Goal: Task Accomplishment & Management: Manage account settings

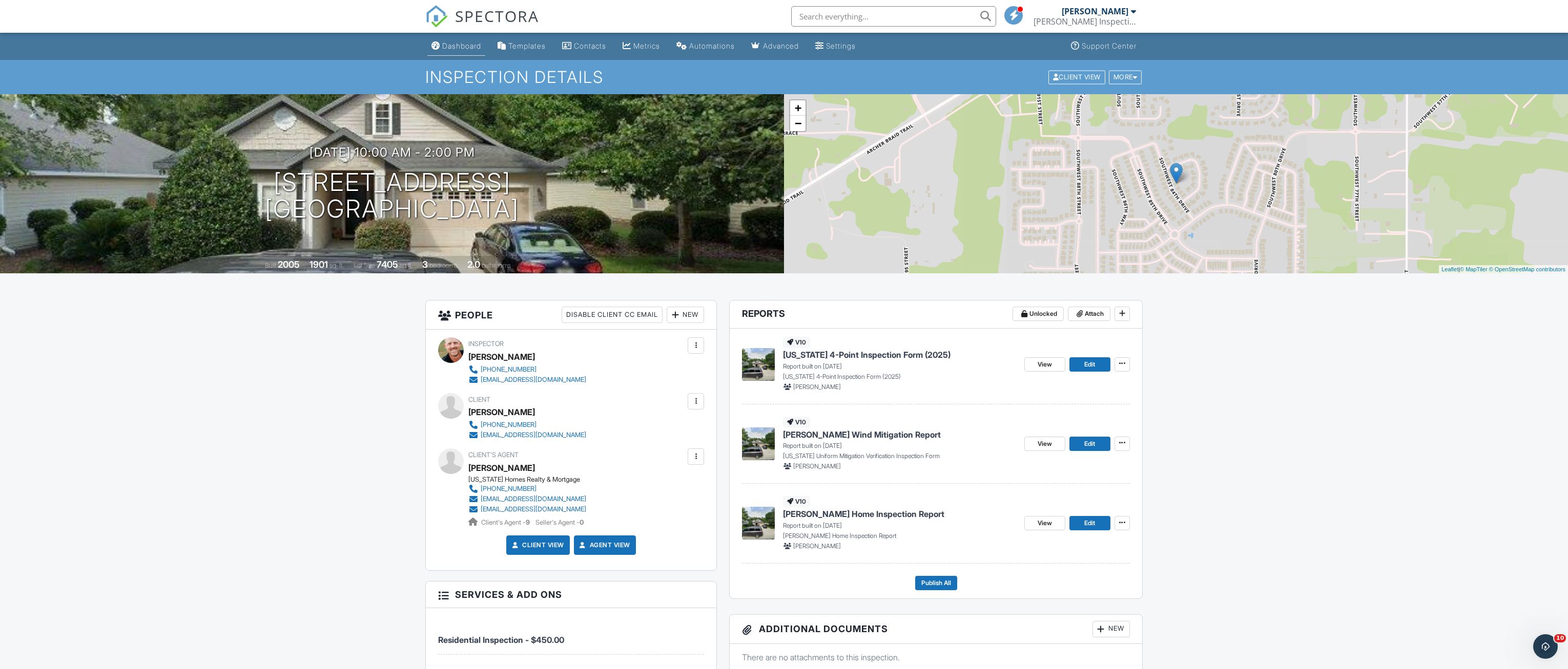
click at [455, 44] on div "Dashboard" at bounding box center [462, 46] width 39 height 9
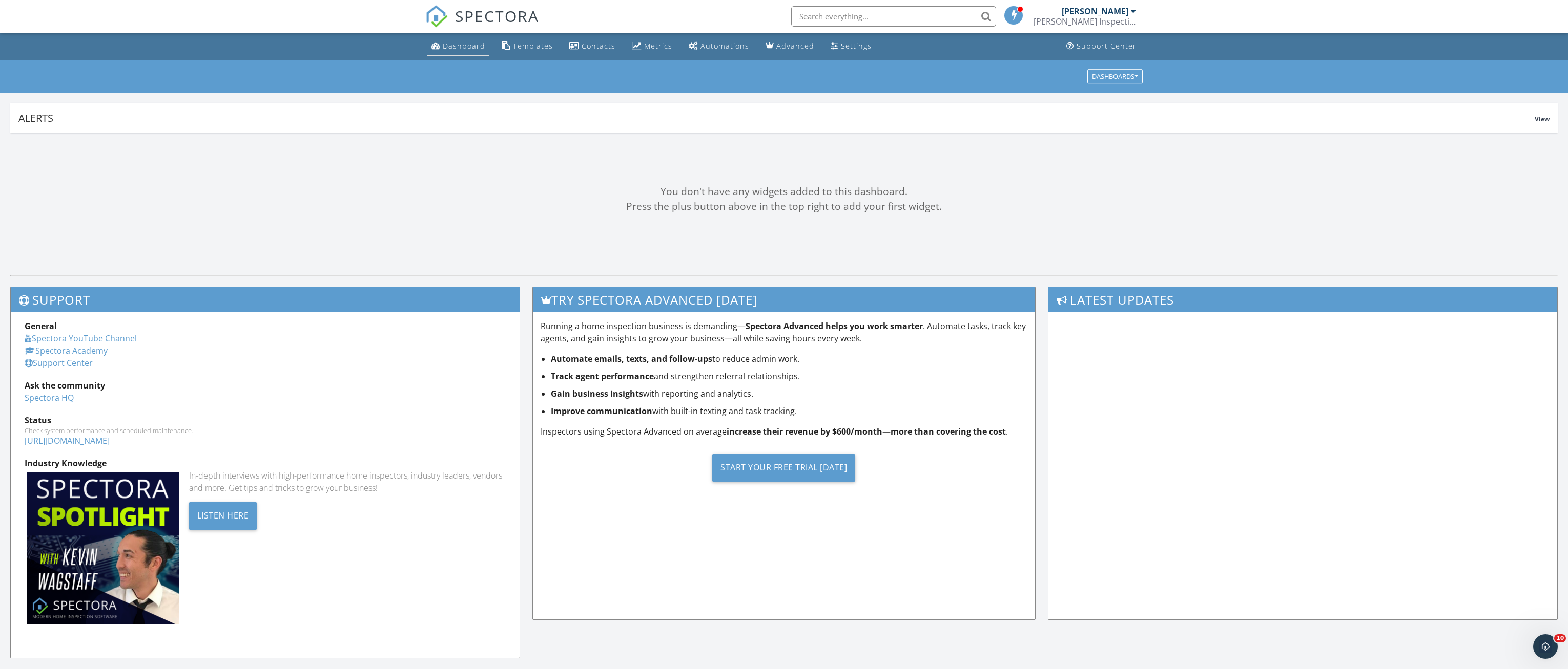
click at [463, 44] on div "Dashboard" at bounding box center [463, 46] width 42 height 10
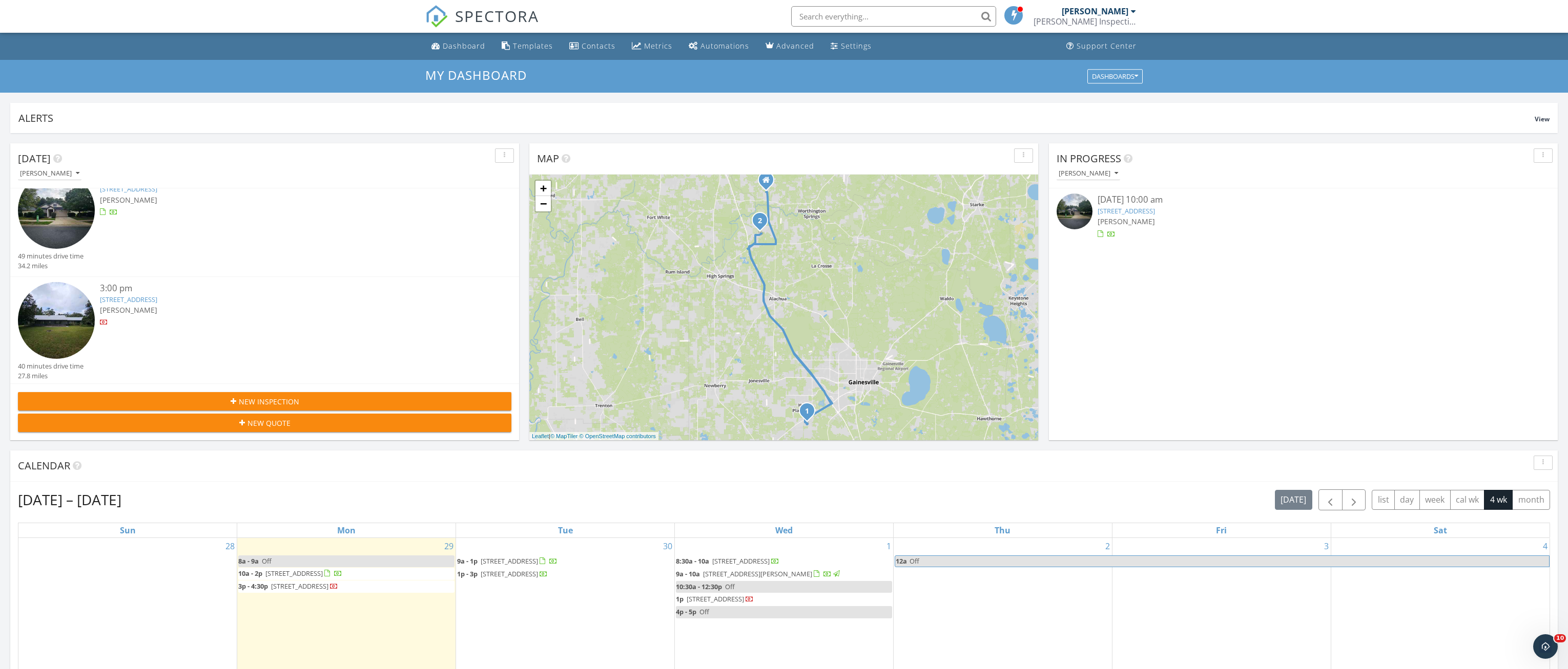
click at [1128, 21] on div "[PERSON_NAME] Inspection Services" at bounding box center [1085, 21] width 103 height 10
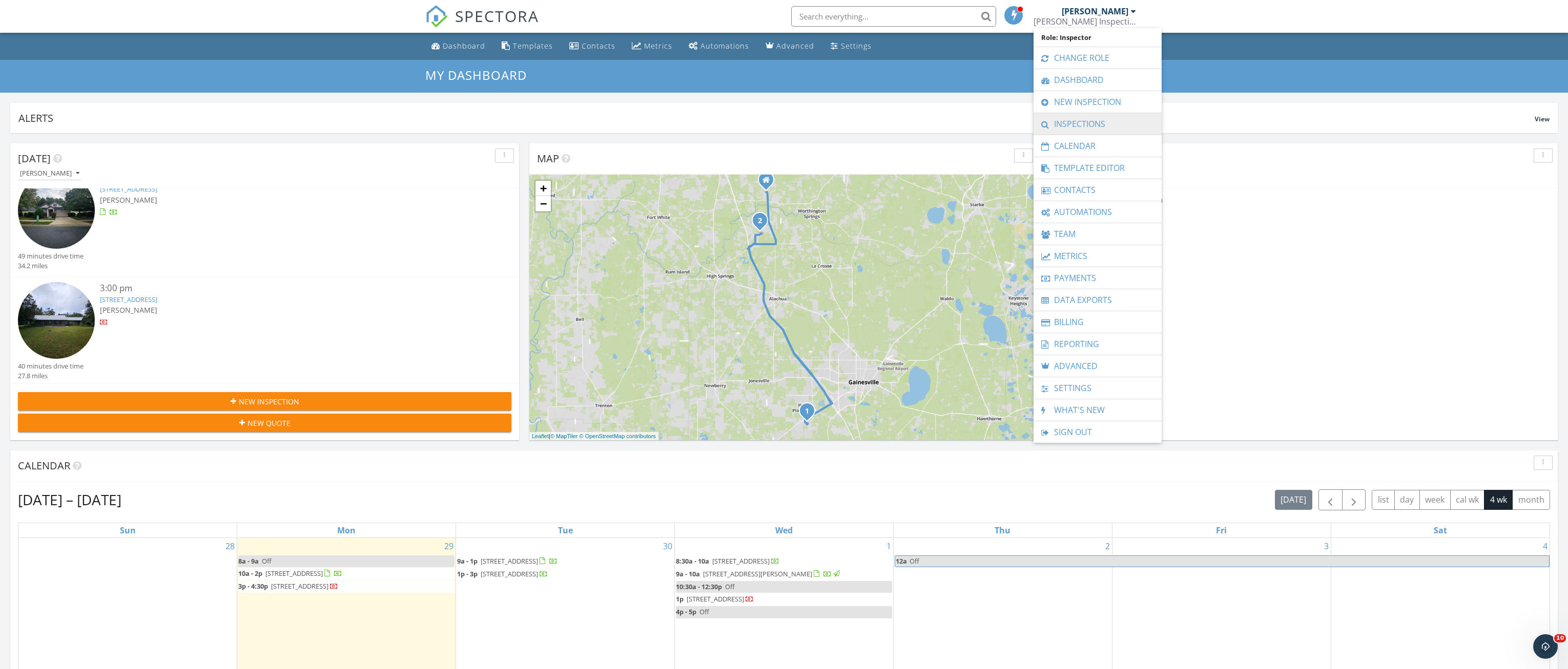
click at [1085, 127] on link "Inspections" at bounding box center [1097, 123] width 118 height 22
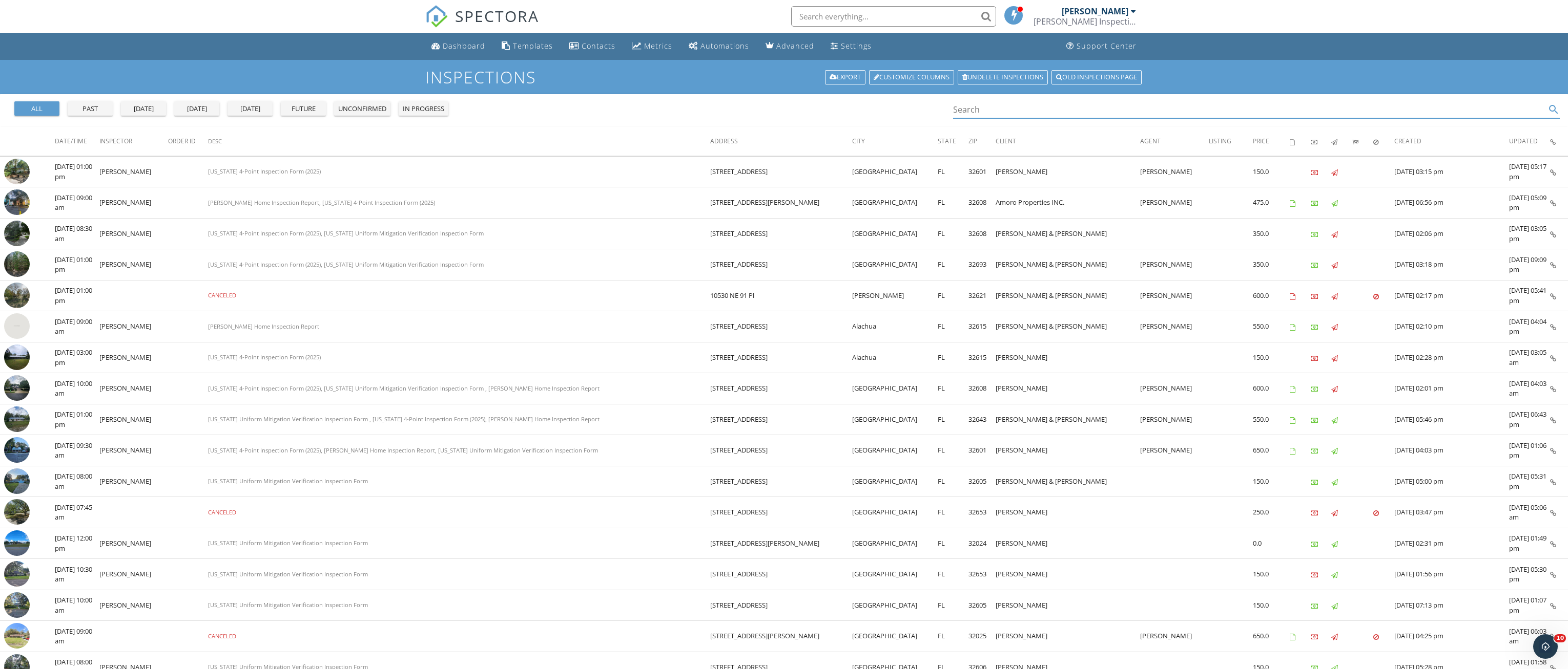
click at [972, 110] on input "Search" at bounding box center [1249, 110] width 592 height 17
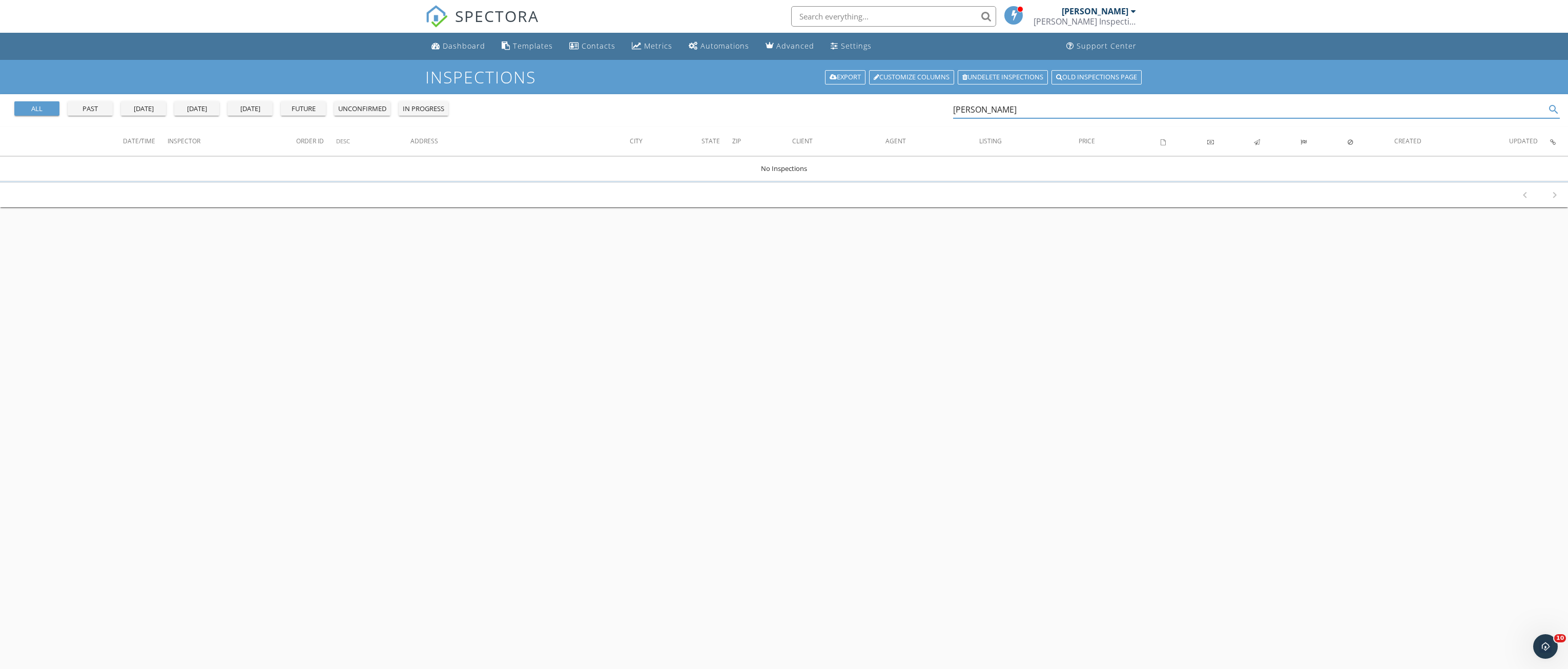
drag, startPoint x: 975, startPoint y: 106, endPoint x: 912, endPoint y: 106, distance: 63.0
click at [915, 106] on div "all past yesterday today tomorrow future unconfirmed in progress scott schoenbo…" at bounding box center [784, 111] width 1568 height 33
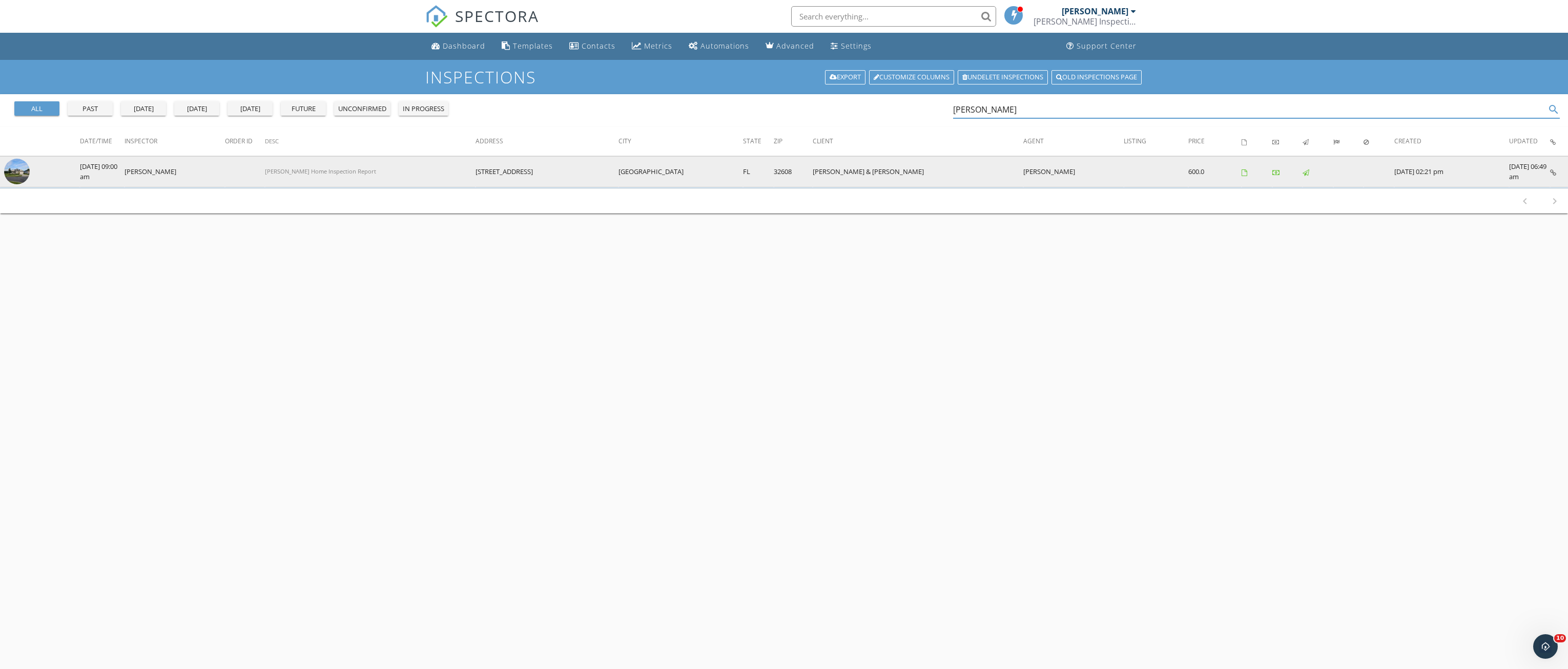
type input "schoenborn"
click at [14, 168] on img at bounding box center [17, 171] width 26 height 26
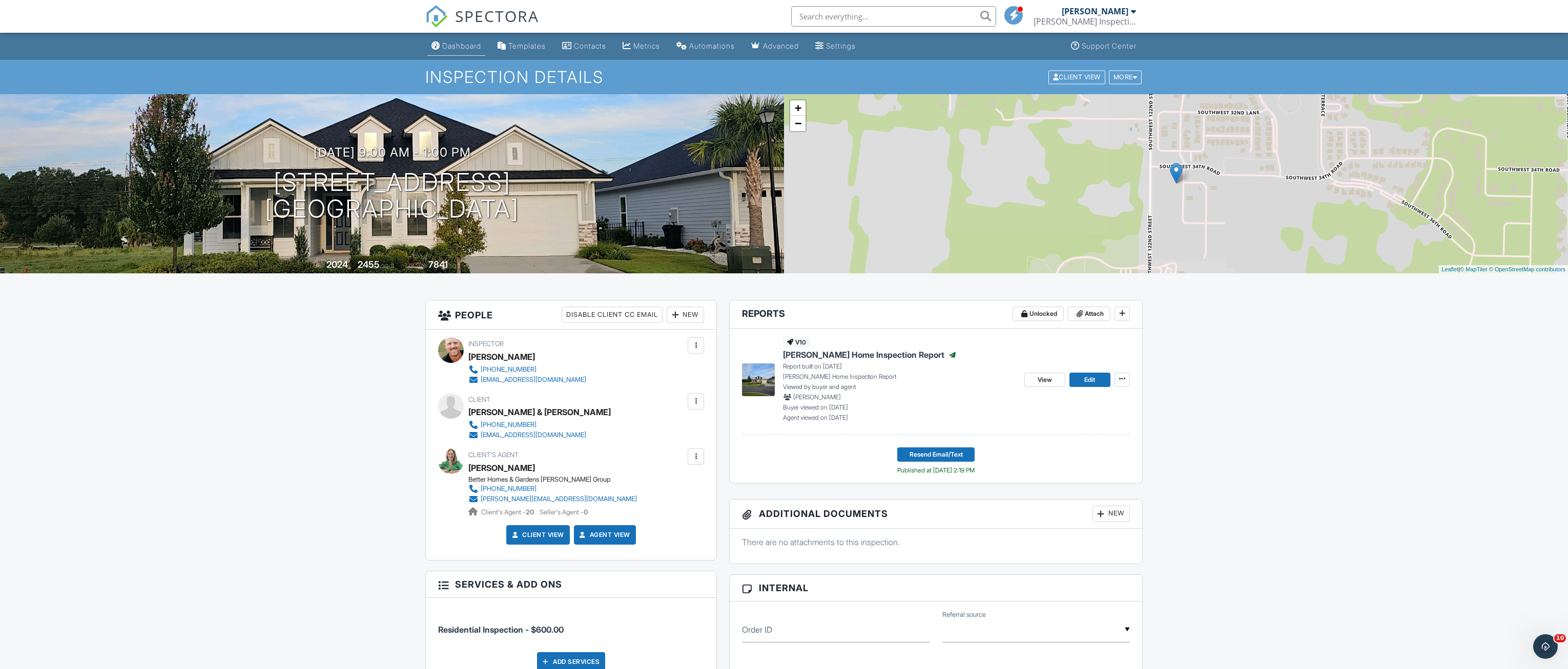
click at [459, 41] on link "Dashboard" at bounding box center [456, 46] width 58 height 19
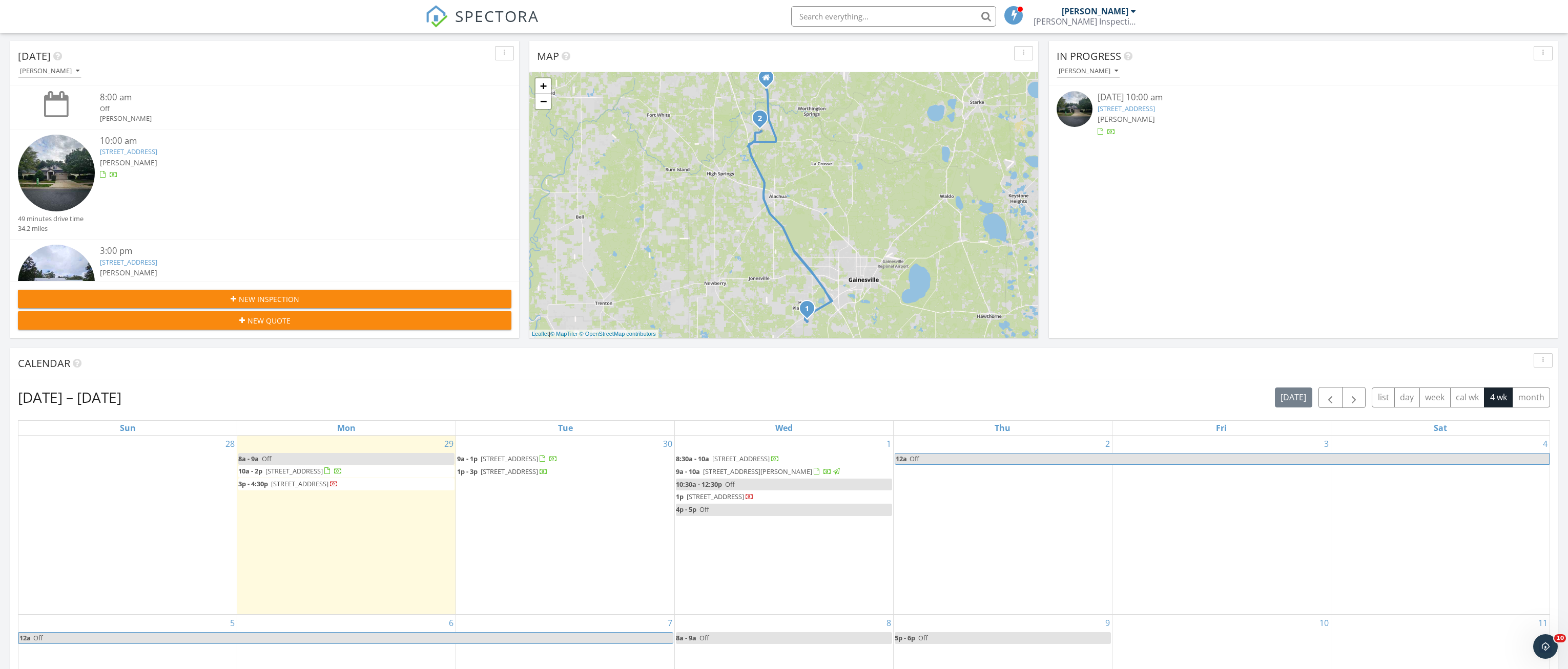
click at [329, 489] on span "26624 NW 165 St, Alachua 32615" at bounding box center [300, 484] width 58 height 10
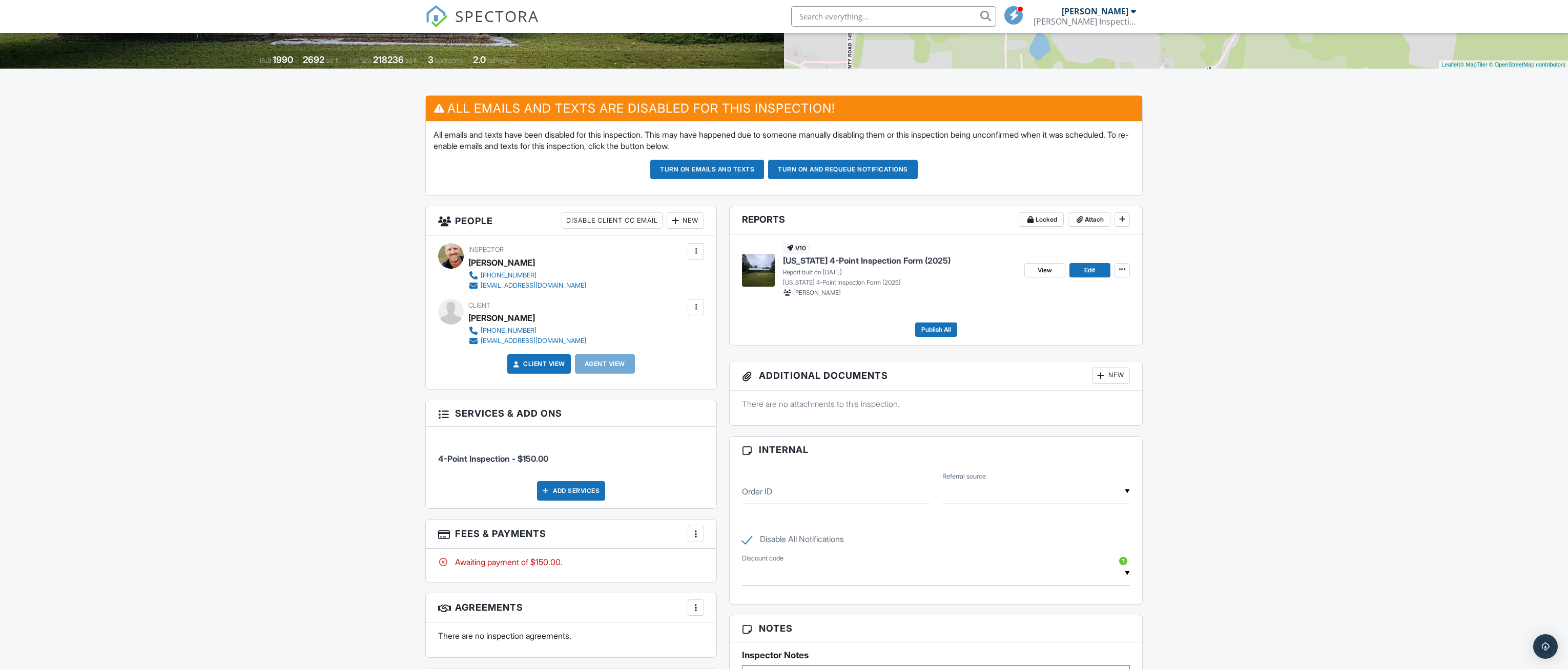
click at [696, 534] on div at bounding box center [696, 534] width 10 height 10
click at [736, 557] on li "Edit Fees & Payments" at bounding box center [747, 566] width 107 height 26
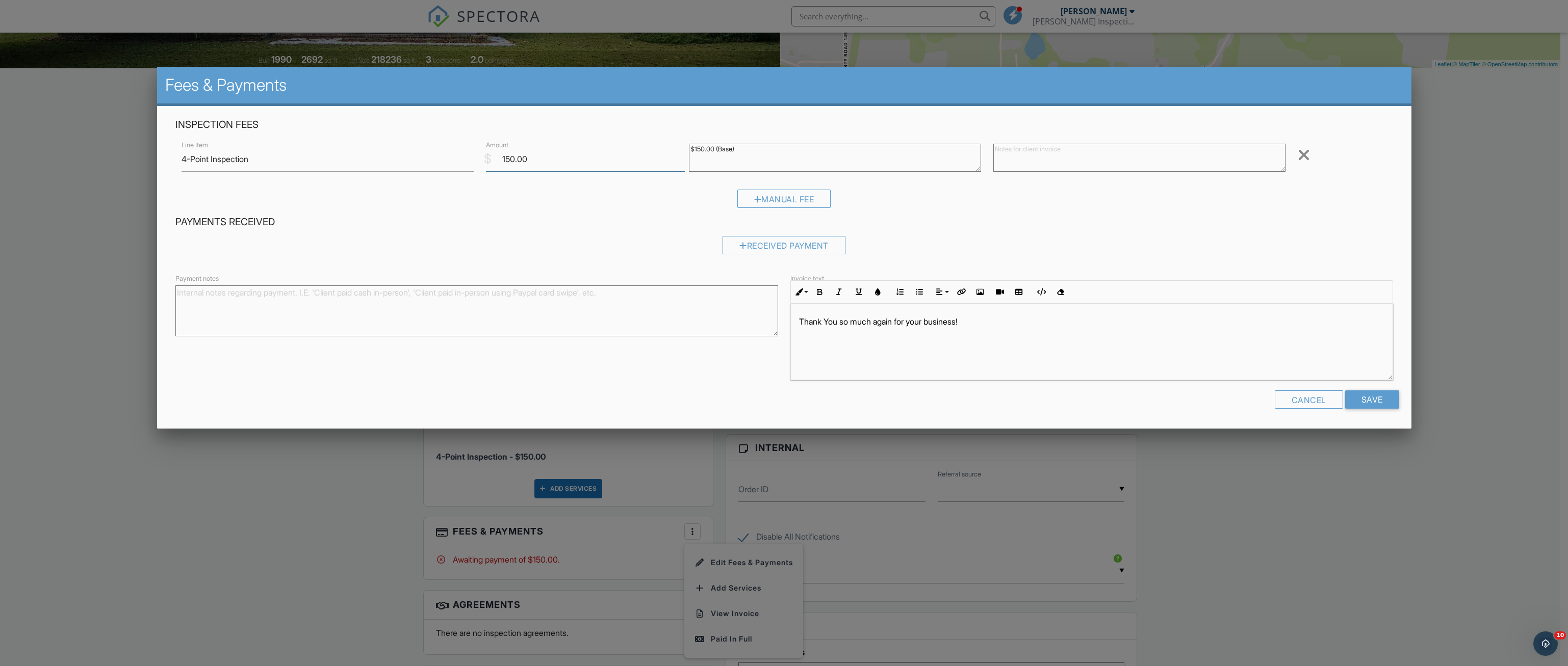
drag, startPoint x: 539, startPoint y: 161, endPoint x: 399, endPoint y: 160, distance: 140.0
click at [419, 160] on div "Line Item 4-Point Inspection $ Amount 150.00 $150.00 (Base) Remove" at bounding box center [784, 159] width 1218 height 41
type input "0"
click at [1375, 399] on input "Save" at bounding box center [1372, 400] width 54 height 18
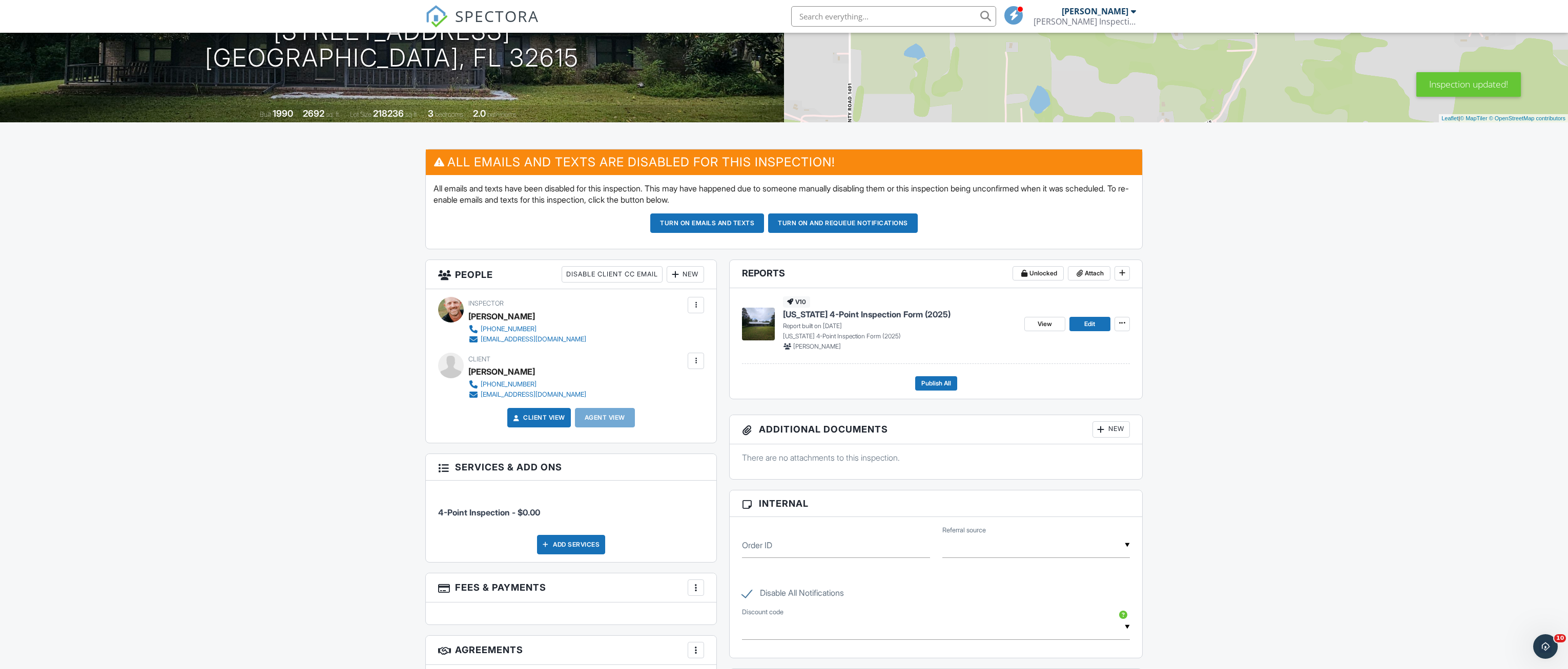
scroll to position [154, 0]
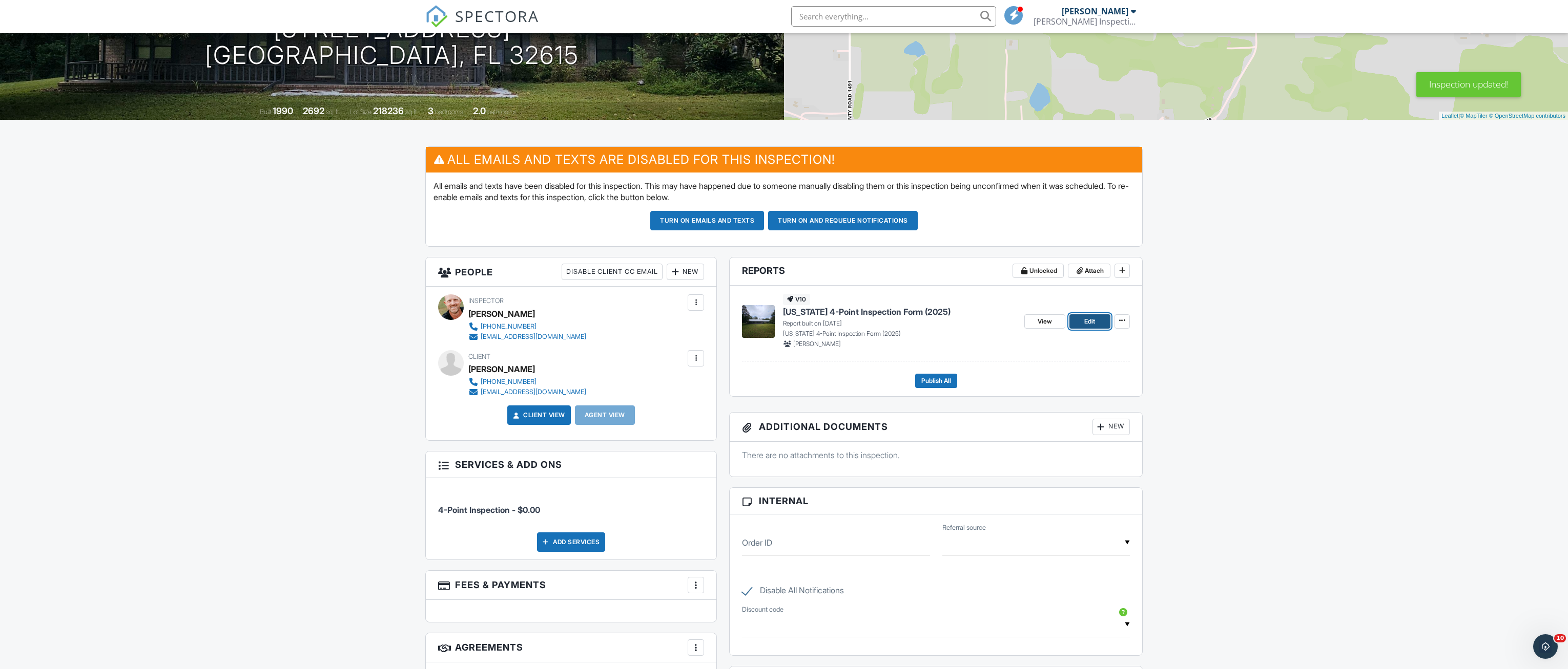
click at [1090, 320] on span "Edit" at bounding box center [1089, 321] width 10 height 10
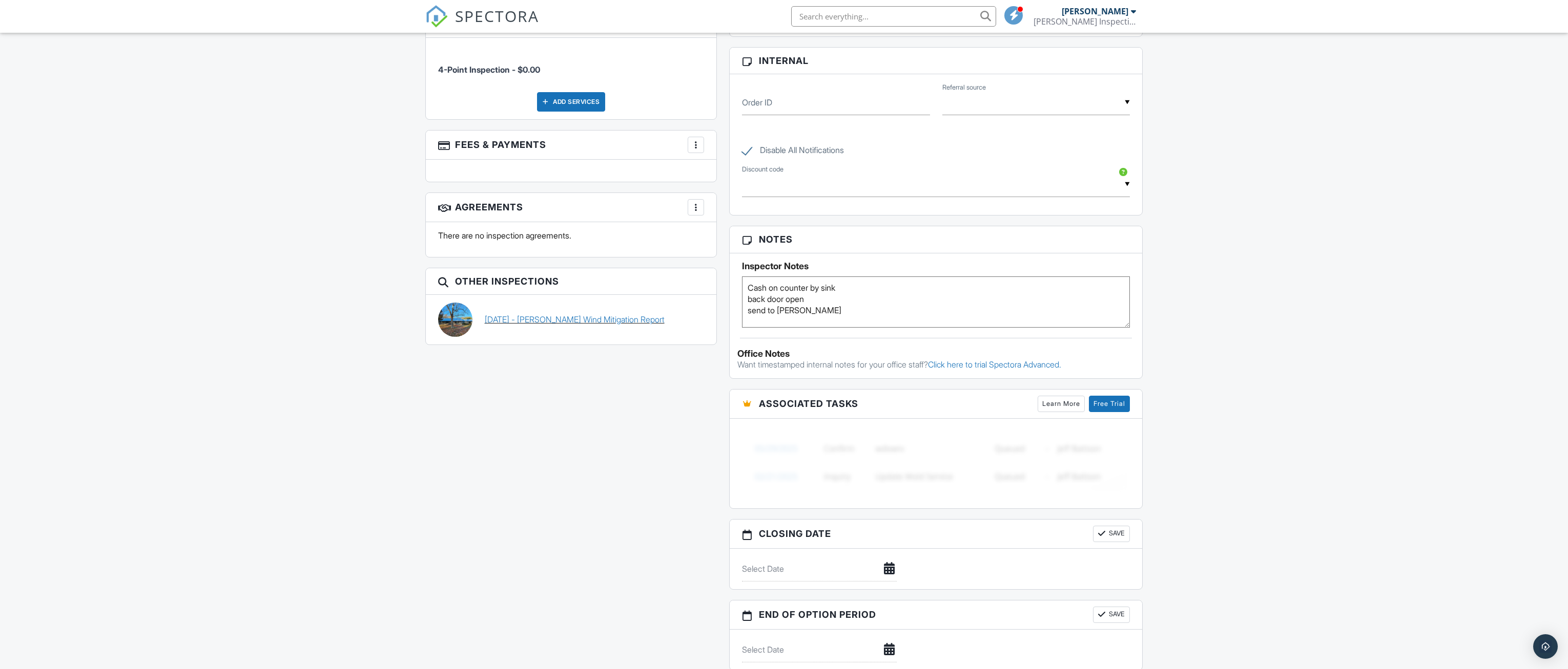
click at [583, 324] on link "[DATE] - [PERSON_NAME] Wind Mitigation Report" at bounding box center [575, 320] width 180 height 11
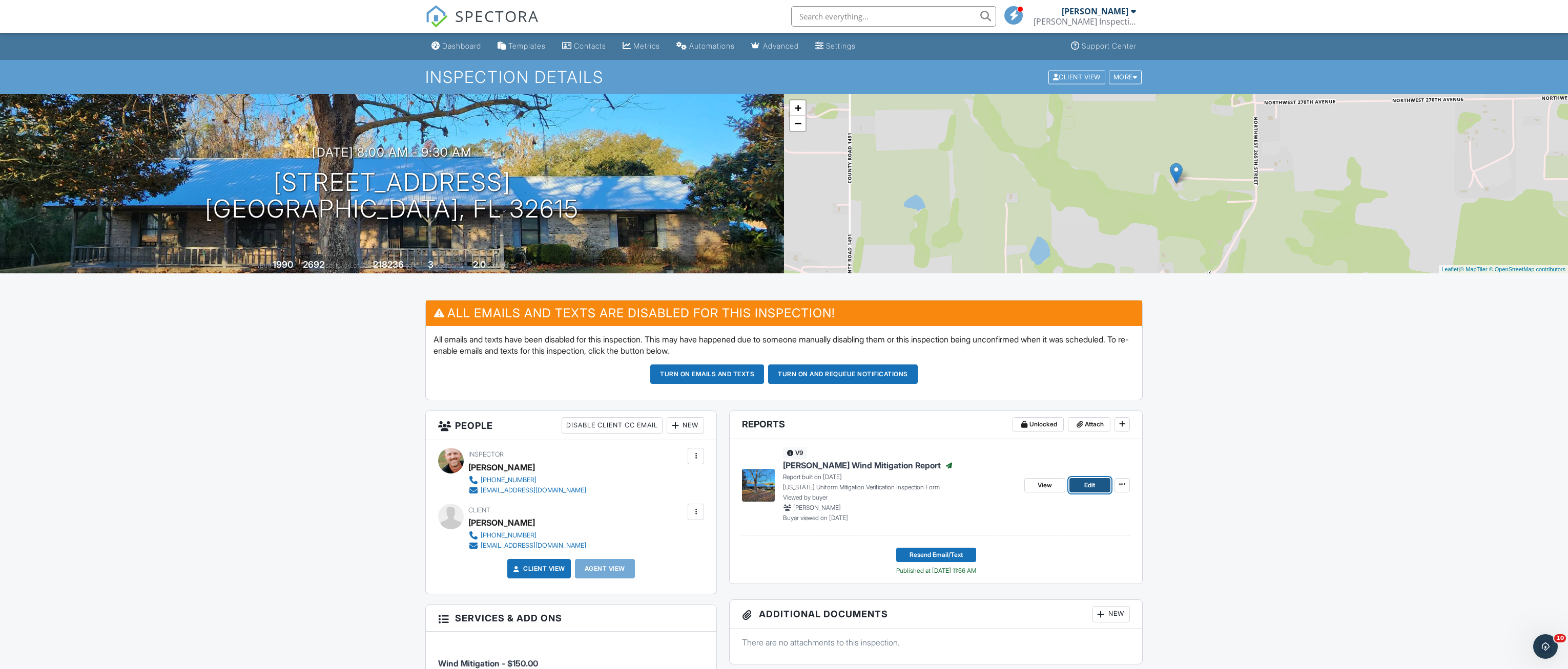
click at [1083, 486] on link "Edit" at bounding box center [1089, 486] width 41 height 14
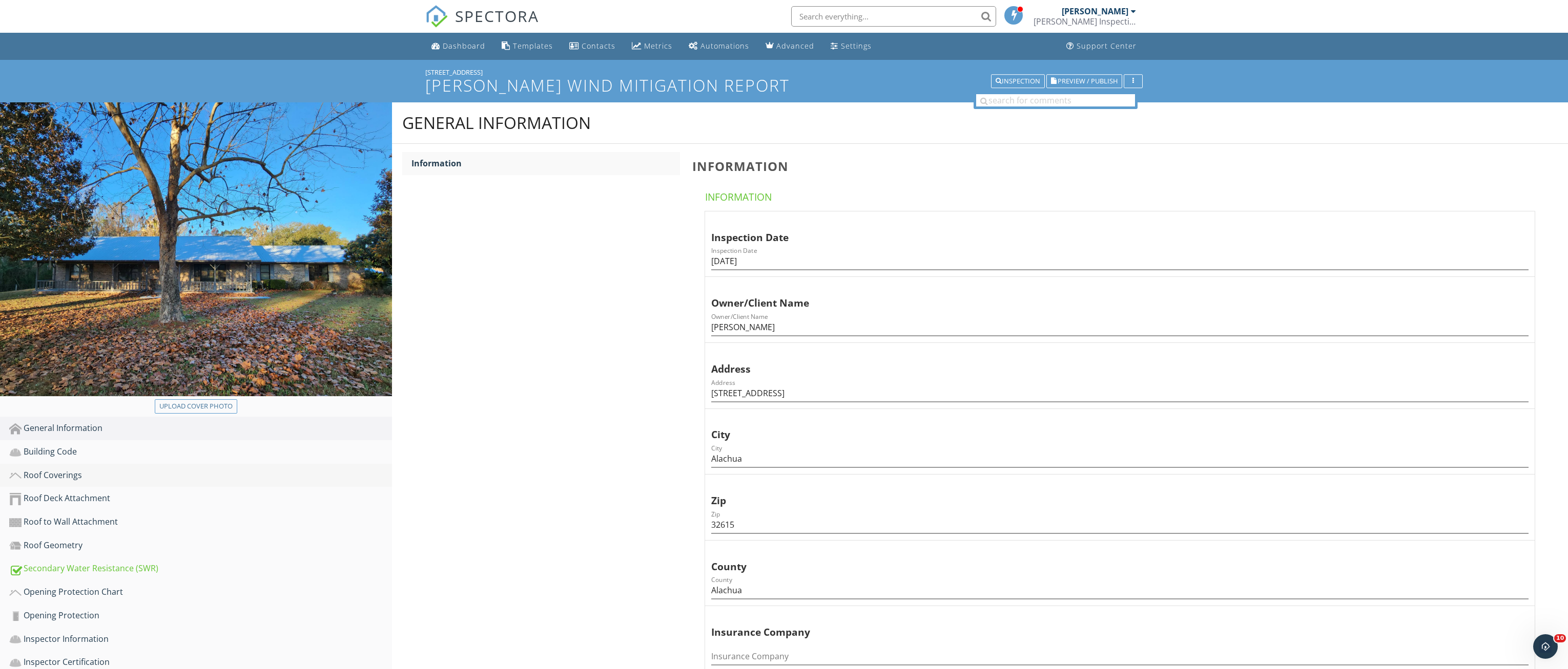
click at [53, 472] on div "Roof Coverings" at bounding box center [200, 475] width 382 height 14
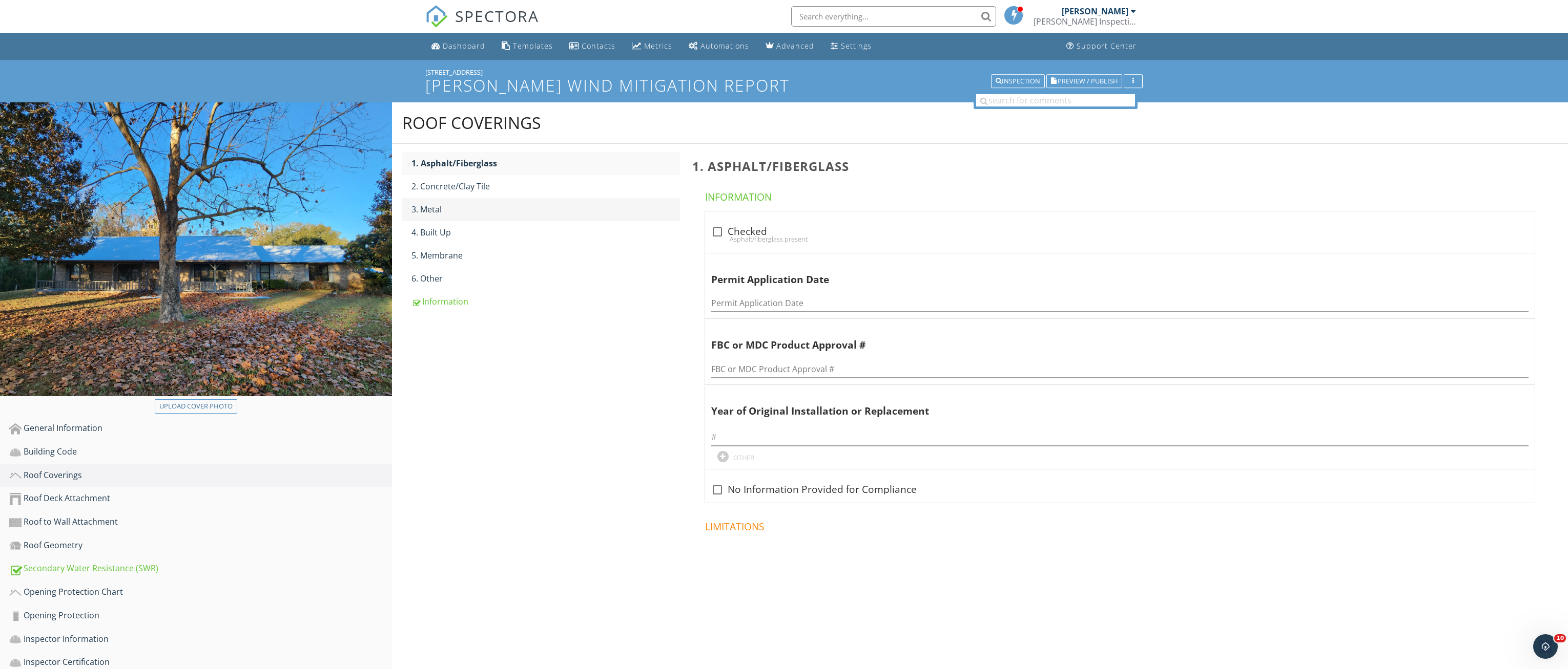
click at [451, 207] on div "3. Metal" at bounding box center [545, 209] width 269 height 12
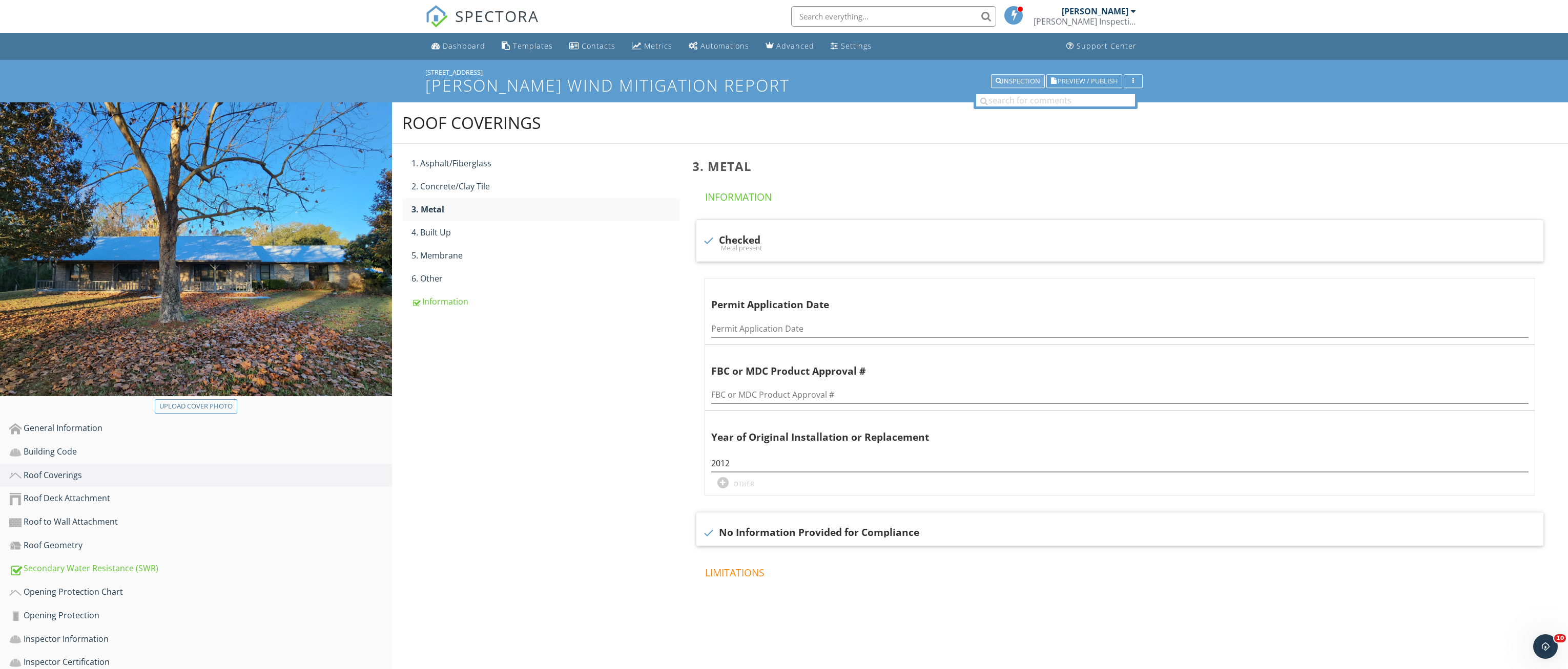
click at [1015, 79] on div "Inspection" at bounding box center [1018, 81] width 45 height 7
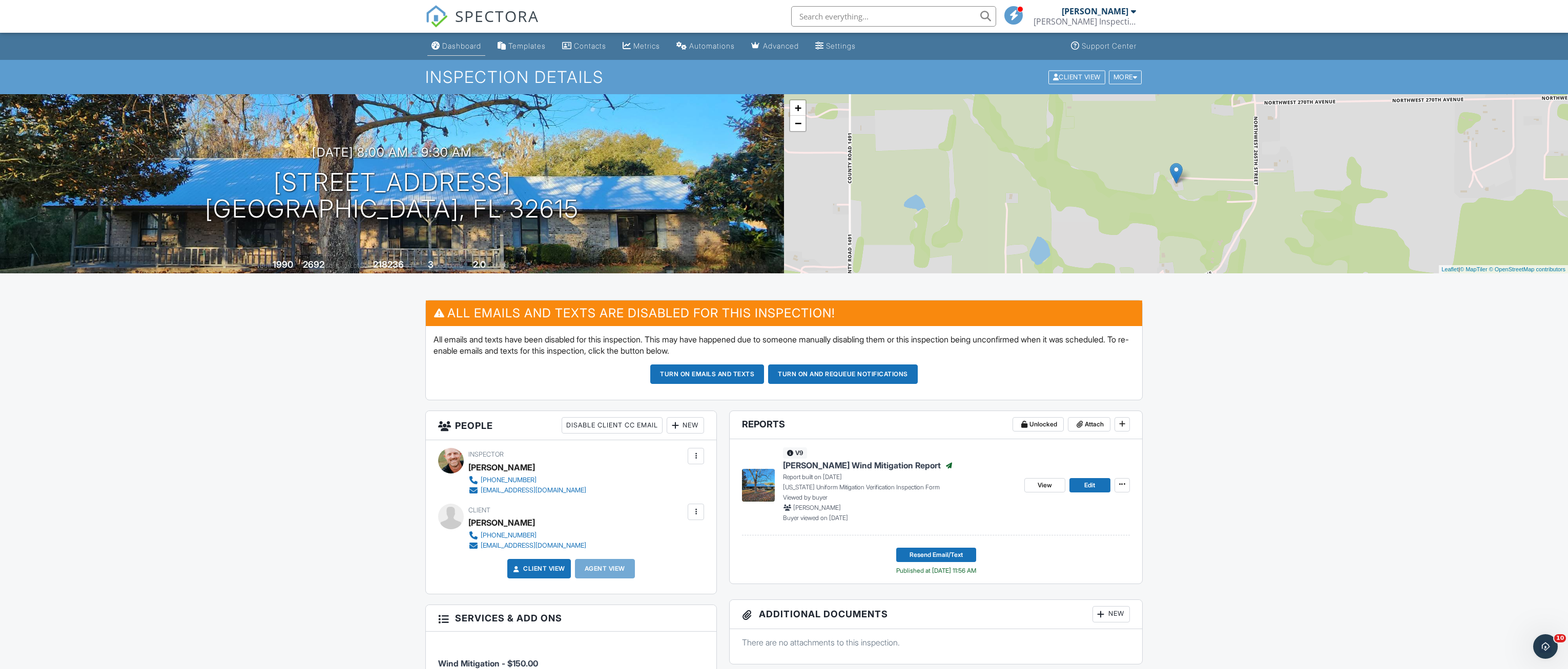
click at [453, 50] on div "Dashboard" at bounding box center [462, 46] width 39 height 9
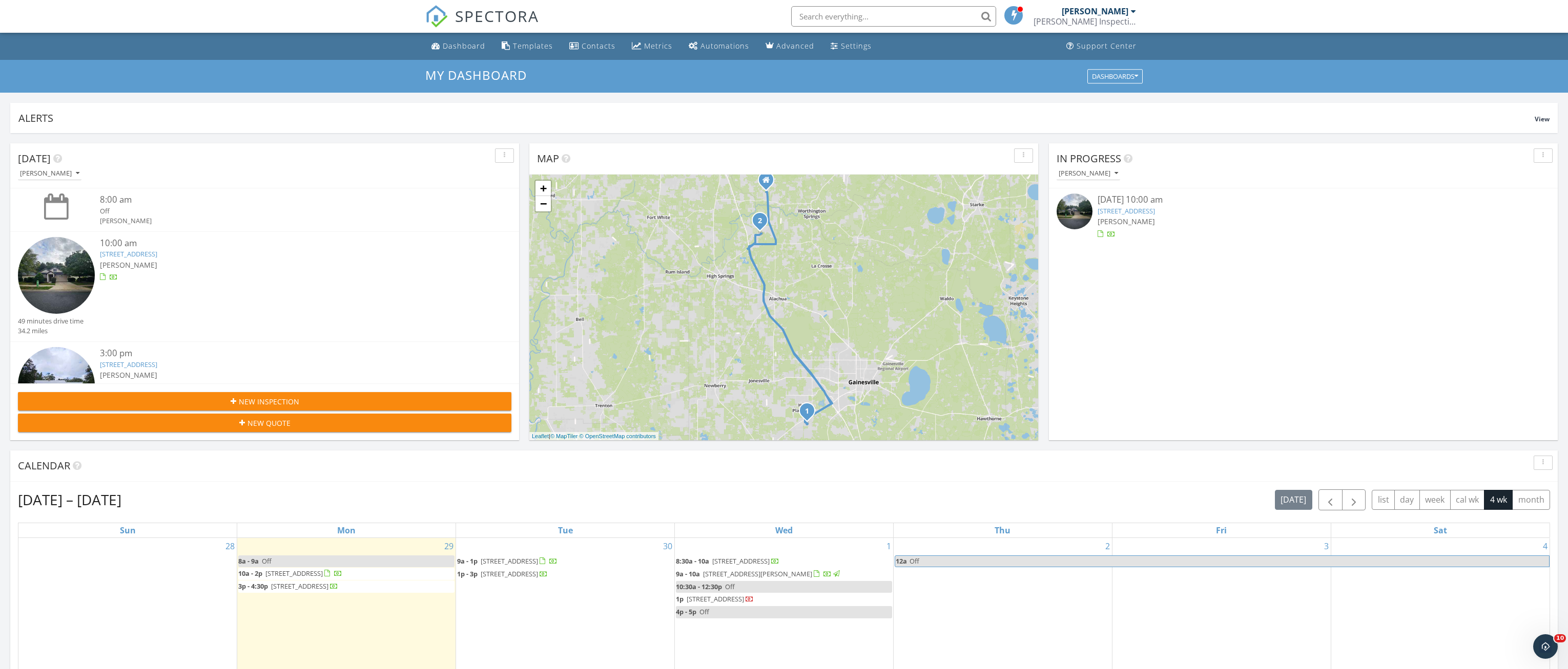
click at [329, 586] on span "26624 NW 165 St, Alachua 32615" at bounding box center [300, 586] width 58 height 10
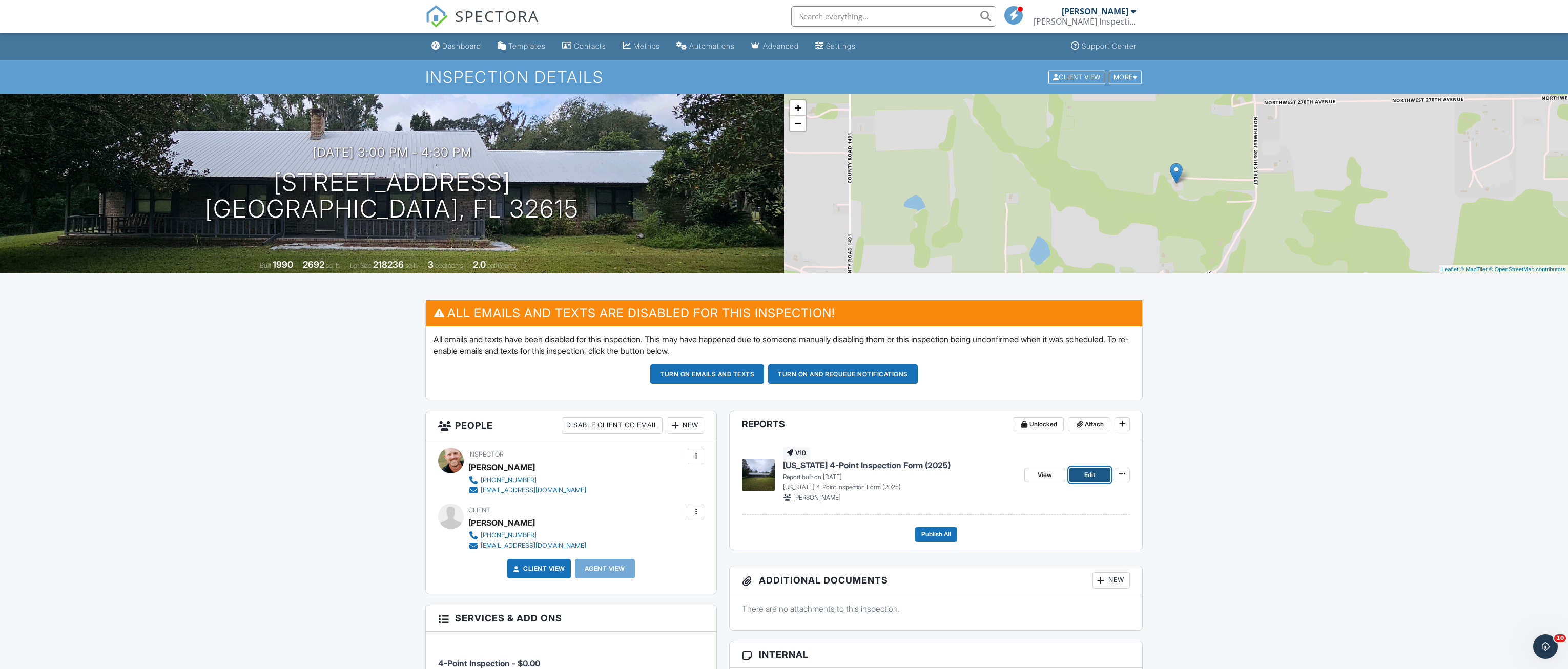
click at [1089, 474] on span "Edit" at bounding box center [1089, 475] width 10 height 10
click at [918, 536] on button "Publish All" at bounding box center [936, 534] width 42 height 14
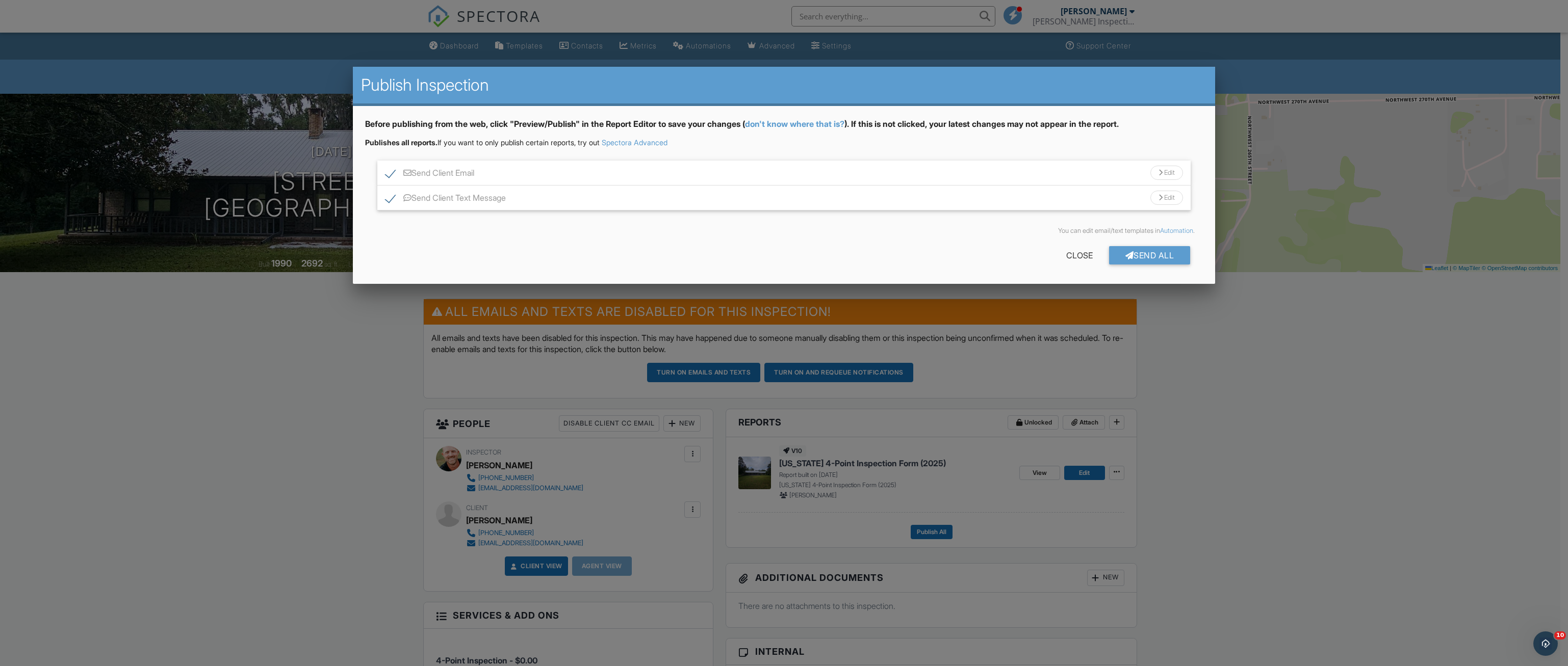
click at [1163, 172] on div "Edit" at bounding box center [1167, 173] width 33 height 14
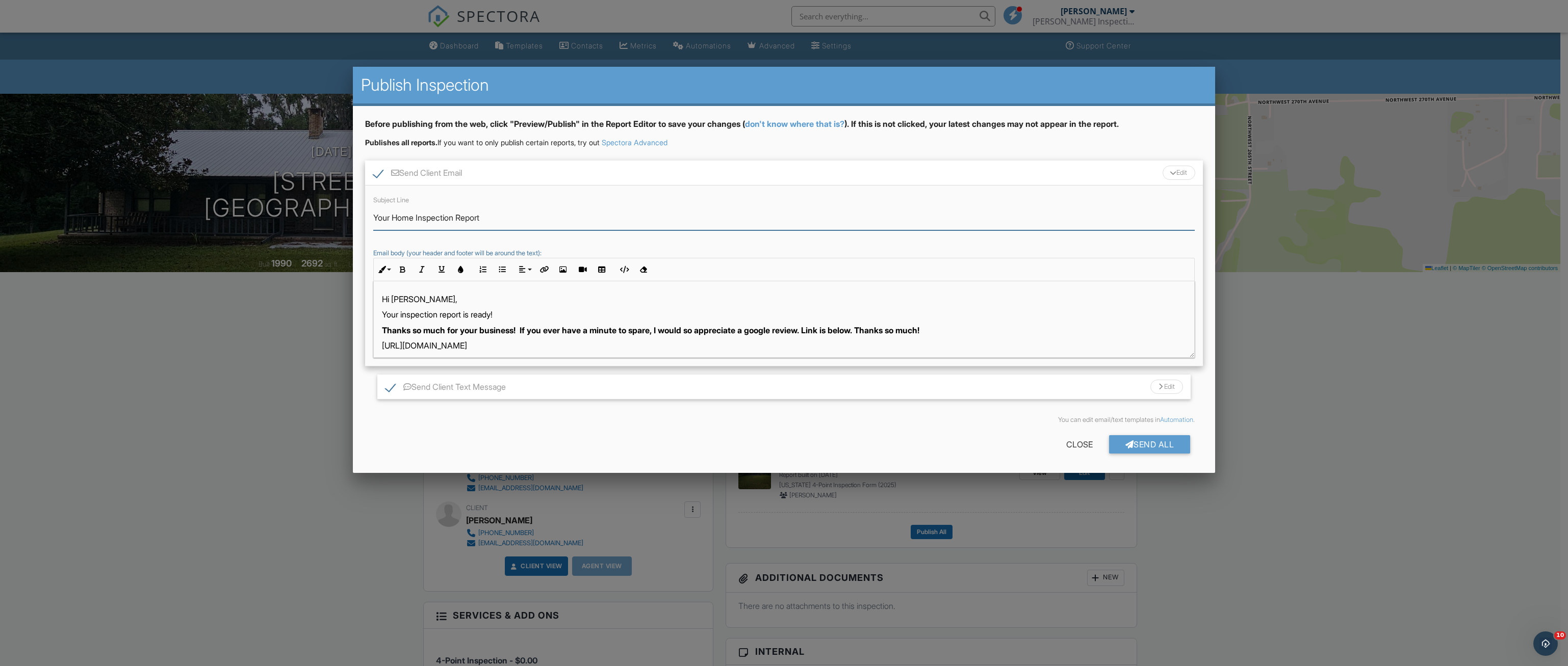
drag, startPoint x: 414, startPoint y: 218, endPoint x: 448, endPoint y: 214, distance: 34.2
click at [414, 218] on input "Your Home Inspection Report" at bounding box center [784, 218] width 822 height 25
type input "Your 4-Point Inspection Report"
click at [1137, 440] on div "Send All" at bounding box center [1150, 444] width 81 height 18
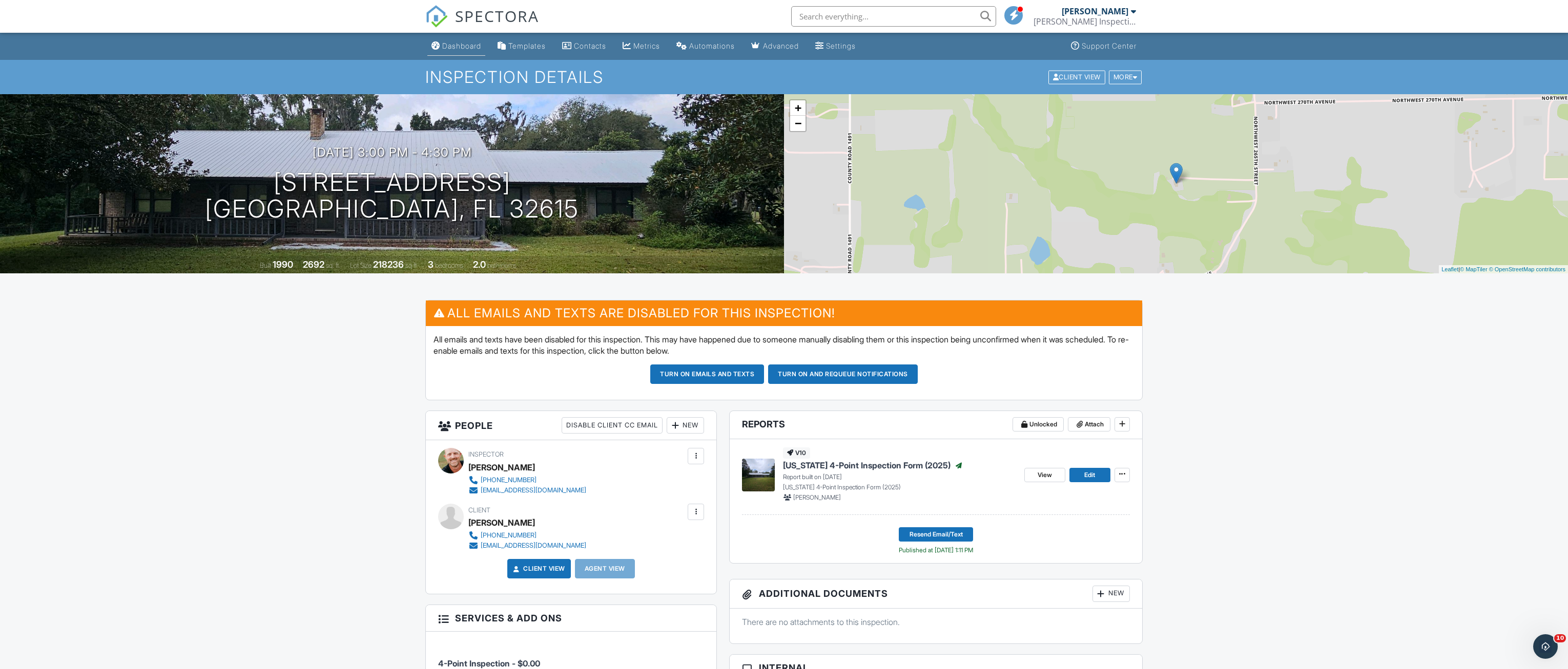
click at [461, 42] on div "Dashboard" at bounding box center [462, 46] width 39 height 9
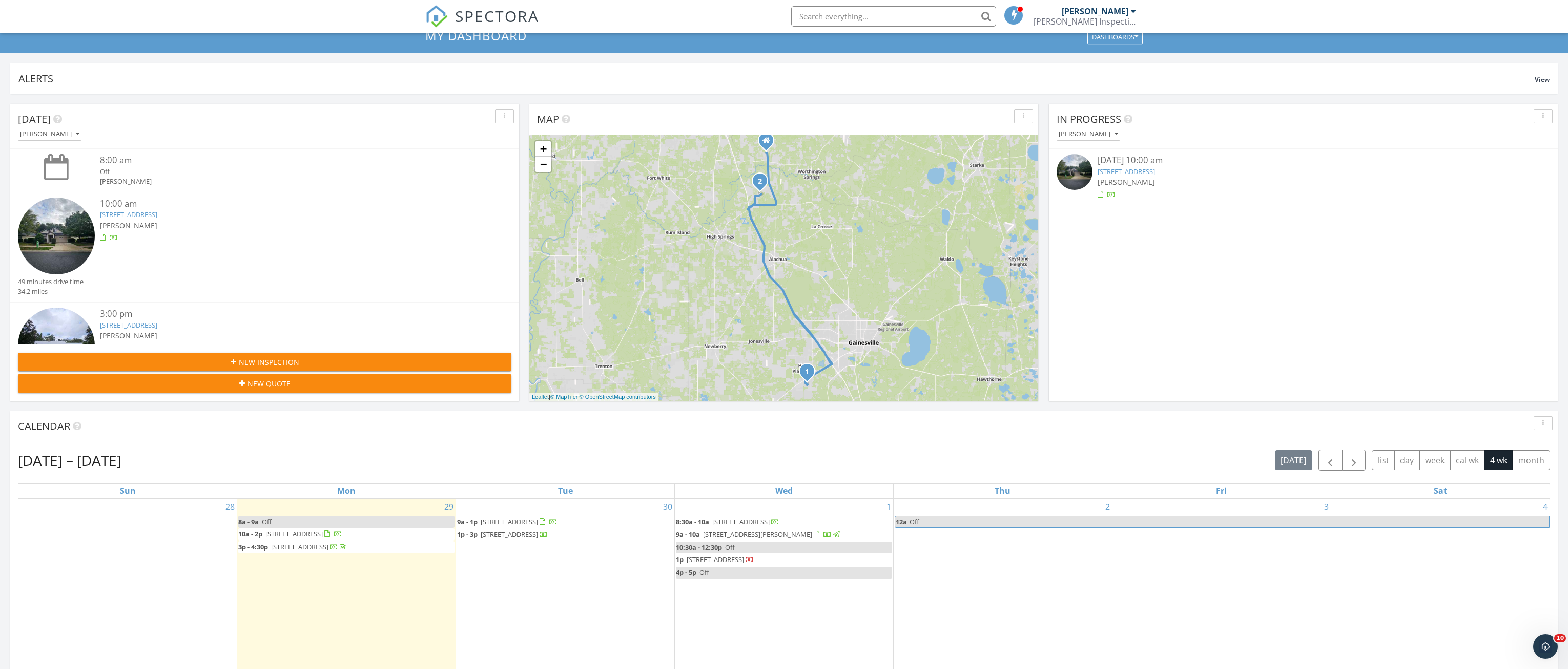
scroll to position [103, 0]
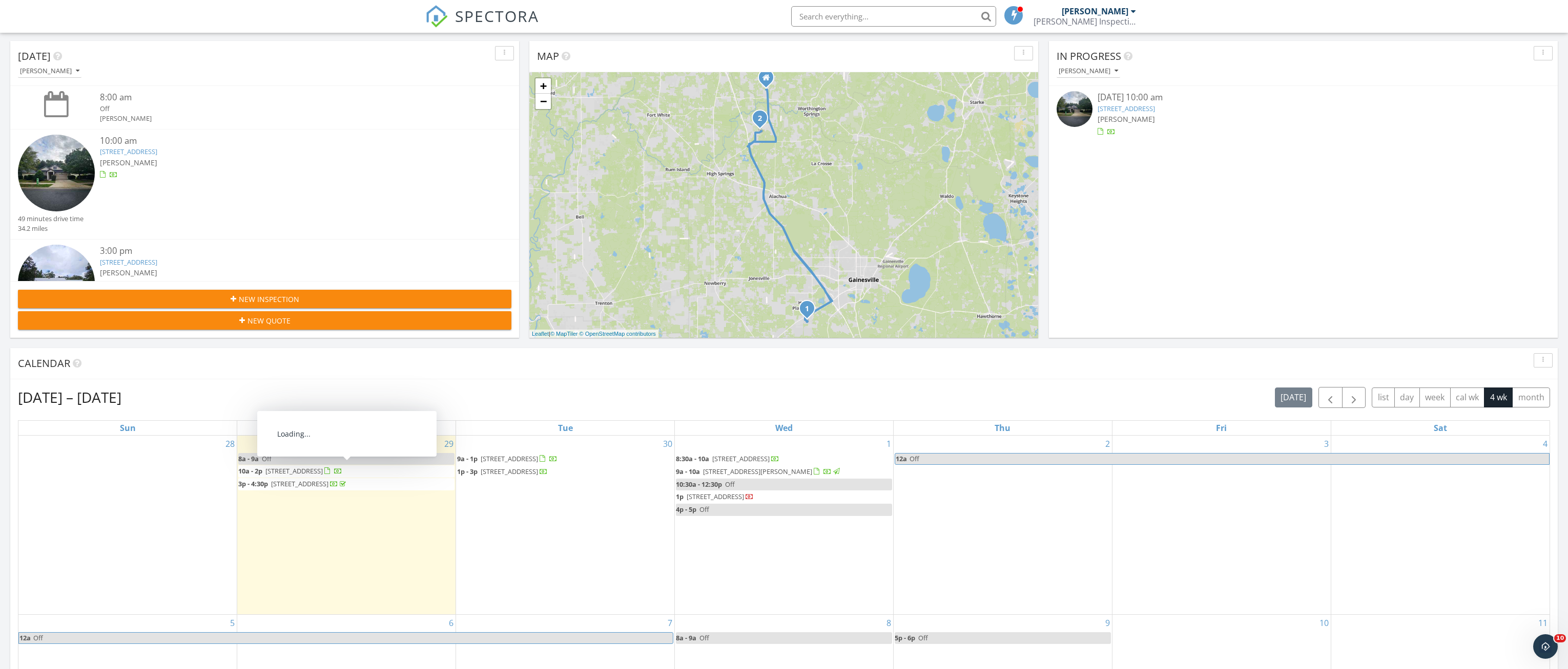
click at [301, 469] on span "[STREET_ADDRESS]" at bounding box center [294, 471] width 58 height 10
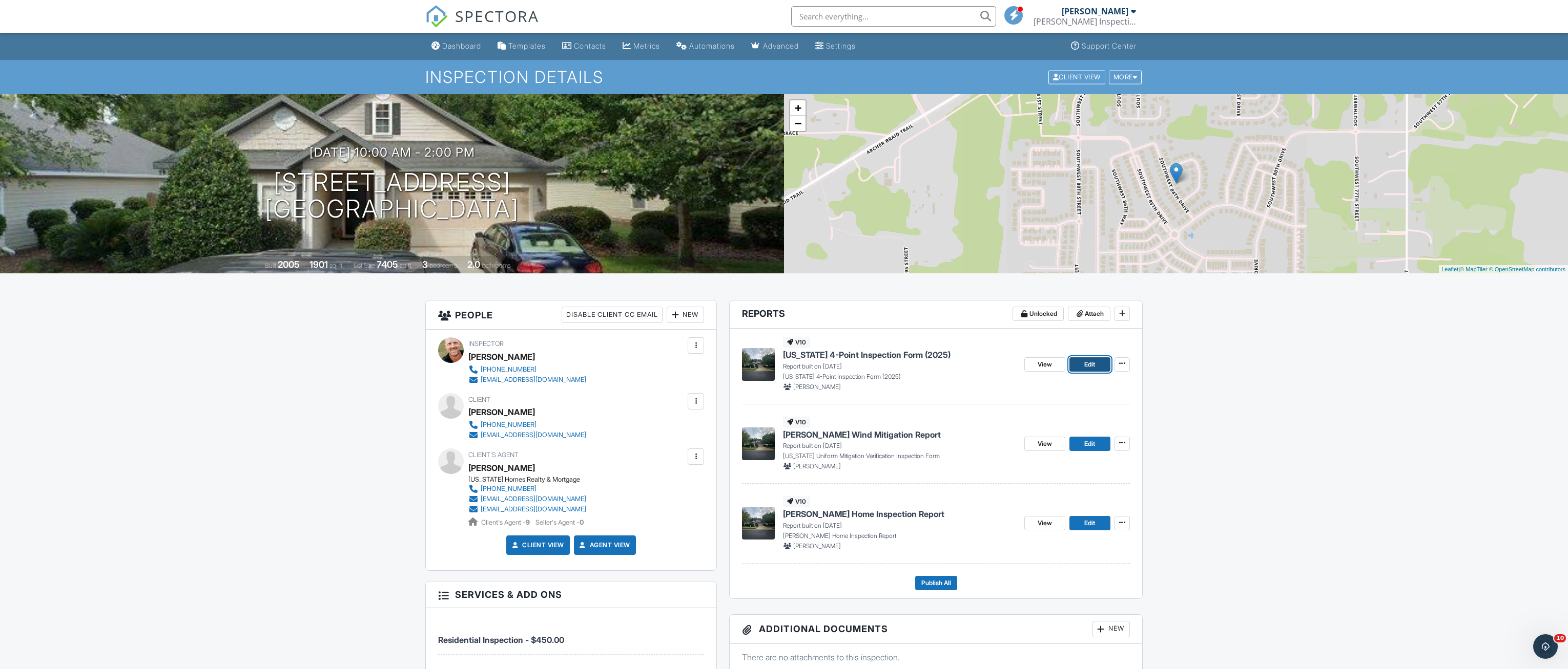
click at [1093, 363] on span "Edit" at bounding box center [1089, 365] width 10 height 10
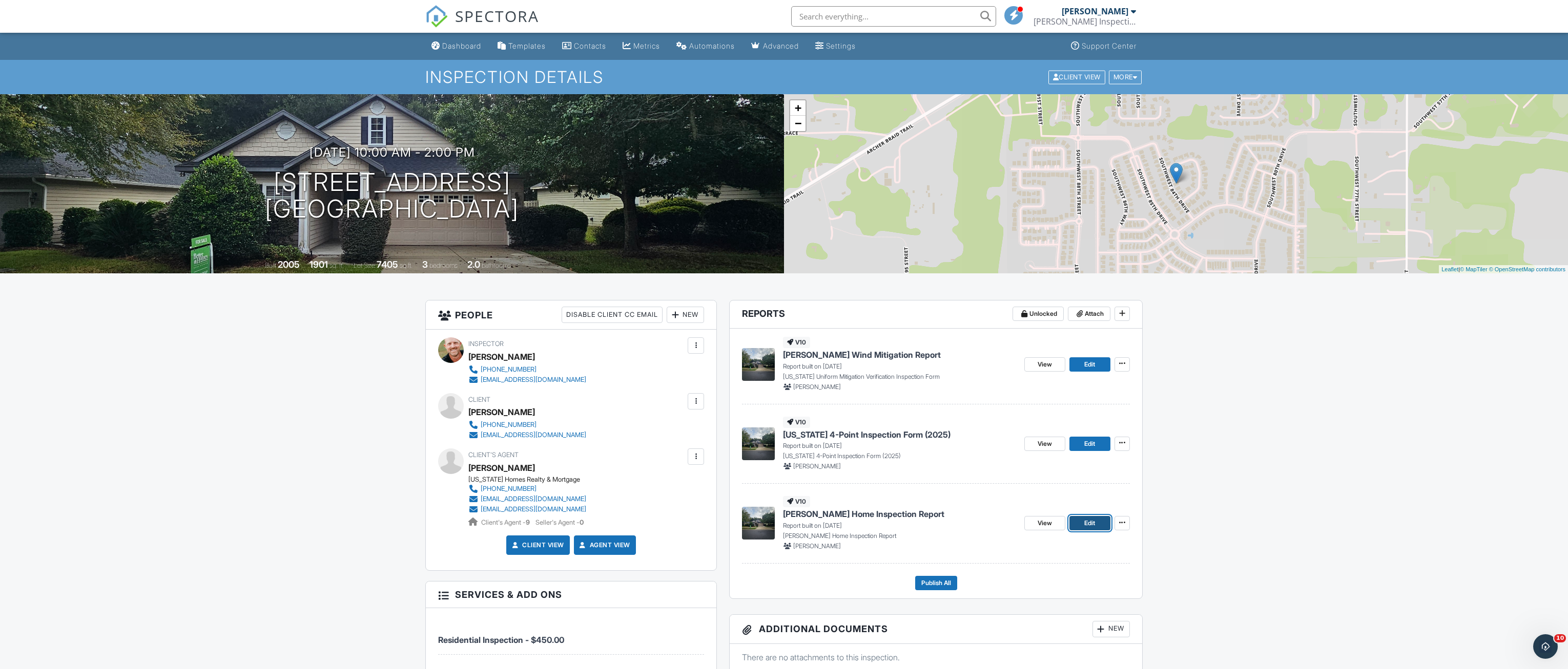
click at [1087, 523] on span "Edit" at bounding box center [1089, 523] width 10 height 10
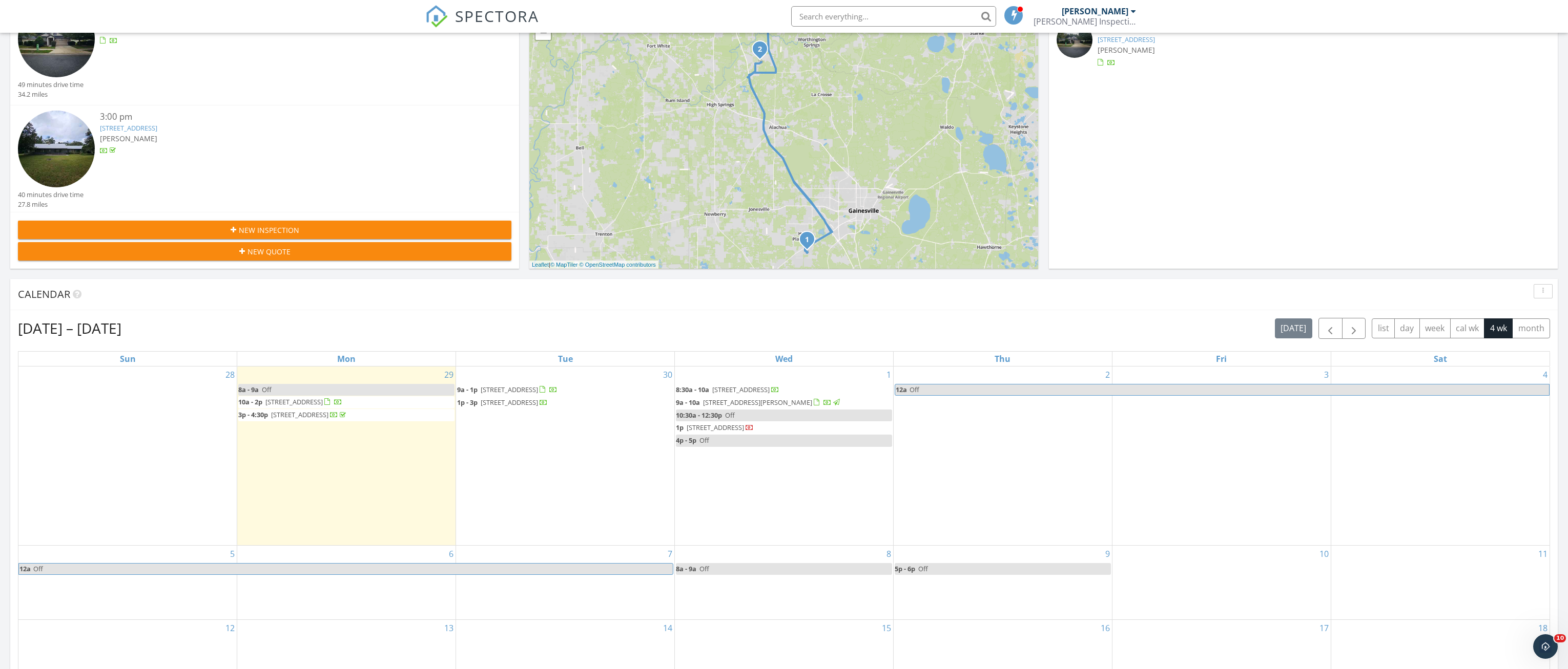
scroll to position [256, 0]
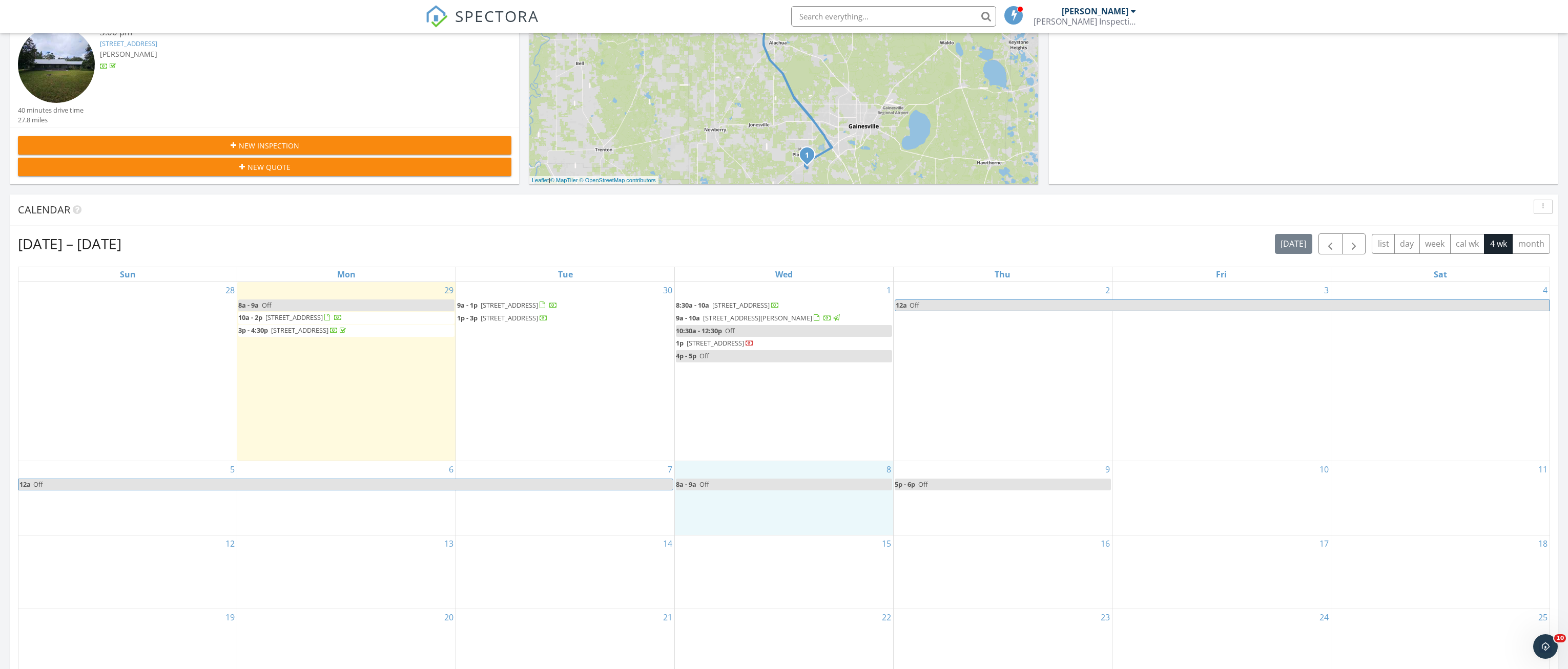
click at [764, 513] on div "8 8a - 9a Off" at bounding box center [784, 498] width 218 height 74
click at [785, 472] on link "Inspection" at bounding box center [783, 470] width 53 height 16
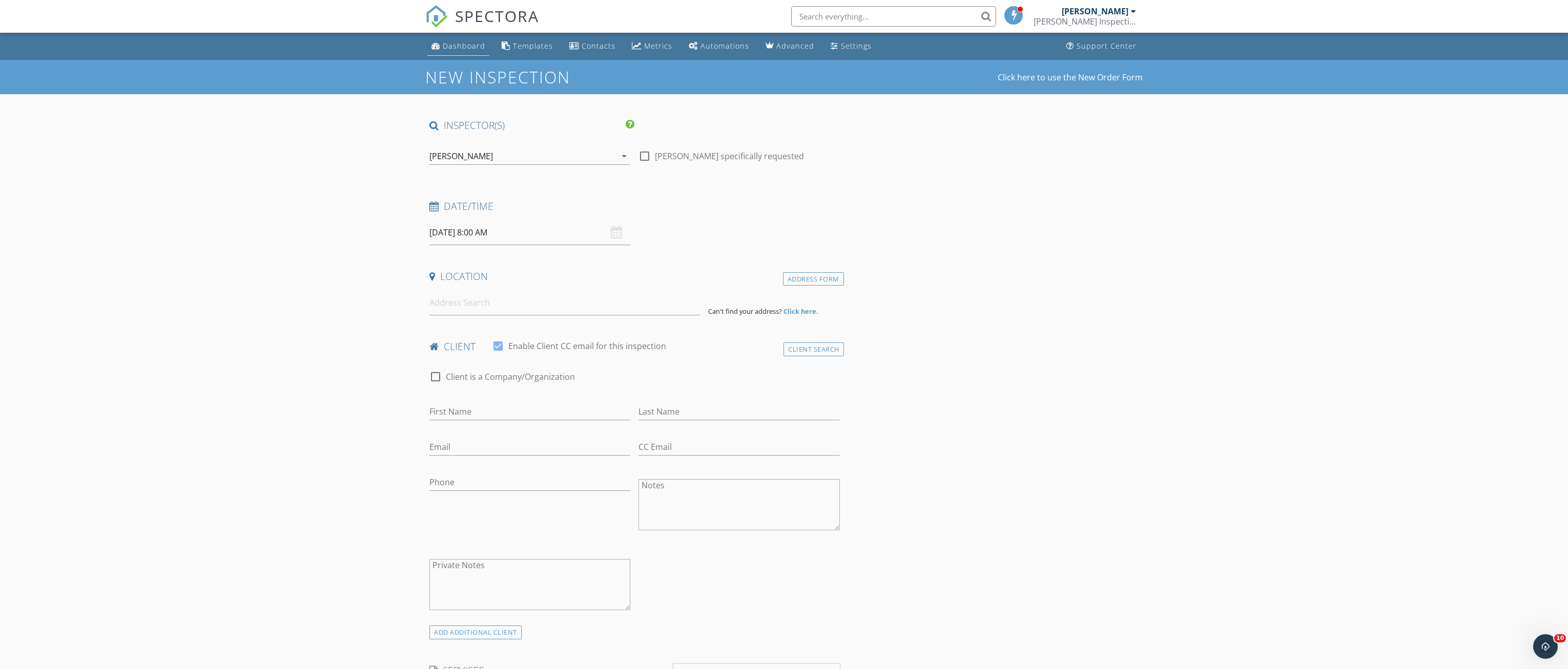
click at [467, 47] on div "Dashboard" at bounding box center [463, 46] width 42 height 10
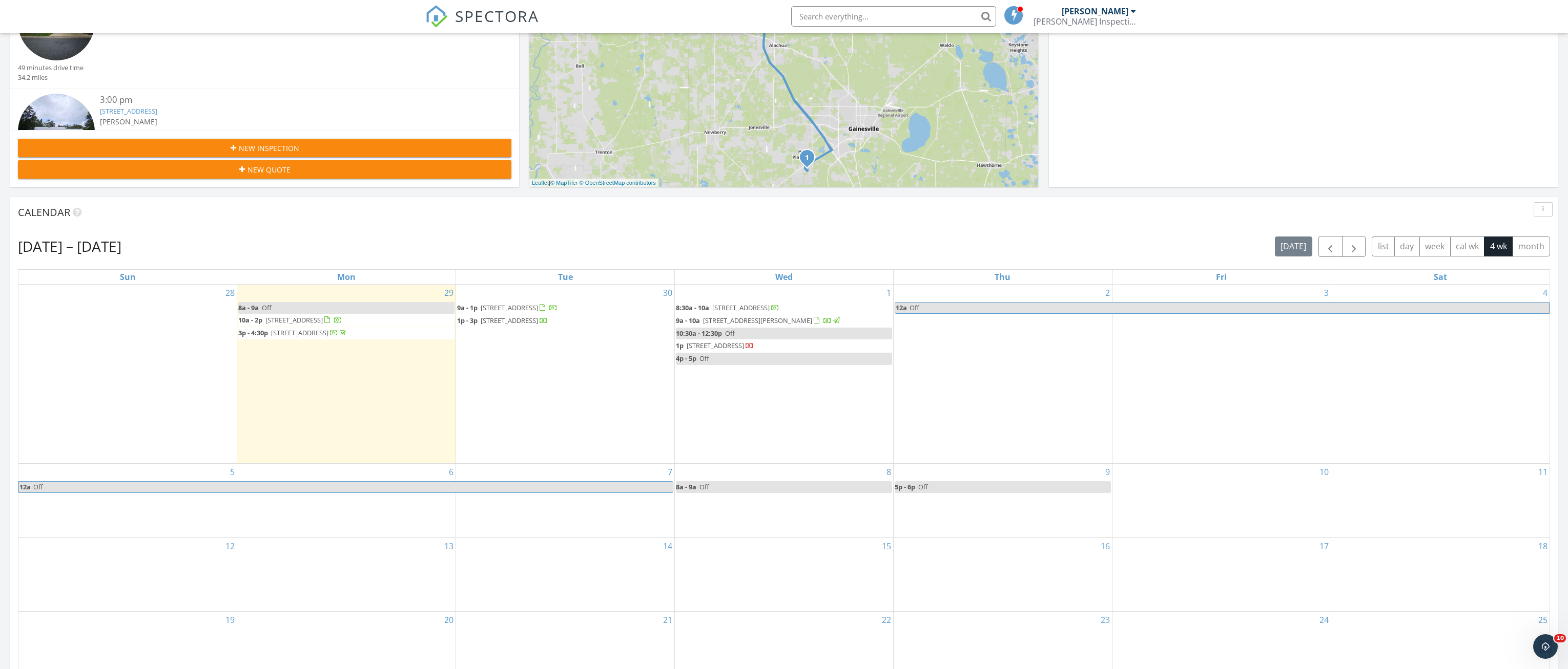
scroll to position [308, 0]
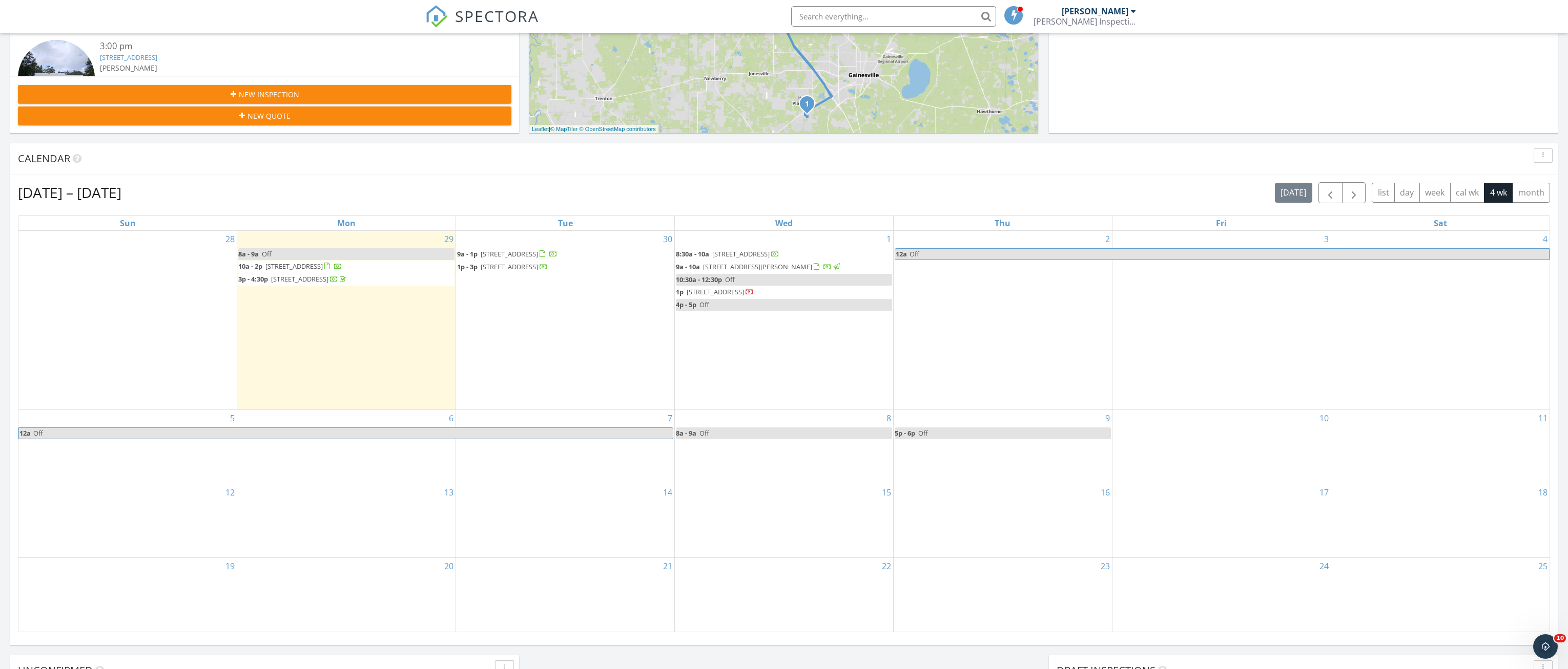
click at [774, 474] on div "8 8a - 9a Off" at bounding box center [784, 447] width 218 height 74
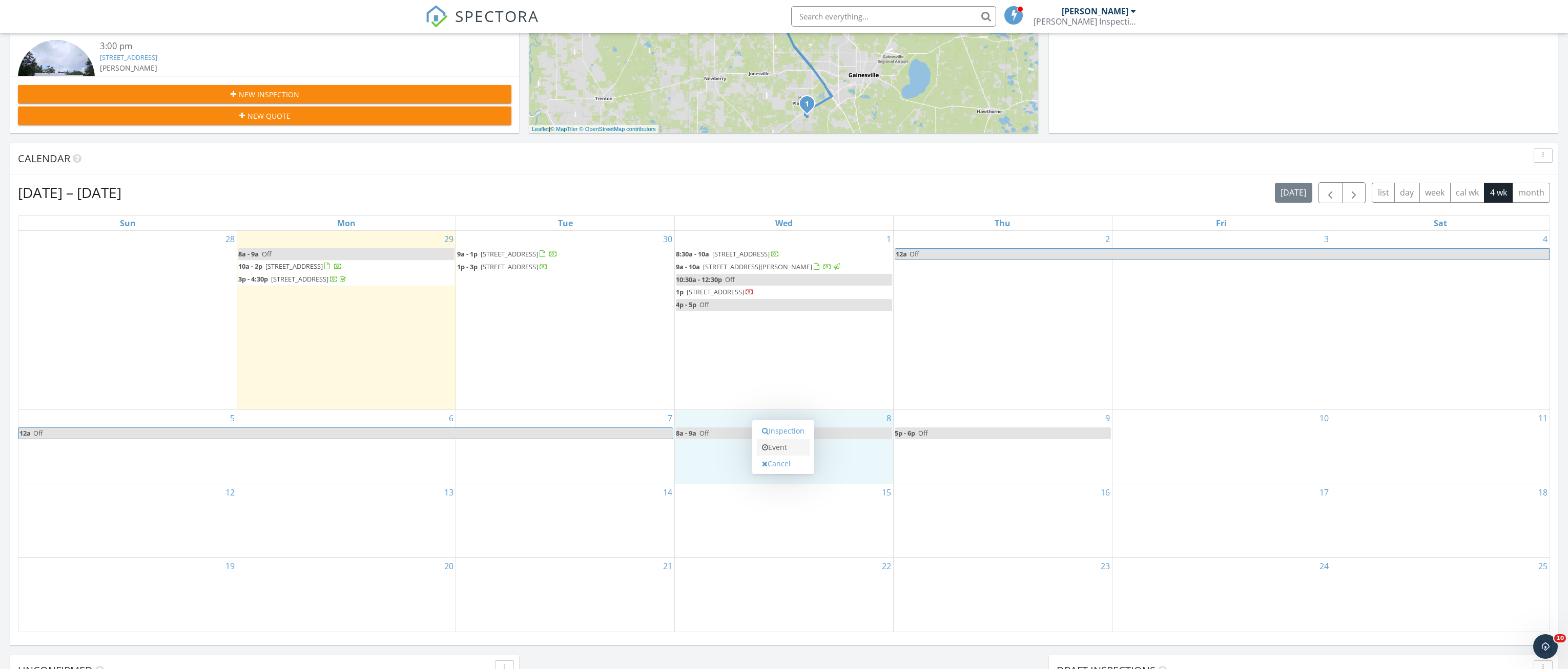
click at [782, 449] on link "Event" at bounding box center [783, 447] width 53 height 16
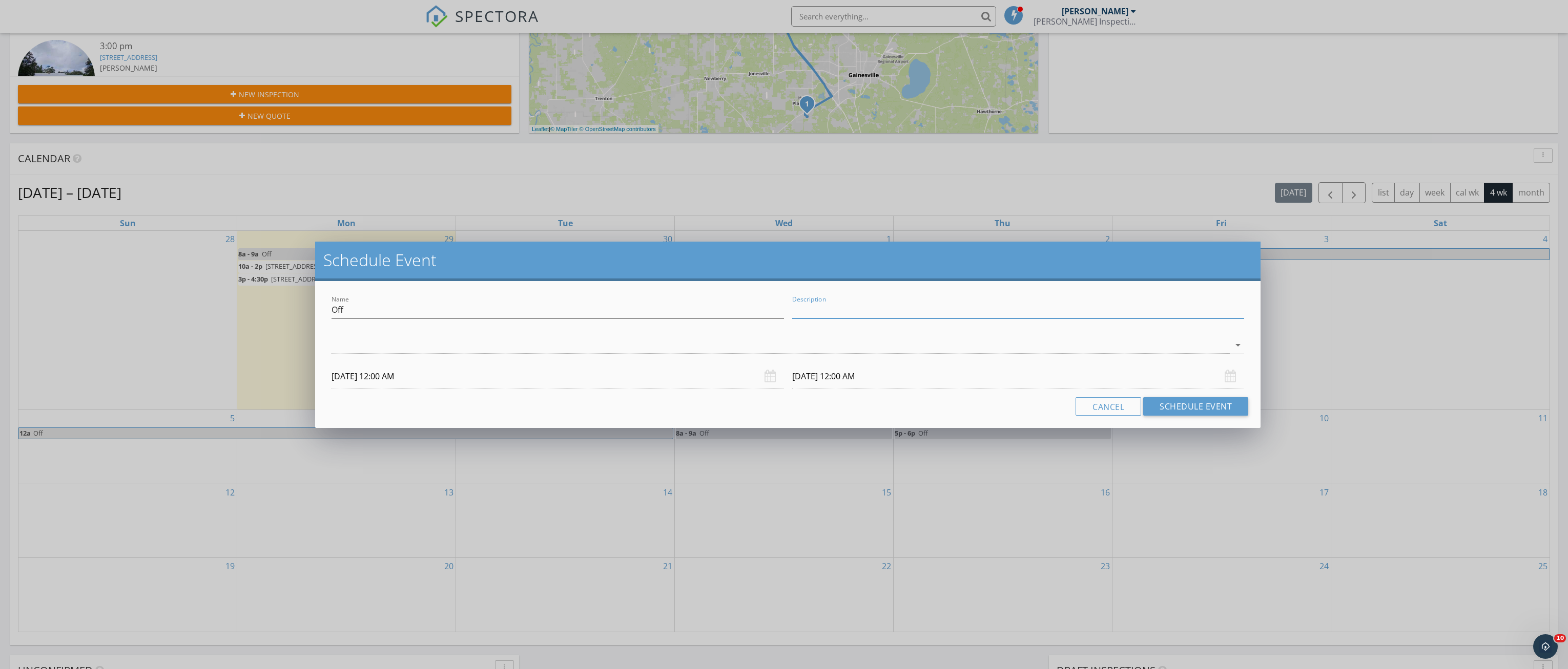
click at [827, 303] on input "Description" at bounding box center [1018, 309] width 452 height 17
type input "insp for [PERSON_NAME] [STREET_ADDRESS][PERSON_NAME]"
click at [533, 352] on div at bounding box center [781, 345] width 898 height 17
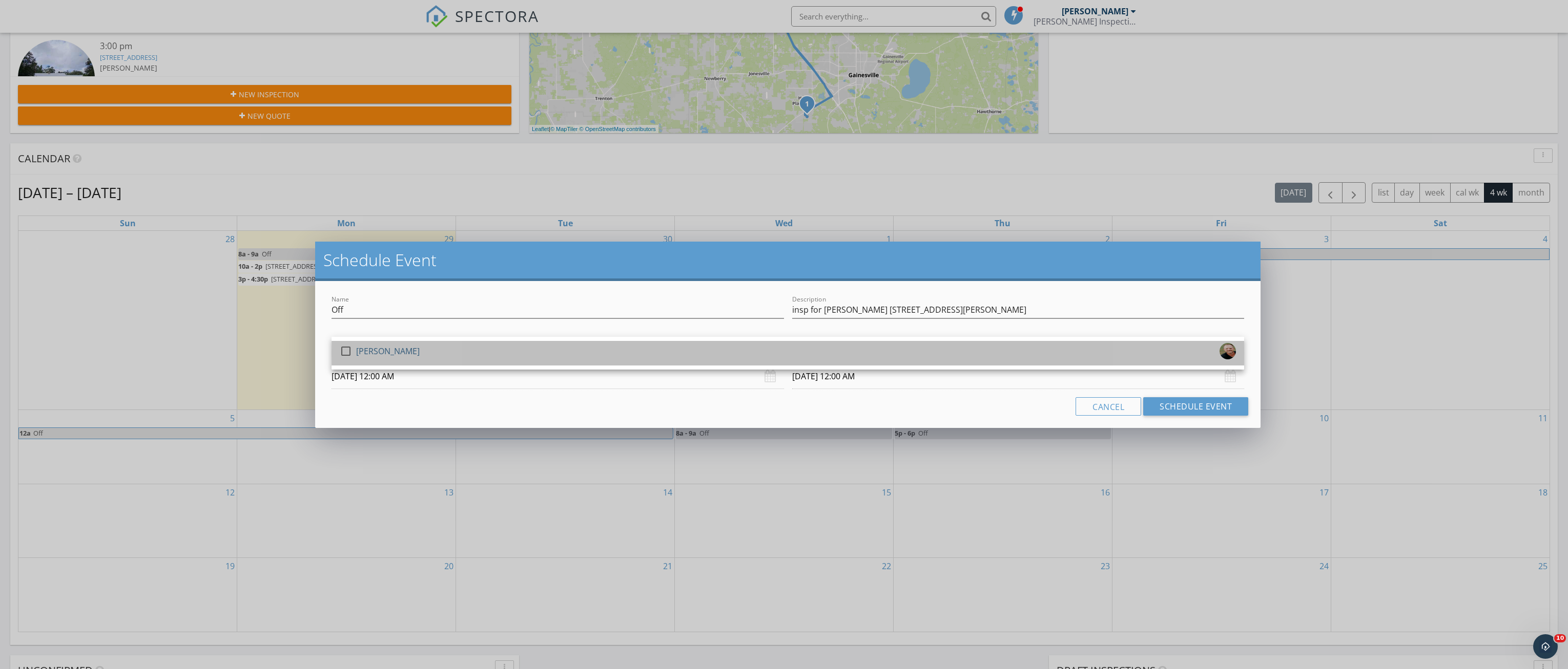
click at [500, 349] on div "check_box_outline_blank [PERSON_NAME]" at bounding box center [788, 353] width 896 height 21
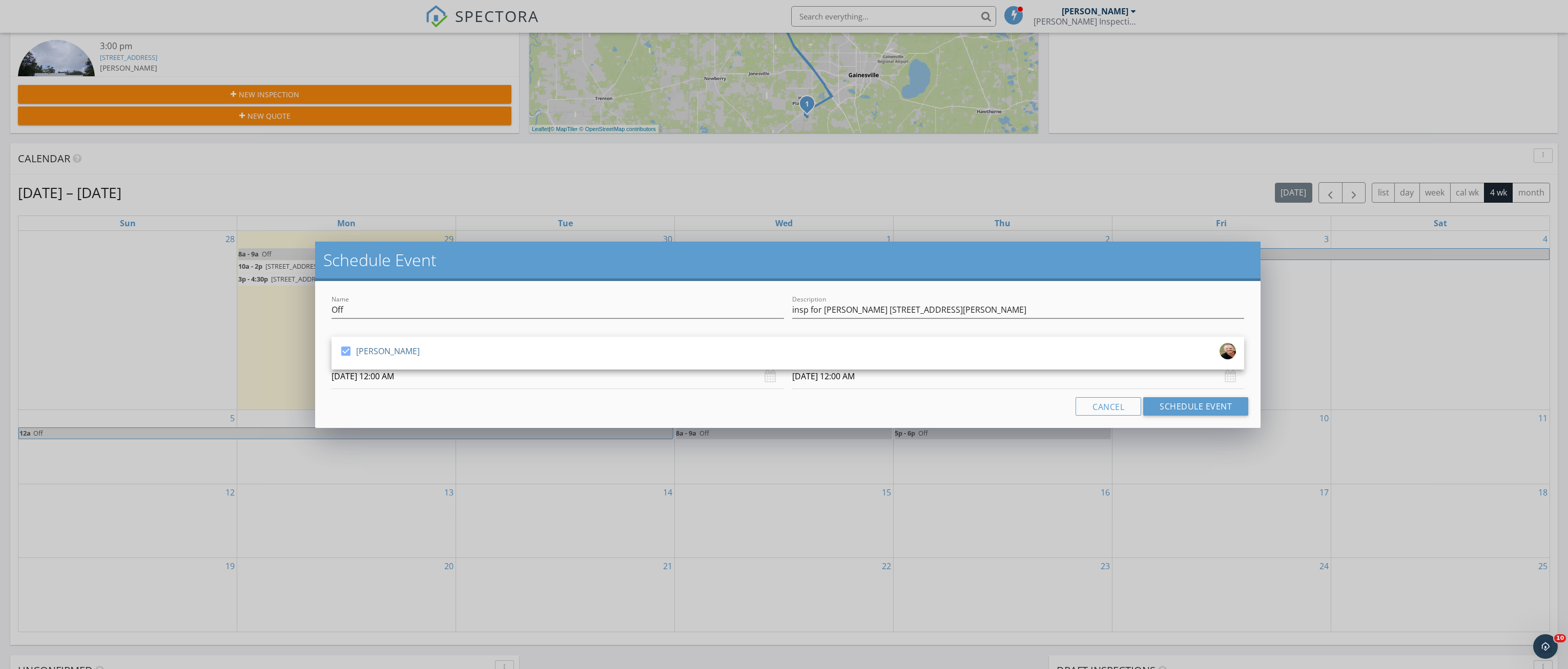
click at [469, 379] on input "[DATE] 12:00 AM" at bounding box center [558, 376] width 452 height 25
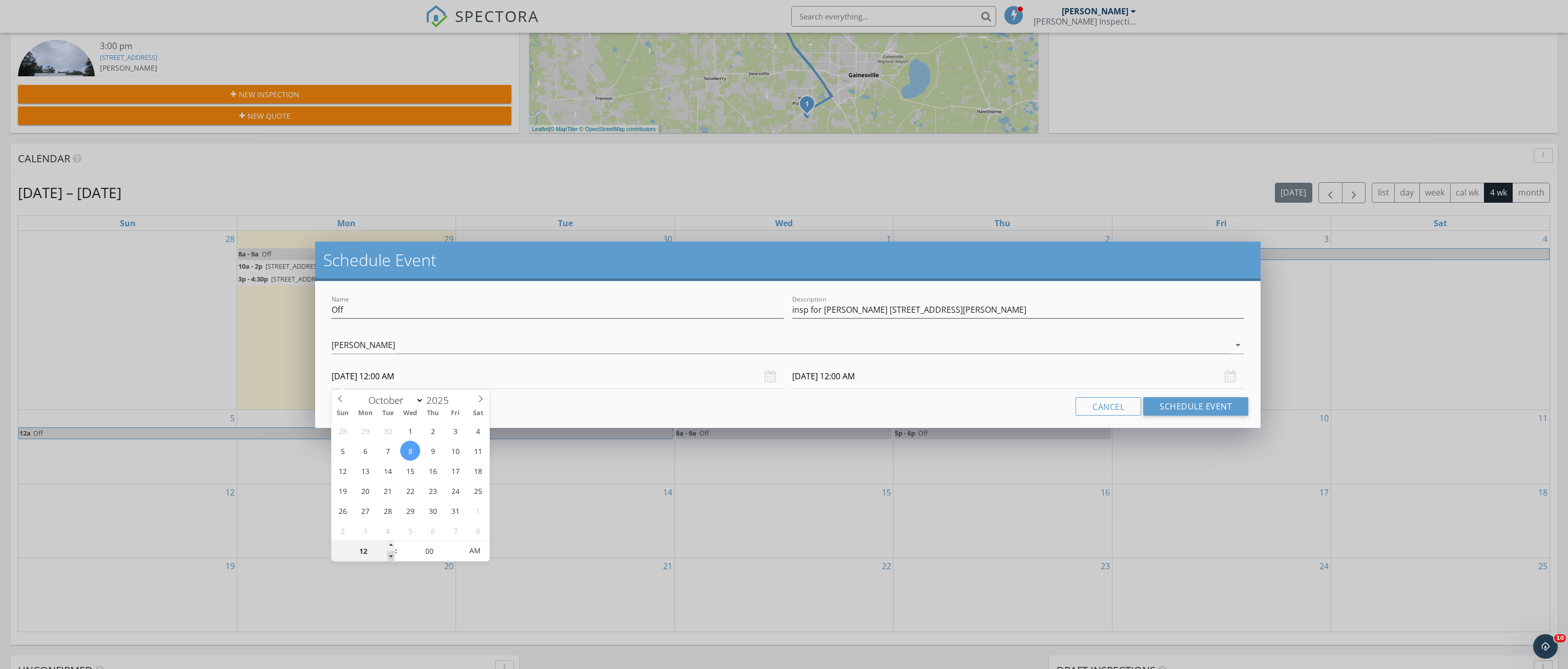
type input "11"
type input "10/08/2025 11:00 PM"
click at [391, 554] on span at bounding box center [390, 556] width 7 height 10
type input "11"
type input "10/09/2025 11:00 PM"
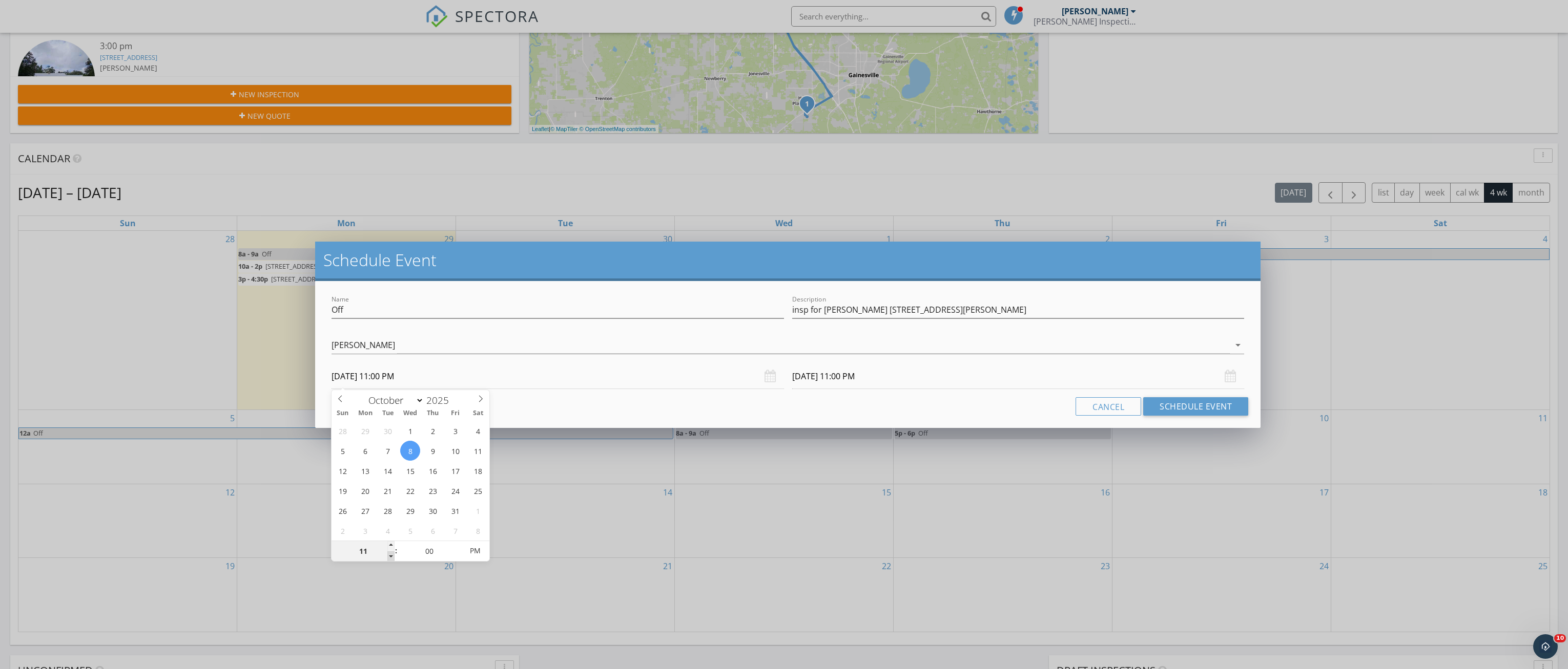
type input "10"
type input "10/08/2025 10:00 PM"
click at [391, 554] on span at bounding box center [390, 556] width 7 height 10
type input "10"
type input "10/09/2025 10:00 PM"
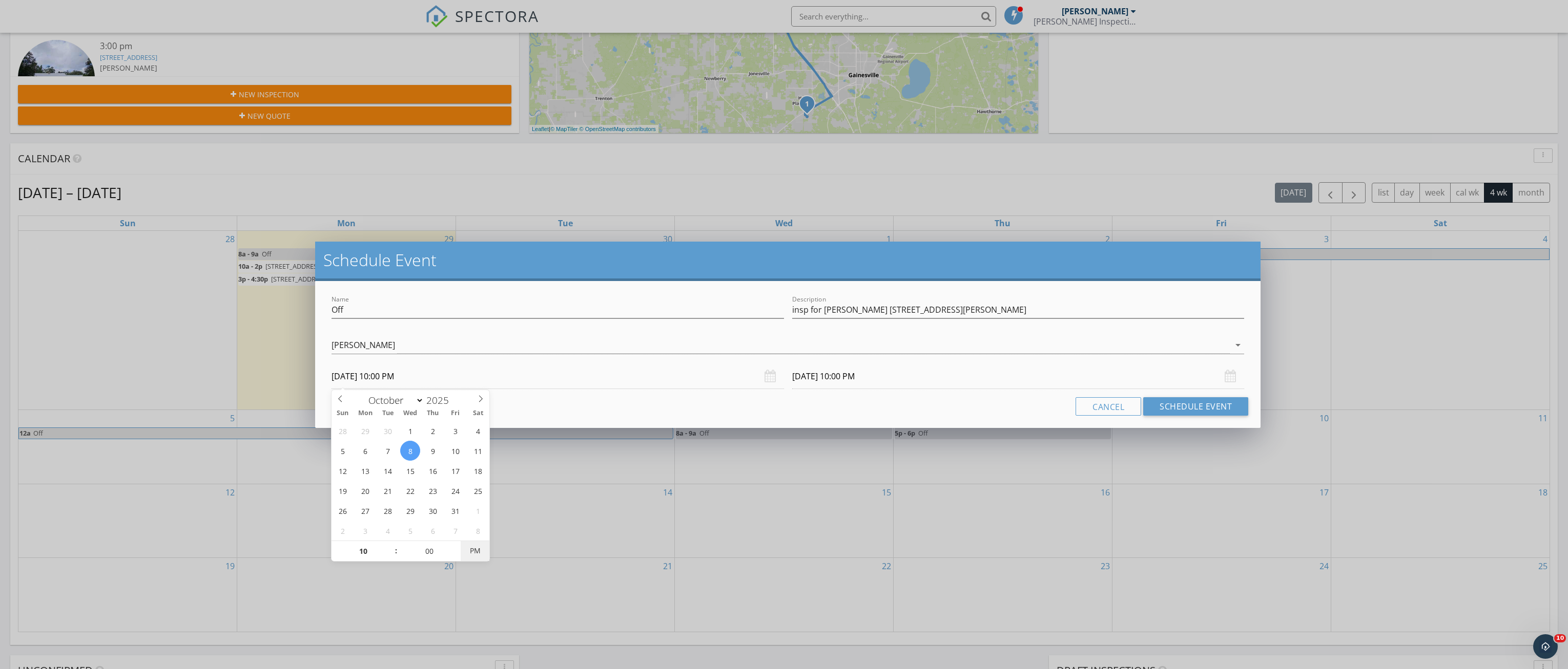
type input "10/08/2025 10:00 AM"
type input "10/09/2025 10:00 AM"
drag, startPoint x: 391, startPoint y: 554, endPoint x: 477, endPoint y: 553, distance: 86.0
click at [477, 553] on span "PM" at bounding box center [475, 551] width 28 height 21
click at [887, 381] on input "10/09/2025 10:00 AM" at bounding box center [1018, 376] width 452 height 25
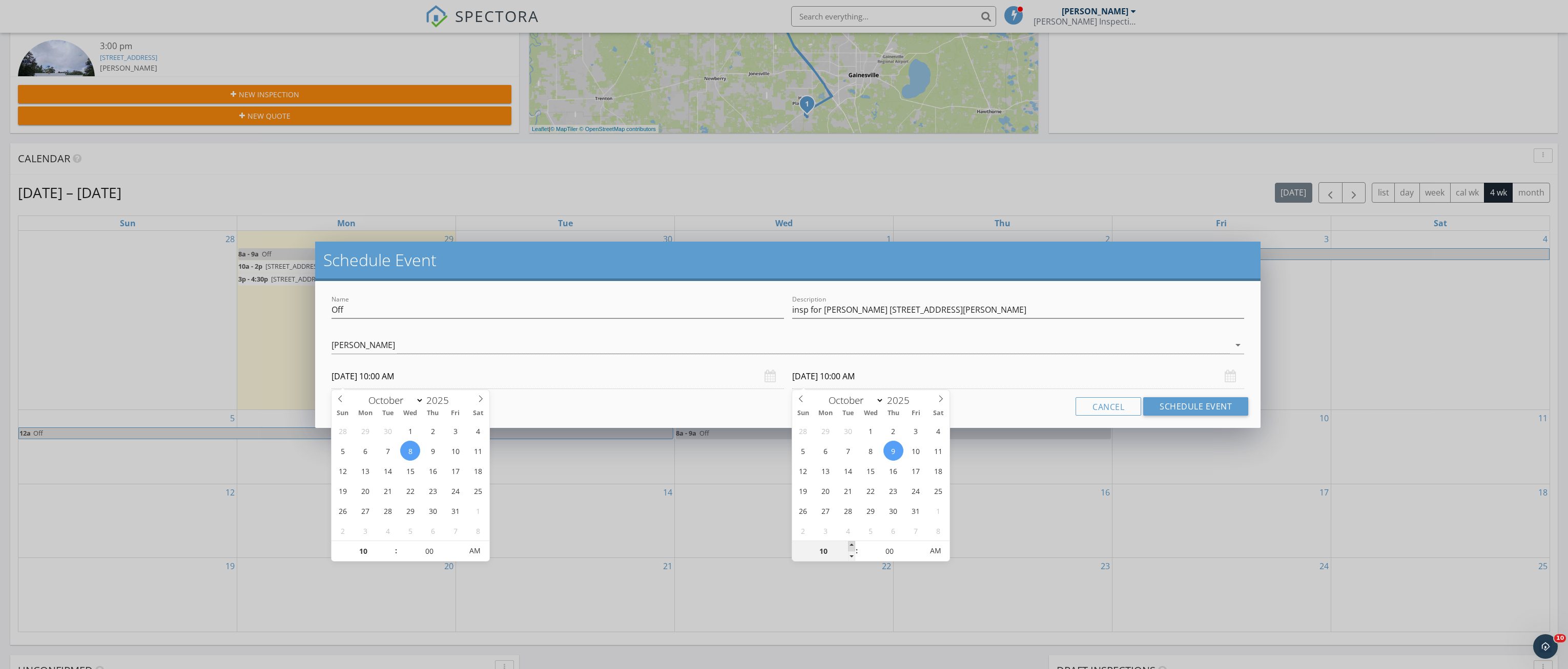
type input "11"
type input "10/09/2025 11:00 AM"
click at [851, 543] on span at bounding box center [851, 546] width 7 height 10
type input "12"
type input "10/09/2025 12:00 PM"
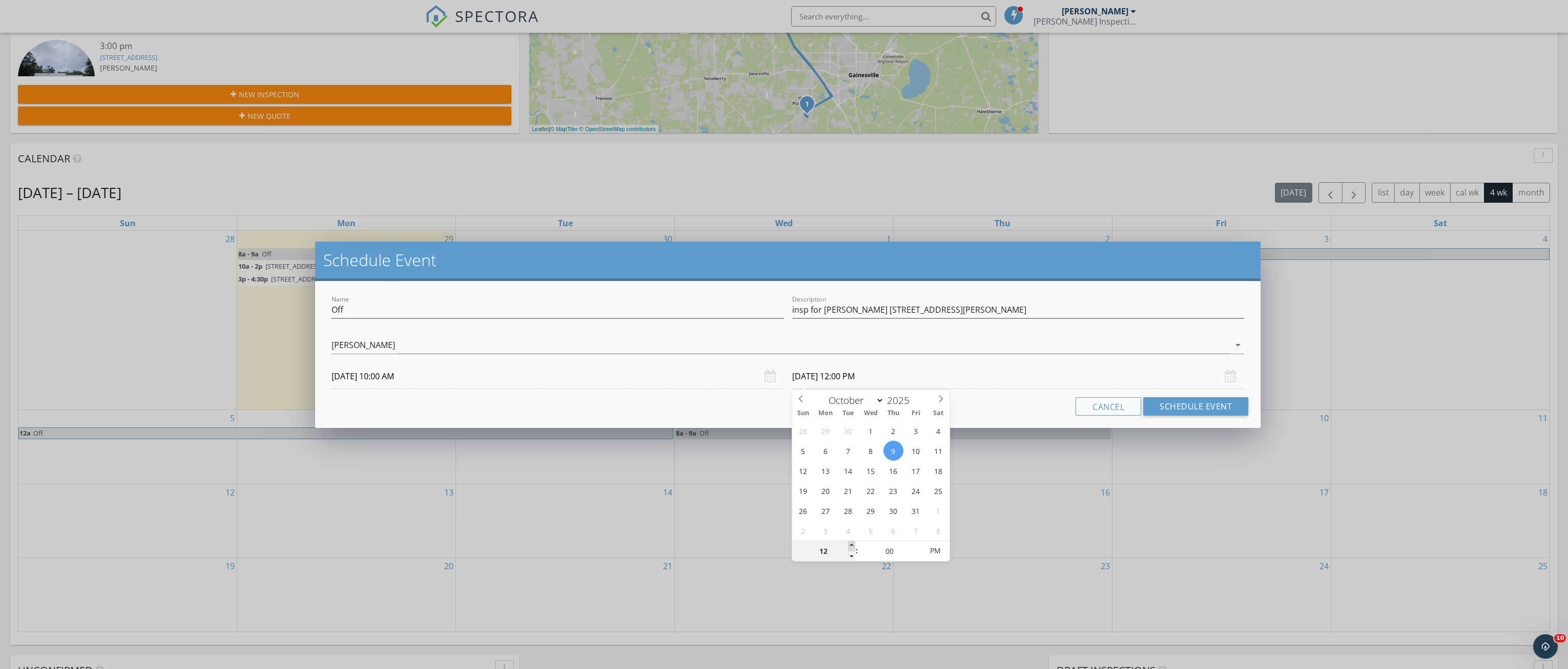
click at [851, 543] on span at bounding box center [851, 546] width 7 height 10
type input "01"
click at [851, 544] on span at bounding box center [851, 546] width 7 height 10
type input "10/08/2025 1:00 PM"
click at [1171, 405] on button "Schedule Event" at bounding box center [1195, 406] width 105 height 18
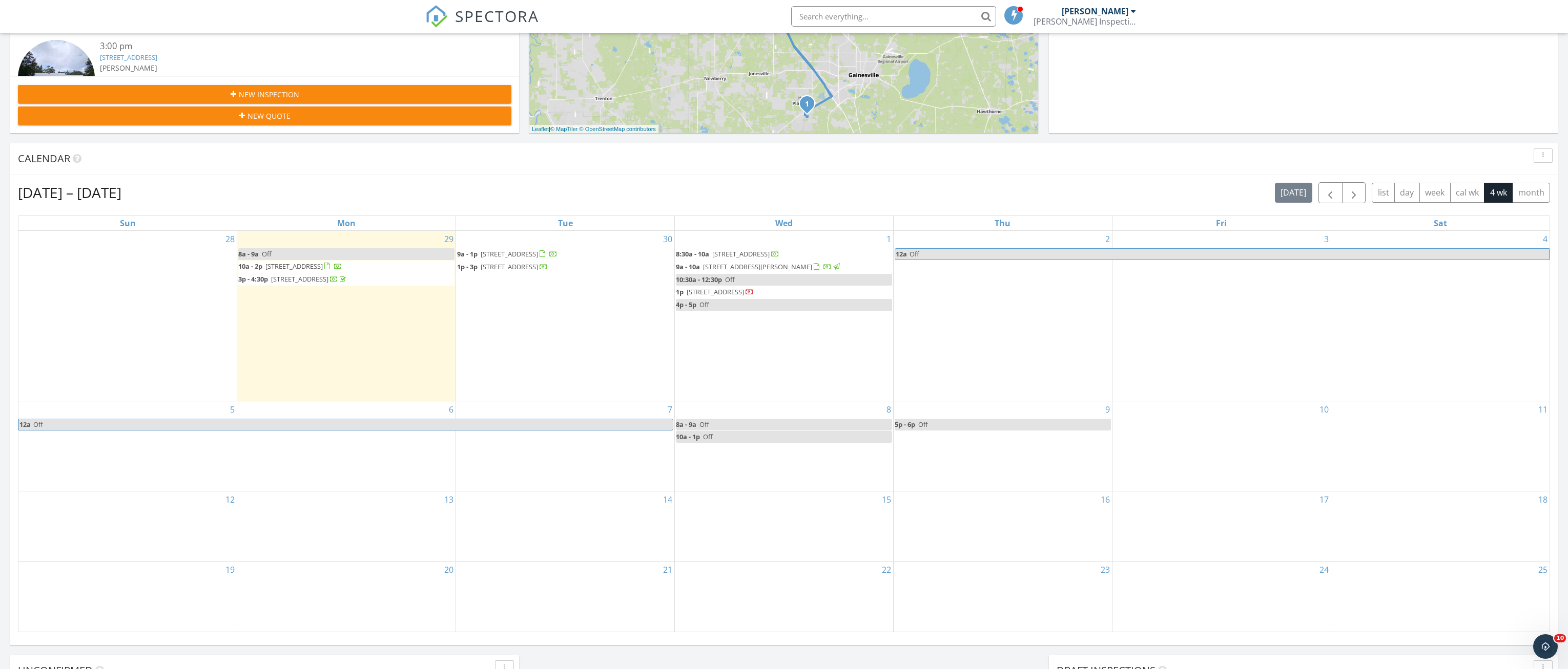
click at [323, 268] on span "7525 SW 84th Dr, Gainesville 32608" at bounding box center [294, 267] width 58 height 10
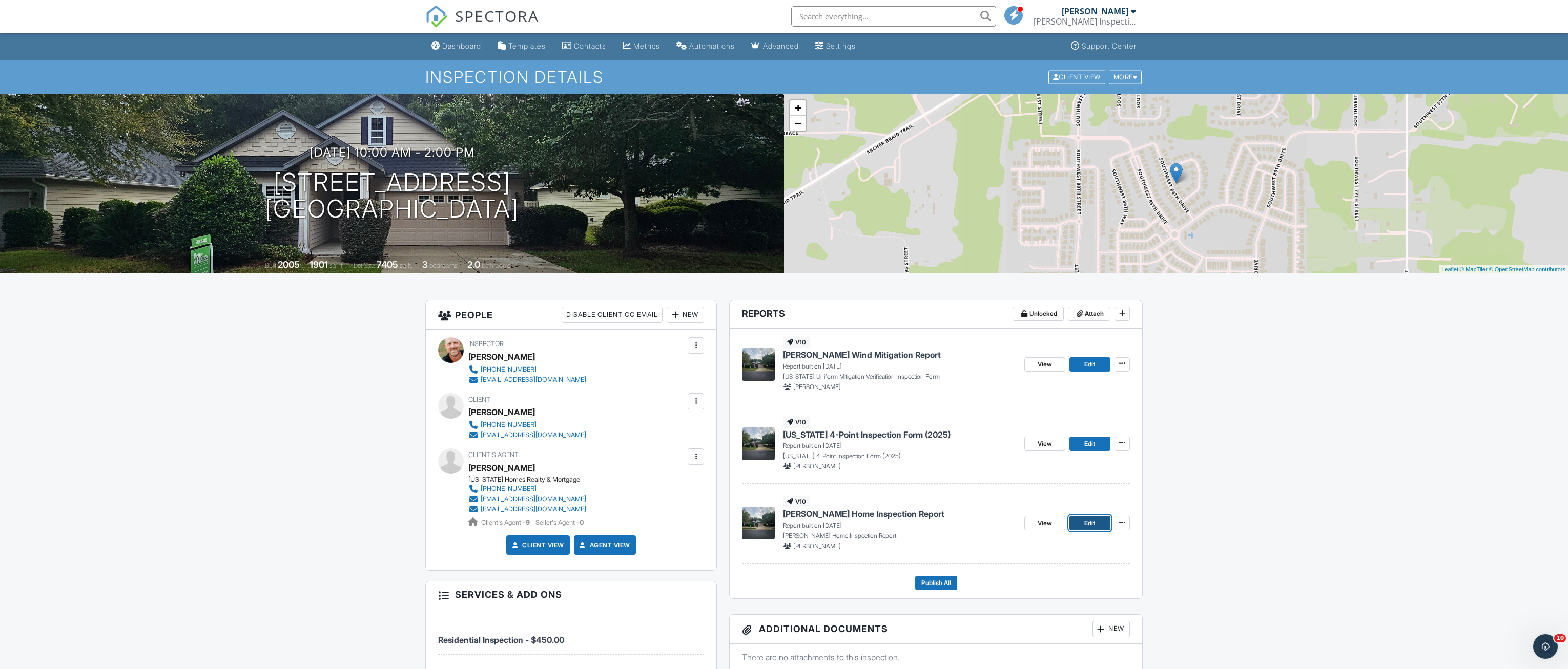
click at [1095, 526] on span "Edit" at bounding box center [1089, 523] width 10 height 10
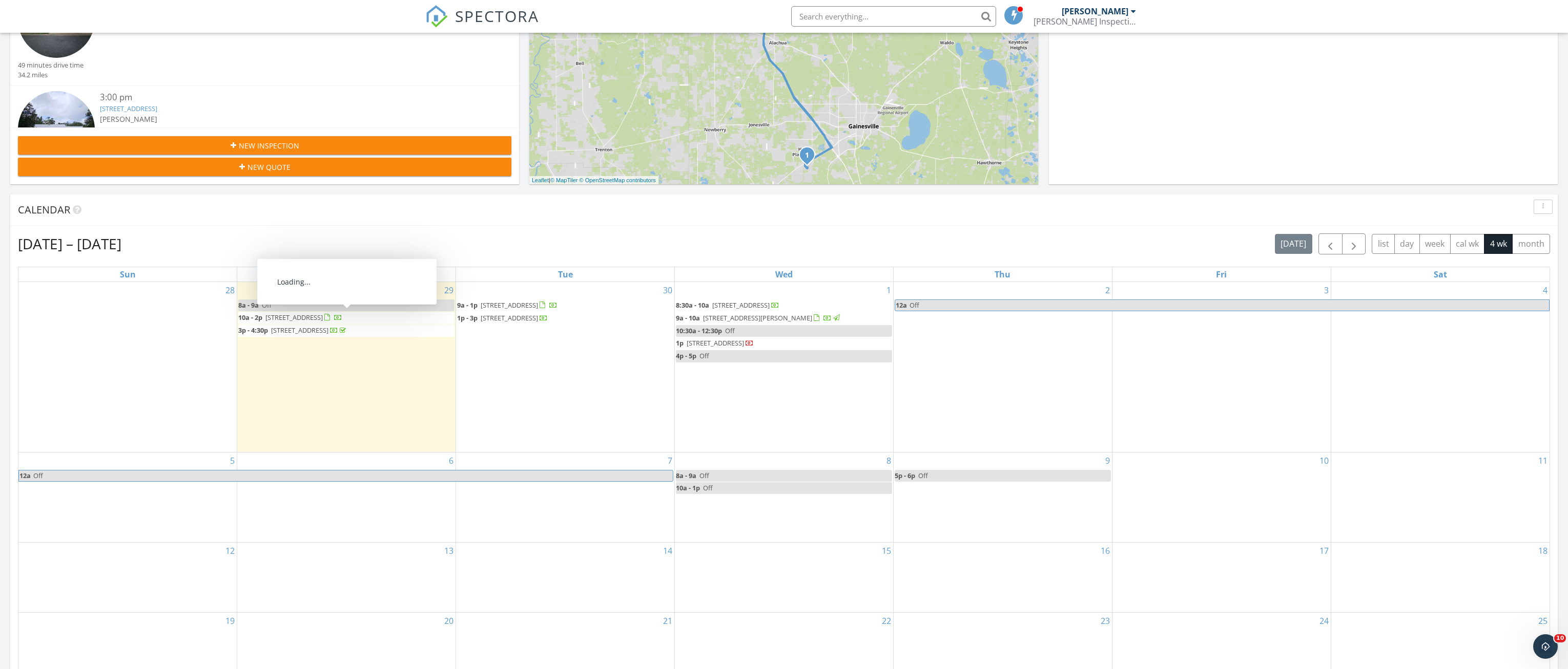
drag, startPoint x: 283, startPoint y: 324, endPoint x: 297, endPoint y: 316, distance: 16.1
click at [297, 316] on span "[STREET_ADDRESS]" at bounding box center [294, 318] width 58 height 10
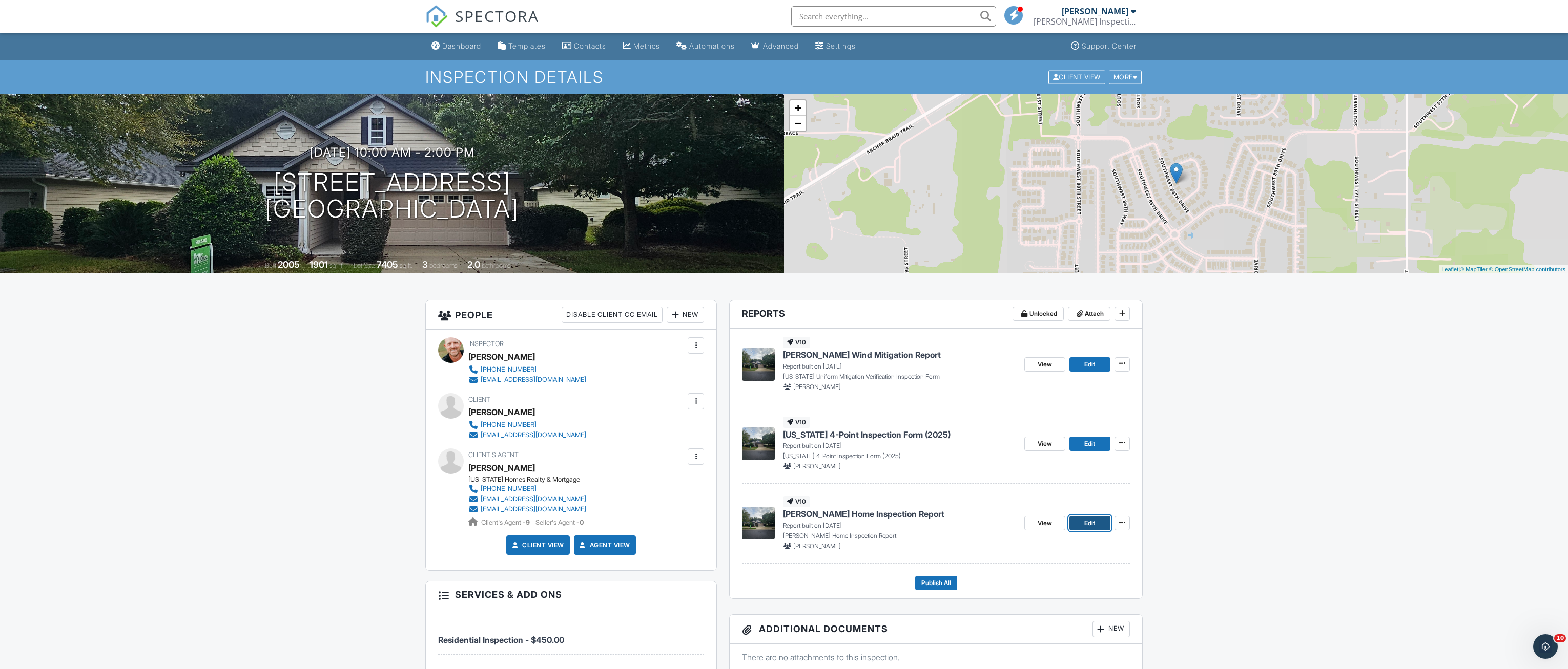
click at [1091, 525] on span "Edit" at bounding box center [1089, 523] width 10 height 10
click at [1046, 522] on span "View" at bounding box center [1045, 523] width 14 height 10
click at [440, 48] on link "Dashboard" at bounding box center [456, 46] width 58 height 19
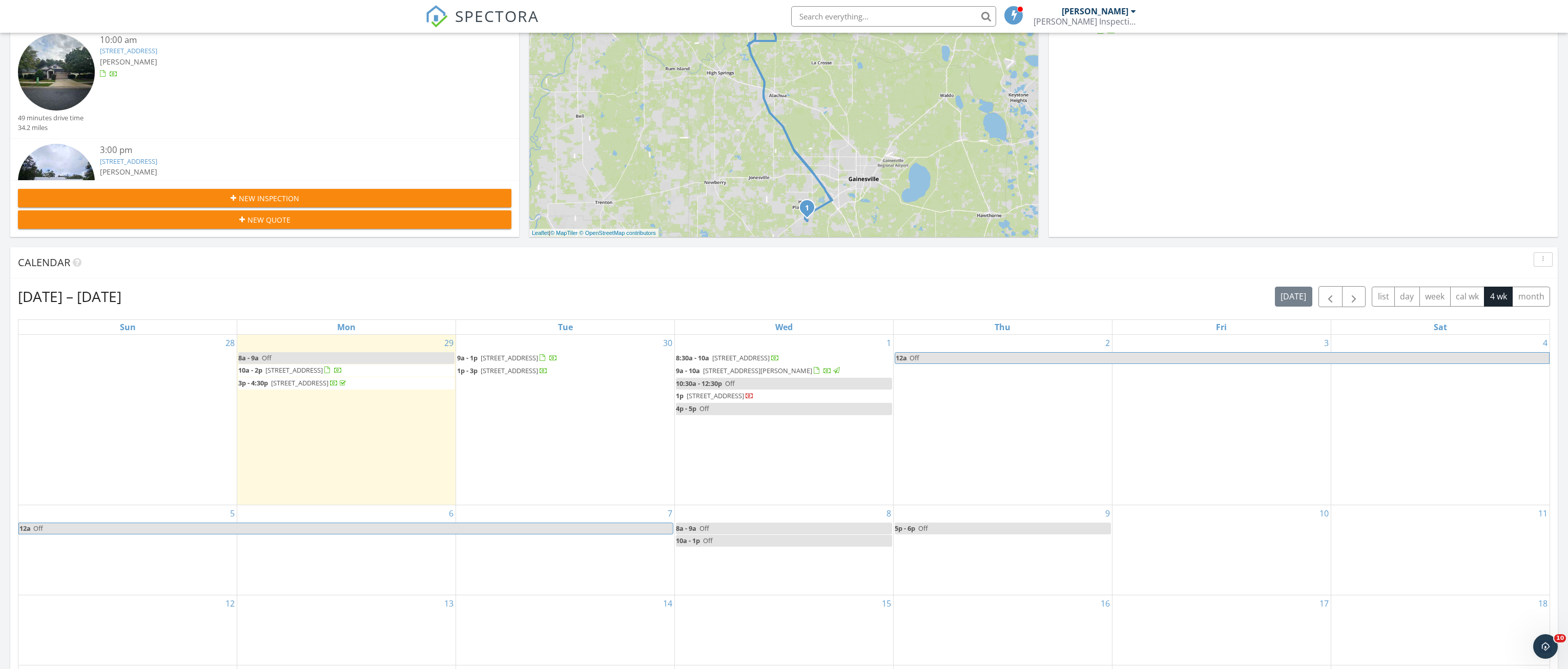
scroll to position [205, 0]
click at [548, 433] on div "30 9a - 1p [STREET_ADDRESS] 1p - 3p [STREET_ADDRESS]" at bounding box center [565, 418] width 218 height 170
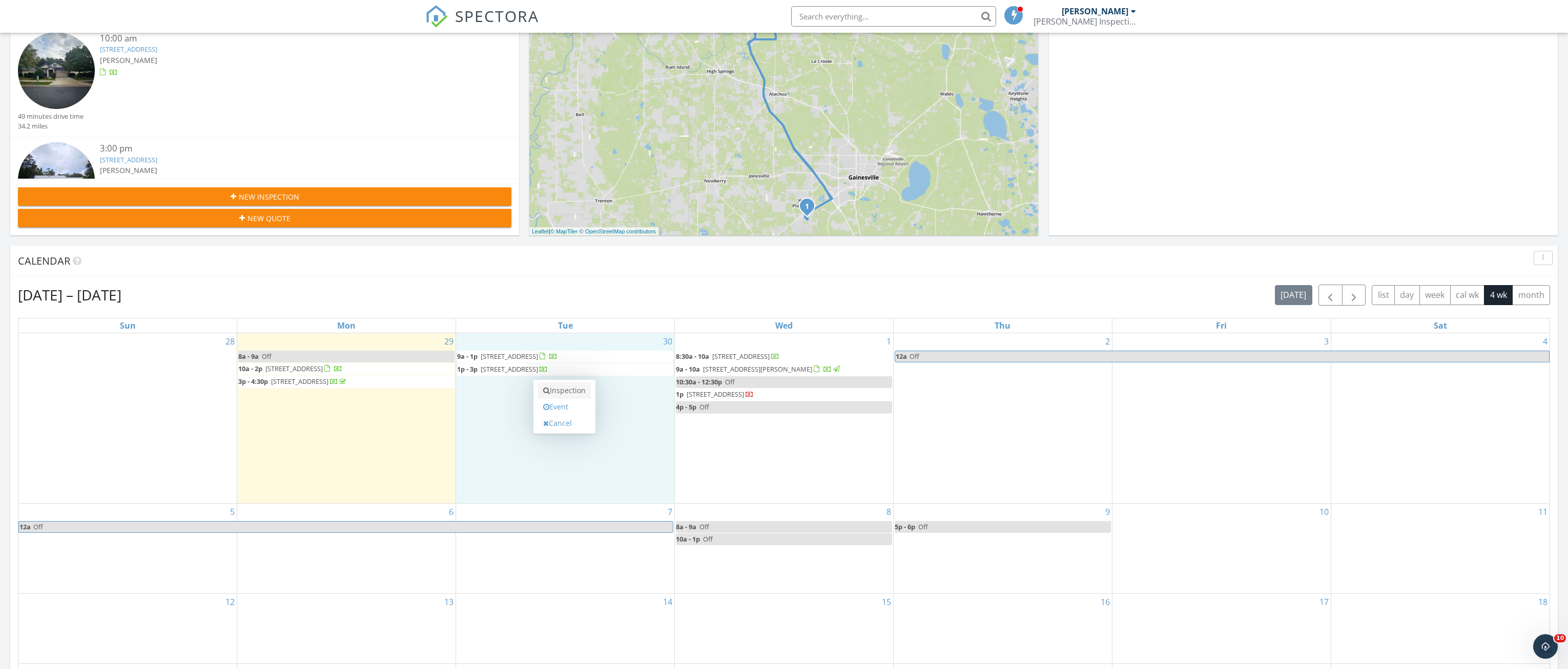
click at [572, 388] on link "Inspection" at bounding box center [564, 390] width 53 height 16
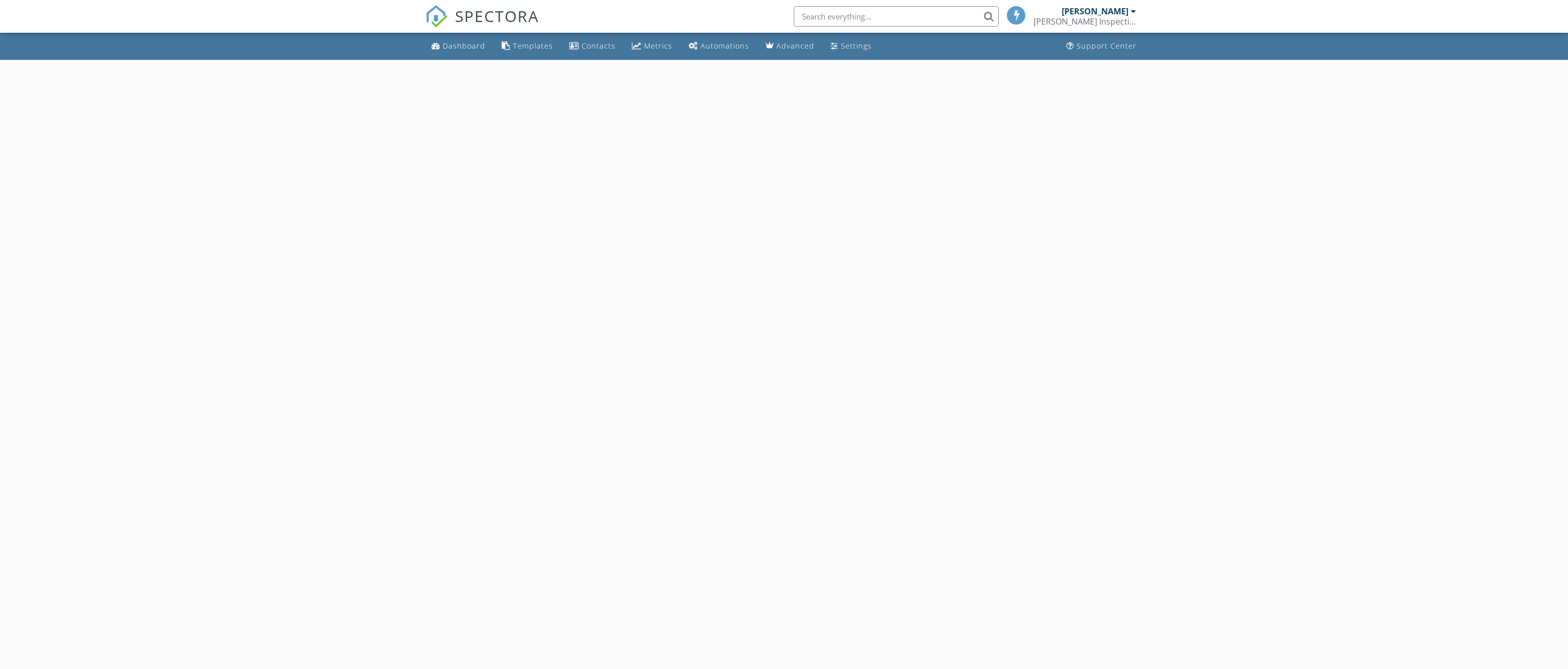
select select "8"
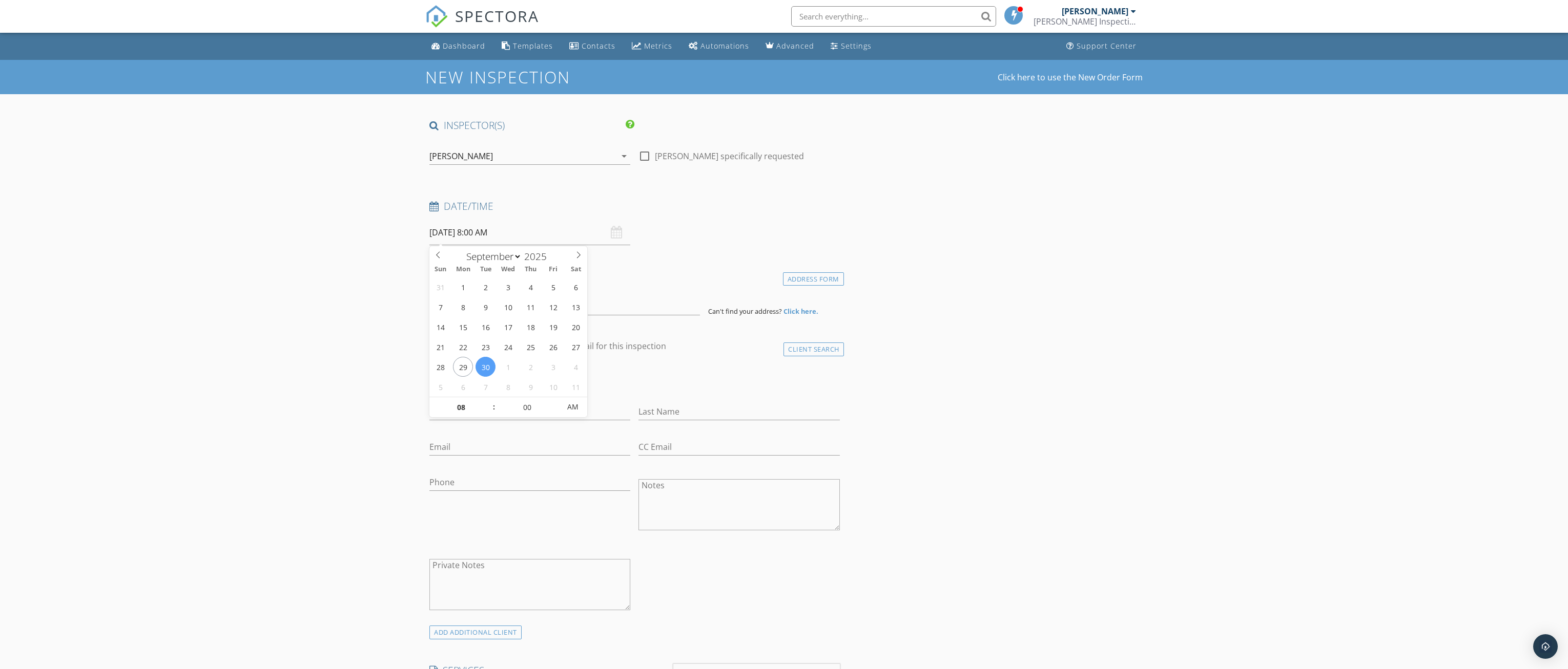
click at [537, 224] on input "[DATE] 8:00 AM" at bounding box center [530, 232] width 201 height 25
type input "09"
type input "09/30/2025 9:00 AM"
click at [489, 401] on span at bounding box center [488, 402] width 7 height 10
type input "10"
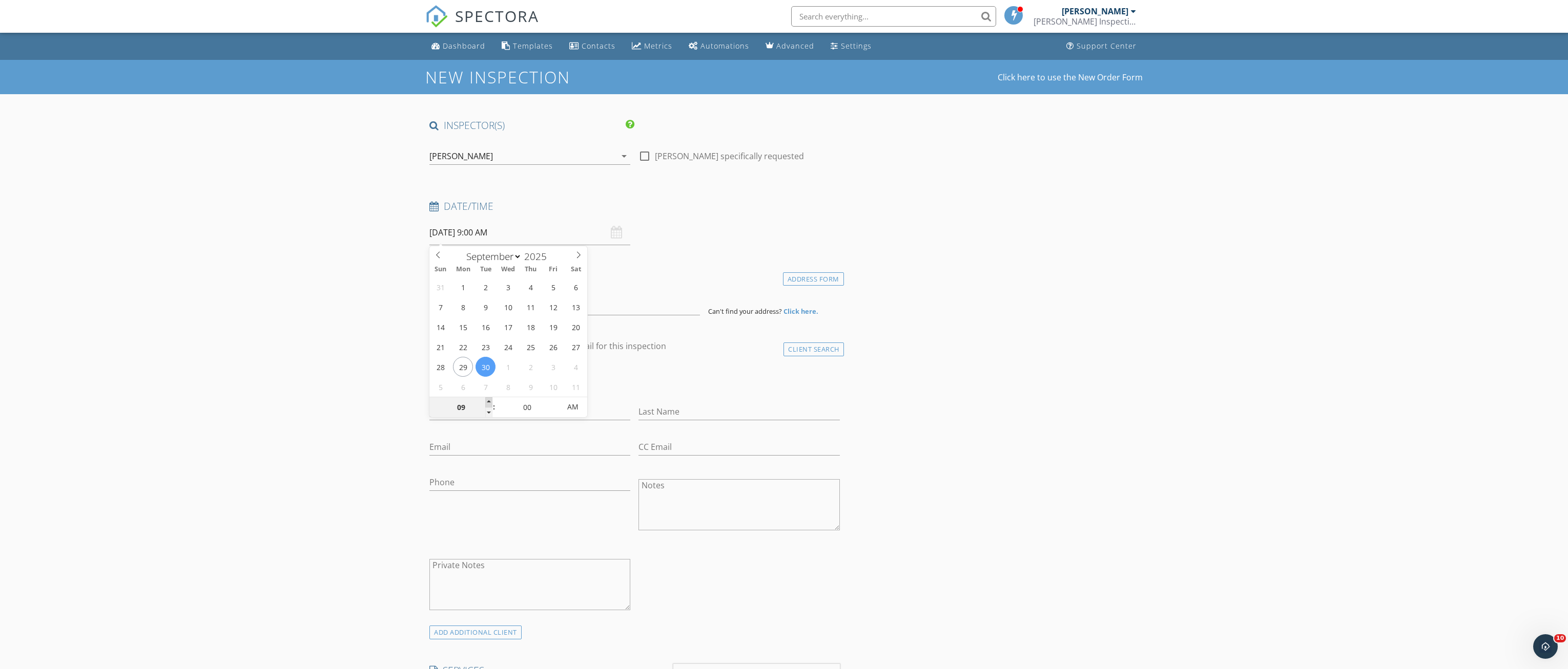
type input "09/30/2025 10:00 AM"
click at [489, 401] on span at bounding box center [488, 402] width 7 height 10
type input "11"
type input "09/30/2025 11:00 AM"
click at [489, 401] on span at bounding box center [488, 402] width 7 height 10
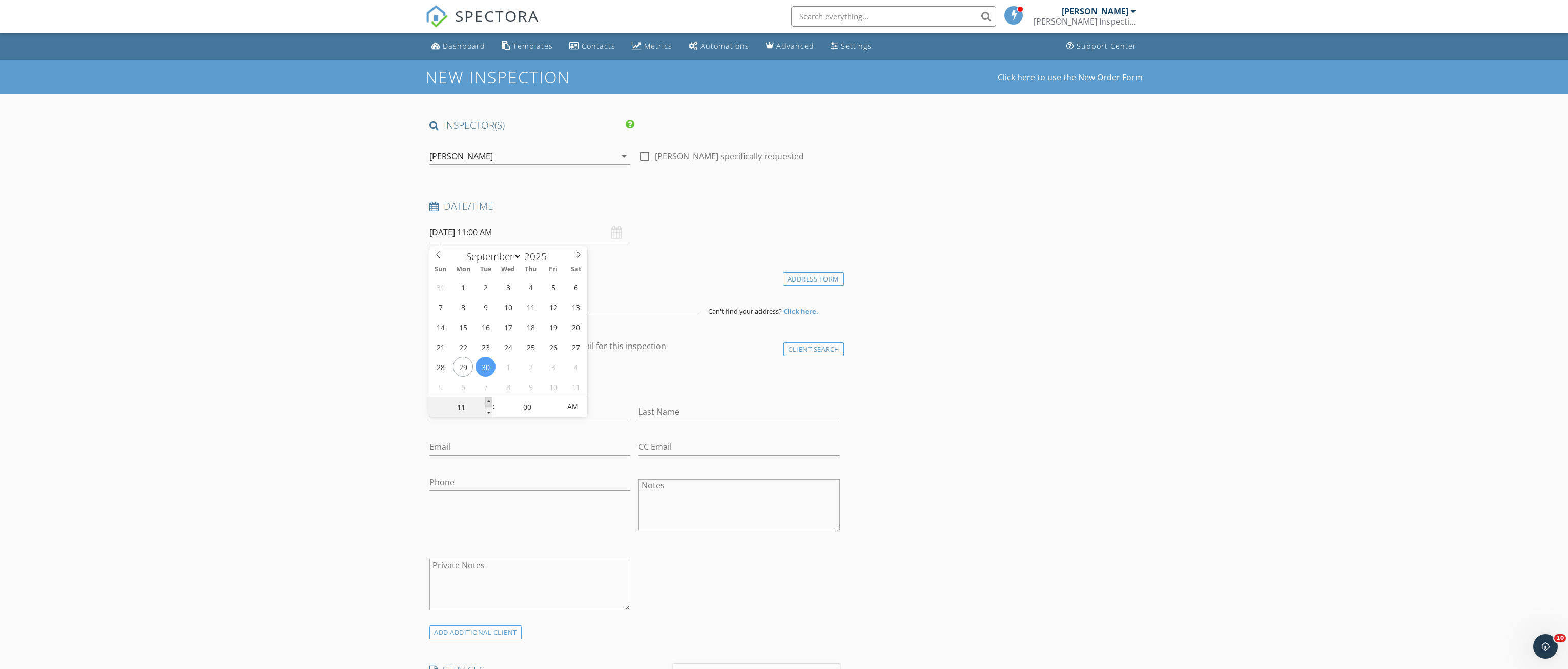
type input "12"
type input "09/30/2025 12:00 PM"
click at [489, 401] on span at bounding box center [488, 402] width 7 height 10
type input "01"
type input "09/30/2025 1:00 PM"
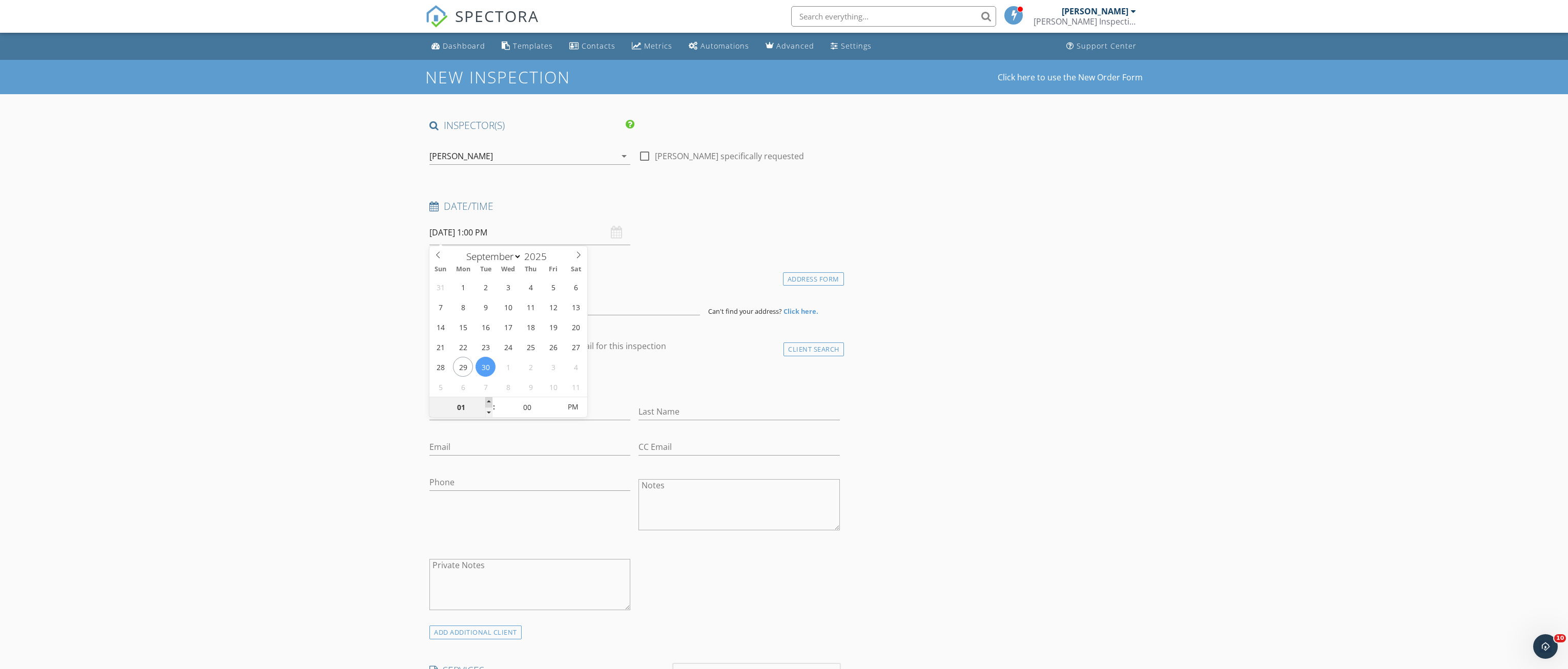
click at [489, 401] on span at bounding box center [488, 402] width 7 height 10
type input "02"
type input "09/30/2025 2:00 PM"
click at [489, 401] on span at bounding box center [488, 402] width 7 height 10
type input "03"
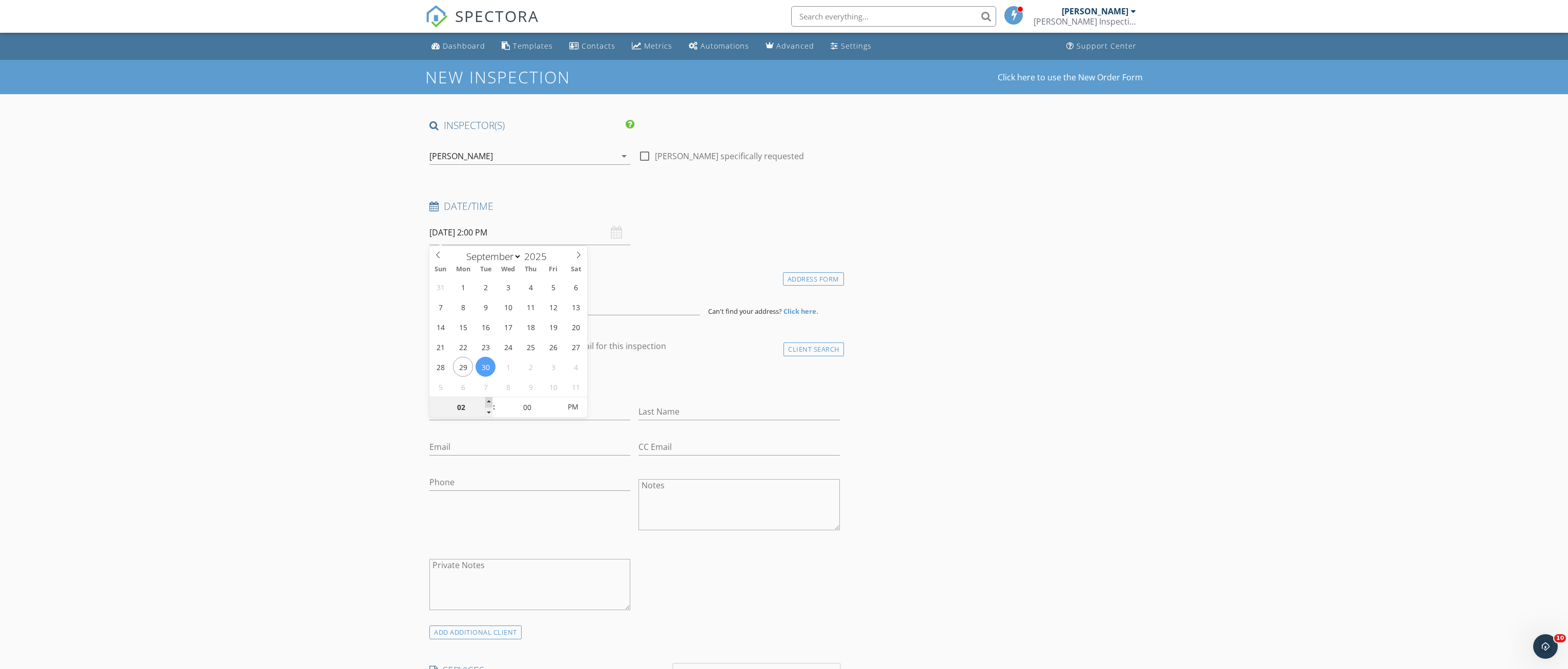
type input "09/30/2025 3:00 PM"
click at [489, 401] on span at bounding box center [488, 402] width 7 height 10
click at [459, 308] on input at bounding box center [564, 302] width 270 height 25
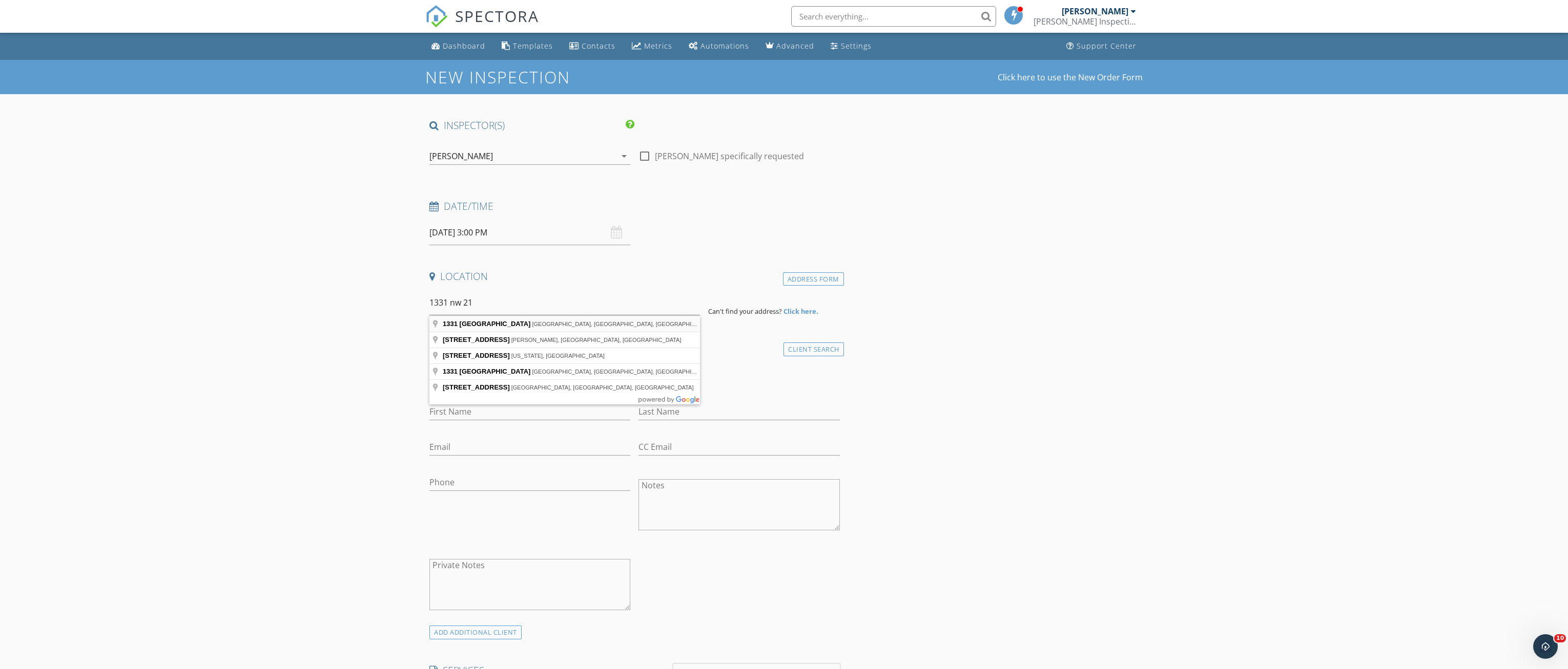
type input "1331 Northwest 21st Avenue, Gainesville, FL, USA"
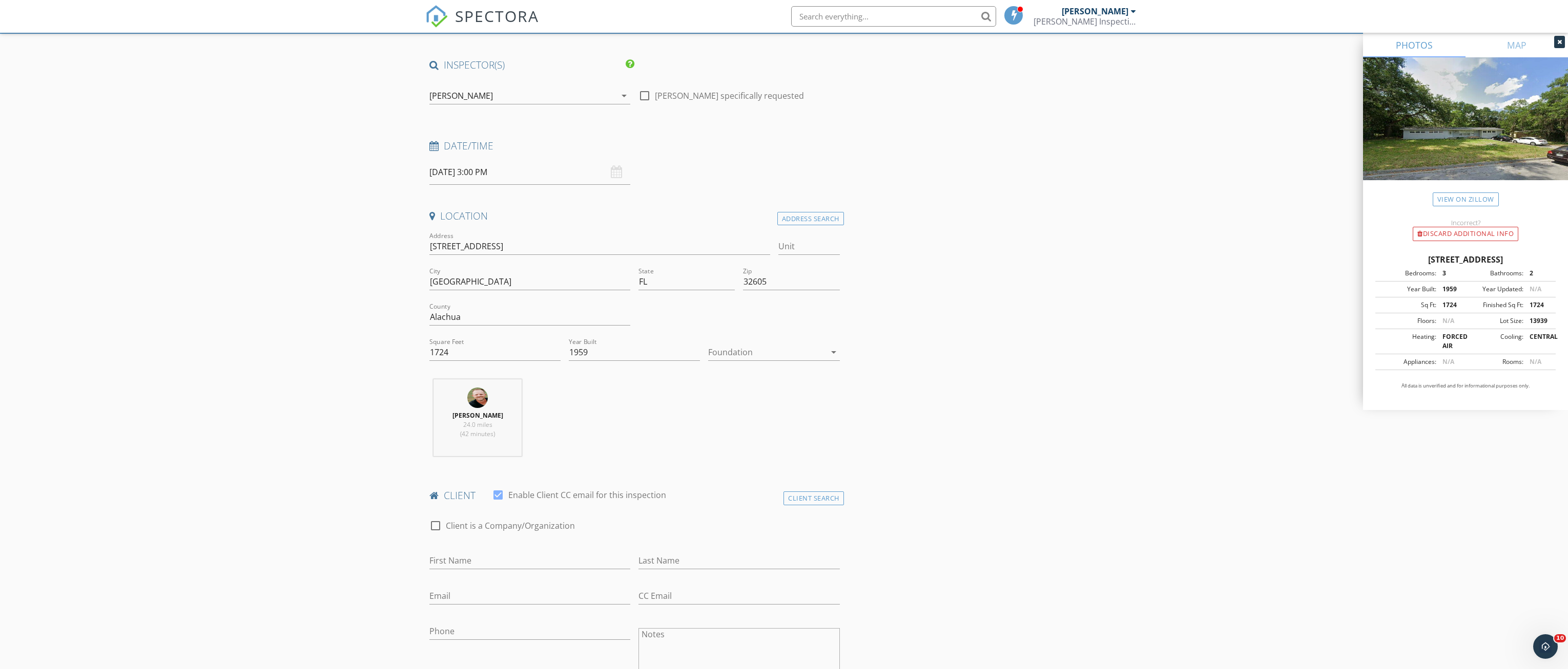
scroll to position [256, 0]
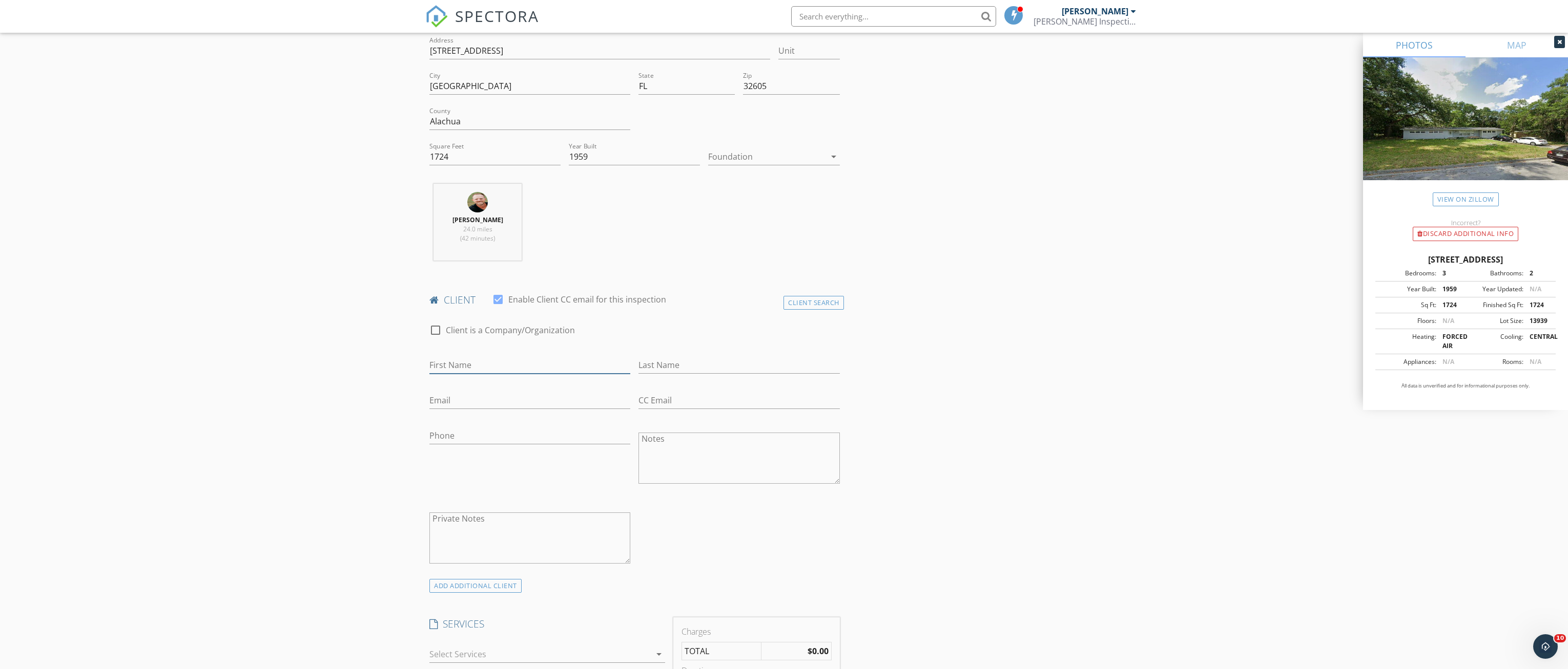
click at [449, 361] on input "First Name" at bounding box center [530, 365] width 201 height 17
type input "Tammy"
click at [667, 364] on input "Last Name" at bounding box center [738, 365] width 201 height 17
type input "LeDeonardo"
click at [475, 399] on input "Email" at bounding box center [530, 401] width 201 height 17
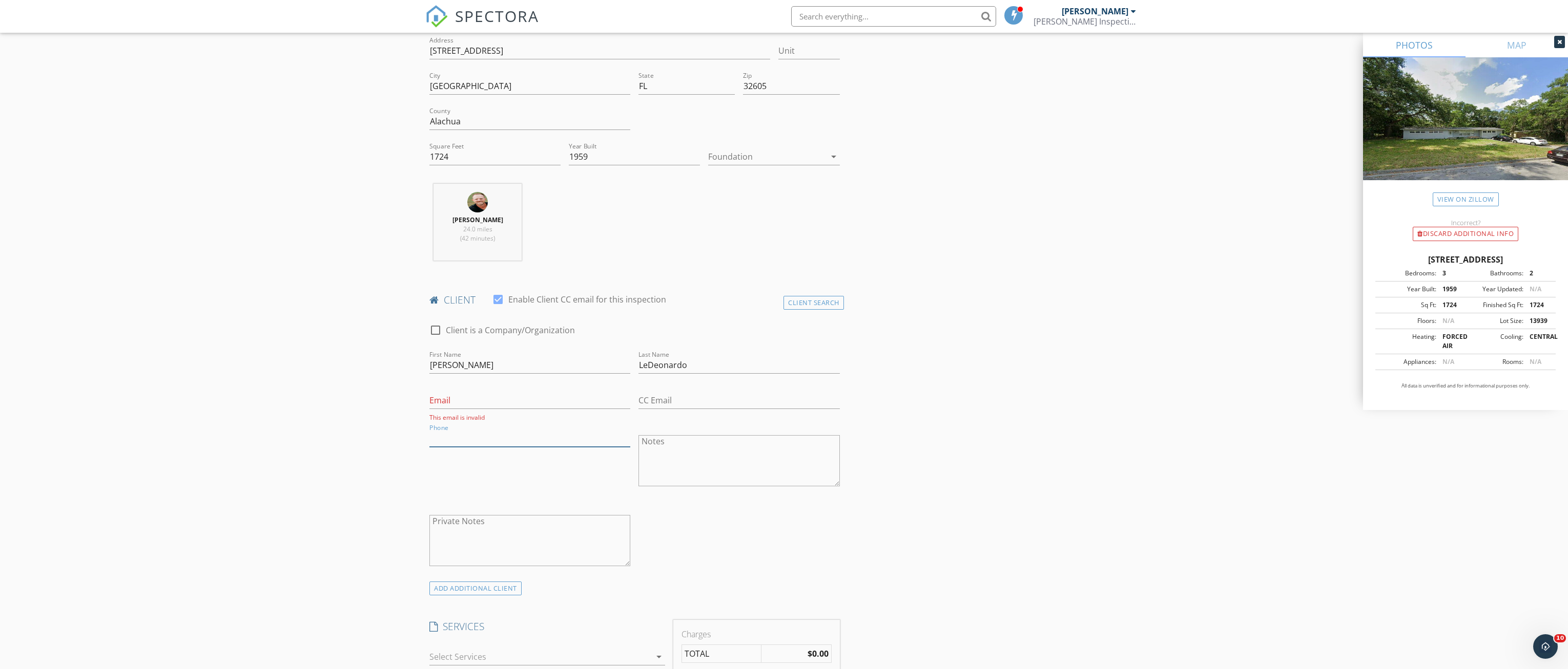
click at [468, 437] on input "Phone" at bounding box center [530, 438] width 201 height 17
type input "561-222-0964"
click at [471, 396] on input "Email" at bounding box center [530, 401] width 201 height 17
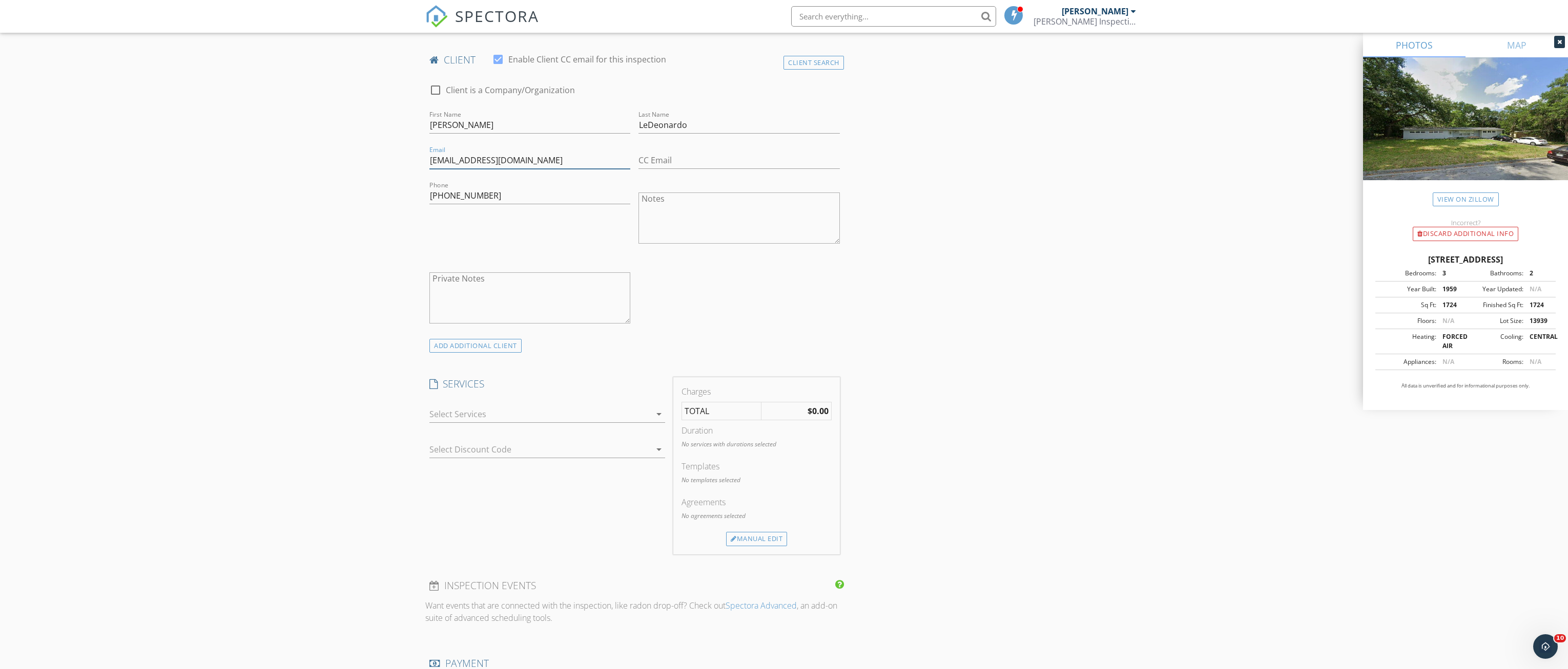
scroll to position [512, 0]
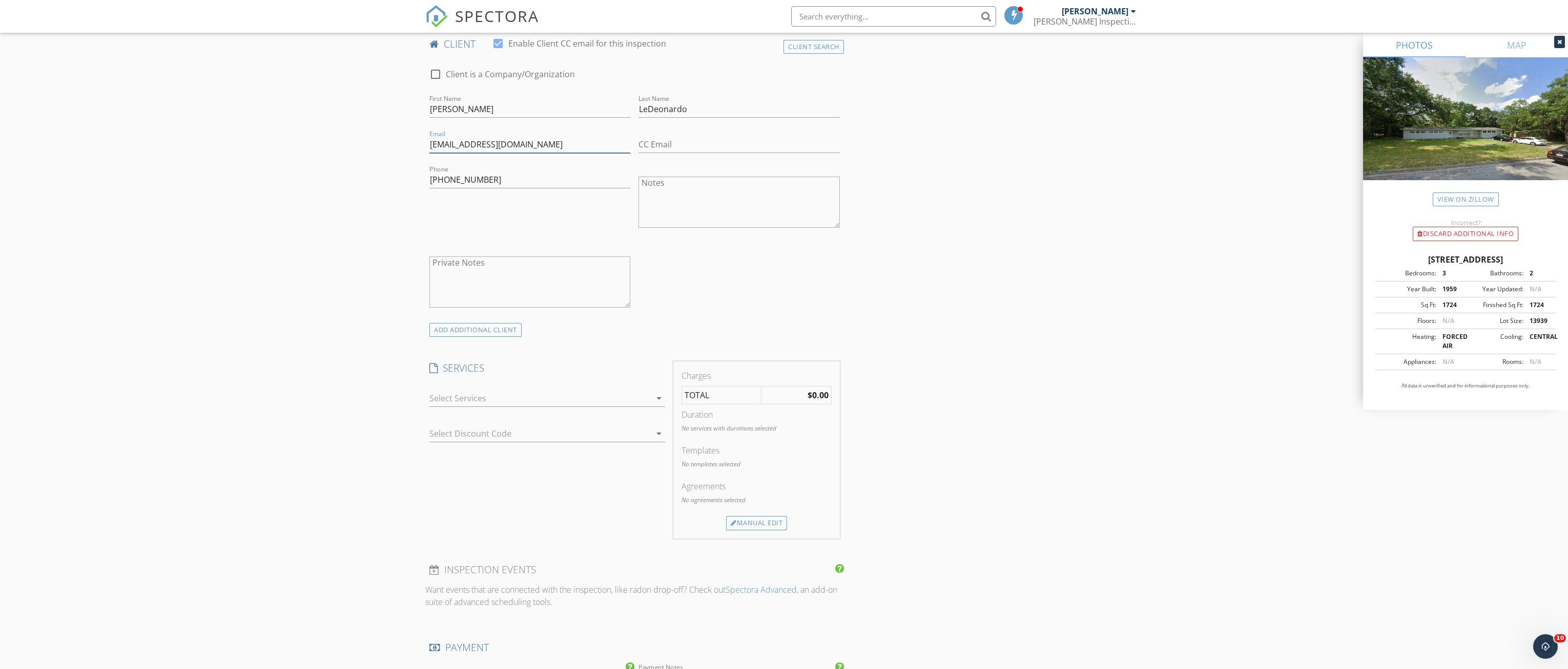
type input "jhsde13@gmail.com"
click at [636, 401] on div at bounding box center [540, 398] width 221 height 16
click at [555, 501] on div "Home Inspection" at bounding box center [572, 502] width 51 height 8
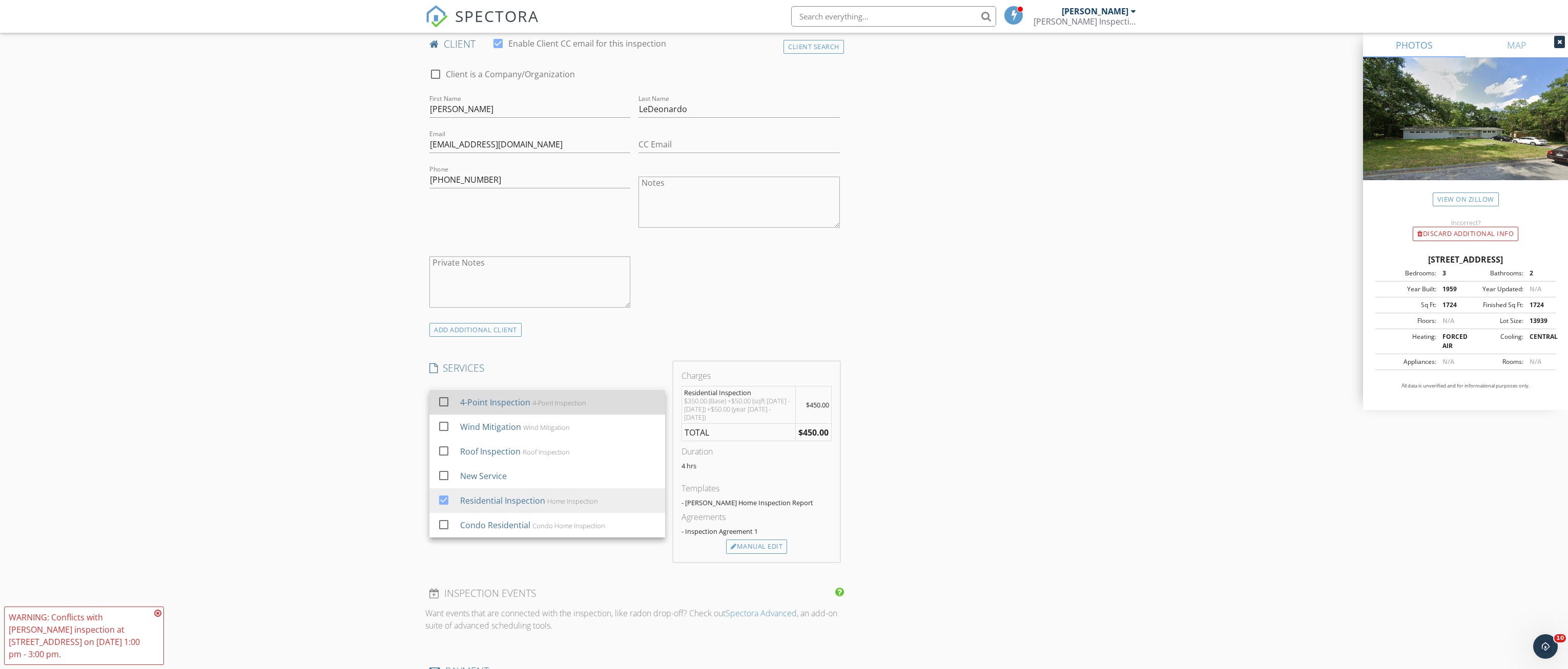
click at [532, 405] on div "4-Point Inspection" at bounding box center [559, 403] width 54 height 8
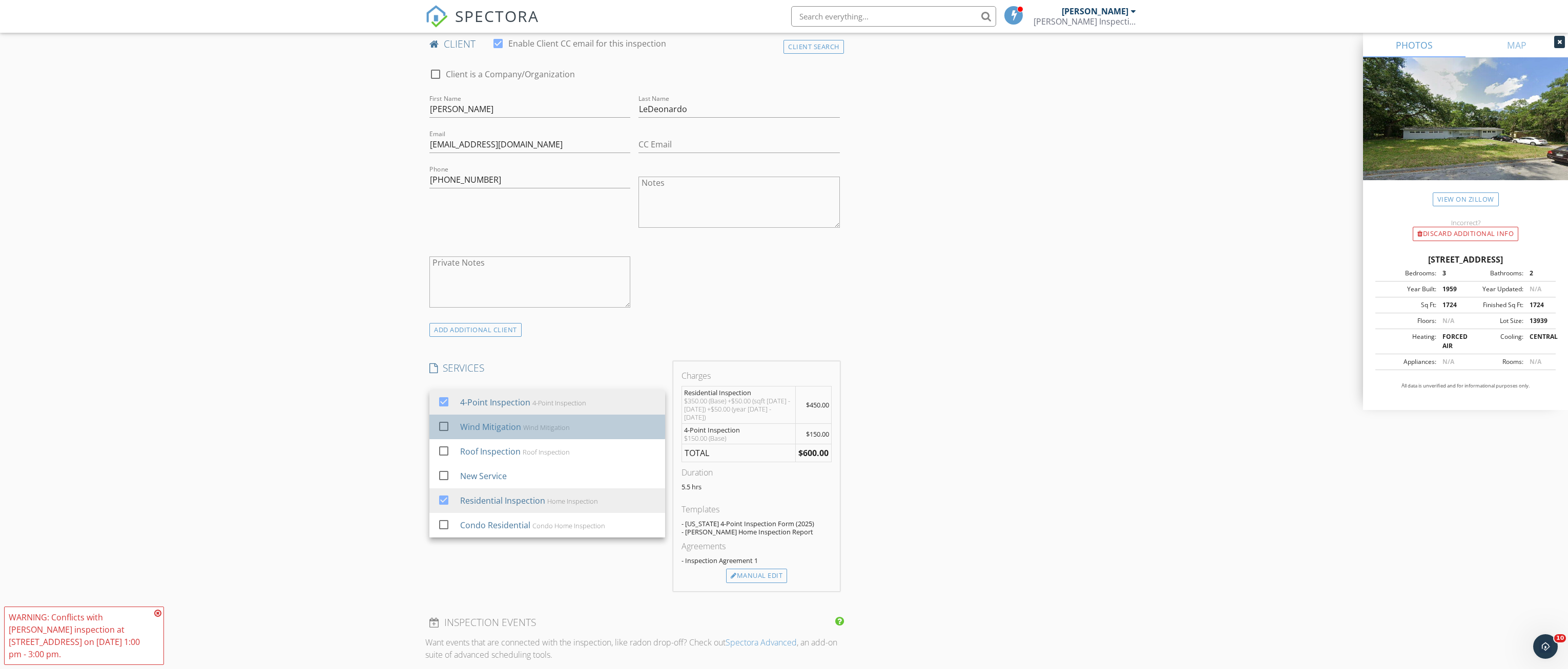
click at [539, 426] on div "Wind Mitigation" at bounding box center [547, 428] width 46 height 8
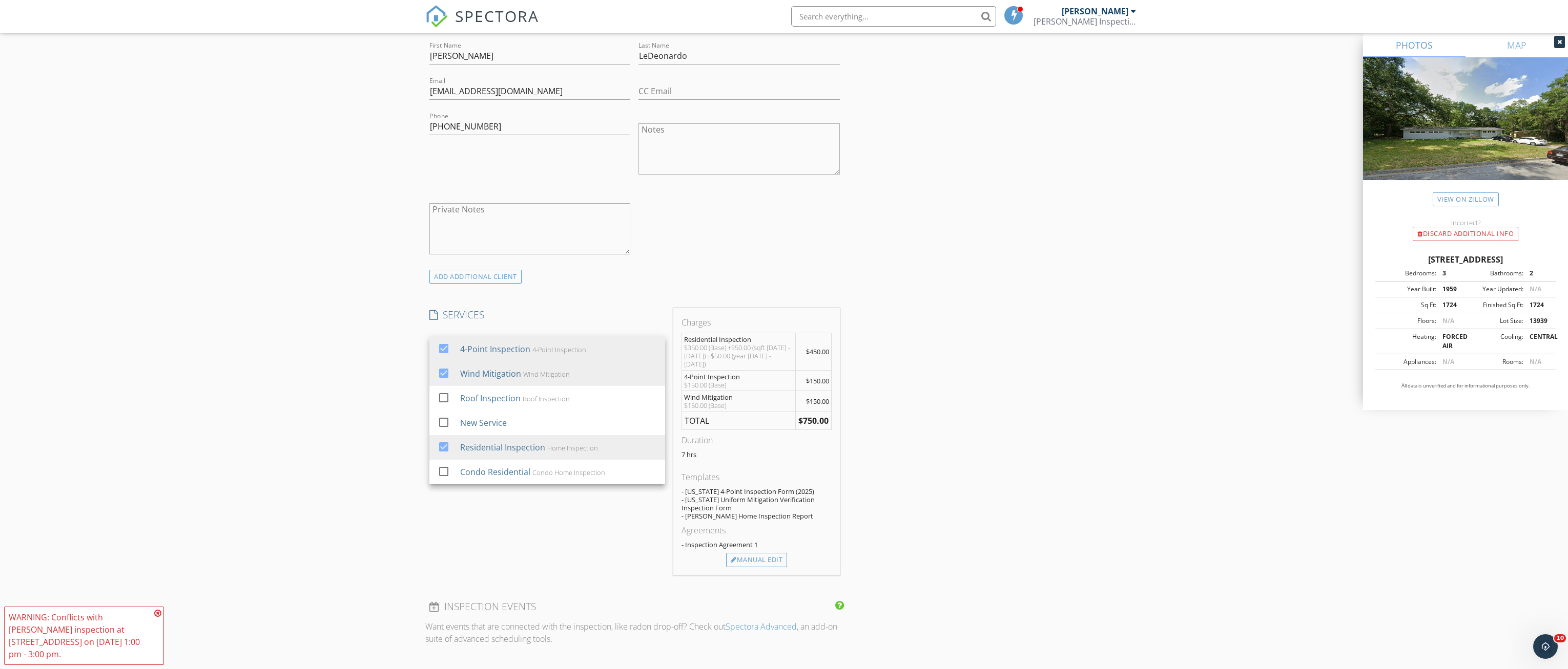
scroll to position [666, 0]
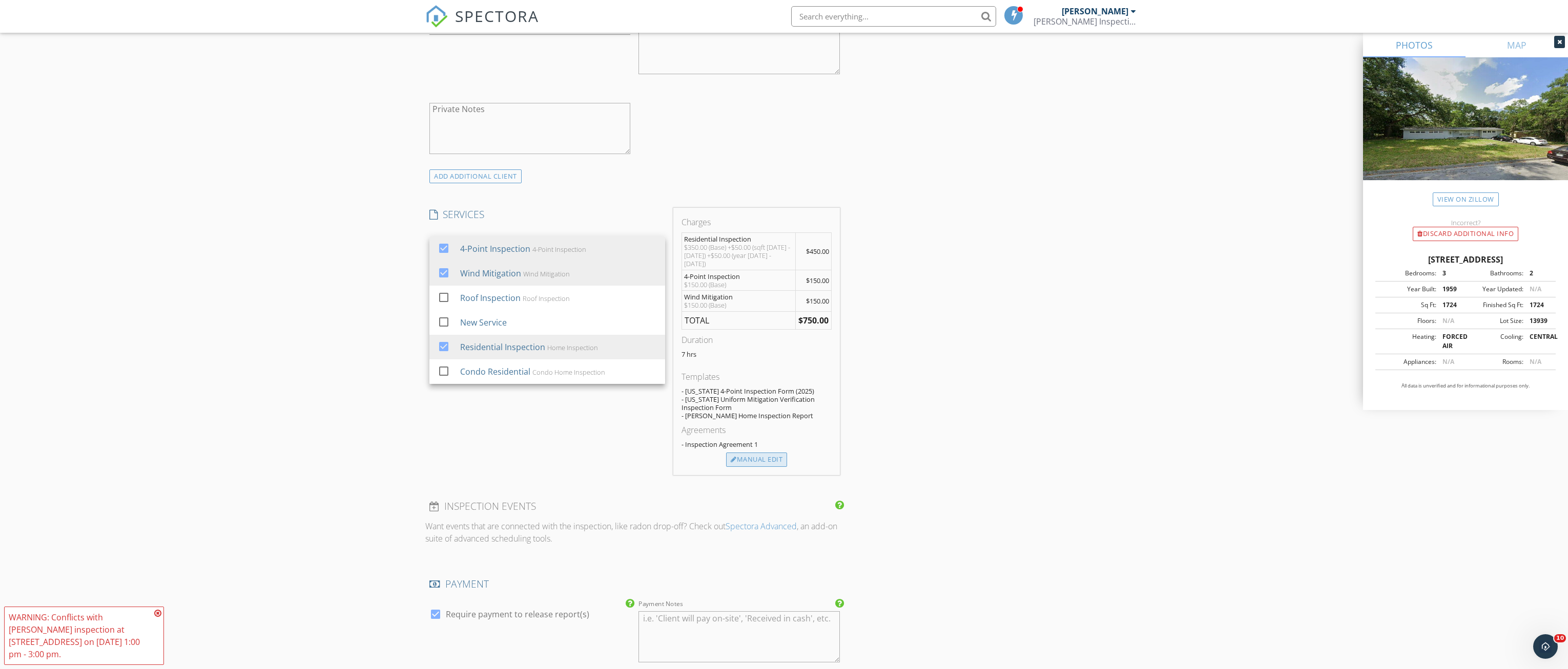
click at [774, 457] on div "Manual Edit" at bounding box center [757, 460] width 61 height 14
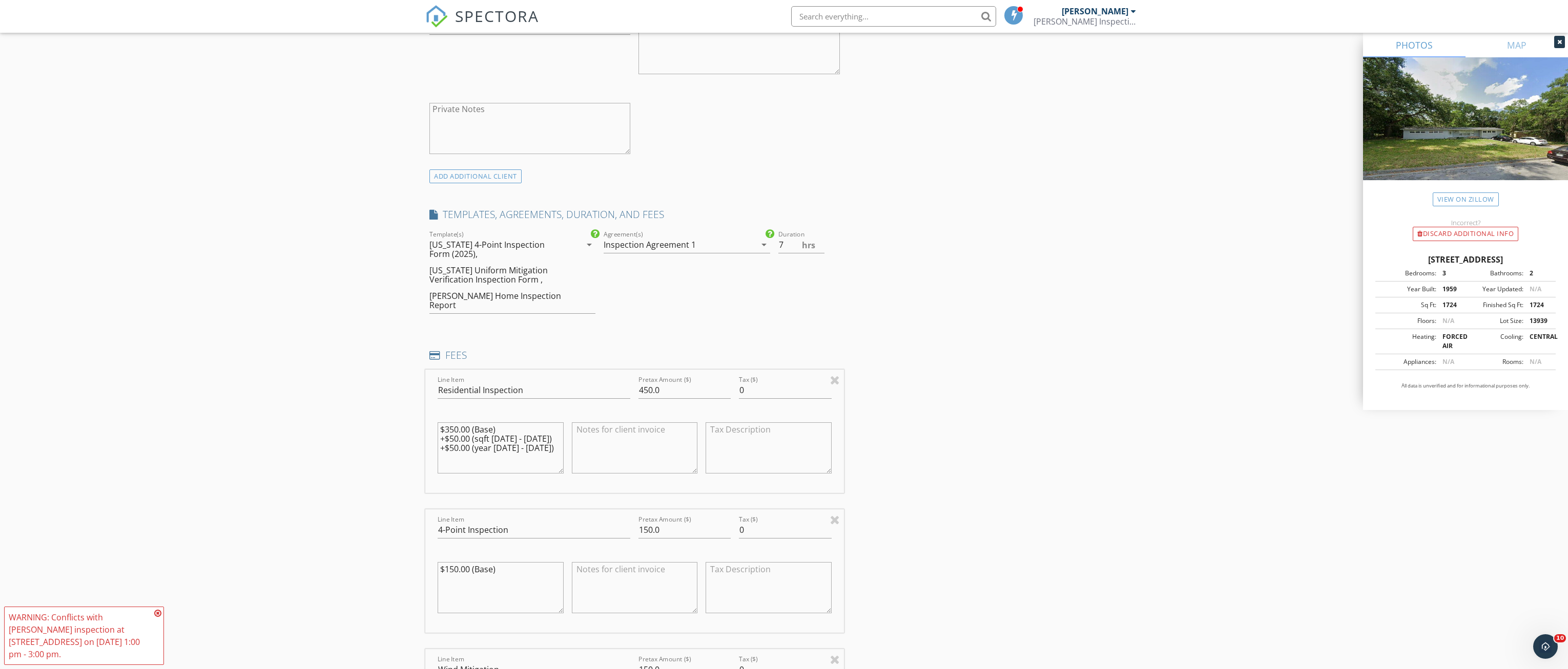
drag, startPoint x: 549, startPoint y: 438, endPoint x: 301, endPoint y: 398, distance: 251.2
click at [303, 398] on div "New Inspection Click here to use the New Order Form INSPECTOR(S) check_box Cody…" at bounding box center [784, 502] width 1568 height 2215
drag, startPoint x: 669, startPoint y: 518, endPoint x: 549, endPoint y: 515, distance: 120.0
click at [553, 516] on div "Line Item 4-Point Inspection Pretax Amount ($) 150.0 Tax ($) 0 $150.00 (Base)" at bounding box center [635, 571] width 418 height 123
type input "75.00"
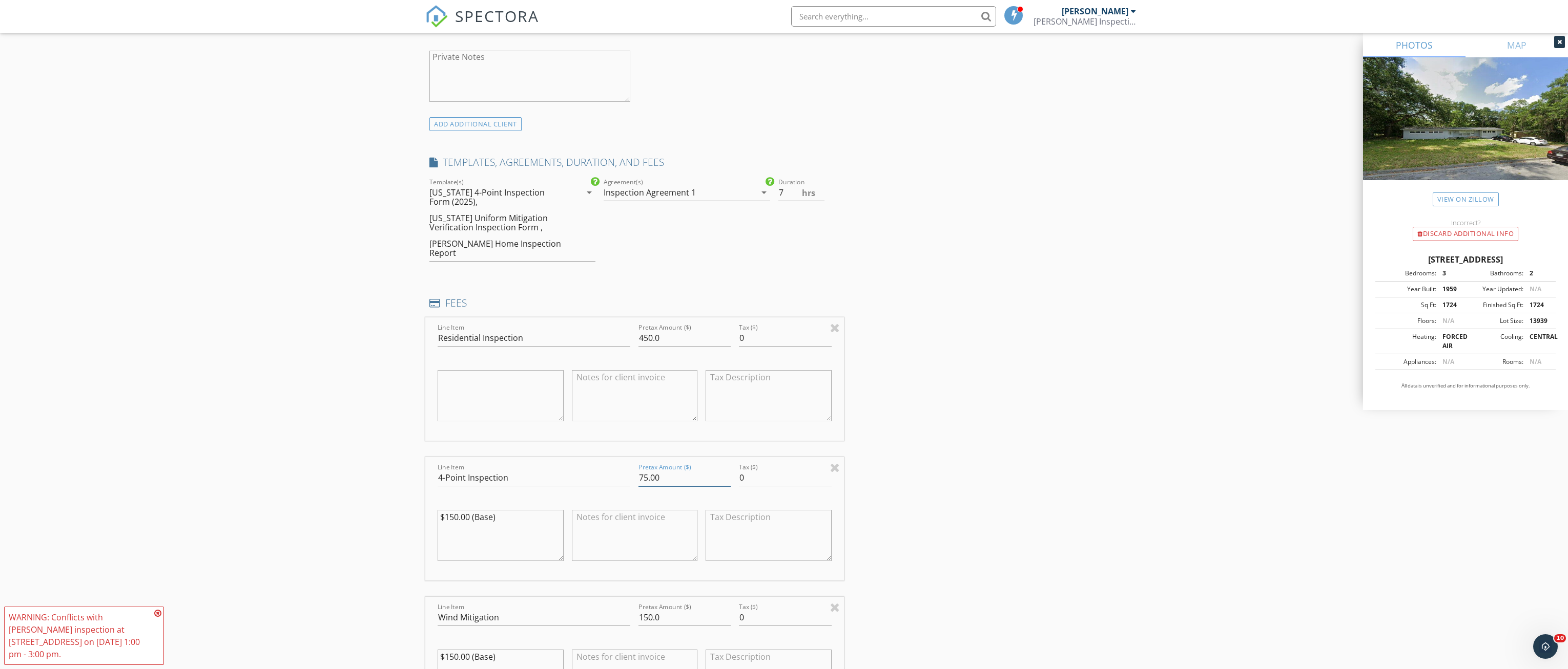
scroll to position [768, 0]
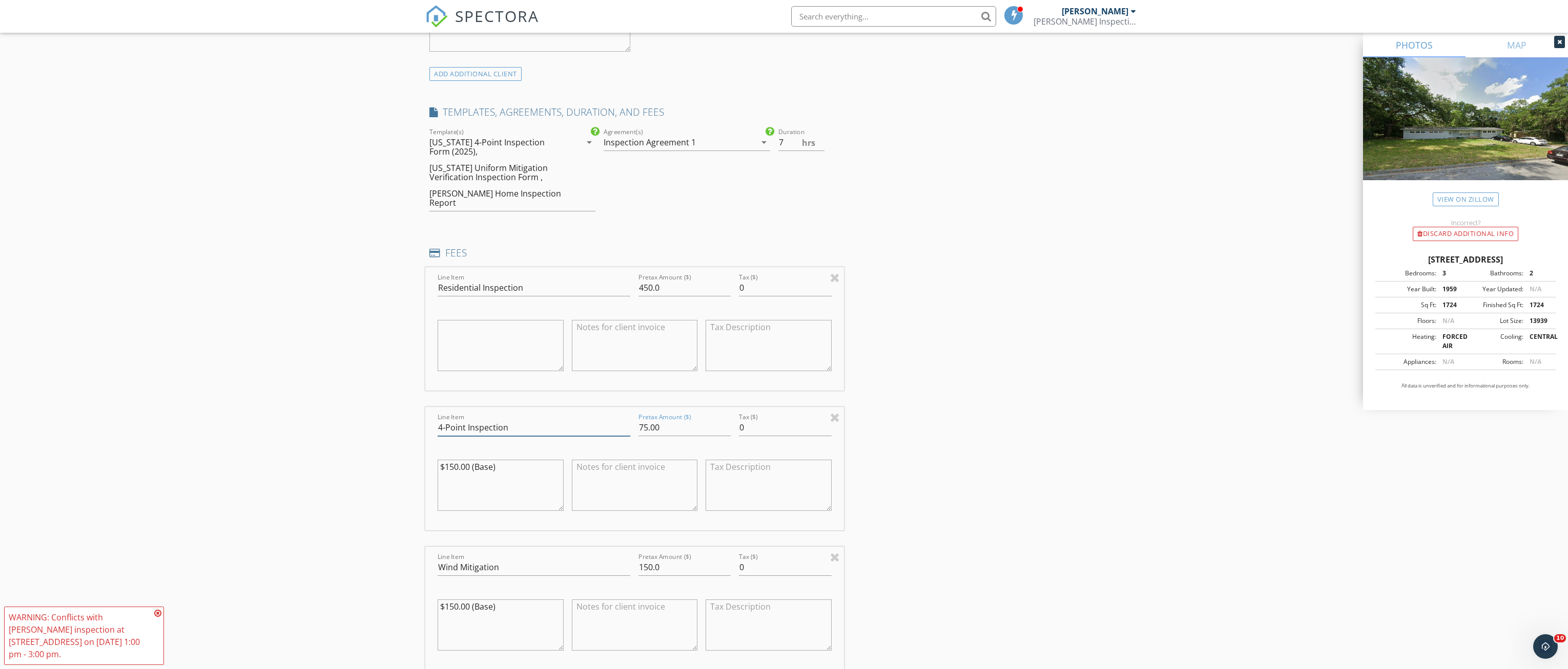
click at [531, 419] on input "4-Point Inspection" at bounding box center [534, 427] width 192 height 17
type input "4-Point Inspection for Insurance"
click at [516, 559] on input "Wind Mitigation" at bounding box center [534, 567] width 192 height 17
type input "Wind Mitigation for Insurance"
drag, startPoint x: 669, startPoint y: 557, endPoint x: 572, endPoint y: 557, distance: 97.0
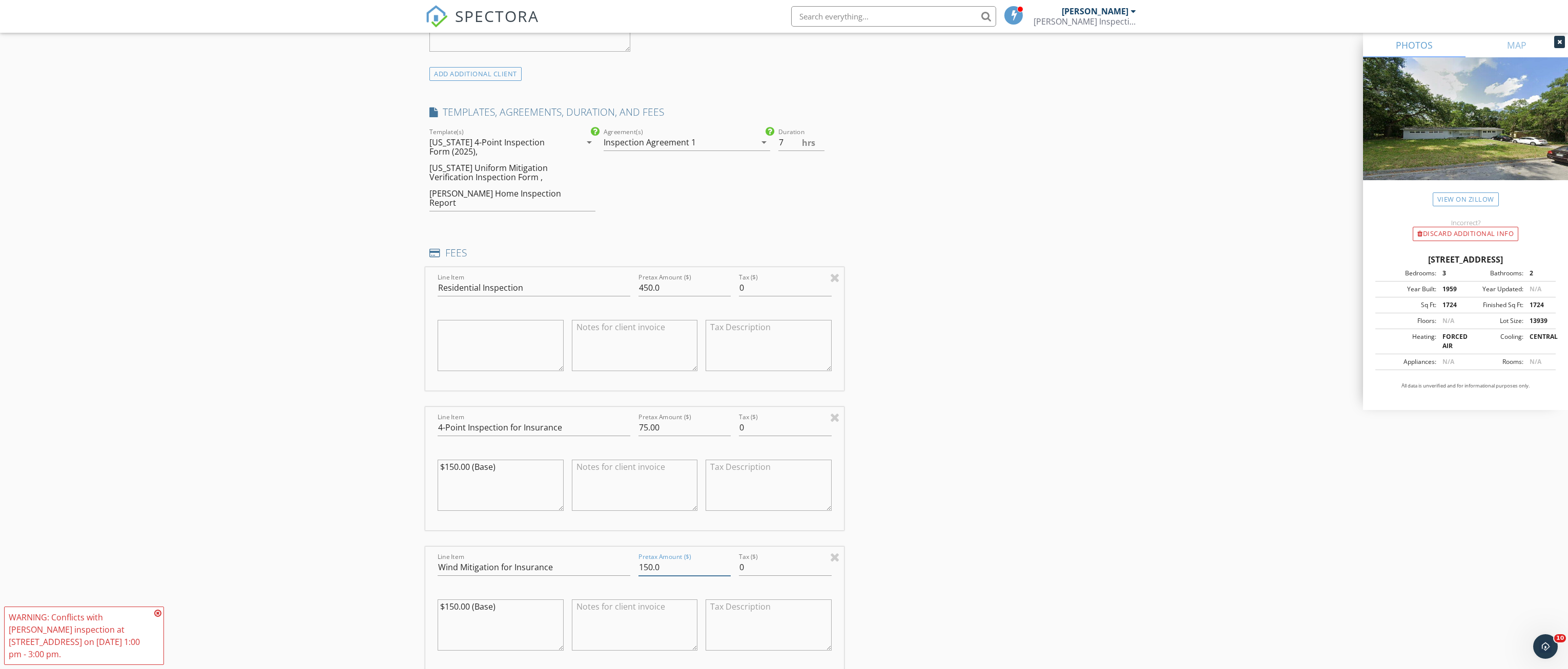
click at [580, 557] on div "Line Item Wind Mitigation for Insurance Pretax Amount ($) 150.0 Tax ($) 0 $150.…" at bounding box center [635, 609] width 418 height 123
type input "75.00"
click at [463, 486] on textarea "$150.00 (Base)" at bounding box center [500, 486] width 126 height 51
type textarea "$150.00 (Base) $75.00 w/ Inspection"
click at [476, 617] on textarea "$150.00 (Base)" at bounding box center [500, 625] width 126 height 51
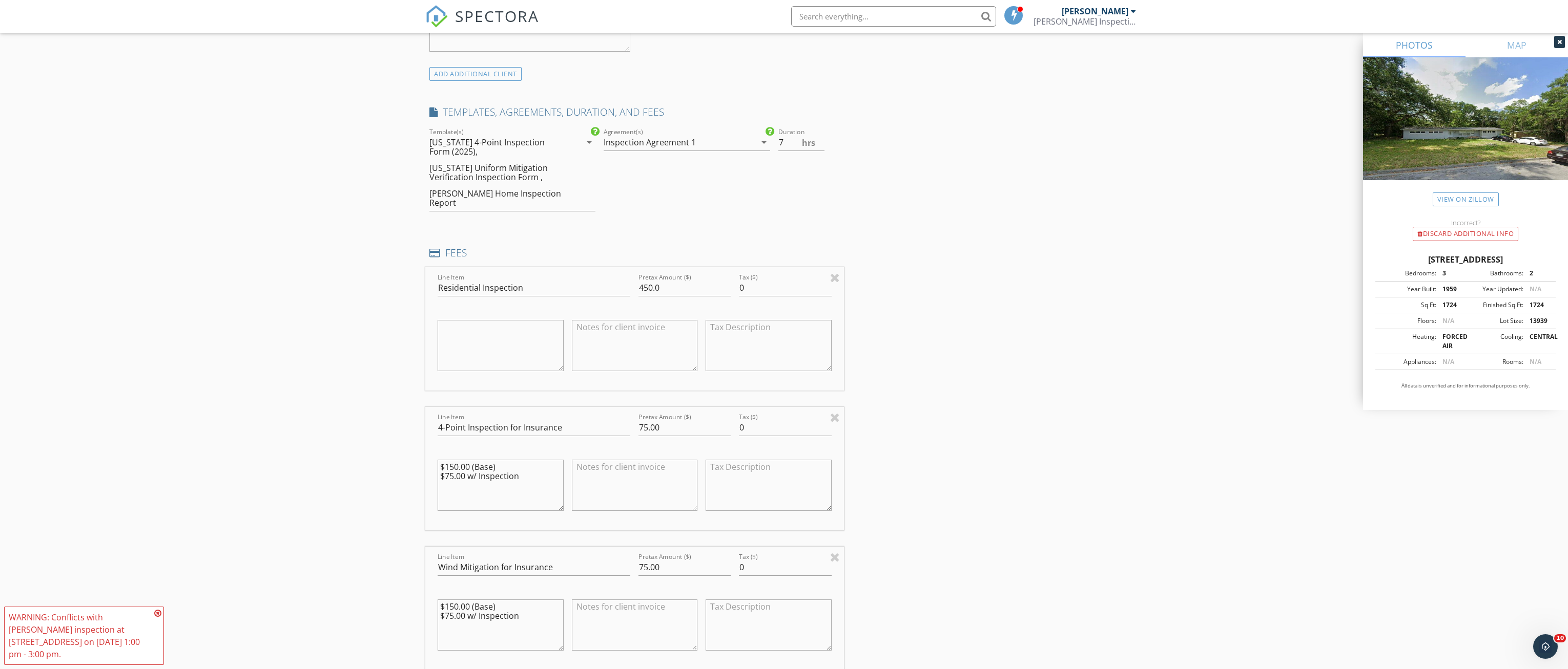
drag, startPoint x: 519, startPoint y: 607, endPoint x: 434, endPoint y: 584, distance: 88.1
click at [426, 582] on div "Line Item Wind Mitigation for Insurance Pretax Amount ($) 75.00 Tax ($) 0 $150.…" at bounding box center [635, 609] width 418 height 123
type textarea "$150.00 (Base) $75.00 w/ Inspection"
click at [612, 609] on textarea at bounding box center [634, 625] width 126 height 51
paste textarea "$150.00 (Base) $75.00 w/ Inspection"
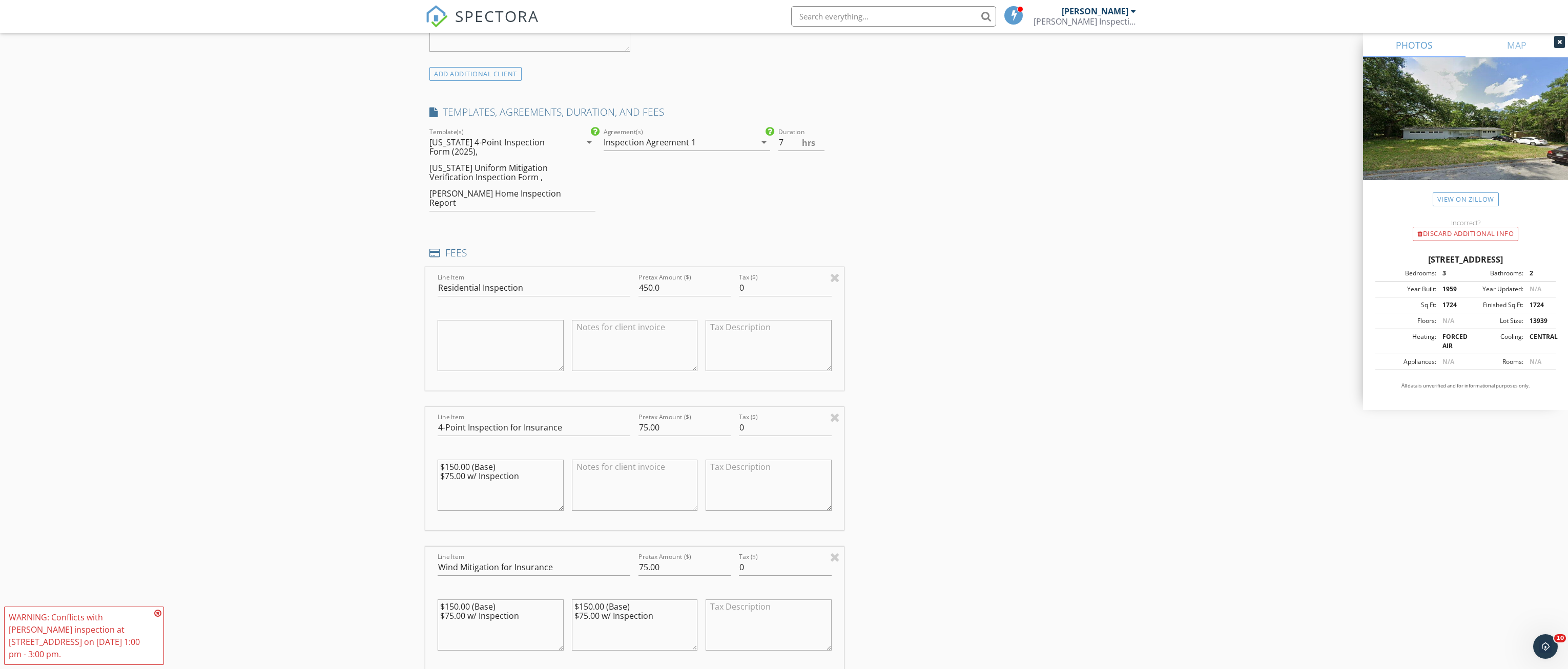
type textarea "$150.00 (Base) $75.00 w/ Inspection"
click at [613, 478] on textarea at bounding box center [634, 486] width 126 height 51
paste textarea "$150.00 (Base) $75.00 w/ Inspection"
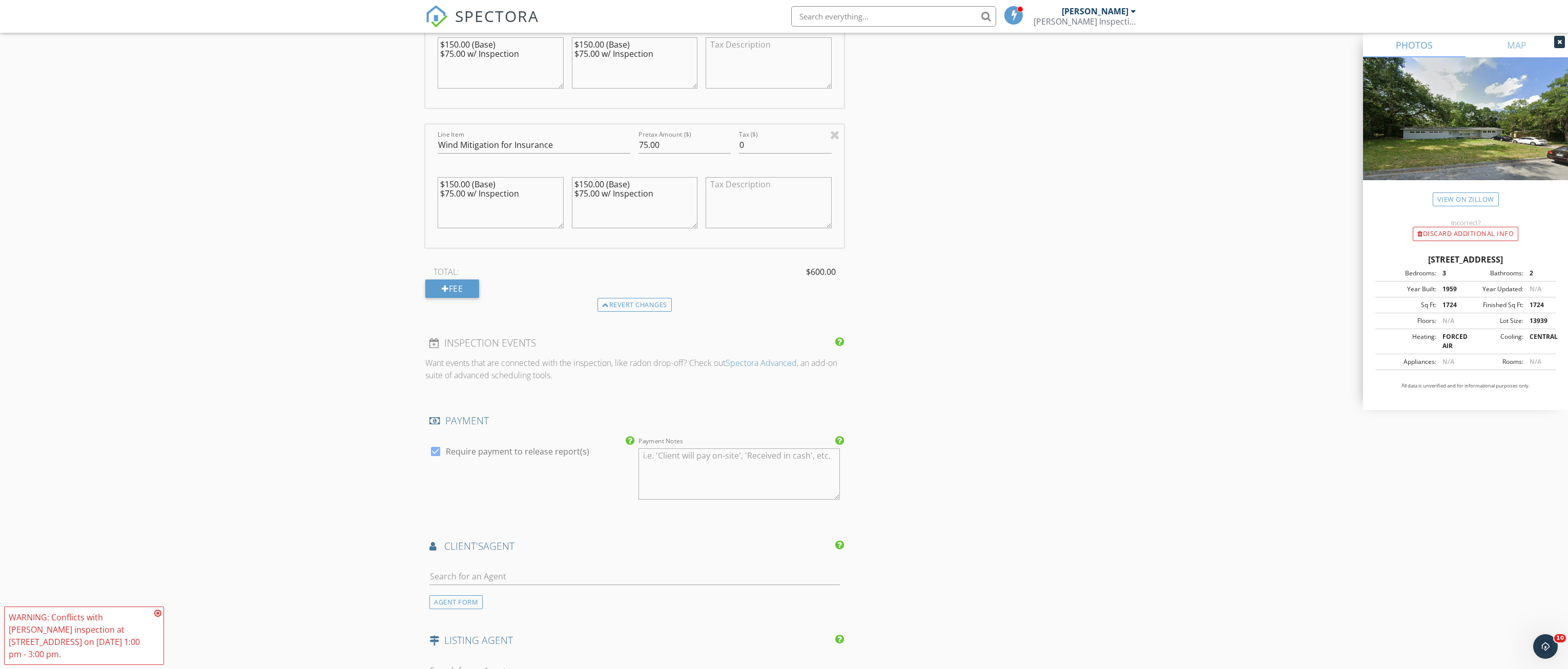
scroll to position [1229, 0]
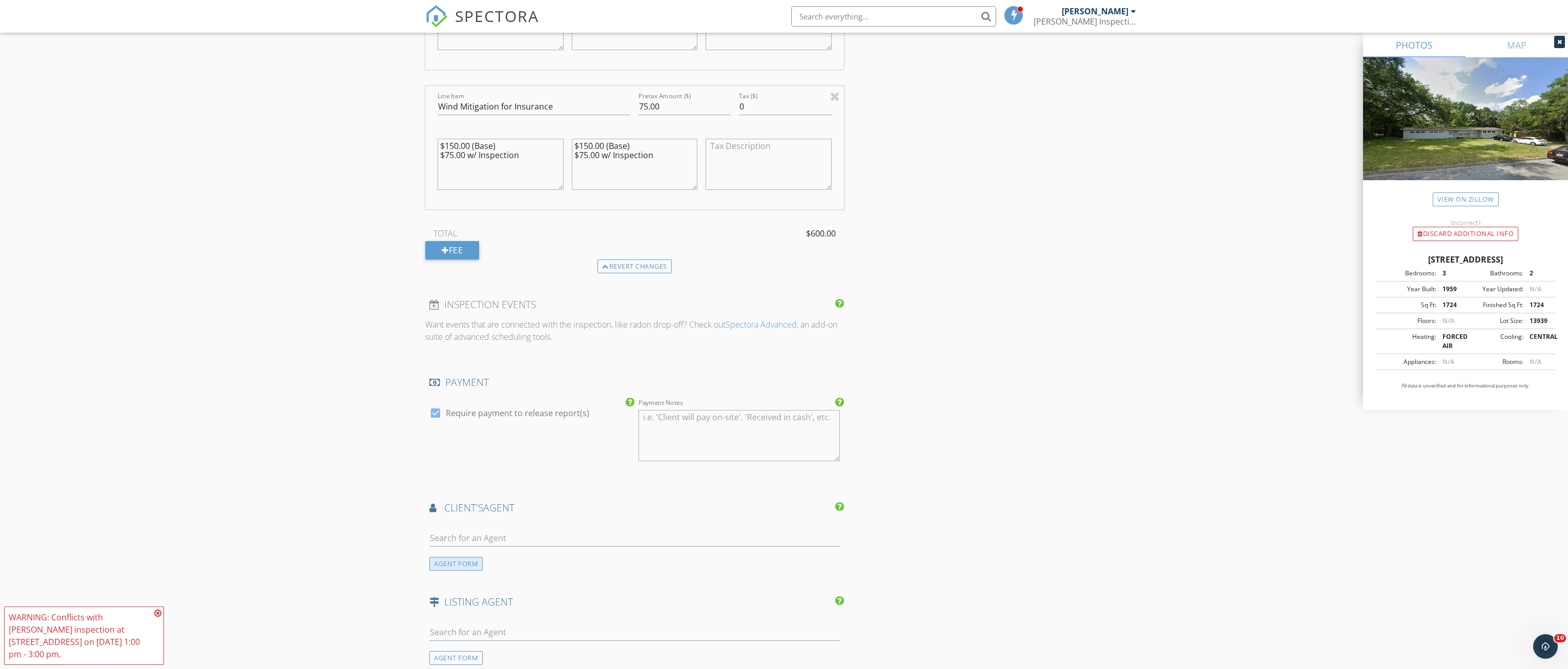
type textarea "$150.00 (Base) $75.00 w/ Inspection"
click at [455, 557] on div "AGENT FORM" at bounding box center [456, 563] width 53 height 14
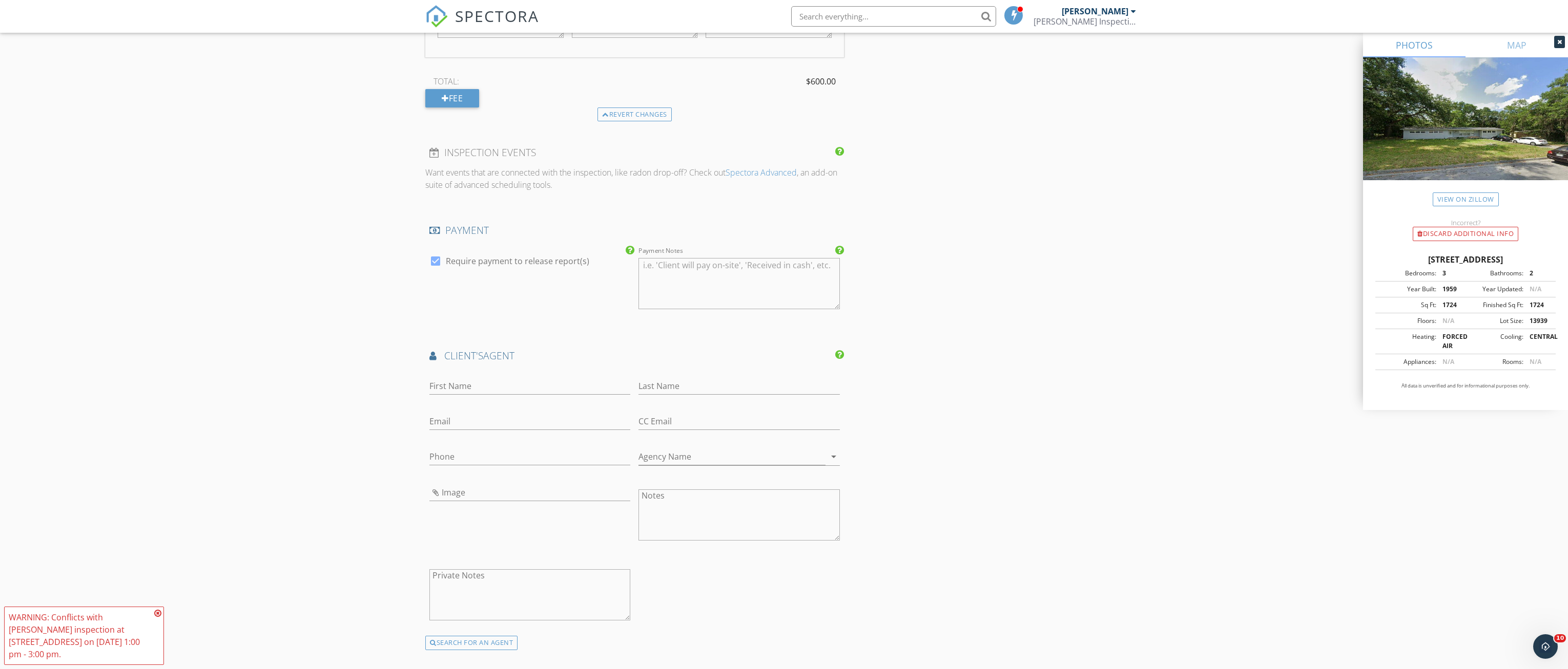
scroll to position [1383, 0]
click at [452, 377] on input "First Name" at bounding box center [530, 385] width 201 height 17
type input "Caitlin"
click at [674, 377] on input "Last Name" at bounding box center [738, 385] width 201 height 17
type input "Pappas"
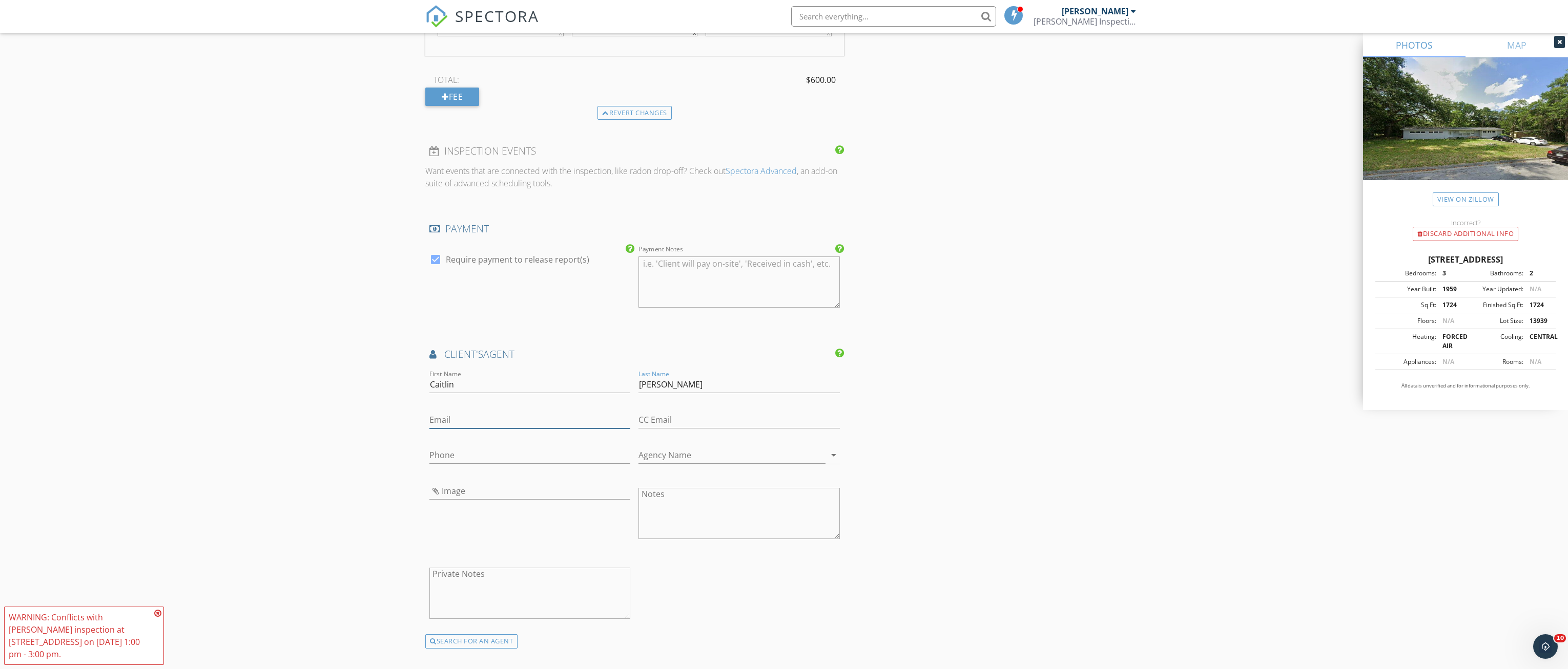
click at [495, 412] on input "Email" at bounding box center [530, 420] width 201 height 17
type input "caitlin.pappas@evrealestate.com"
click at [467, 447] on input "Phone" at bounding box center [530, 455] width 201 height 17
type input "352-262-3465"
click at [673, 447] on input "Agency Name" at bounding box center [731, 455] width 187 height 17
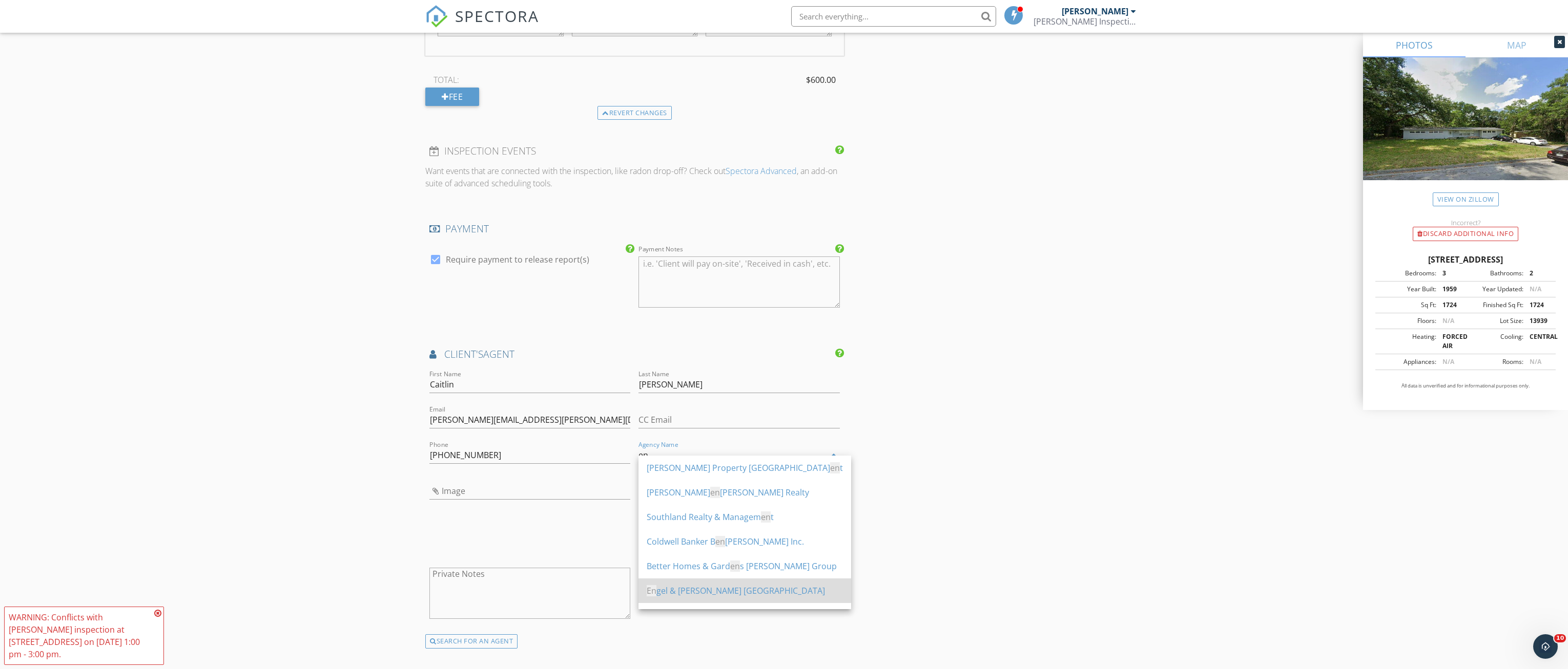
click at [710, 591] on div "En gel & Völkers Gainesville" at bounding box center [745, 590] width 196 height 12
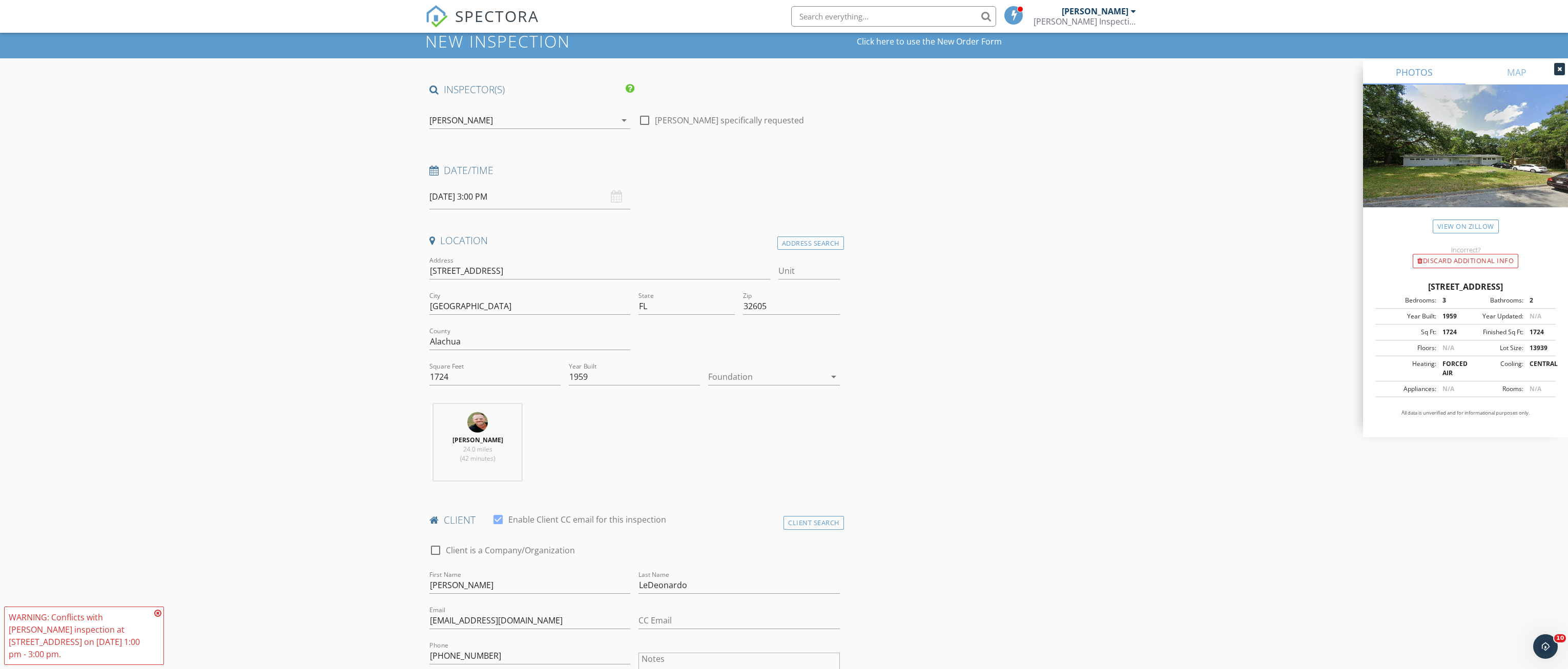
scroll to position [0, 0]
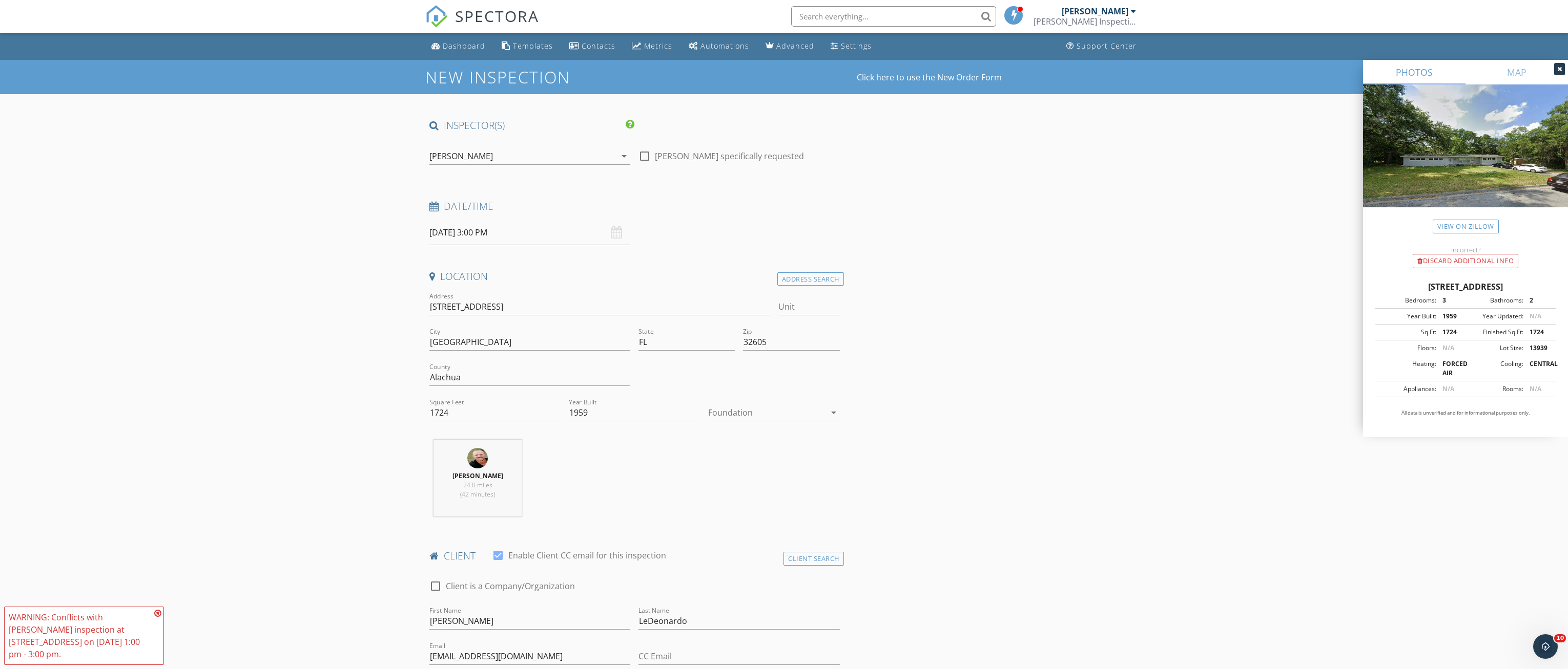
type input "Engel & Völkers Gainesville"
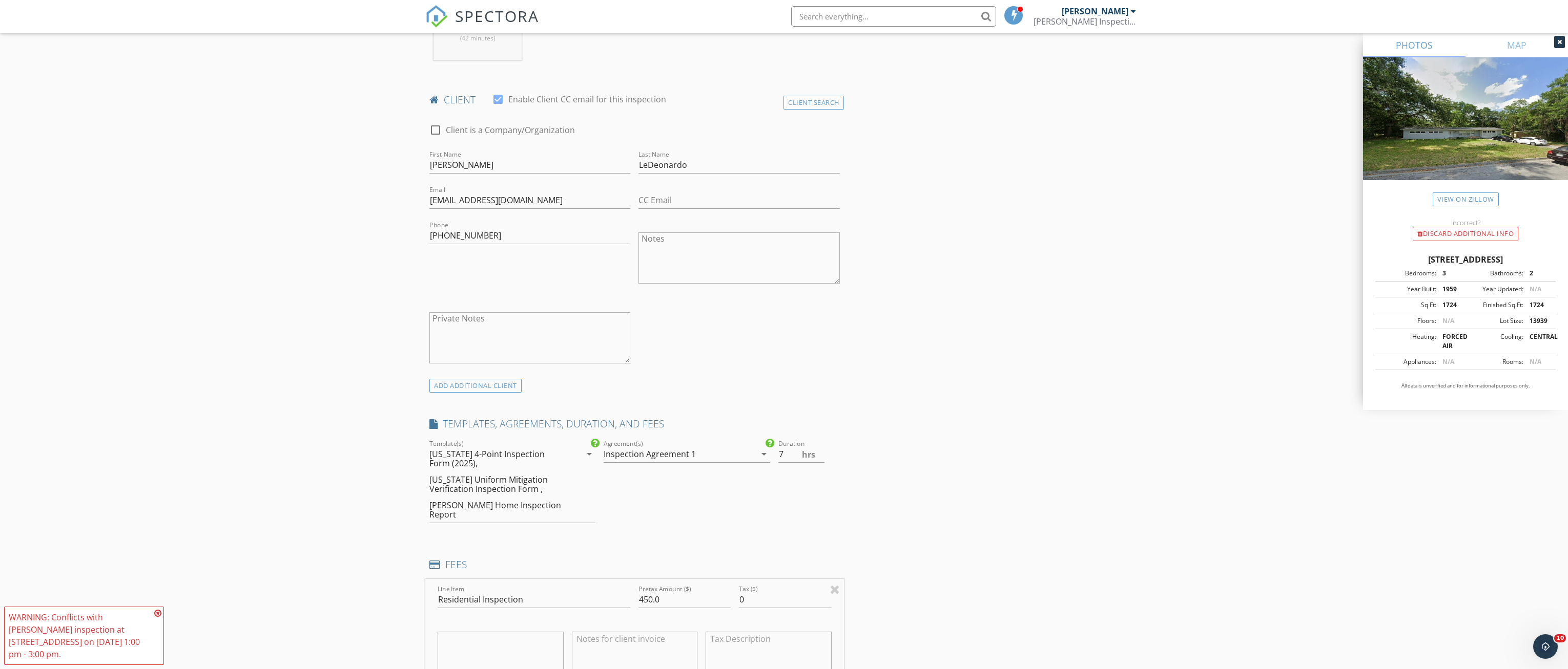
scroll to position [512, 0]
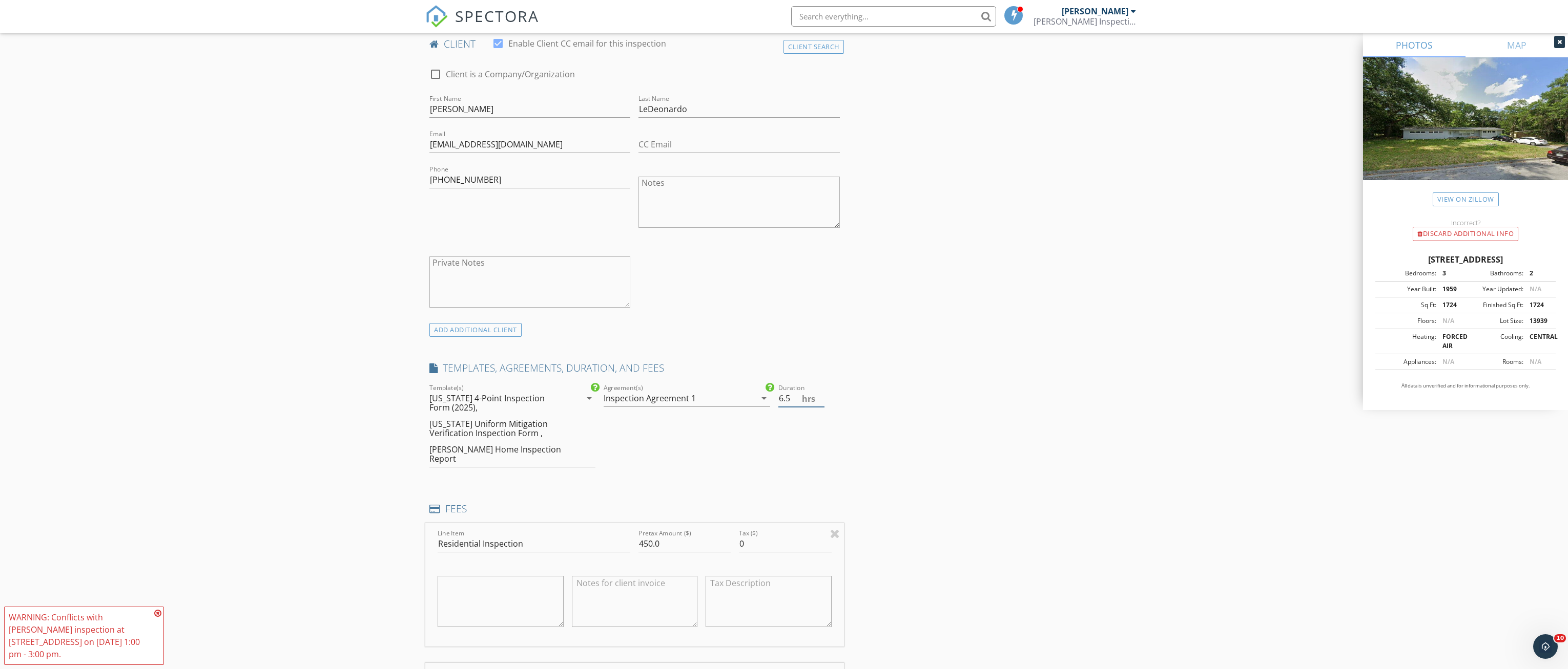
click at [821, 402] on input "6.5" at bounding box center [802, 398] width 46 height 17
click at [821, 402] on input "6" at bounding box center [802, 398] width 46 height 17
click at [821, 402] on input "5.5" at bounding box center [802, 398] width 46 height 17
click at [821, 402] on input "5" at bounding box center [802, 398] width 46 height 17
click at [821, 402] on input "4.5" at bounding box center [802, 398] width 46 height 17
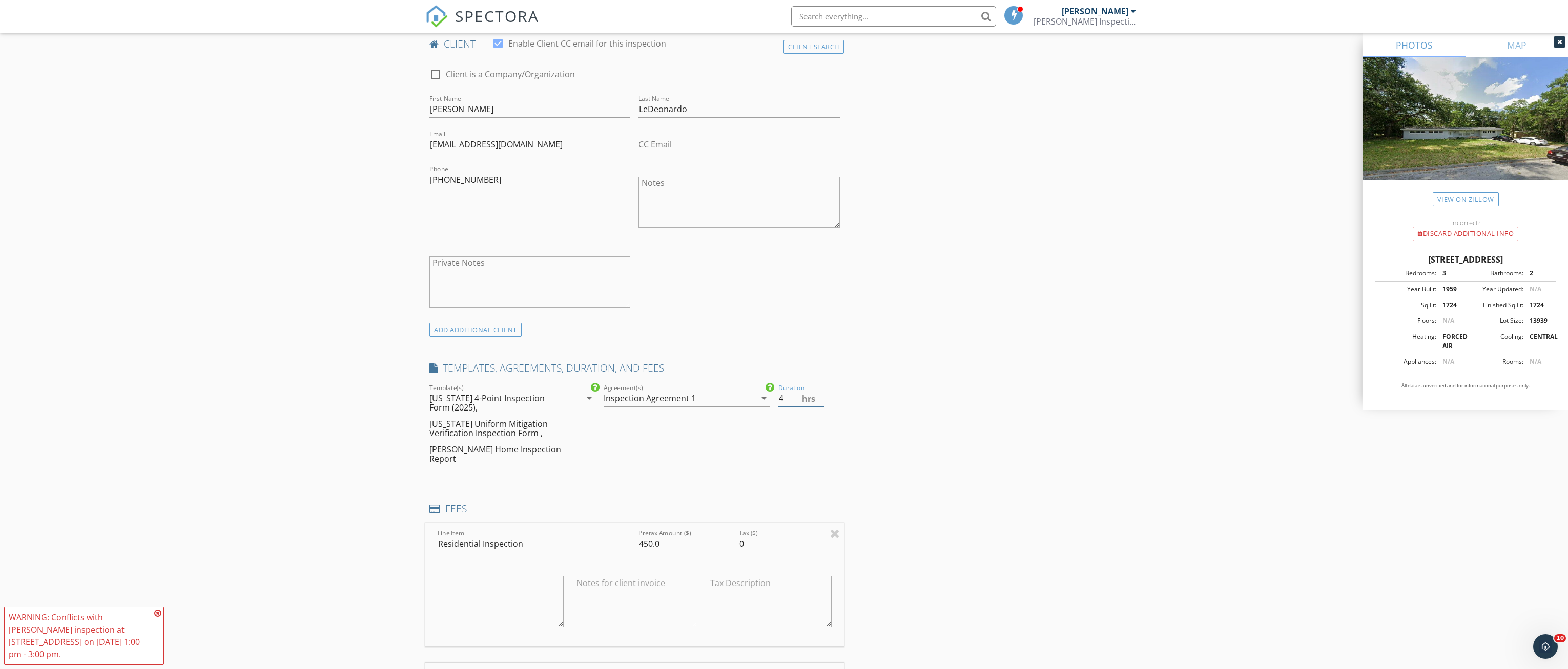
click at [821, 402] on input "4" at bounding box center [802, 398] width 46 height 17
type input "3.5"
click at [821, 402] on input "3.5" at bounding box center [802, 398] width 46 height 17
click at [839, 332] on div "ADD ADDITIONAL client" at bounding box center [635, 329] width 418 height 14
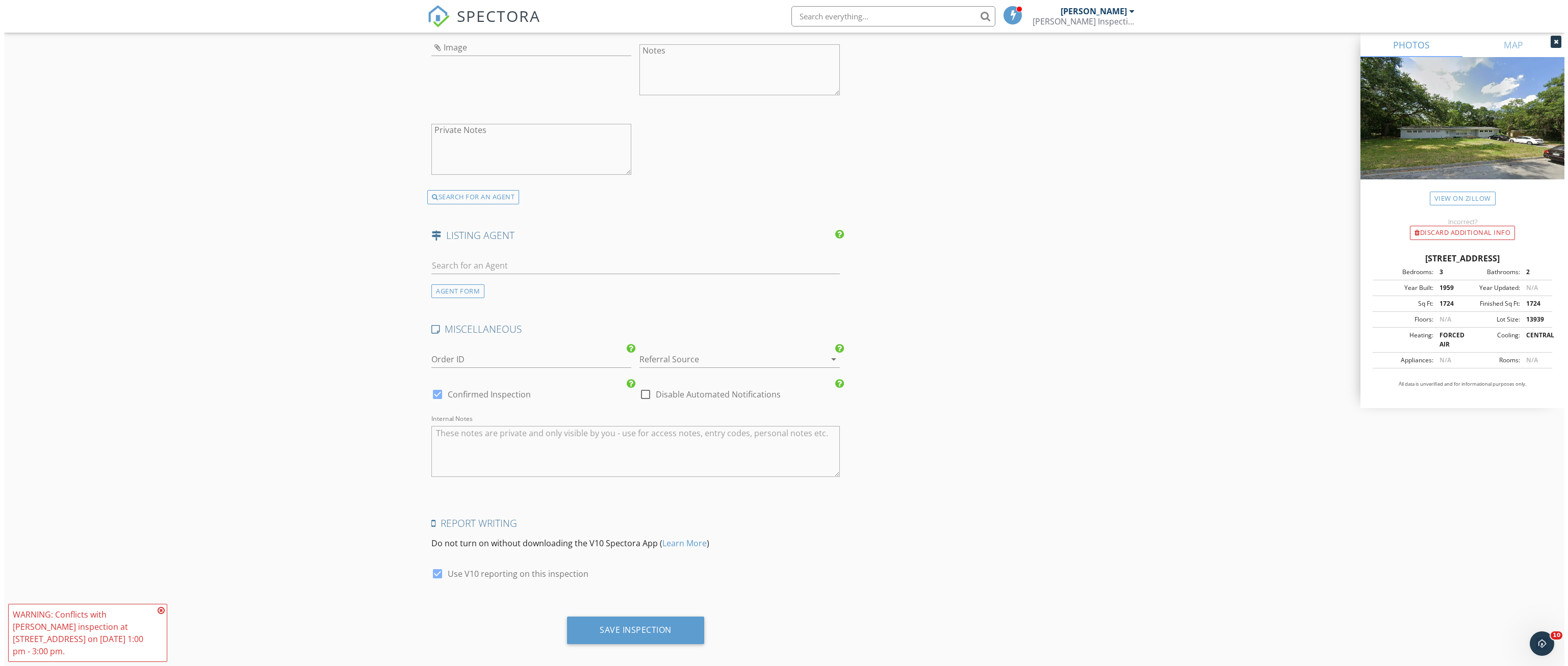
scroll to position [1819, 0]
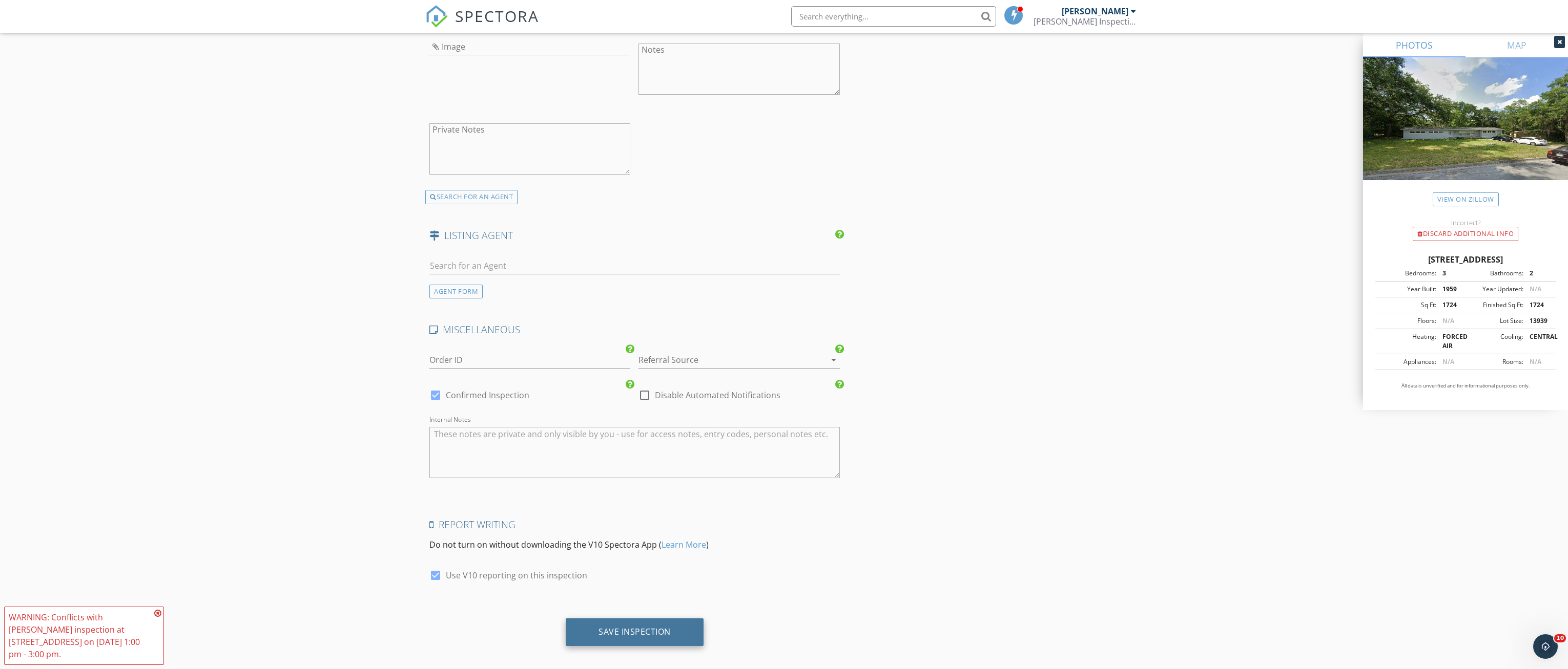
click at [645, 627] on div "Save Inspection" at bounding box center [635, 631] width 72 height 10
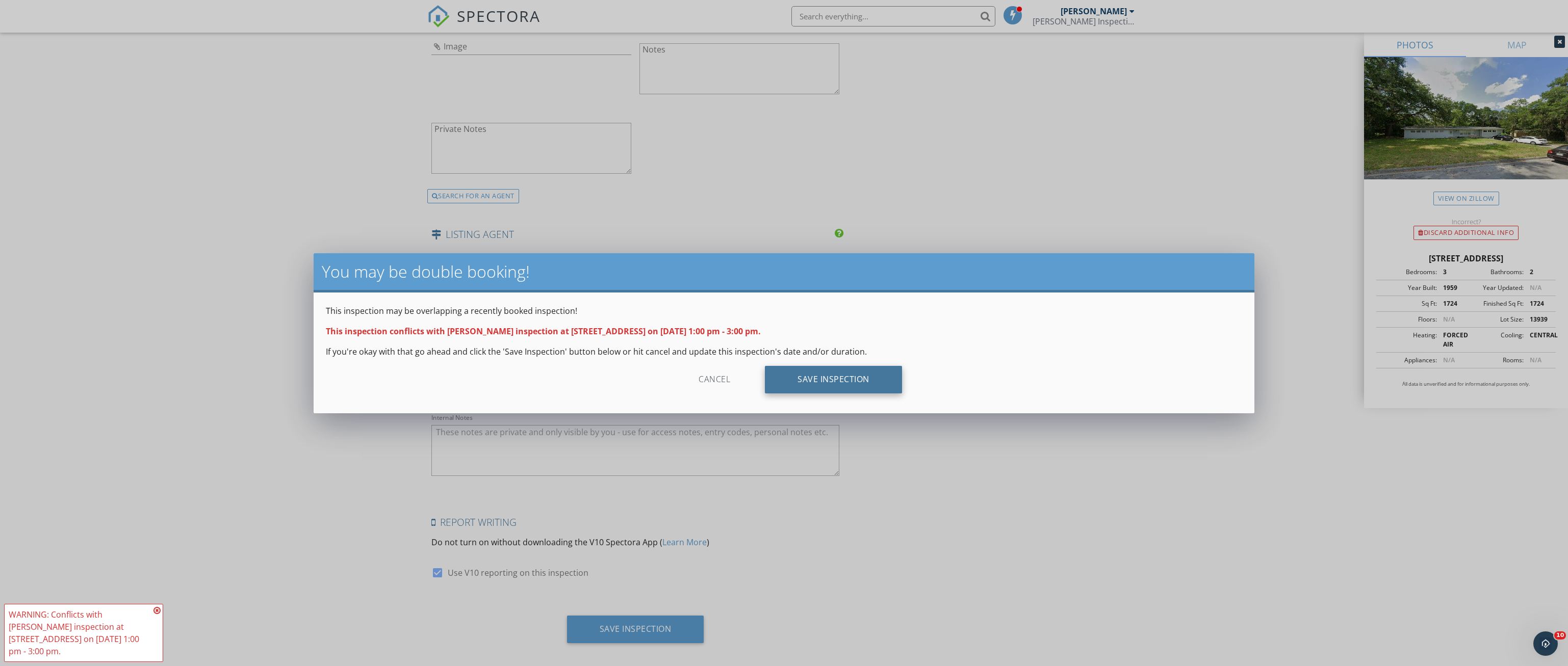
click at [834, 385] on div "Save Inspection" at bounding box center [834, 380] width 137 height 28
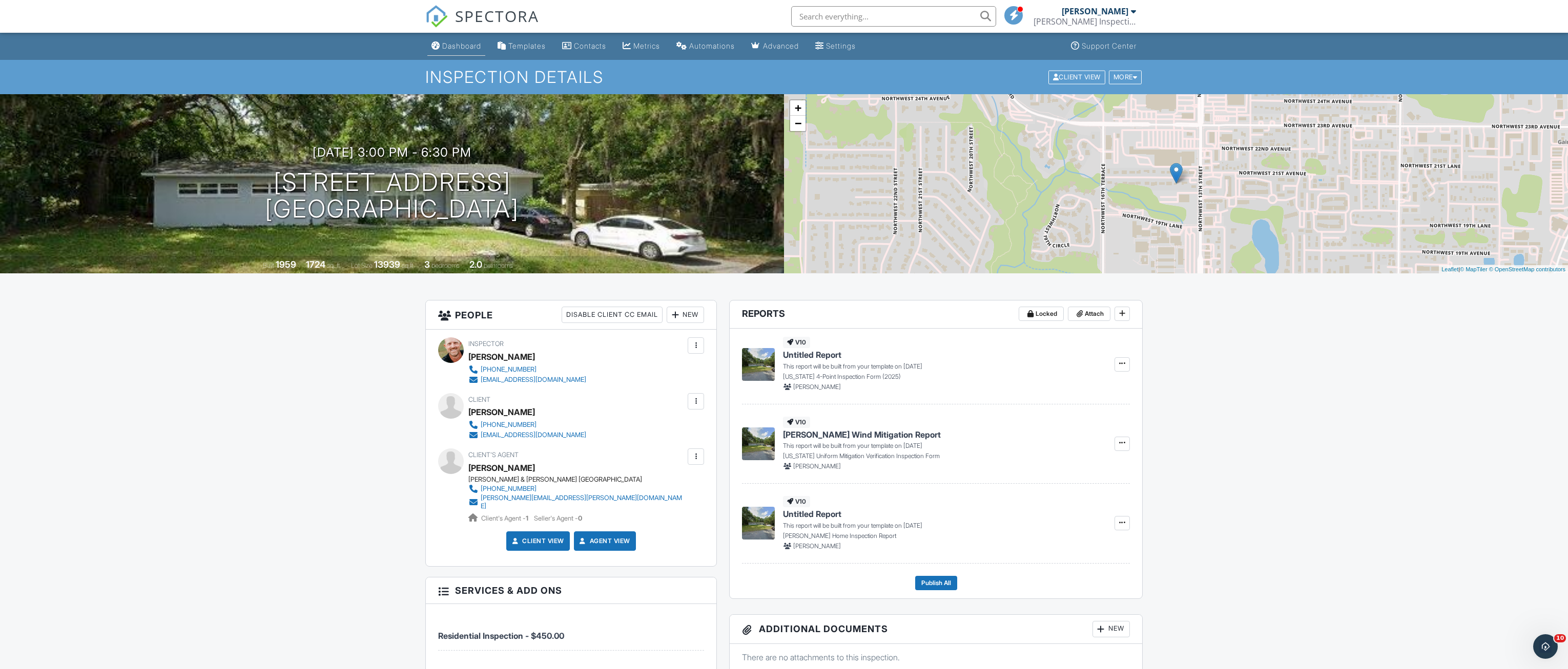
click at [464, 42] on div "Dashboard" at bounding box center [462, 46] width 39 height 9
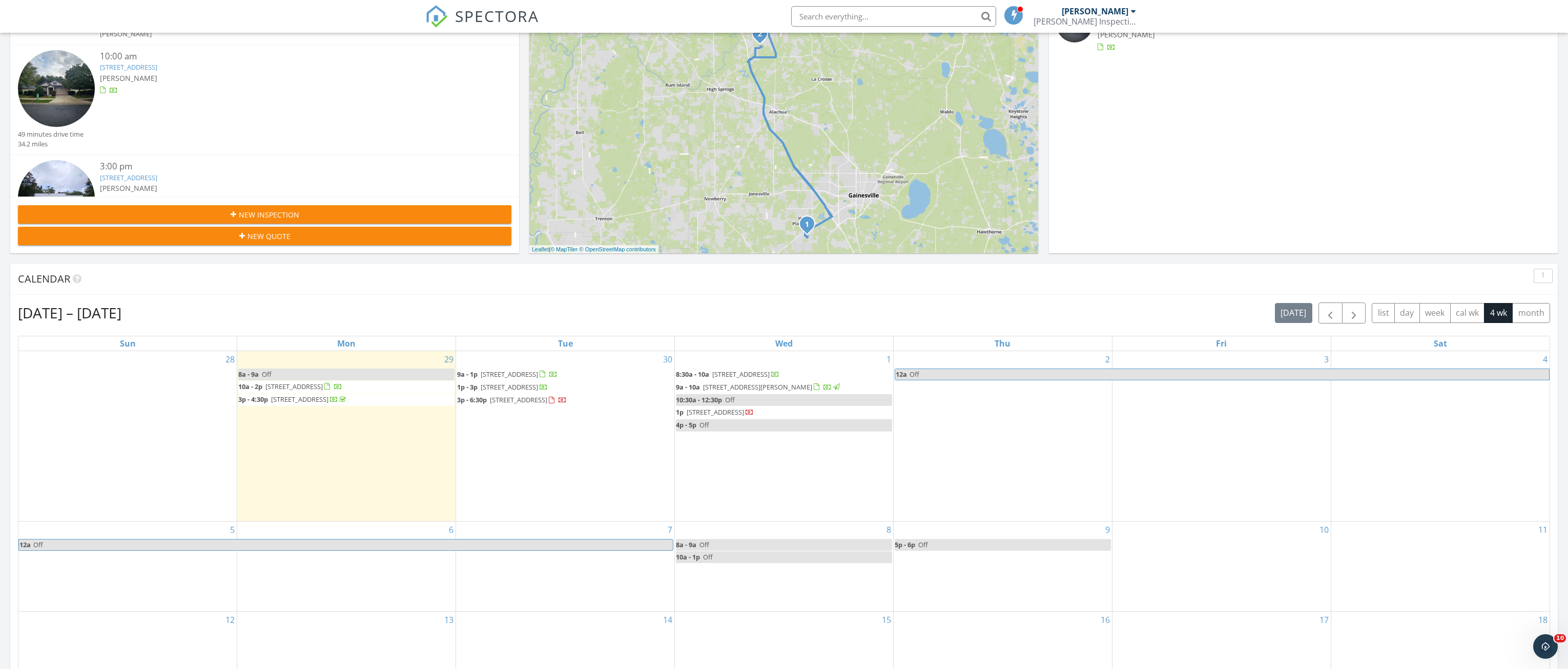
scroll to position [205, 0]
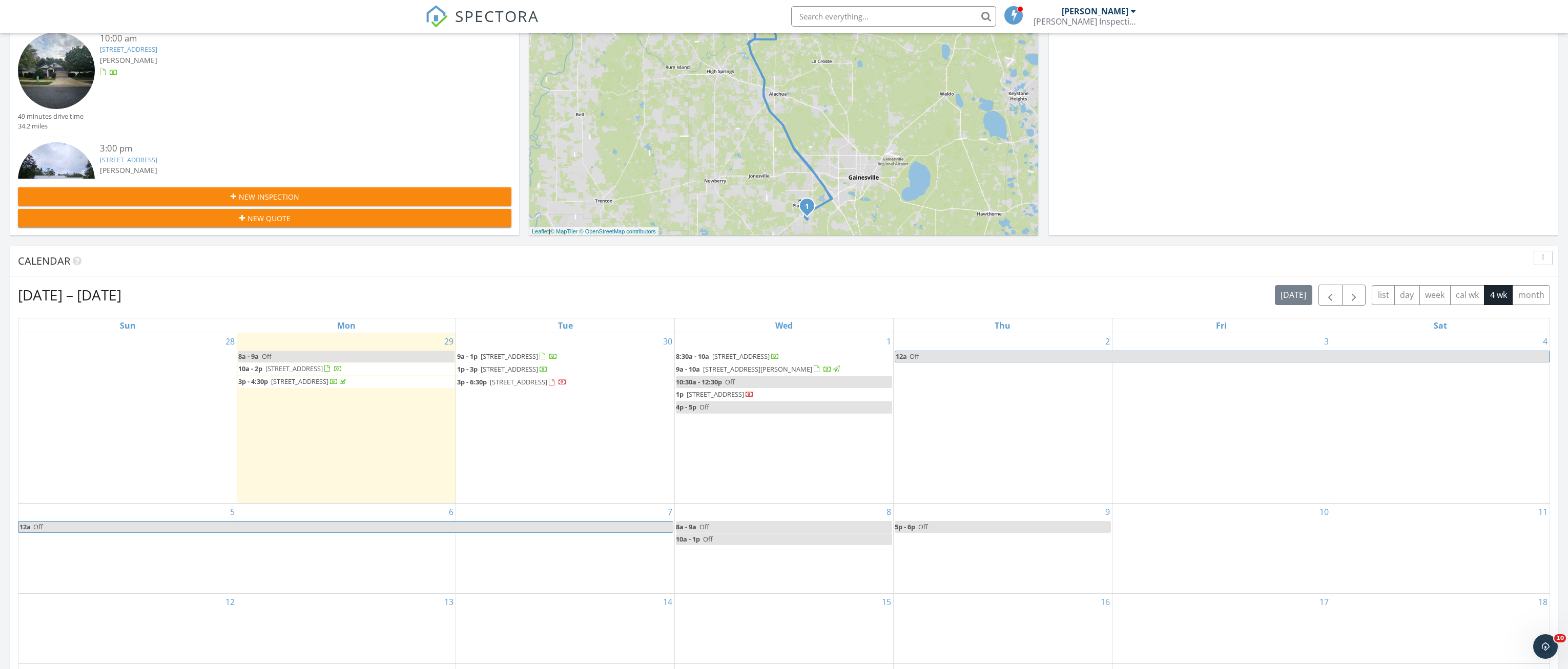
click at [728, 384] on span "Off" at bounding box center [729, 382] width 10 height 10
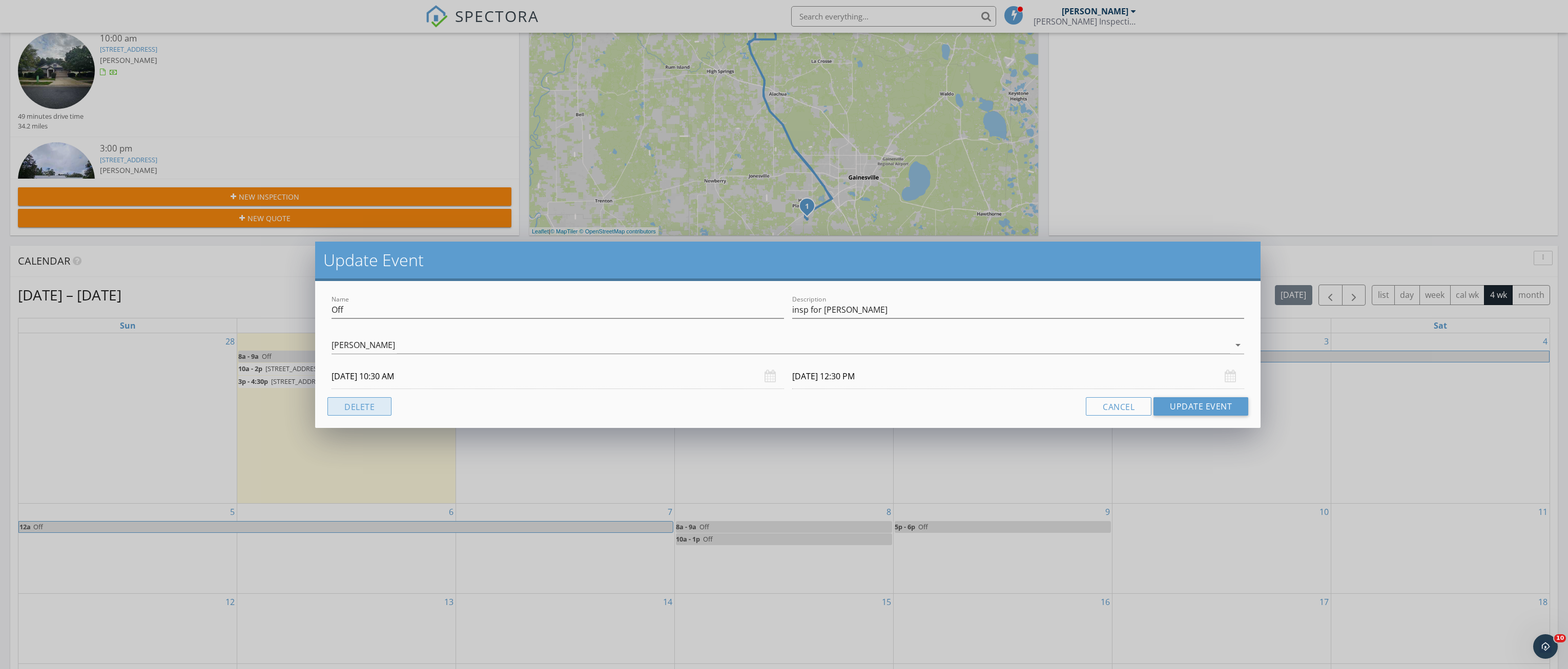
click at [354, 409] on button "Delete" at bounding box center [359, 406] width 64 height 18
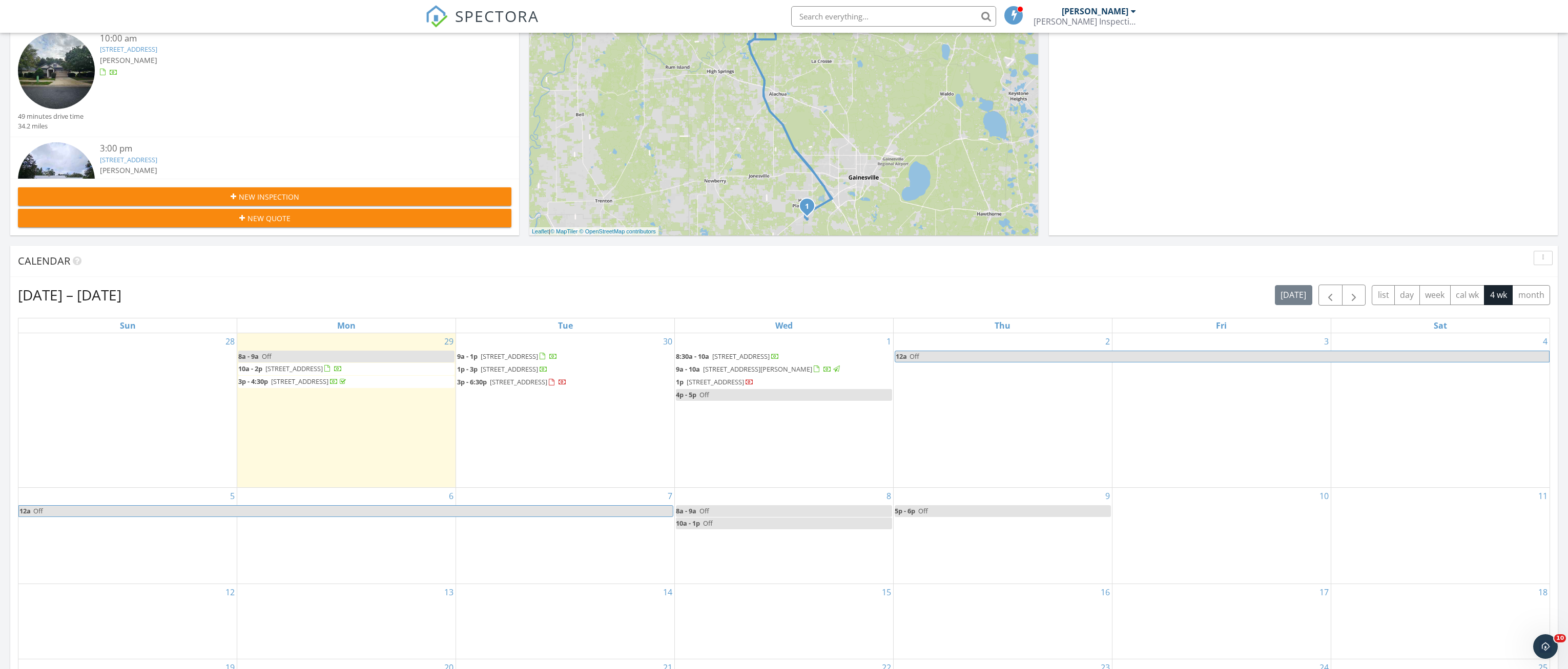
click at [732, 431] on div "1 8:30a - 10a 4430 SW 91st Dr, Gainesville 32608 9a - 10a 2601 SW Archer Rd Uni…" at bounding box center [784, 410] width 218 height 154
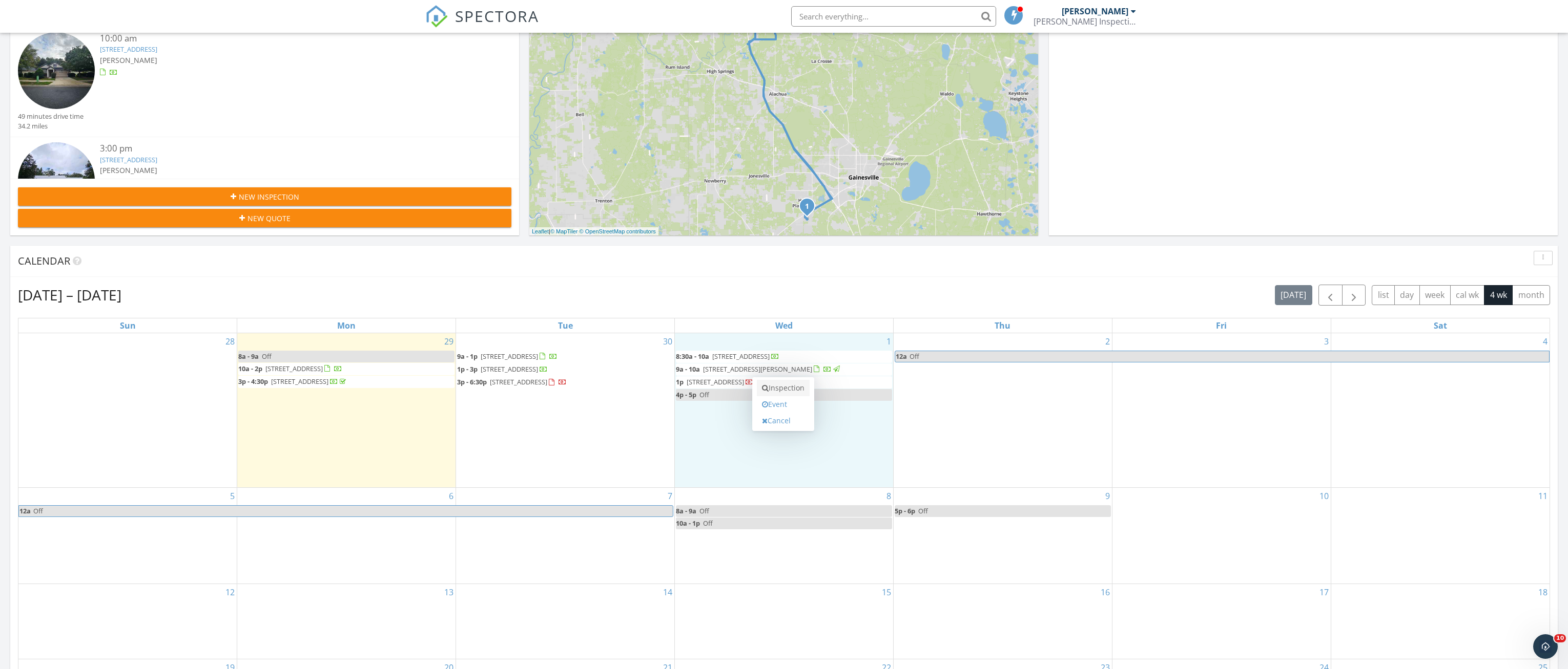
click at [779, 391] on link "Inspection" at bounding box center [783, 388] width 53 height 16
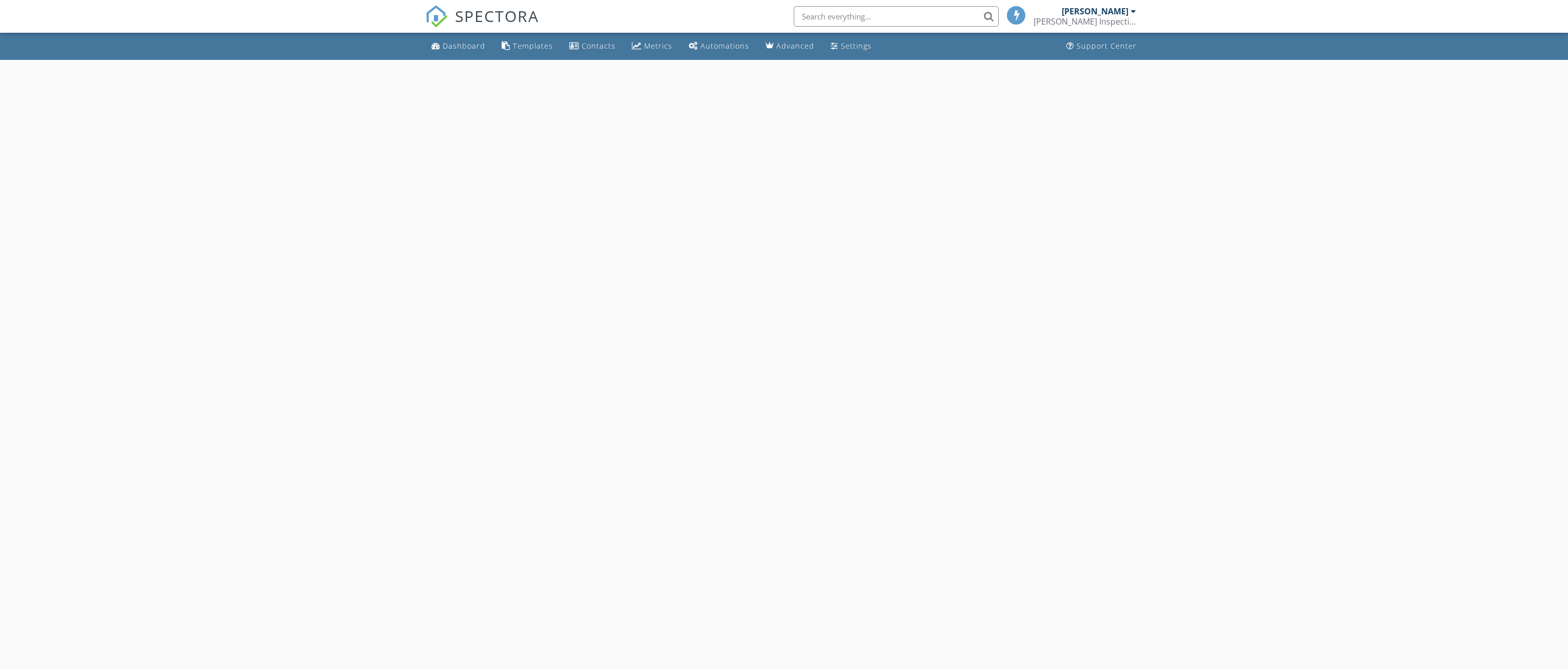
select select "9"
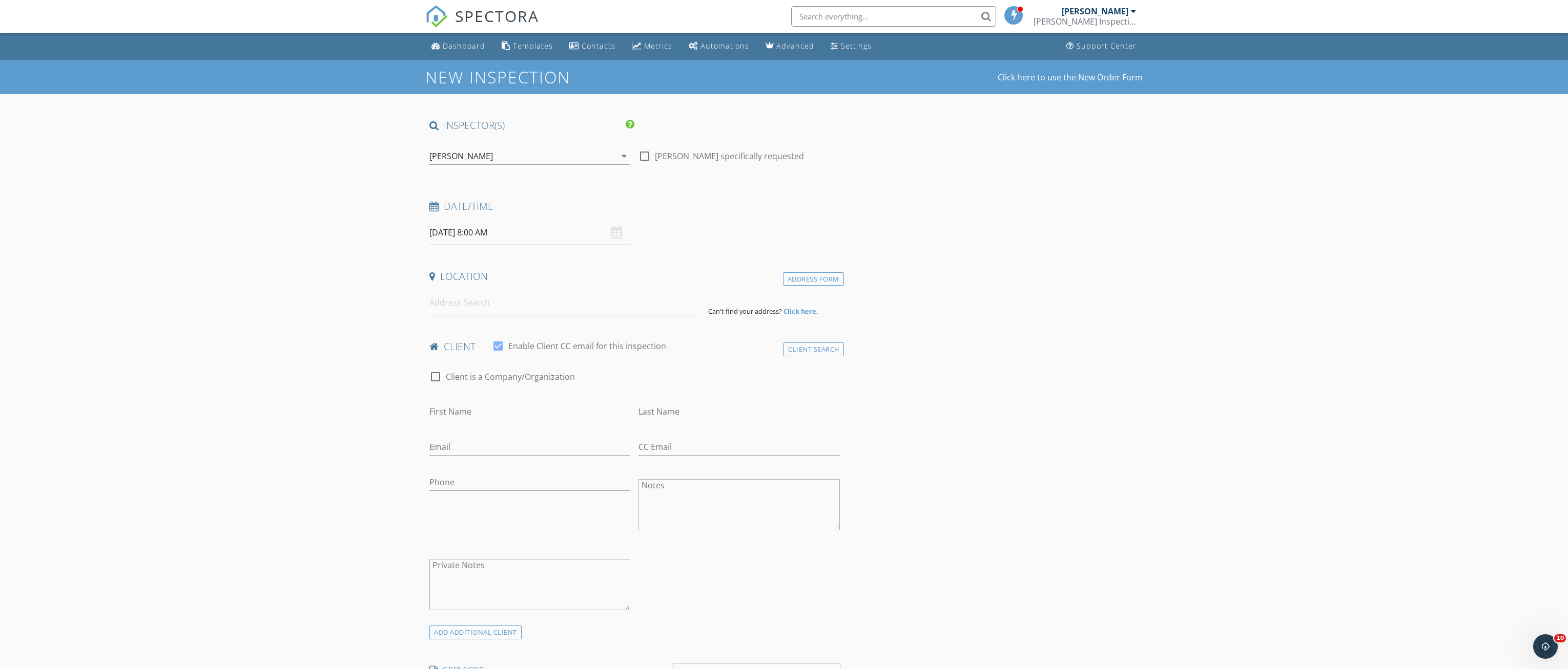
click at [536, 240] on input "10/01/2025 8:00 AM" at bounding box center [530, 232] width 201 height 25
type input "09"
type input "10/01/2025 9:00 AM"
click at [488, 398] on span at bounding box center [488, 402] width 7 height 10
type input "10"
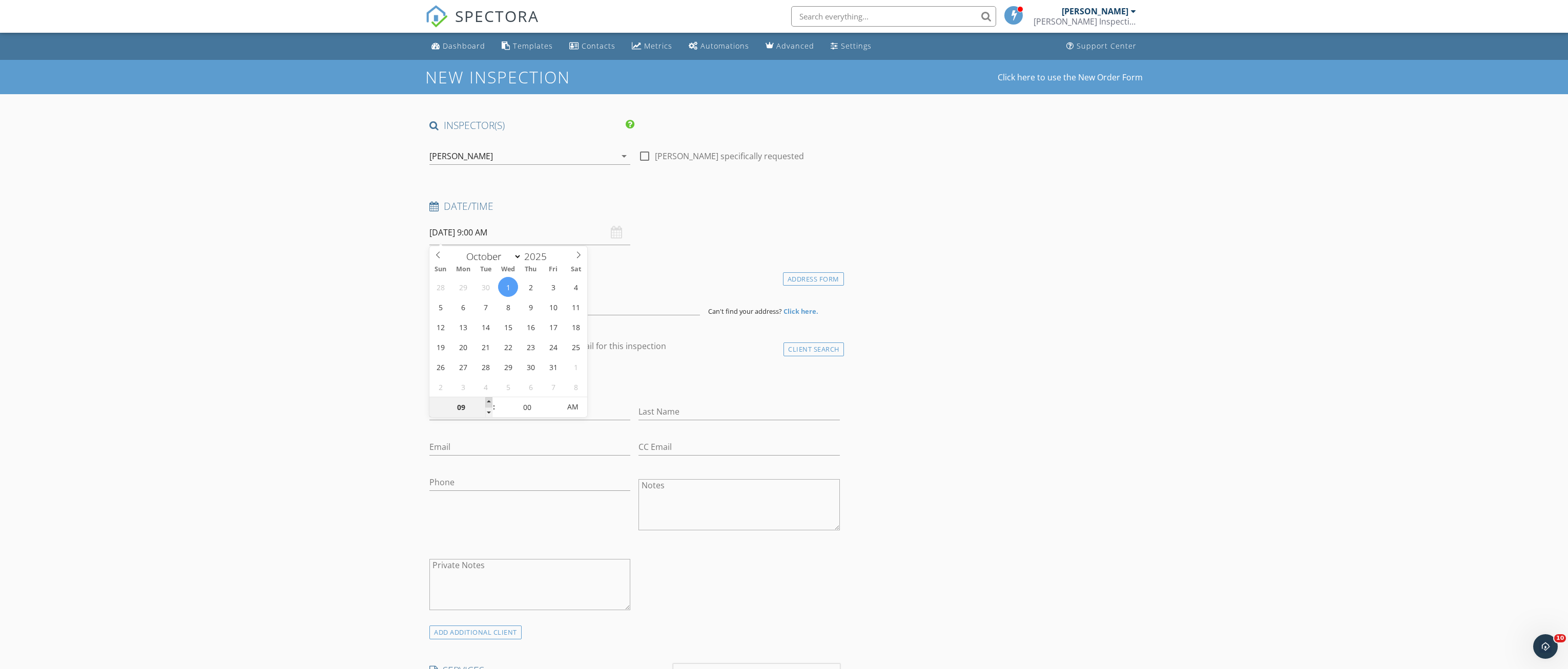
type input "10/01/2025 10:00 AM"
click at [488, 398] on span at bounding box center [488, 402] width 7 height 10
type input "05"
type input "10/01/2025 10:05 AM"
click at [553, 401] on span at bounding box center [555, 402] width 7 height 10
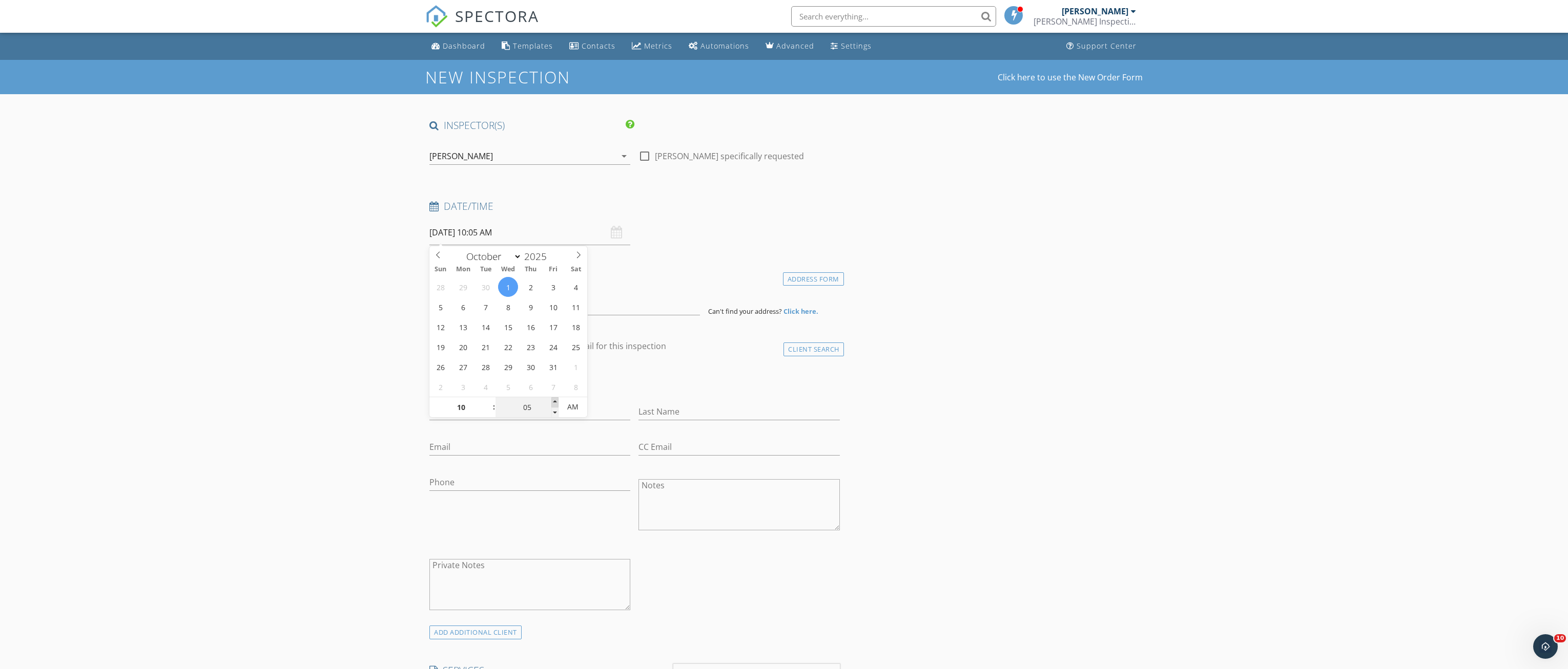
type input "10"
type input "10/01/2025 10:10 AM"
click at [553, 401] on span at bounding box center [555, 402] width 7 height 10
type input "15"
type input "10/01/2025 10:15 AM"
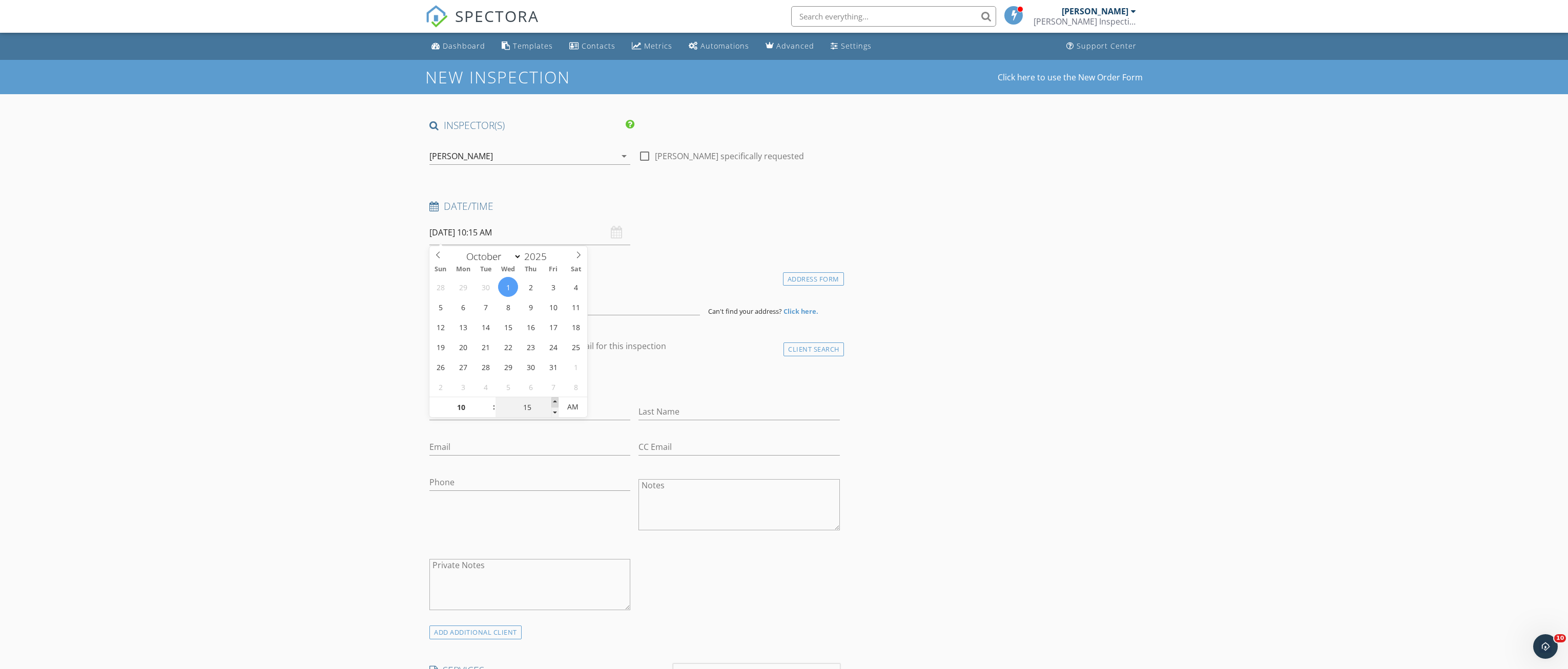
click at [553, 401] on span at bounding box center [555, 402] width 7 height 10
type input "20"
type input "10/01/2025 10:20 AM"
click at [553, 401] on span at bounding box center [555, 402] width 7 height 10
type input "25"
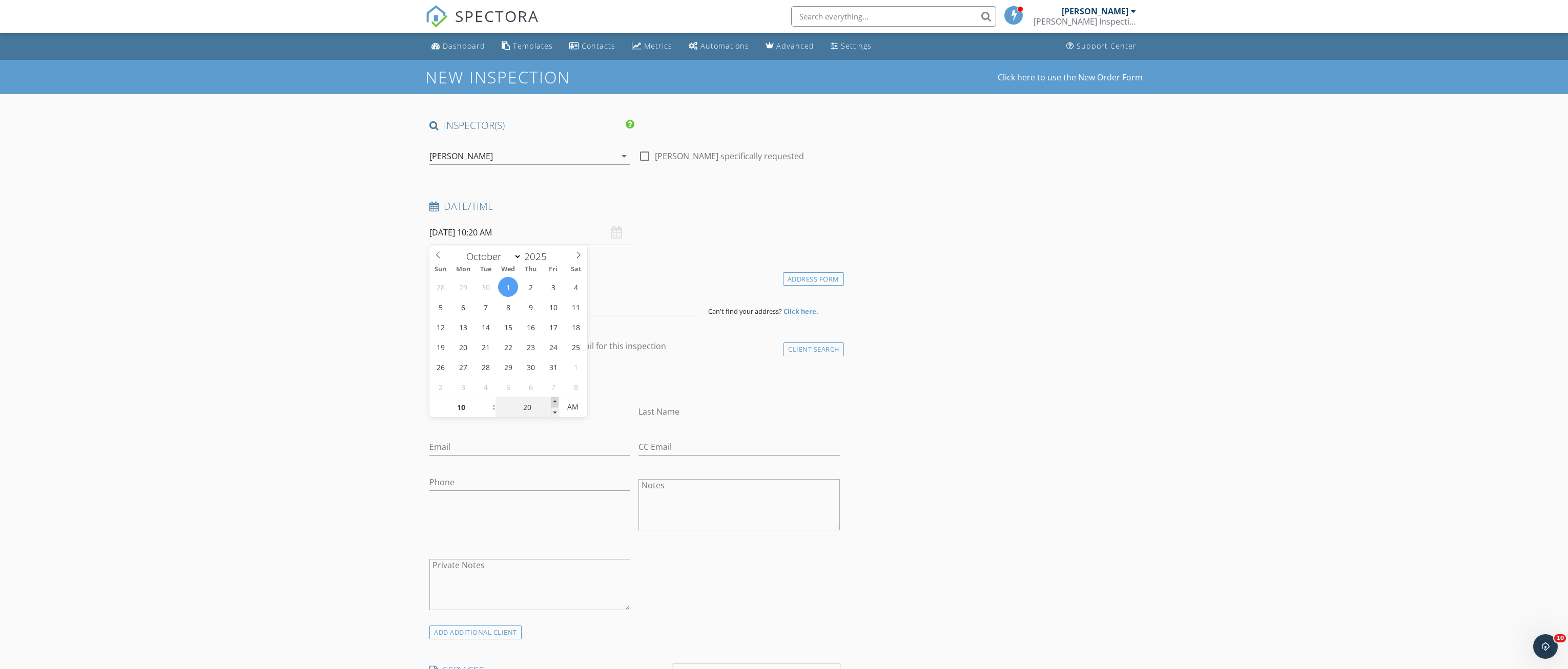
type input "10/01/2025 10:25 AM"
click at [553, 401] on span at bounding box center [555, 402] width 7 height 10
type input "30"
type input "10/01/2025 10:30 AM"
click at [553, 401] on span at bounding box center [555, 402] width 7 height 10
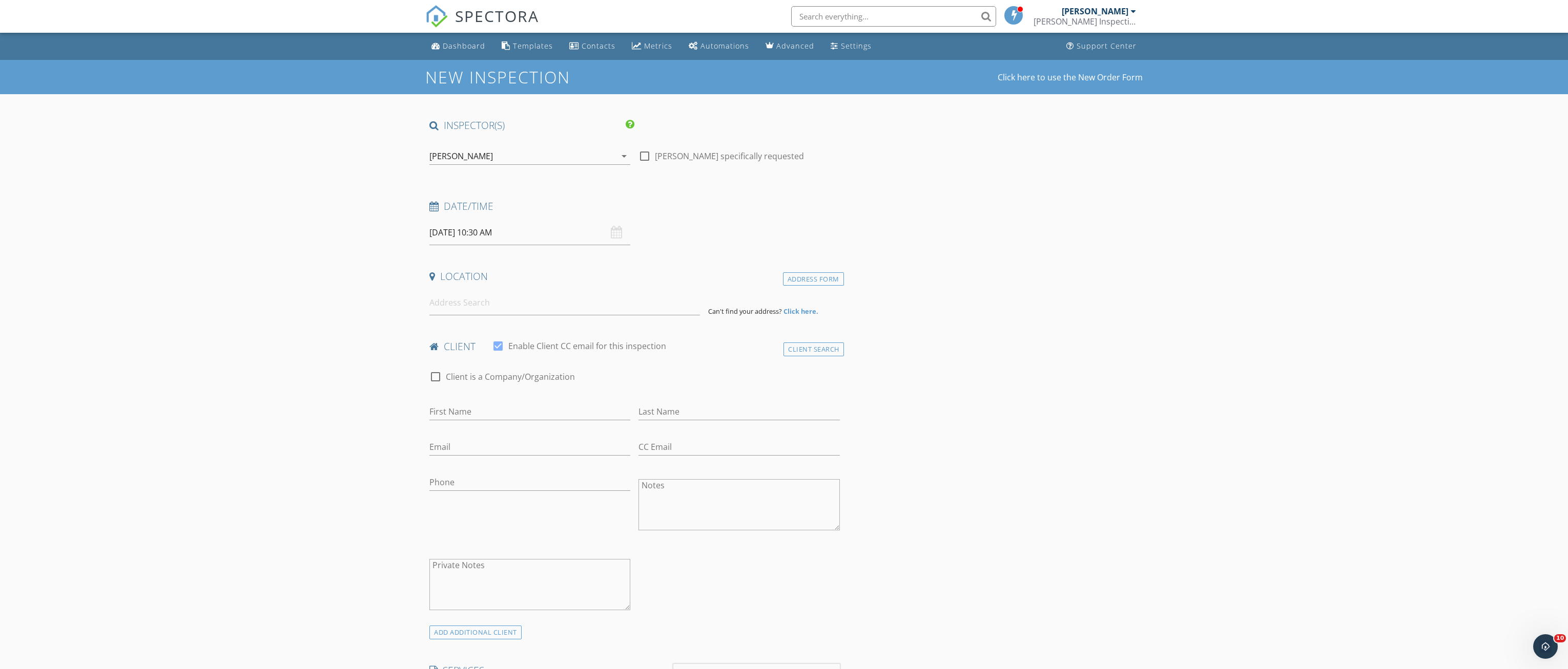
click at [479, 304] on input at bounding box center [564, 302] width 270 height 25
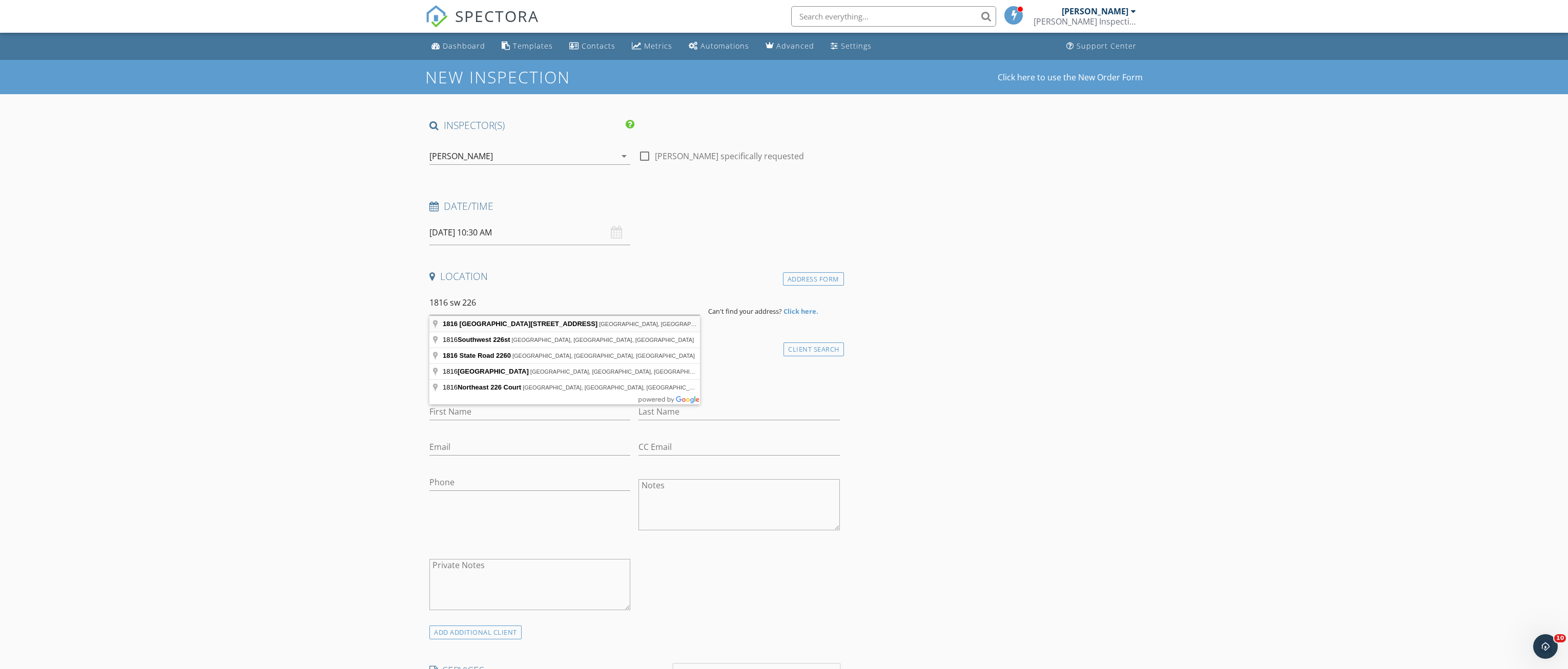
type input "1816 Southwest 226 Street, Newberry, FL, USA"
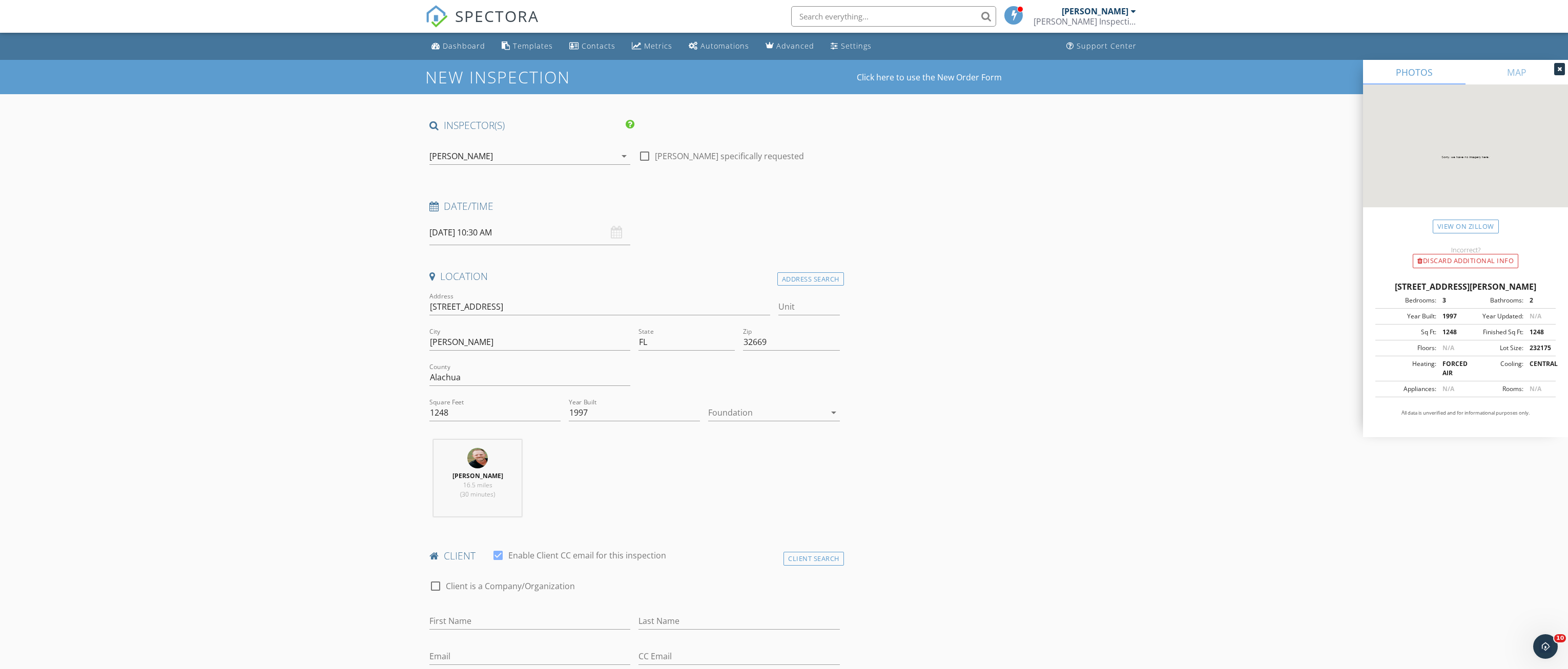
click at [1096, 17] on div "[PERSON_NAME] Inspection Services" at bounding box center [1085, 21] width 103 height 10
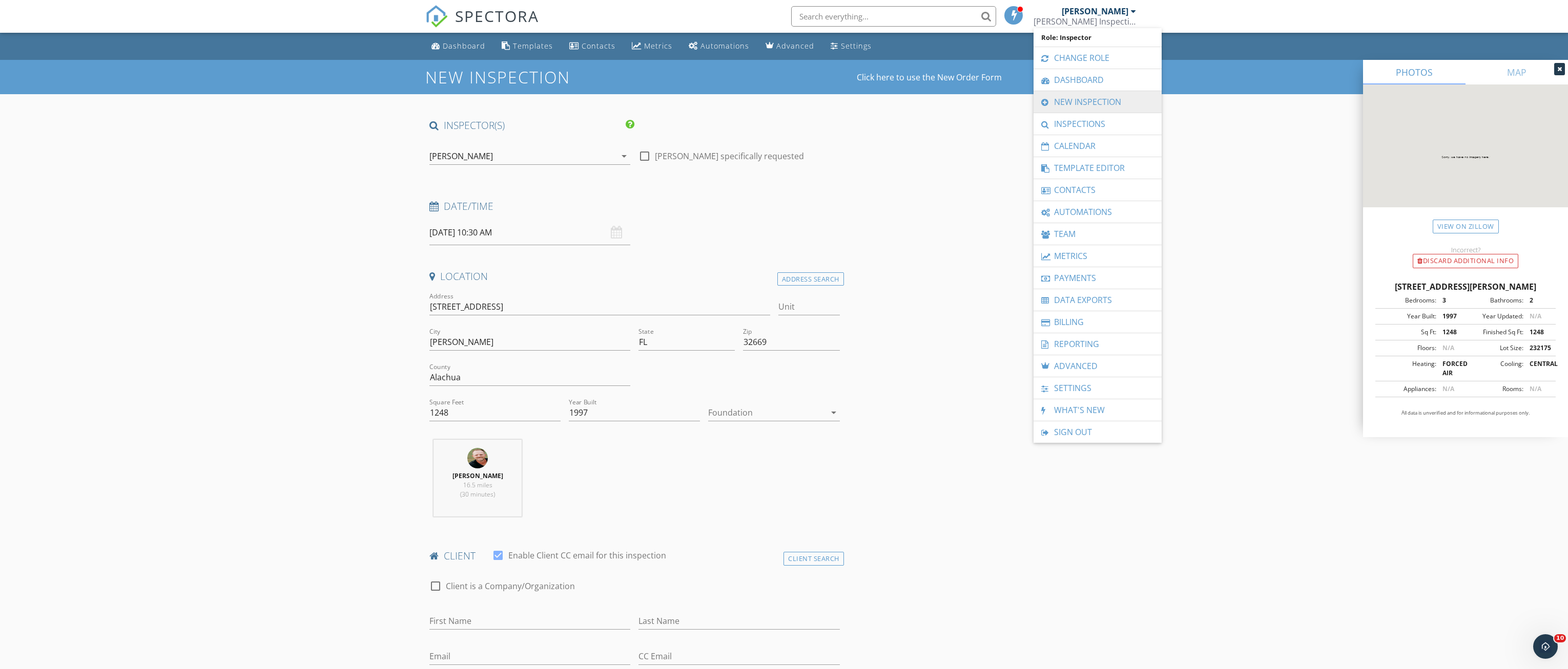
click at [1086, 104] on link "New Inspection" at bounding box center [1097, 102] width 118 height 22
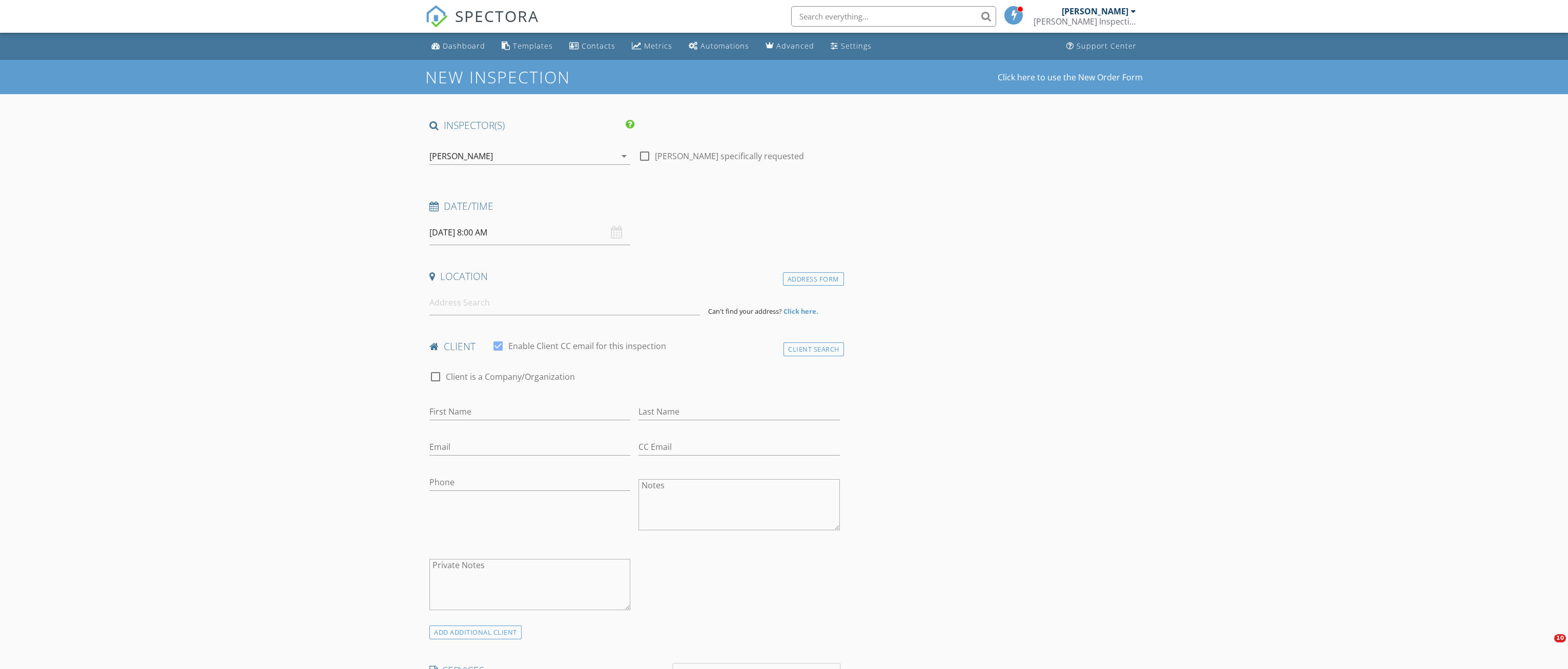
click at [1109, 18] on div "[PERSON_NAME] Inspection Services" at bounding box center [1085, 21] width 103 height 10
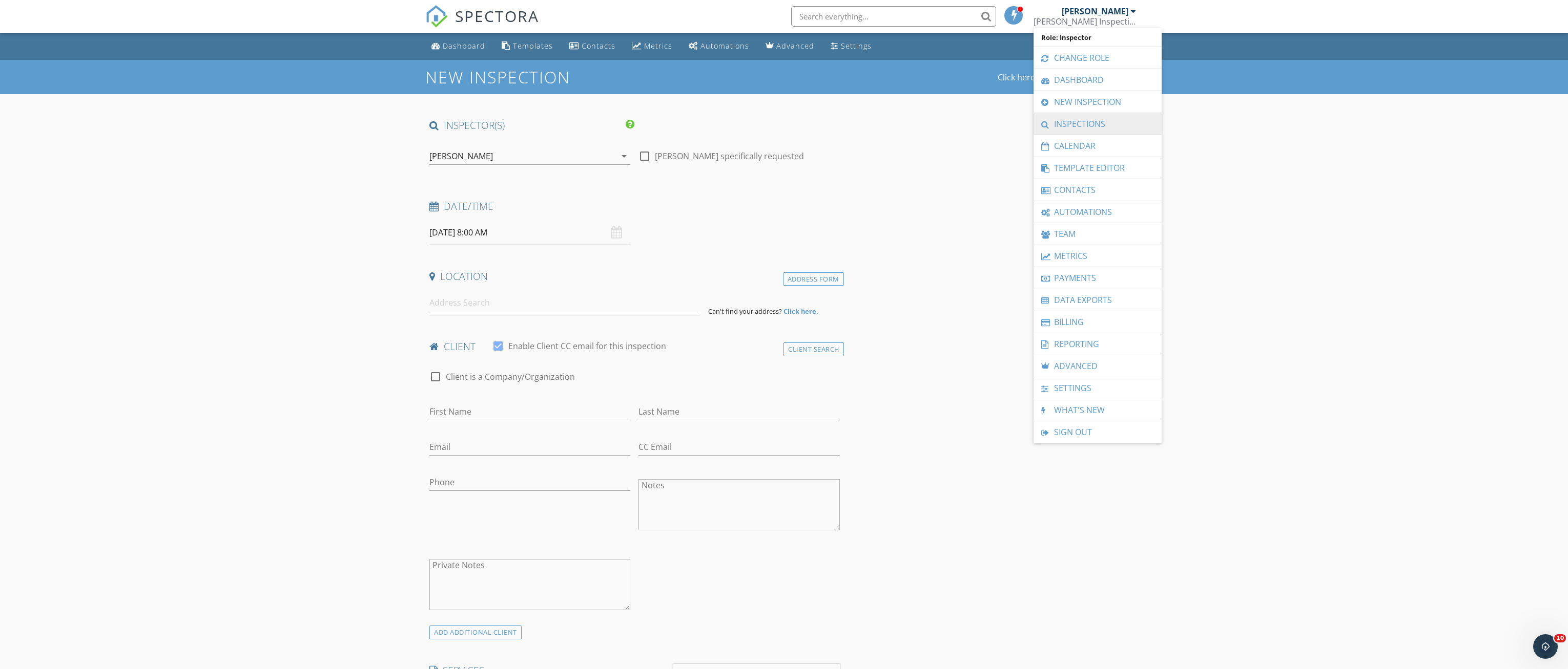
click at [1088, 116] on link "Inspections" at bounding box center [1097, 123] width 118 height 22
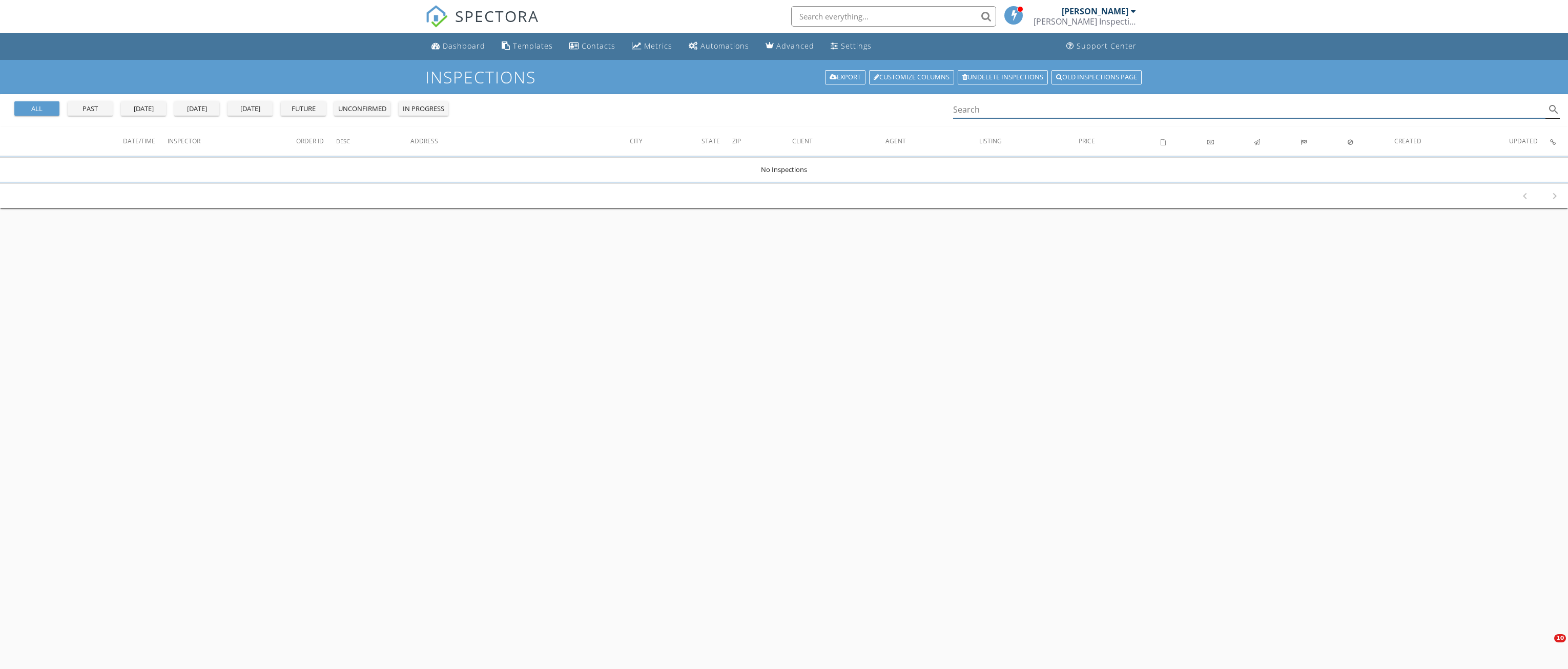
click at [1104, 104] on input "Search" at bounding box center [1249, 110] width 592 height 17
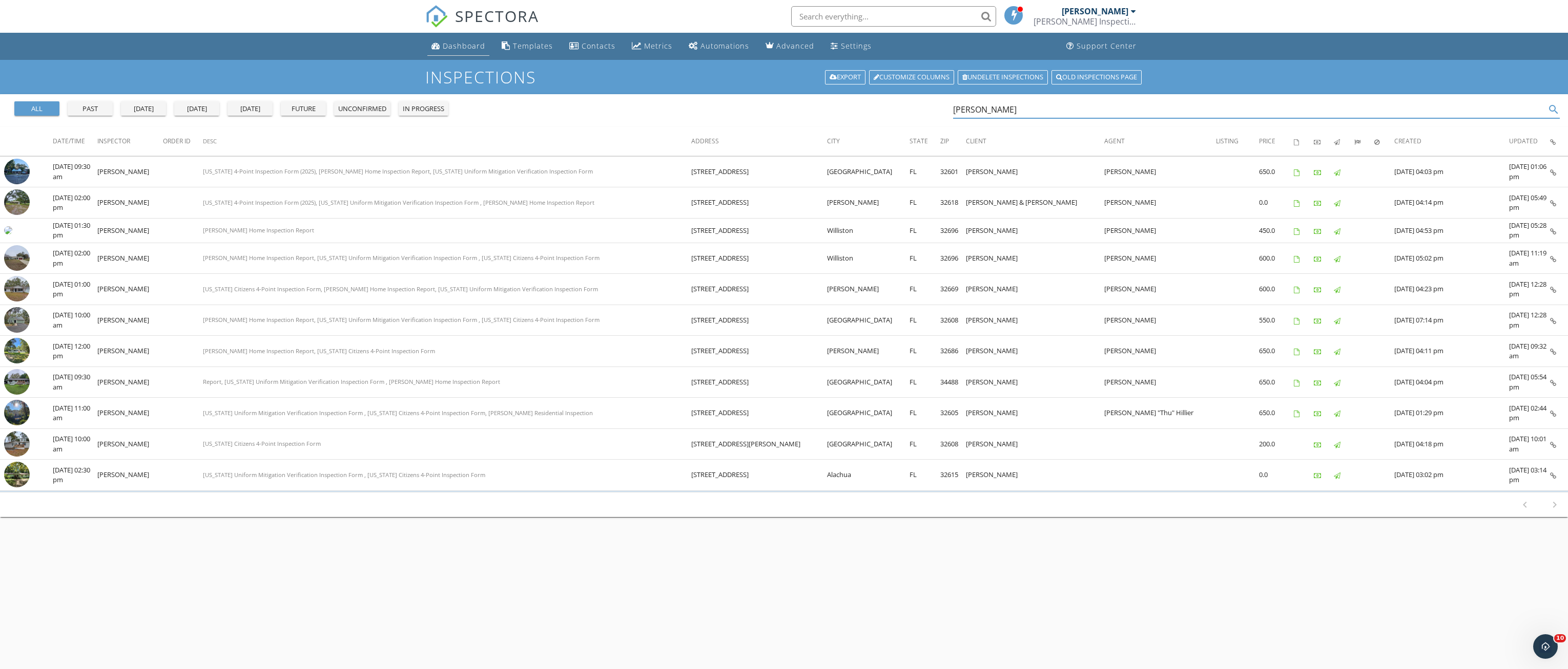
type input "tiffany"
click at [443, 50] on div "Dashboard" at bounding box center [463, 46] width 42 height 10
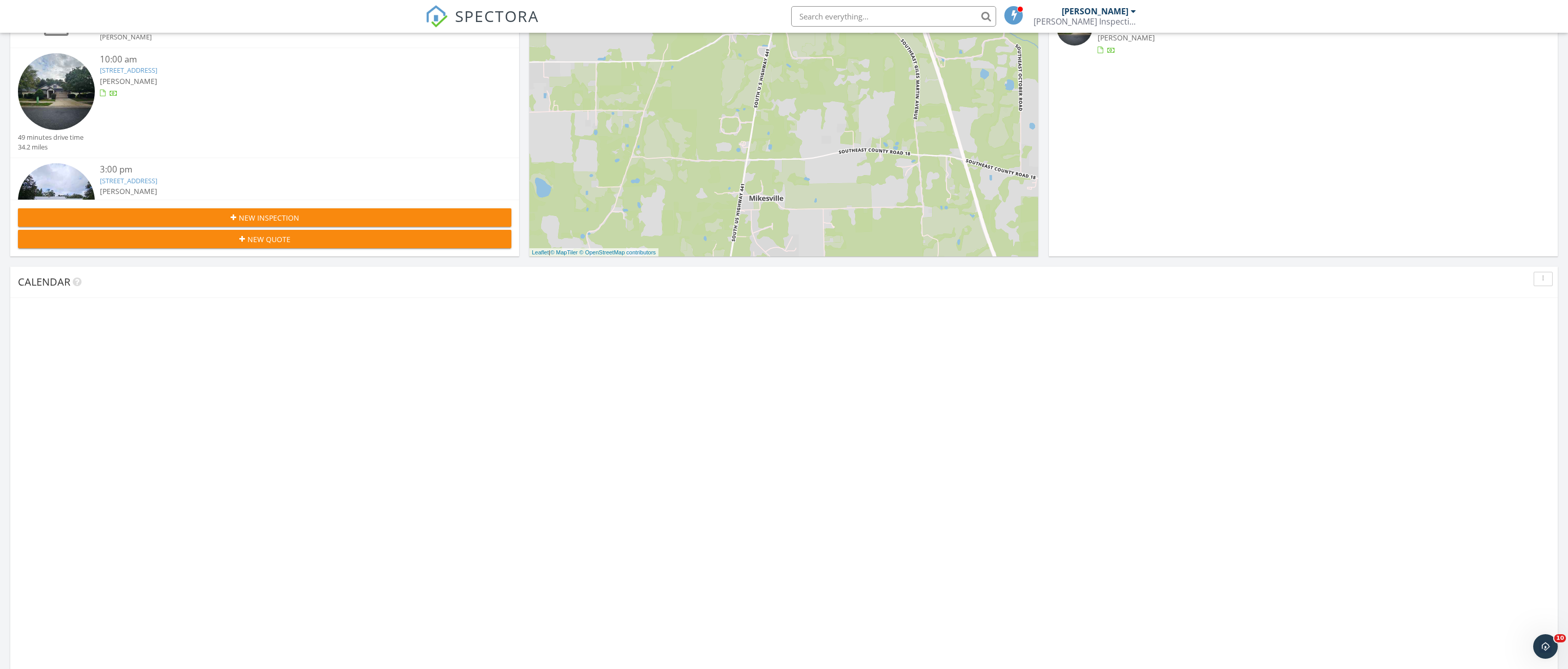
scroll to position [205, 0]
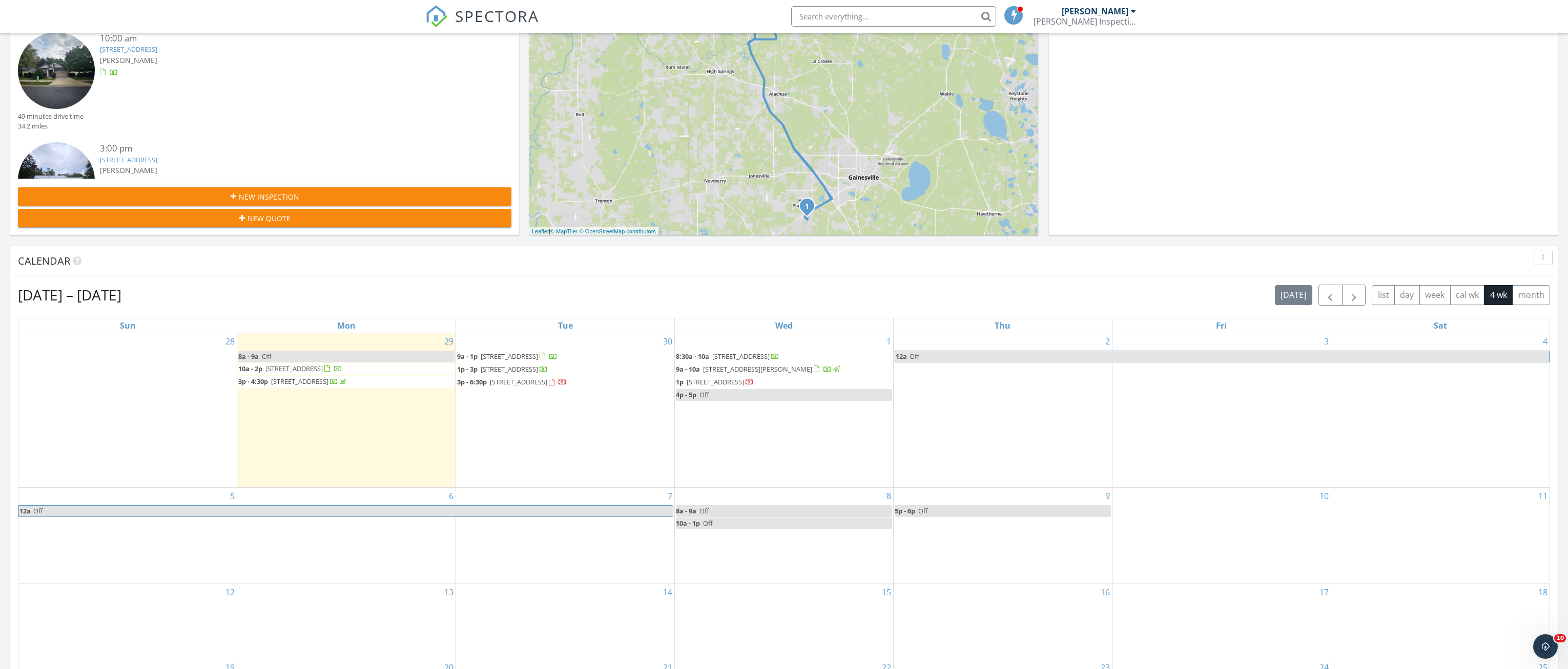
click at [754, 437] on div "1 8:30a - 10a [STREET_ADDRESS] 9a - 10a [STREET_ADDRESS][PERSON_NAME] 1p [STREE…" at bounding box center [784, 410] width 218 height 154
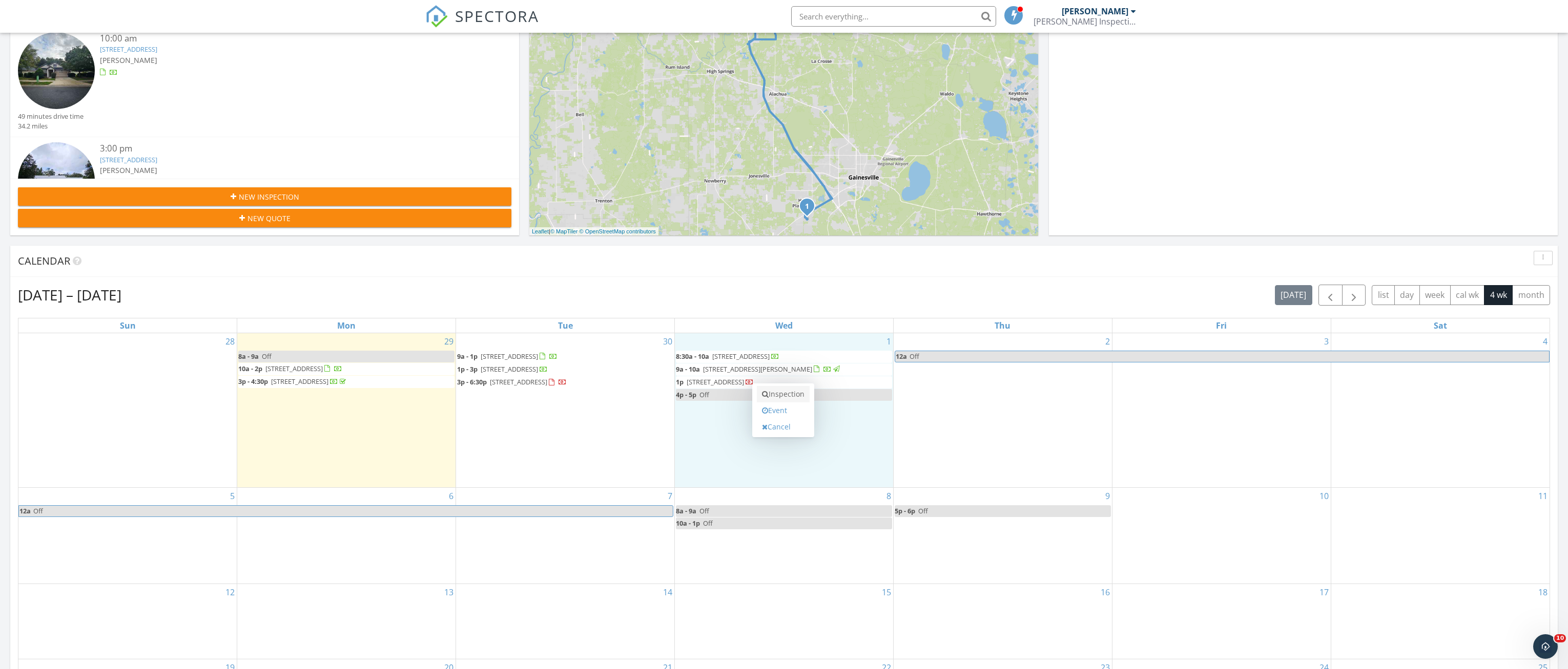
click at [777, 393] on link "Inspection" at bounding box center [783, 394] width 53 height 16
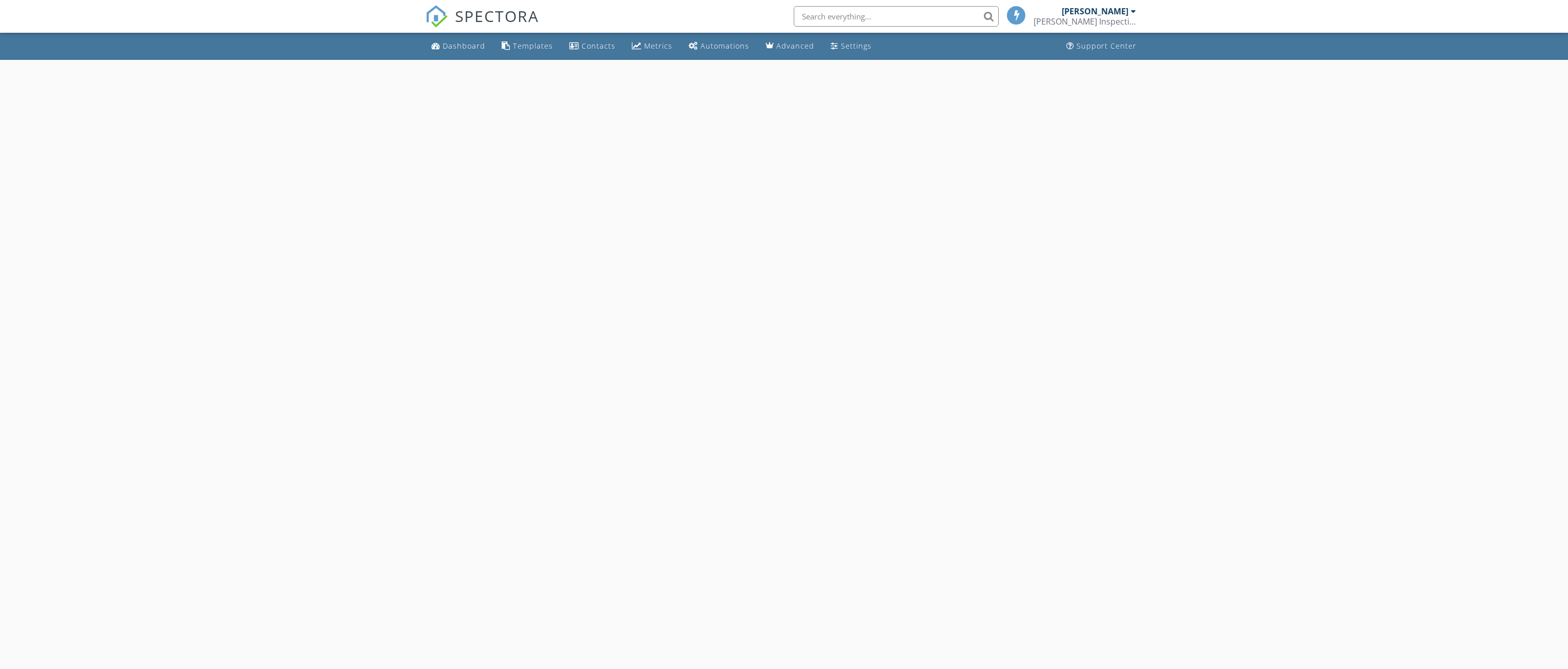
select select "9"
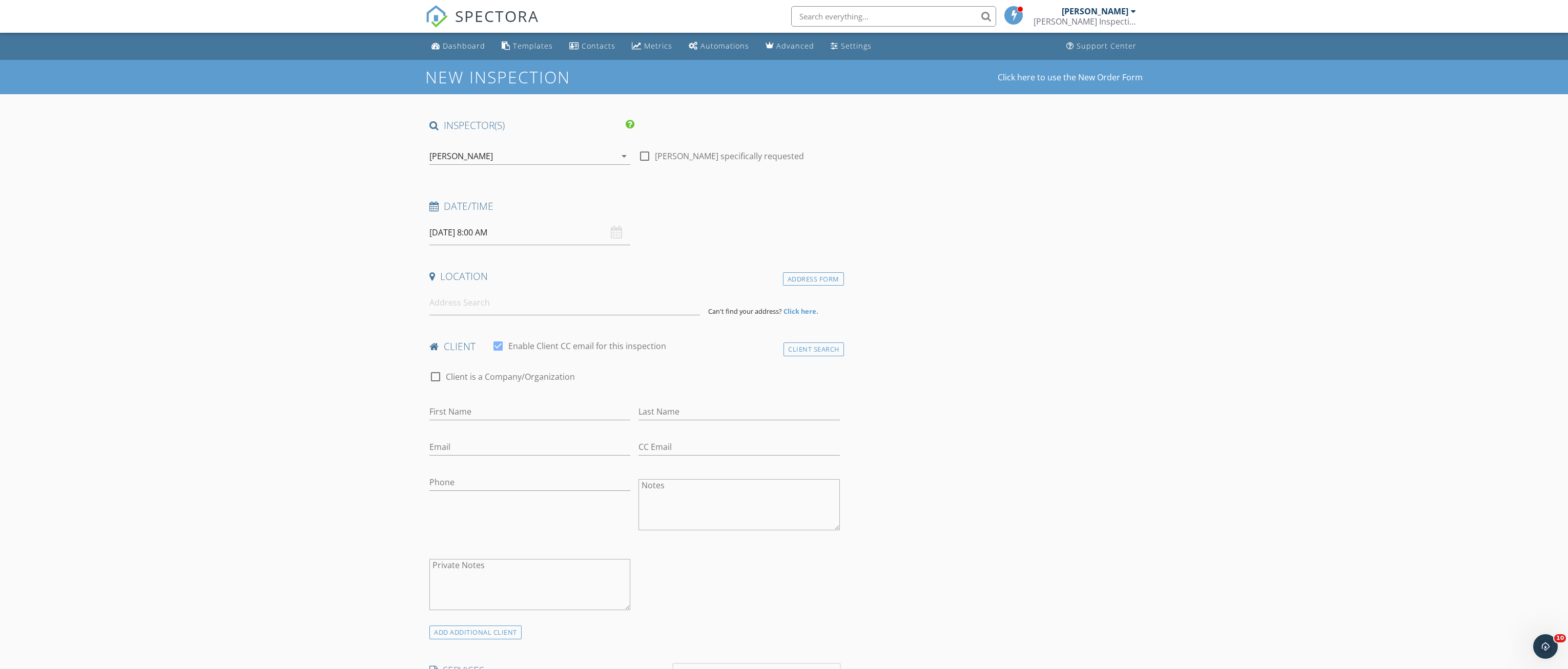
click at [551, 228] on input "10/01/2025 8:00 AM" at bounding box center [530, 232] width 201 height 25
type input "09"
type input "10/01/2025 9:00 AM"
click at [491, 398] on span at bounding box center [488, 402] width 7 height 10
type input "10"
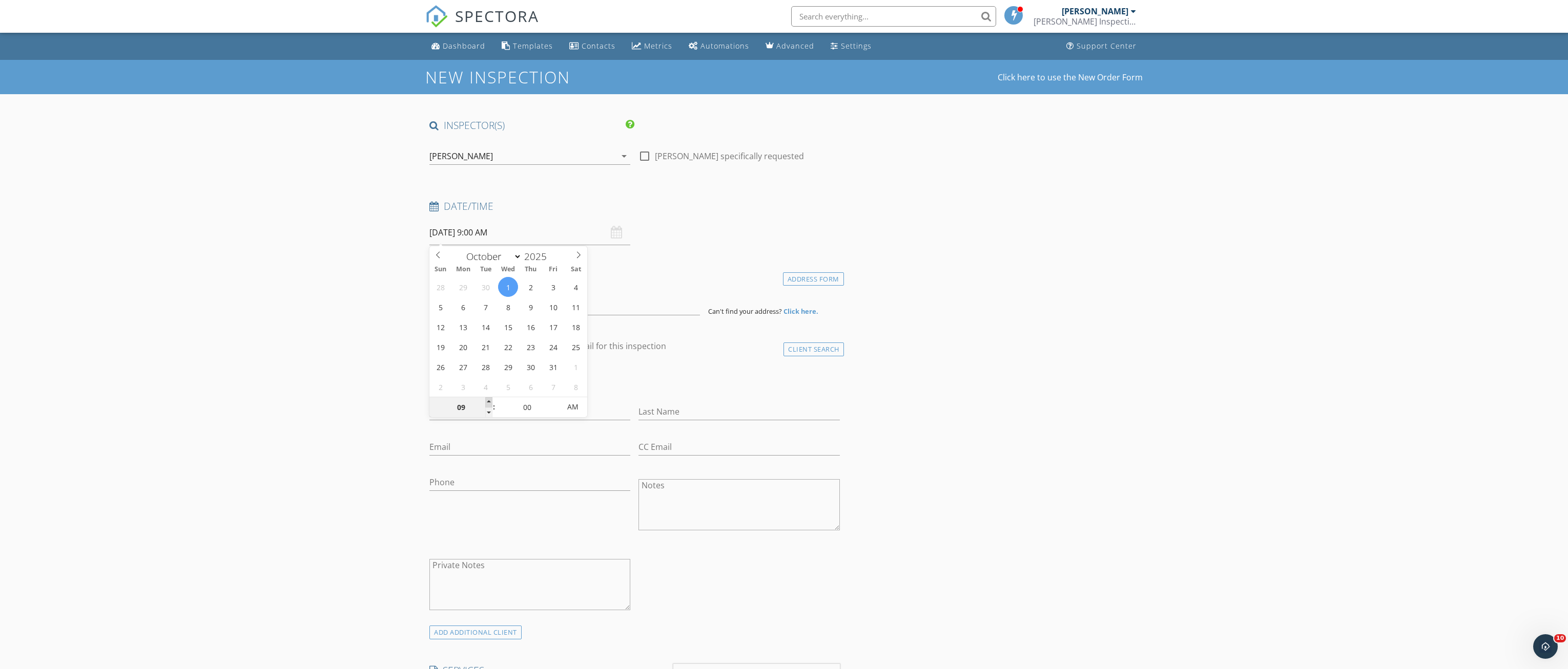
type input "10/01/2025 10:00 AM"
click at [491, 398] on span at bounding box center [488, 402] width 7 height 10
type input "11"
type input "10/01/2025 11:00 AM"
click at [491, 398] on span at bounding box center [488, 402] width 7 height 10
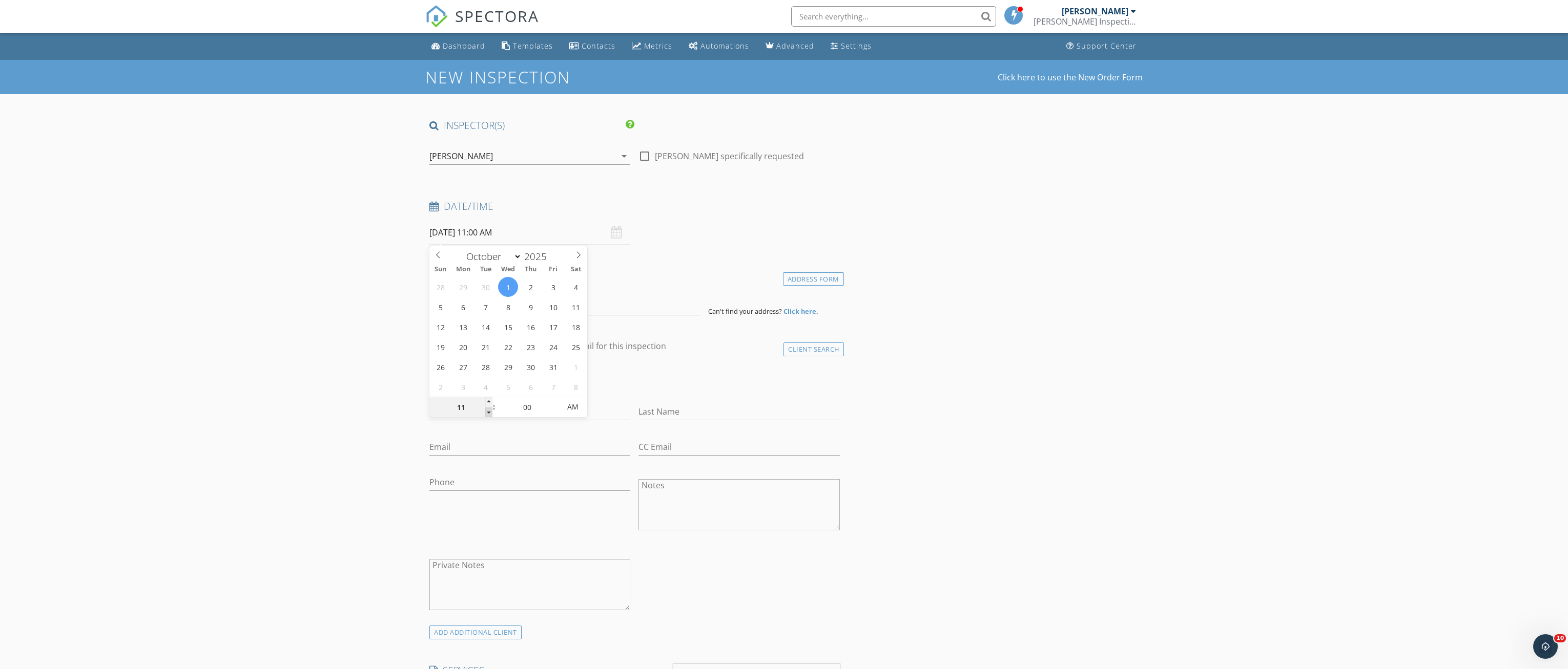
type input "10"
type input "10/01/2025 10:00 AM"
click at [492, 413] on span at bounding box center [488, 413] width 7 height 10
type input "05"
type input "[DATE] 10:05 AM"
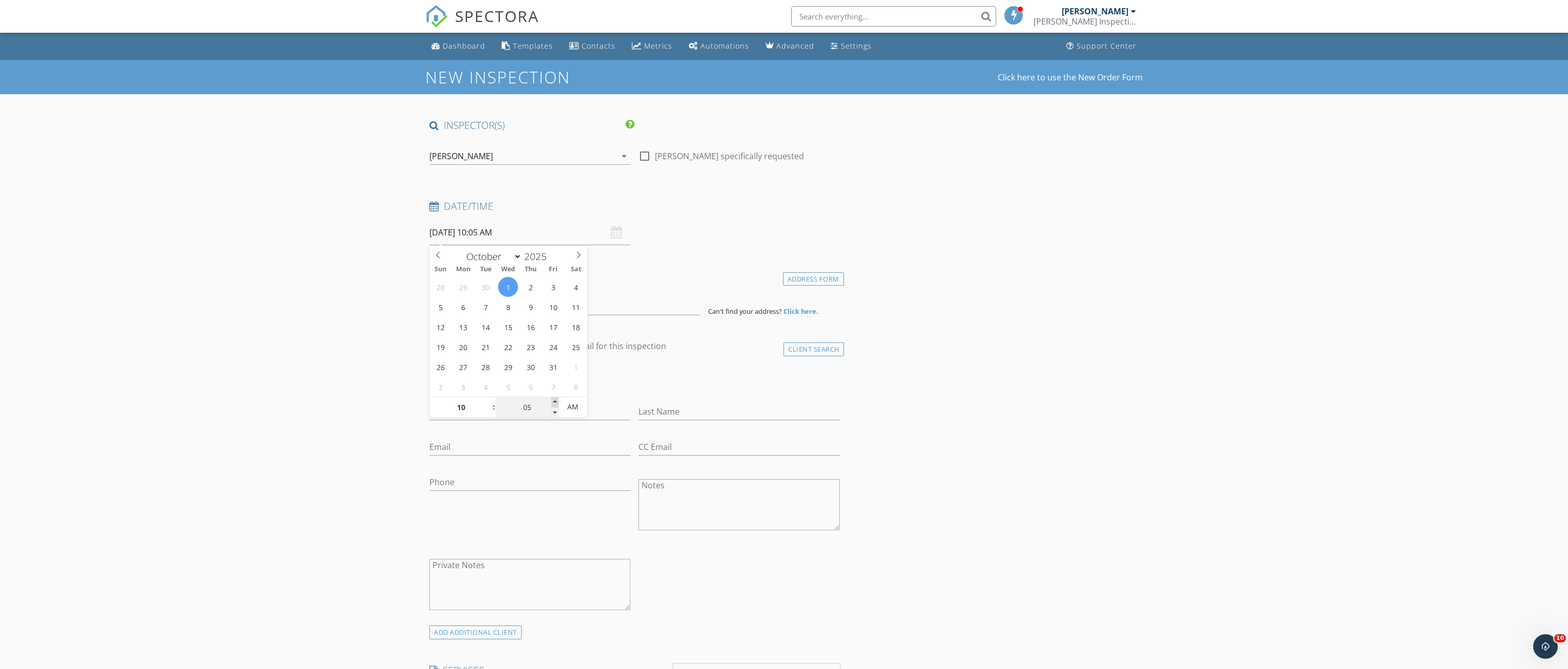
click at [556, 400] on span at bounding box center [555, 402] width 7 height 10
type input "10"
type input "10/01/2025 10:10 AM"
click at [556, 400] on span at bounding box center [555, 402] width 7 height 10
type input "15"
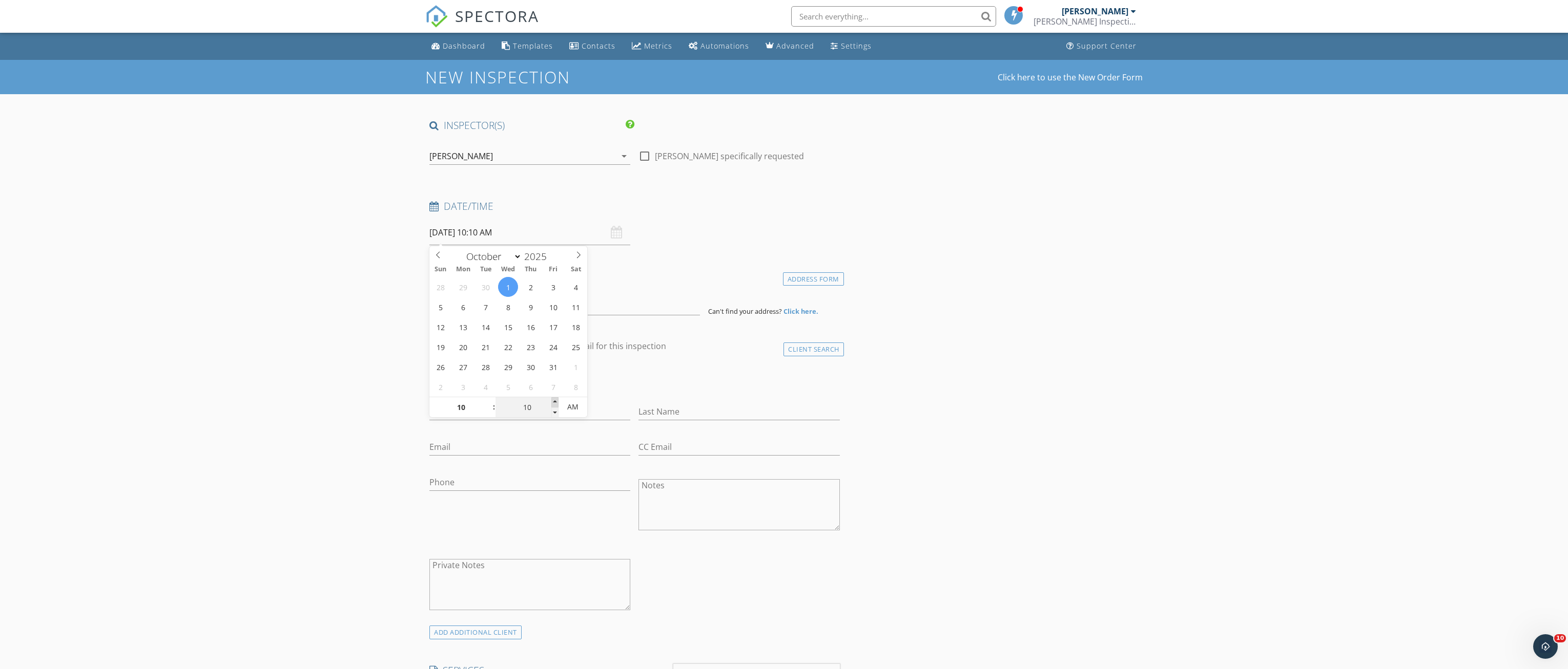
type input "10/01/2025 10:15 AM"
click at [556, 400] on span at bounding box center [555, 402] width 7 height 10
type input "20"
type input "10/01/2025 10:20 AM"
click at [556, 400] on span at bounding box center [555, 402] width 7 height 10
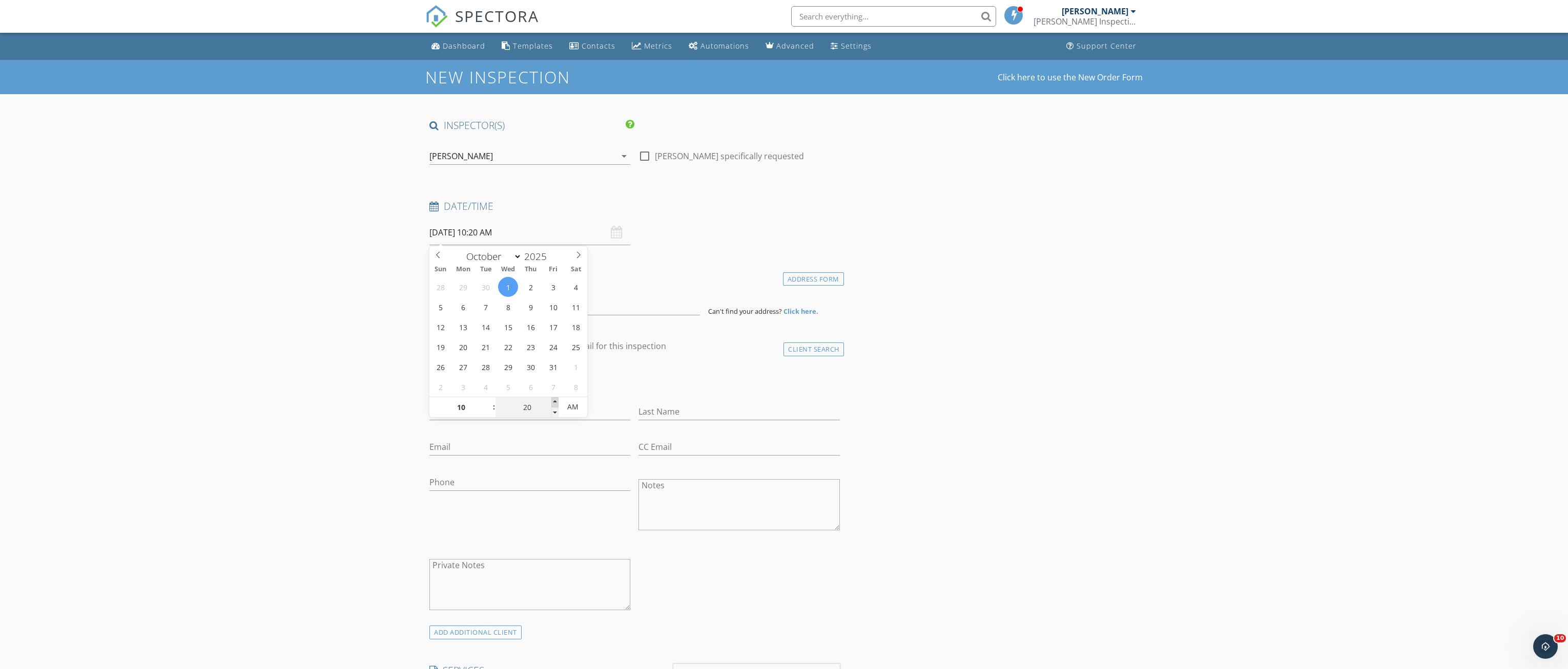
type input "25"
type input "10/01/2025 10:25 AM"
click at [556, 400] on span at bounding box center [555, 402] width 7 height 10
type input "30"
type input "[DATE] 10:30 AM"
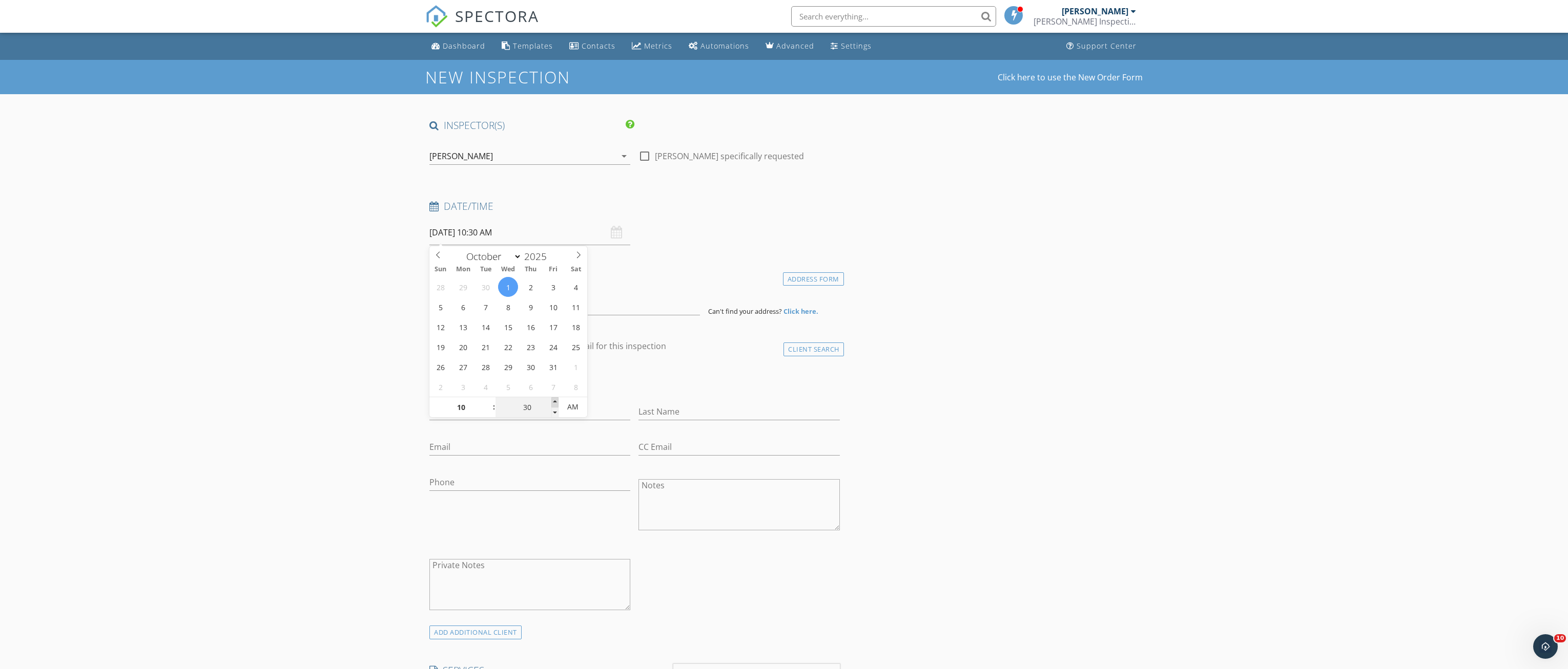
click at [556, 400] on span at bounding box center [555, 402] width 7 height 10
click at [493, 301] on input at bounding box center [564, 302] width 270 height 25
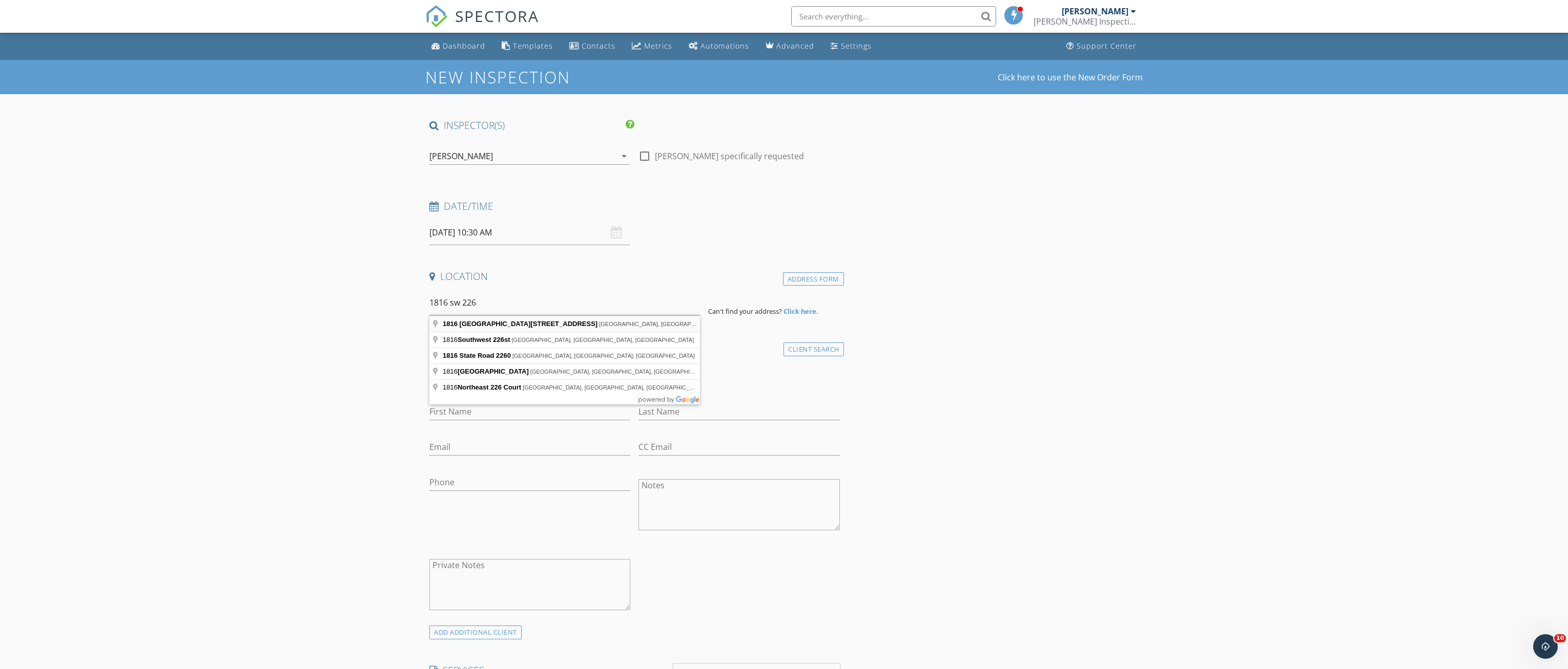
type input "1816 Southwest 226 Street, Newberry, FL, USA"
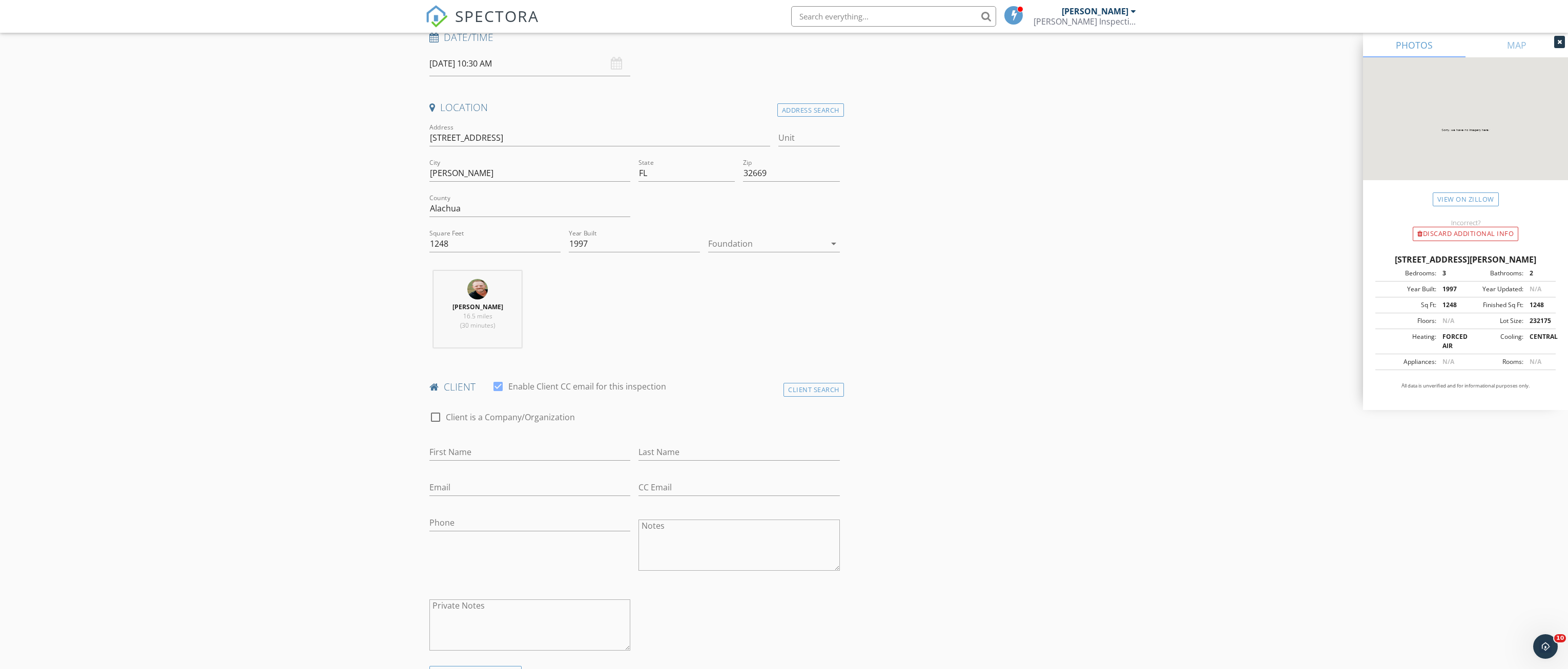
scroll to position [205, 0]
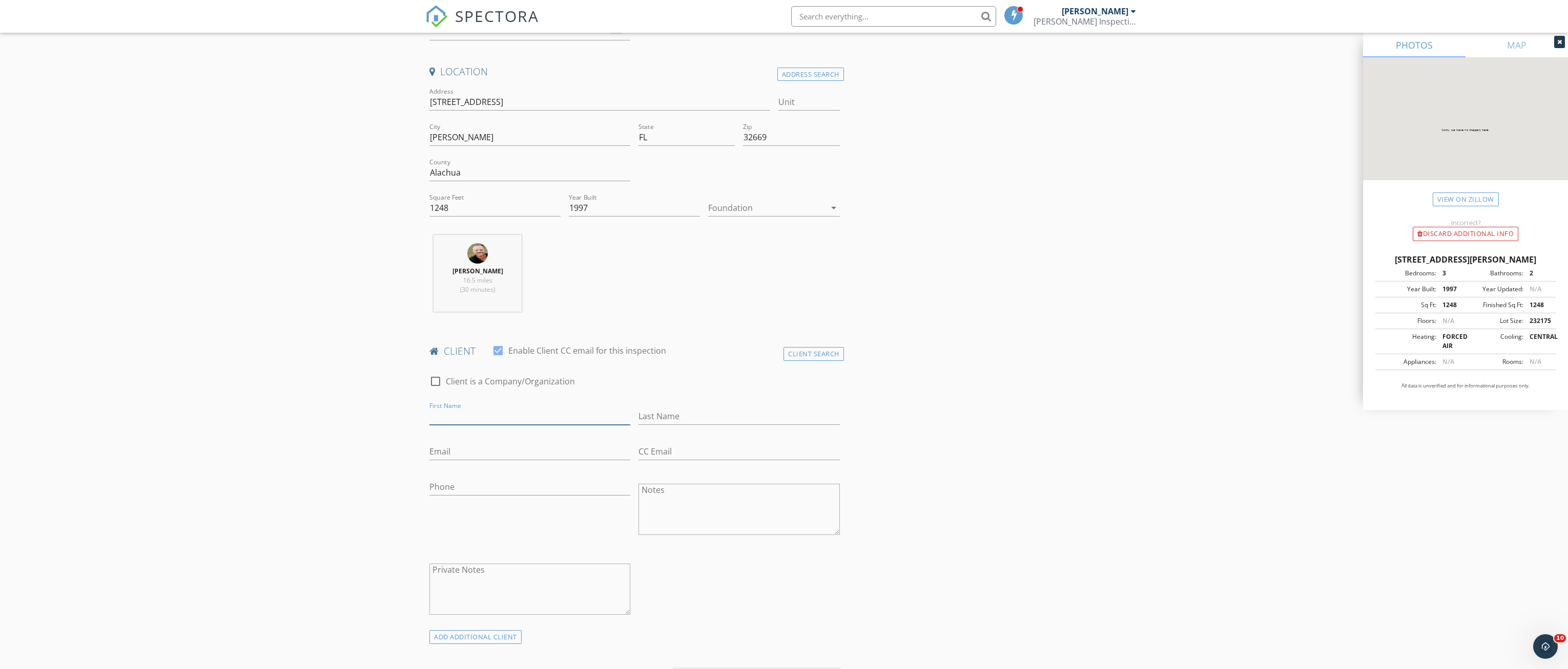
click at [453, 417] on input "First Name" at bounding box center [530, 416] width 201 height 17
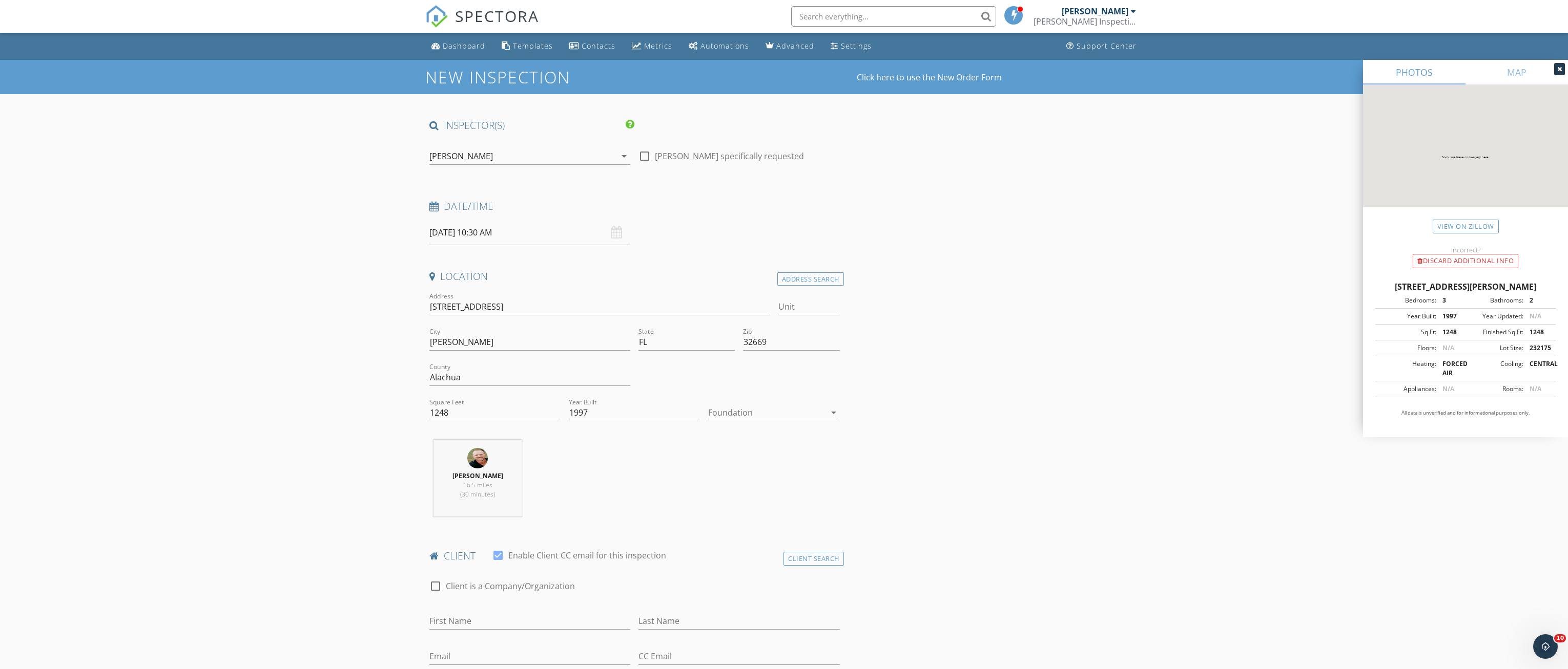
click at [1105, 13] on div "[PERSON_NAME]" at bounding box center [1094, 11] width 67 height 10
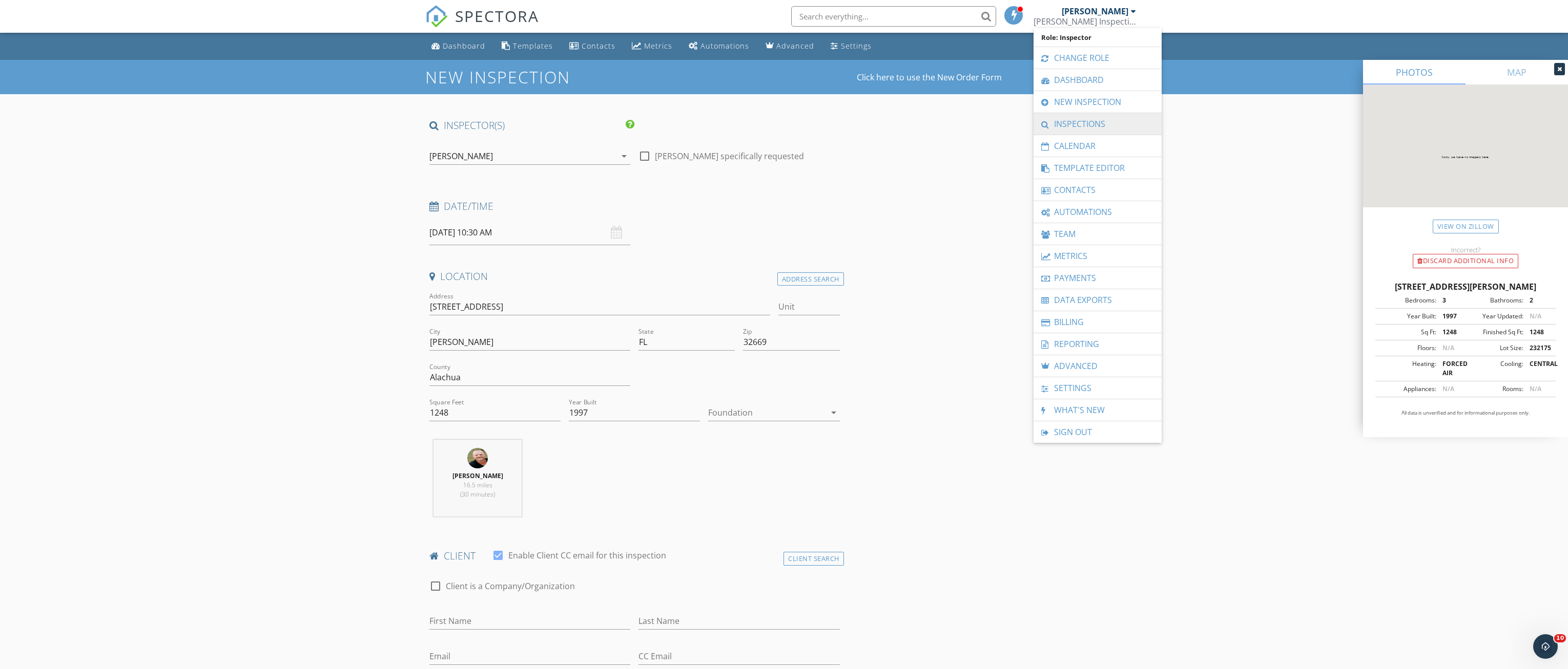
click at [1107, 123] on link "Inspections" at bounding box center [1097, 123] width 118 height 22
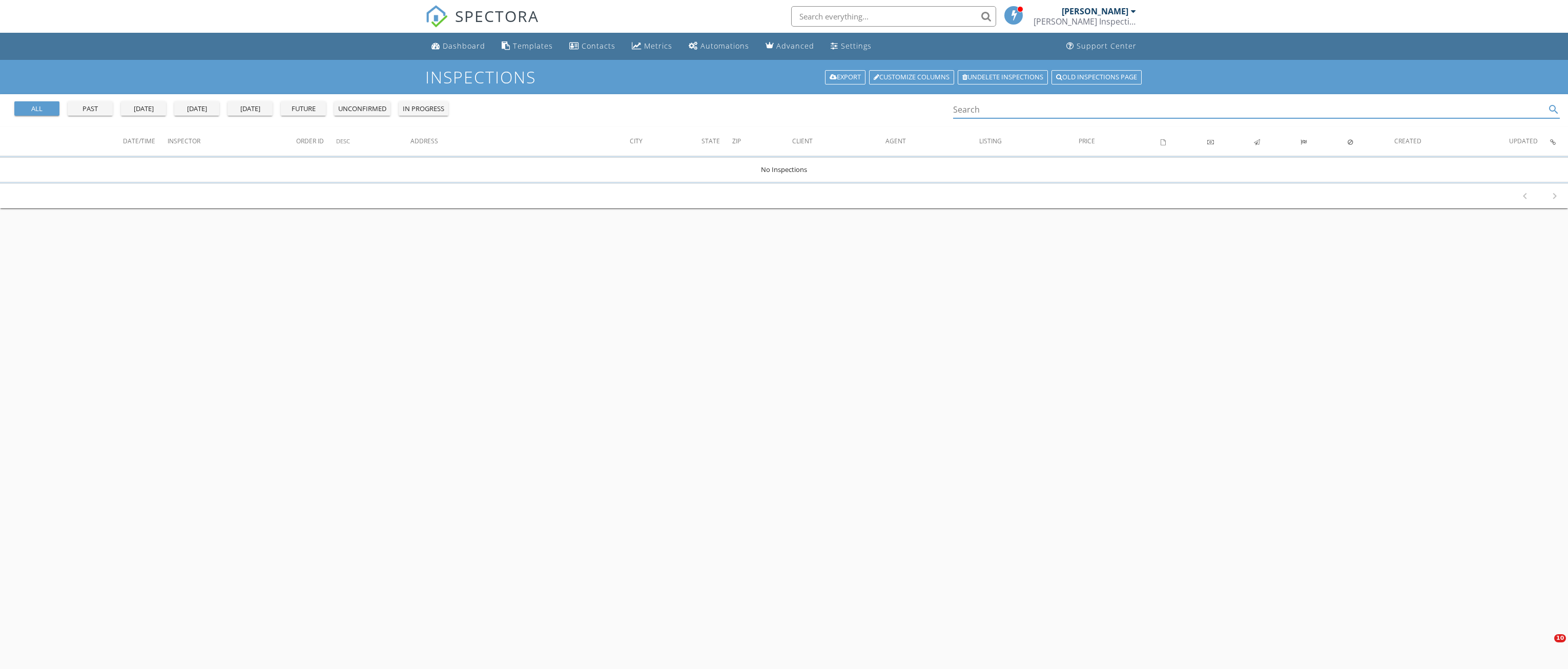
click at [1027, 113] on input "Search" at bounding box center [1249, 110] width 592 height 17
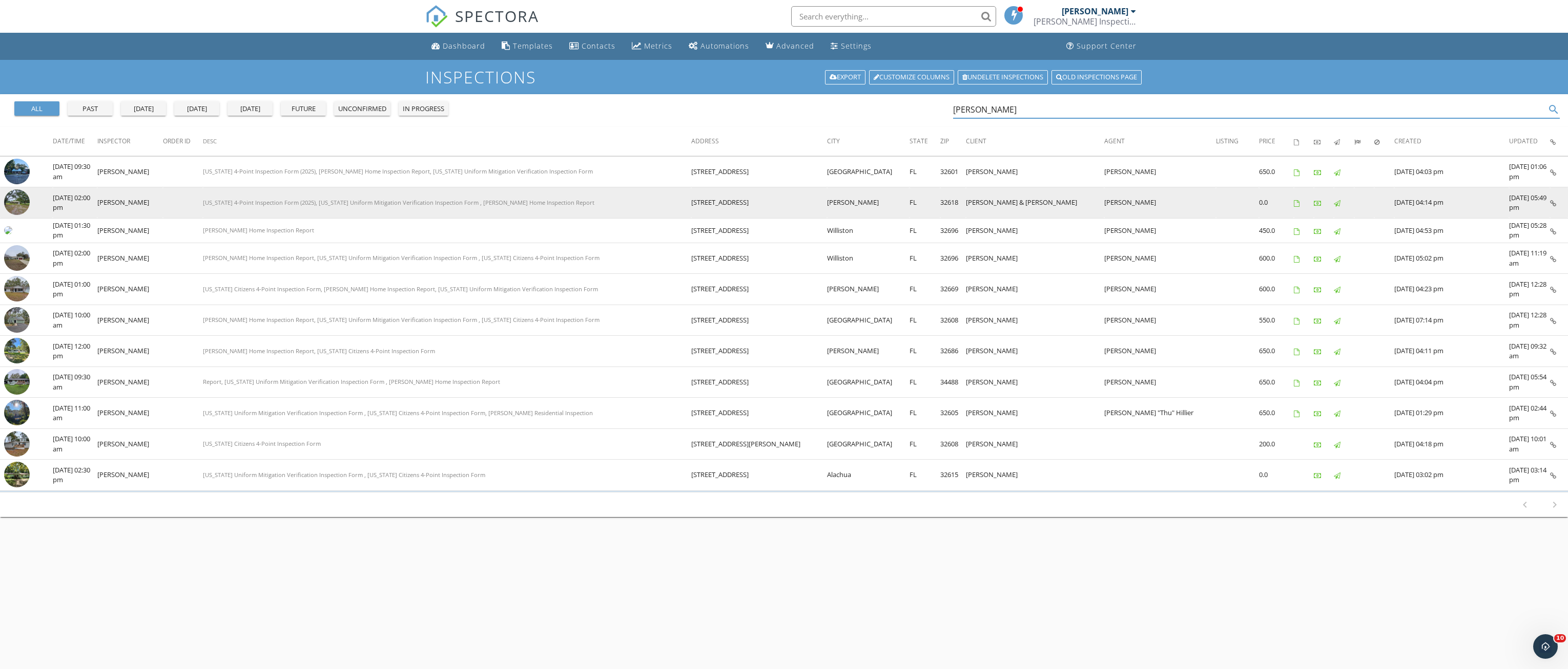
type input "tiffany"
click at [18, 202] on img at bounding box center [17, 202] width 26 height 26
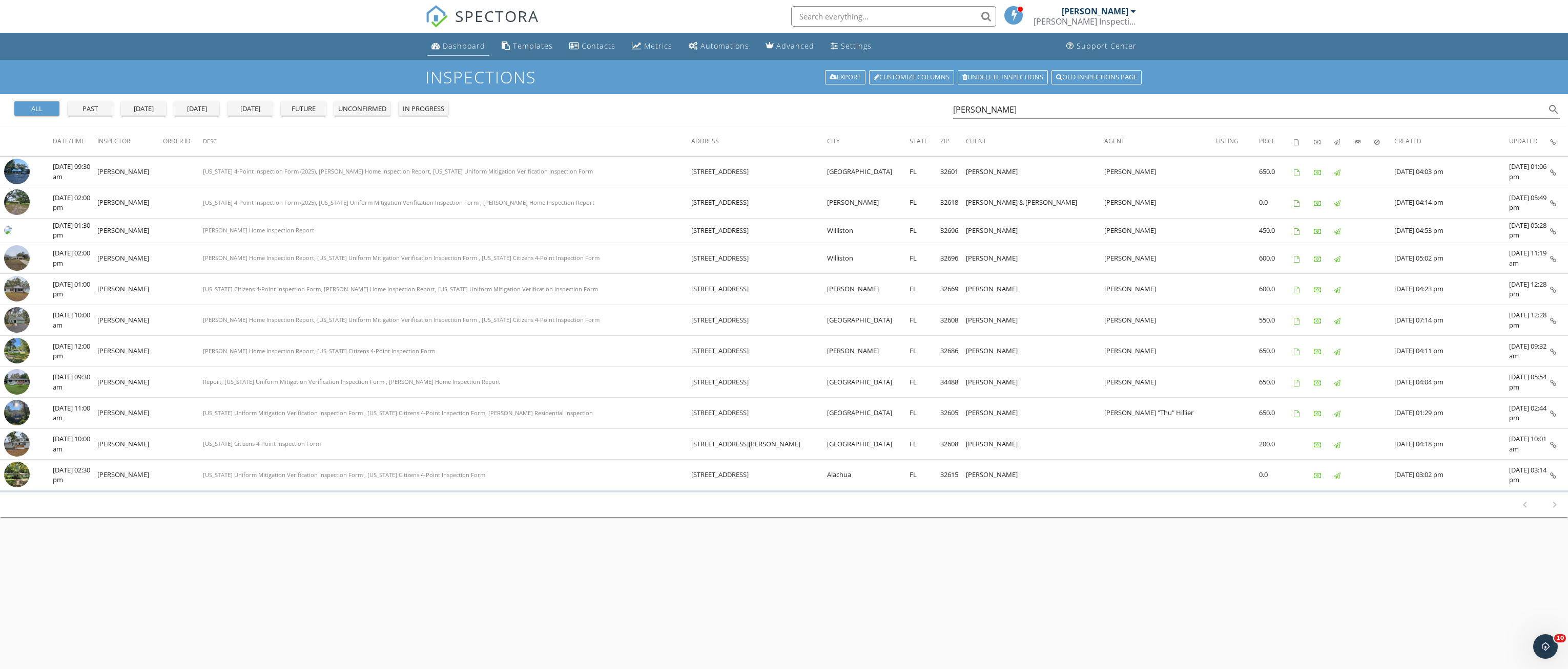
click at [461, 40] on link "Dashboard" at bounding box center [458, 46] width 62 height 19
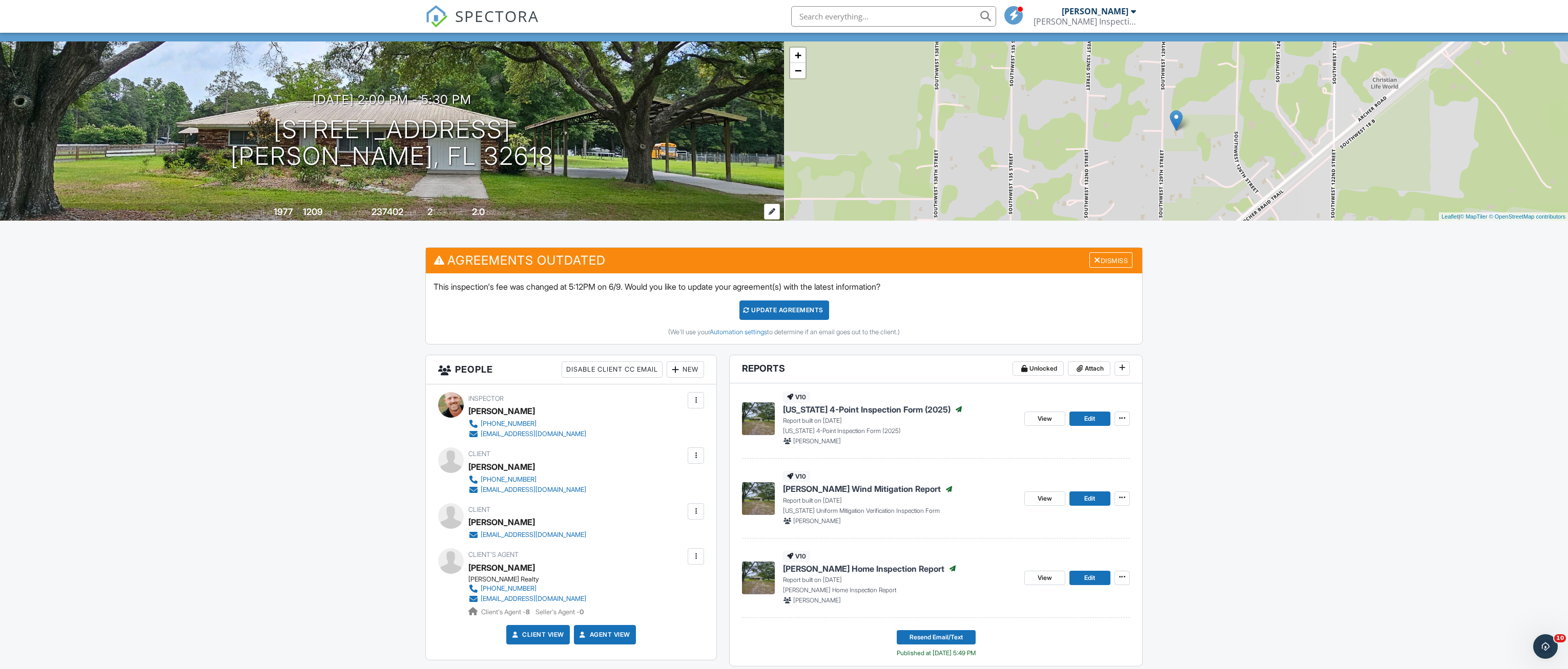
scroll to position [154, 0]
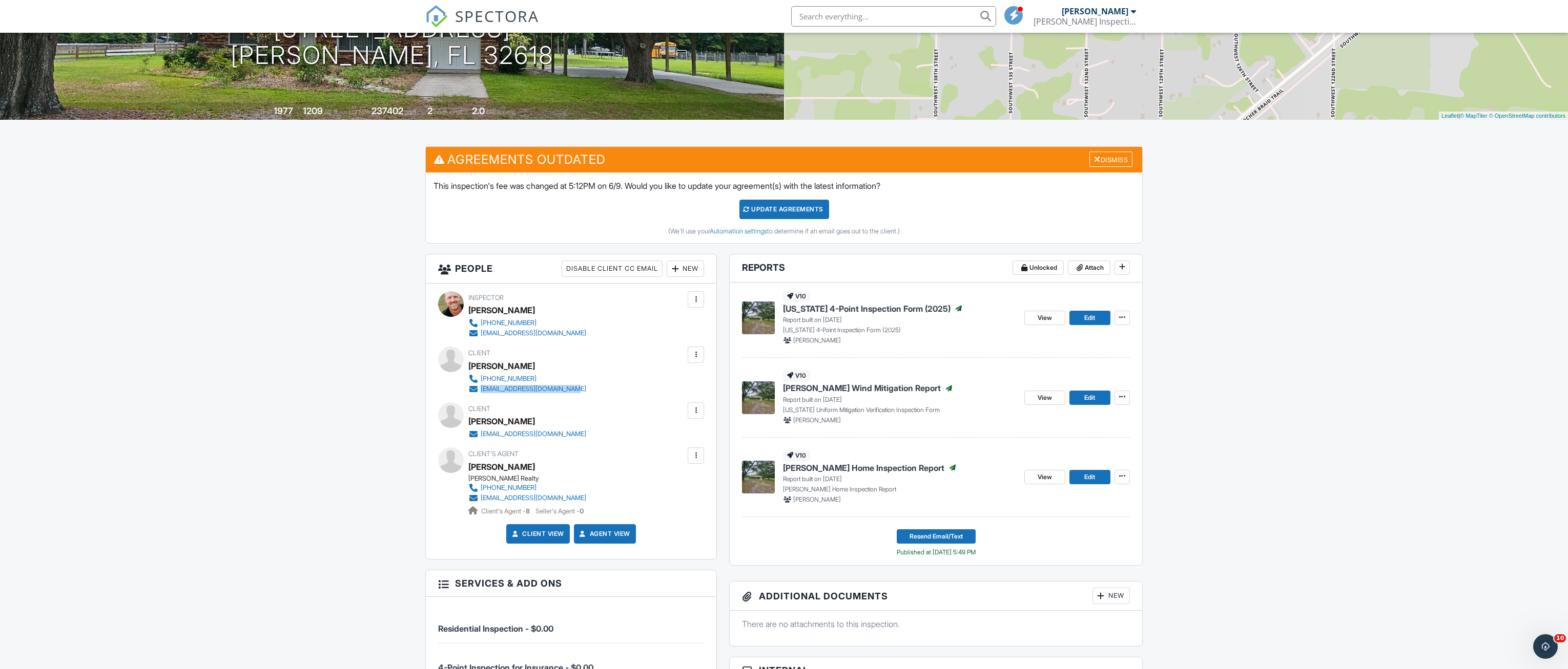
drag, startPoint x: 600, startPoint y: 393, endPoint x: 482, endPoint y: 391, distance: 118.0
click at [482, 391] on div "Client Ashley McGinnis 352-216-7631 ashleysk9designs@gmail.com" at bounding box center [552, 370] width 167 height 47
drag, startPoint x: 482, startPoint y: 391, endPoint x: 488, endPoint y: 389, distance: 6.3
copy div "ashleysk9designs@gmail.com"
click at [570, 376] on link "[PHONE_NUMBER]" at bounding box center [527, 379] width 118 height 10
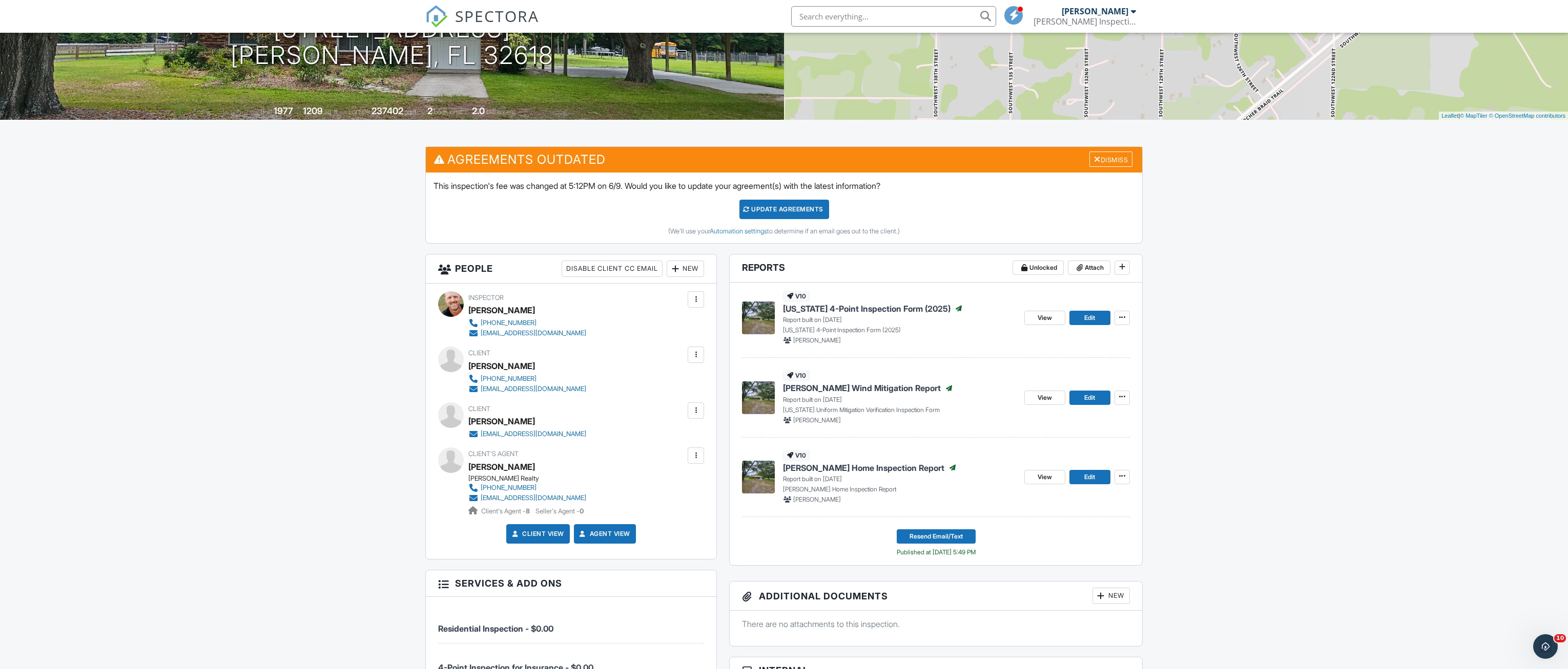
click at [620, 382] on div "Client Ashley McGinnis 352-216-7631 ashleysk9designs@gmail.com" at bounding box center [552, 370] width 167 height 47
drag, startPoint x: 621, startPoint y: 378, endPoint x: 480, endPoint y: 378, distance: 141.0
click at [480, 378] on div "Client Ashley McGinnis 352-216-7631 ashleysk9designs@gmail.com" at bounding box center [552, 370] width 167 height 47
copy div "[PHONE_NUMBER]"
drag, startPoint x: 590, startPoint y: 436, endPoint x: 480, endPoint y: 437, distance: 110.0
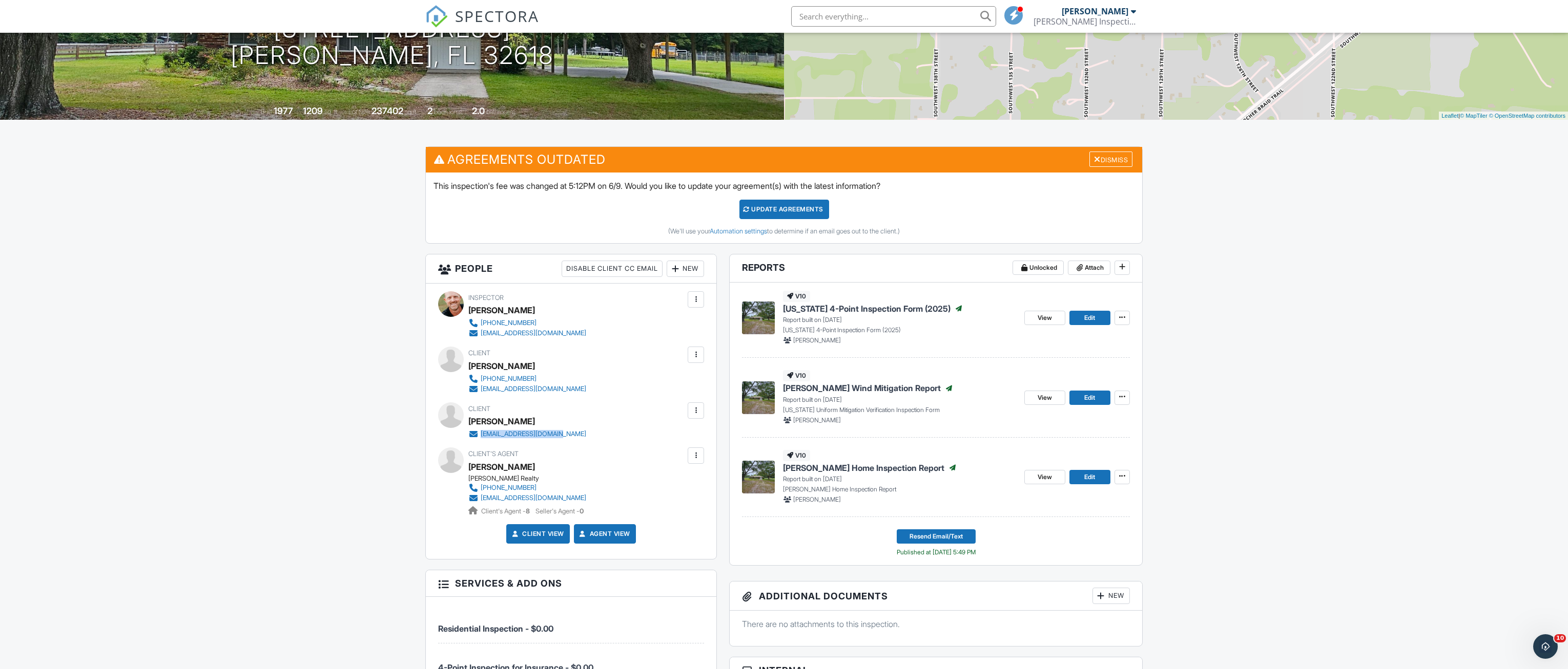
click at [480, 437] on div "Client Natalia Castillo ncastillo349@gmail.com" at bounding box center [552, 421] width 167 height 37
copy div "[EMAIL_ADDRESS][DOMAIN_NAME]"
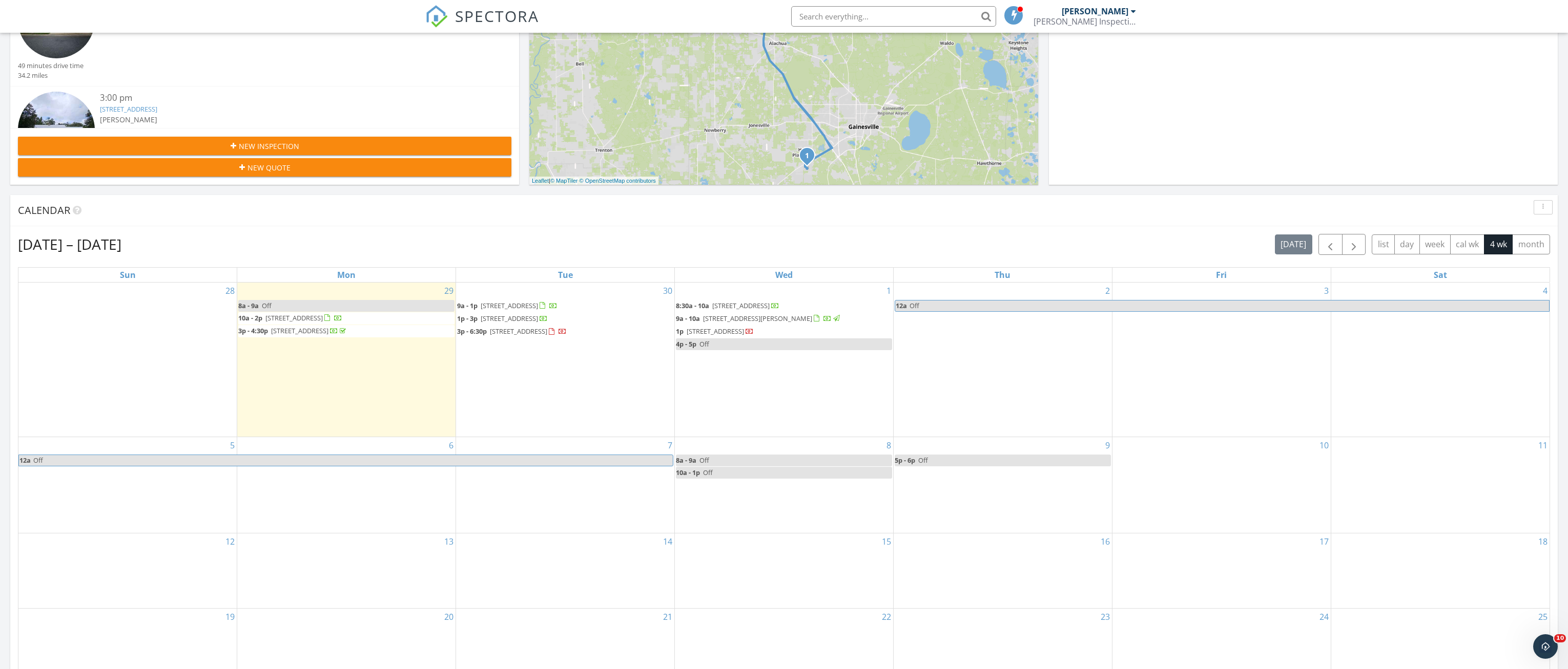
scroll to position [256, 0]
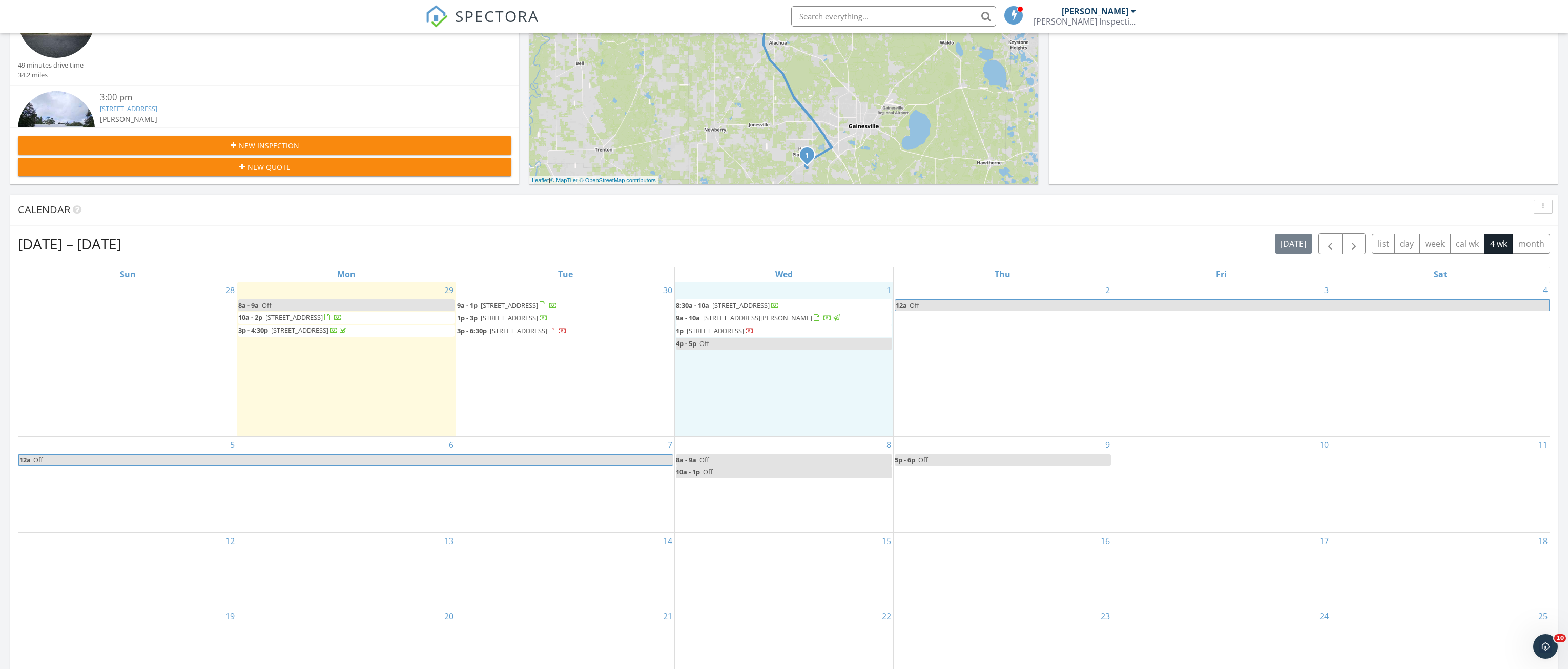
click at [745, 402] on div "1 8:30a - 10a [STREET_ADDRESS] 9a - 10a [STREET_ADDRESS][PERSON_NAME] 1p [STREE…" at bounding box center [784, 359] width 218 height 154
click at [775, 359] on link "Inspection" at bounding box center [783, 359] width 53 height 16
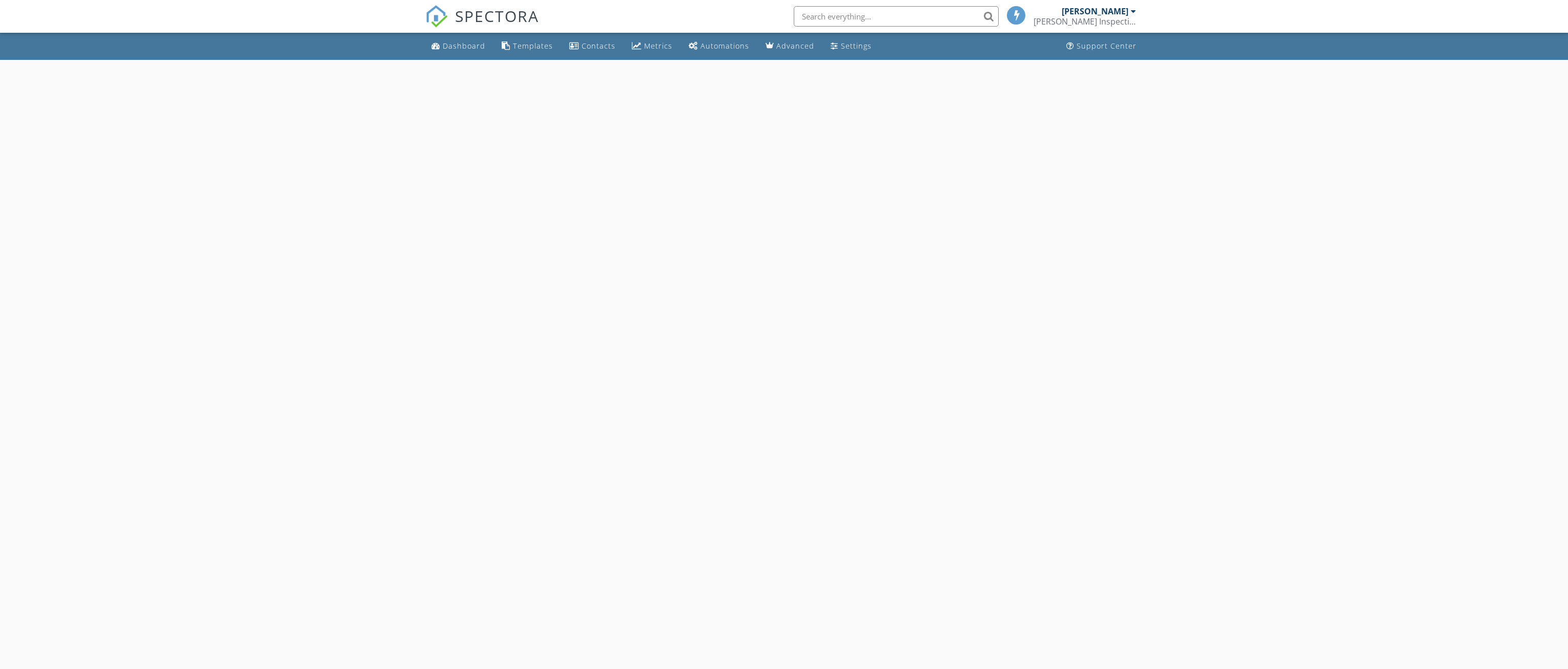
select select "9"
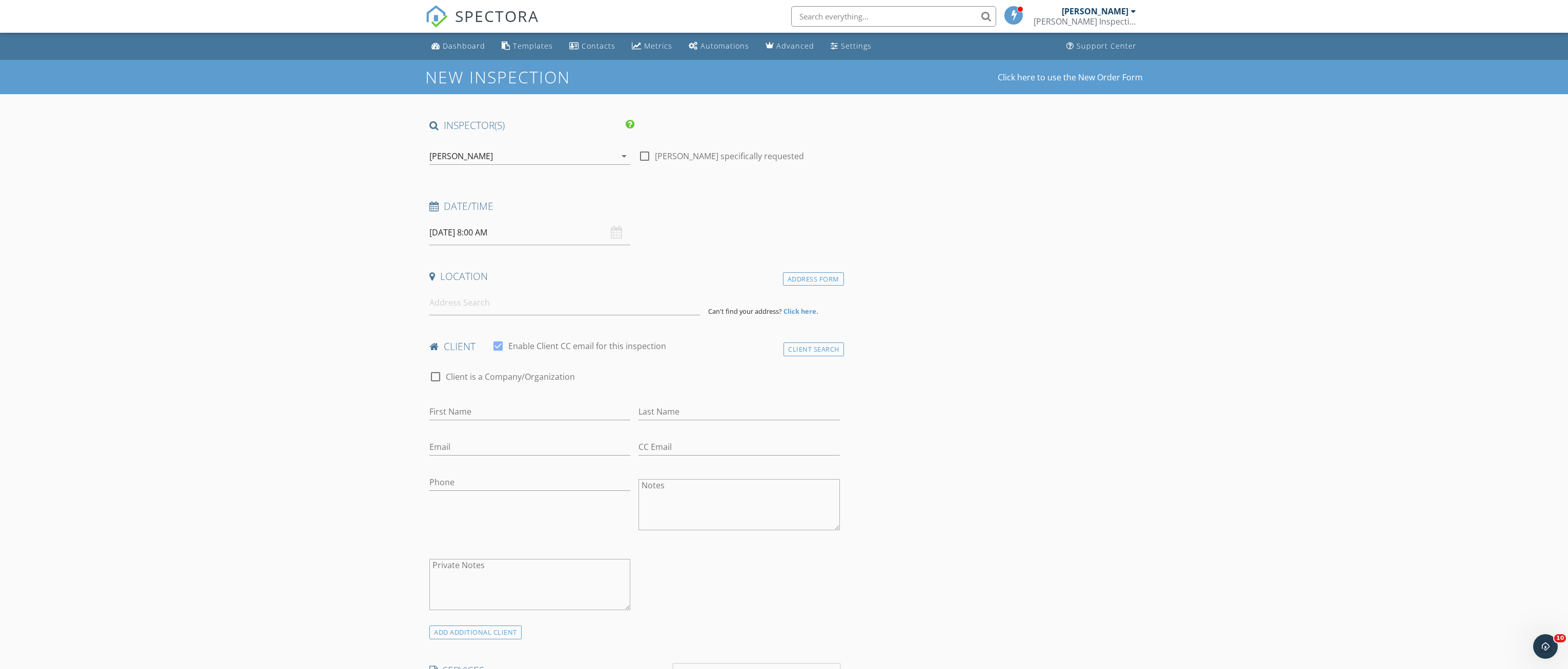
click at [525, 225] on input "10/01/2025 8:00 AM" at bounding box center [530, 232] width 201 height 25
type input "09"
type input "10/01/2025 9:00 AM"
click at [487, 401] on span at bounding box center [488, 402] width 7 height 10
type input "10"
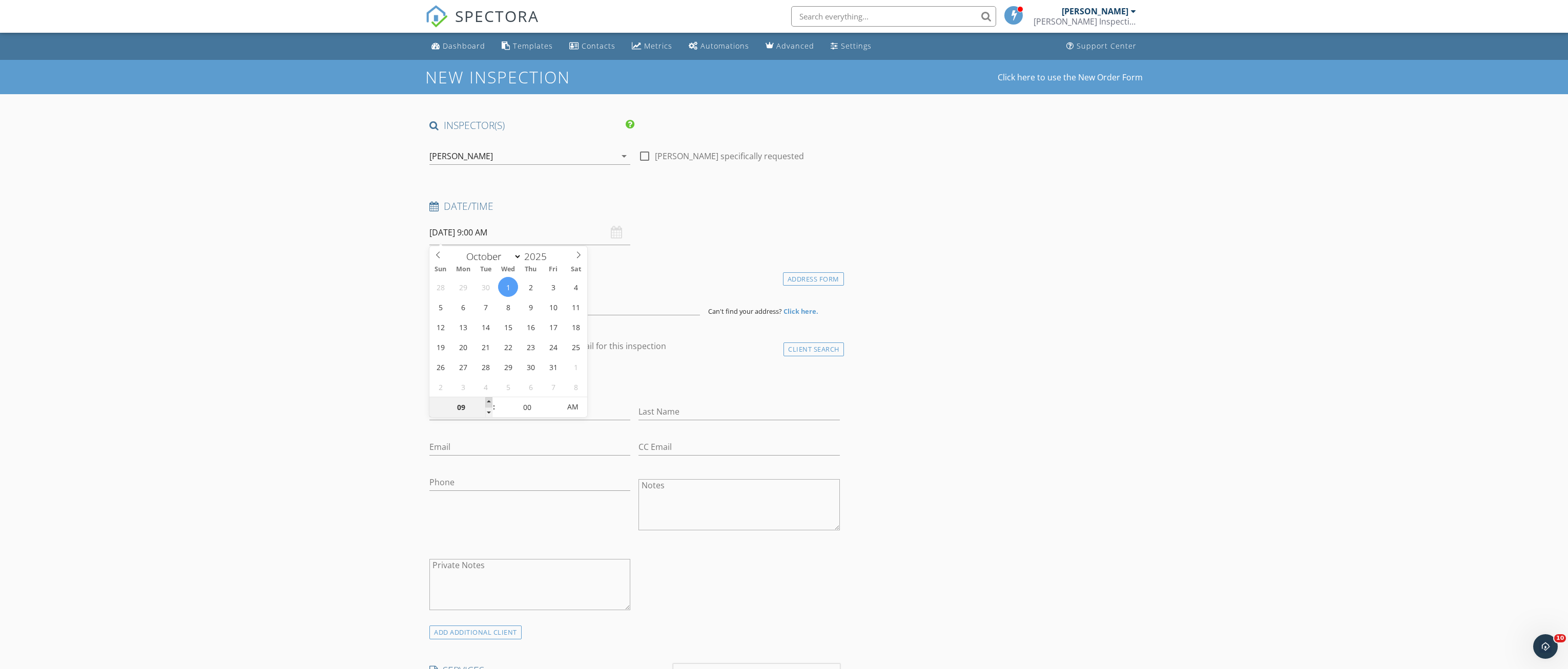
type input "10/01/2025 10:00 AM"
click at [487, 401] on span at bounding box center [488, 402] width 7 height 10
type input "05"
type input "10/01/2025 10:05 AM"
click at [555, 401] on span at bounding box center [555, 402] width 7 height 10
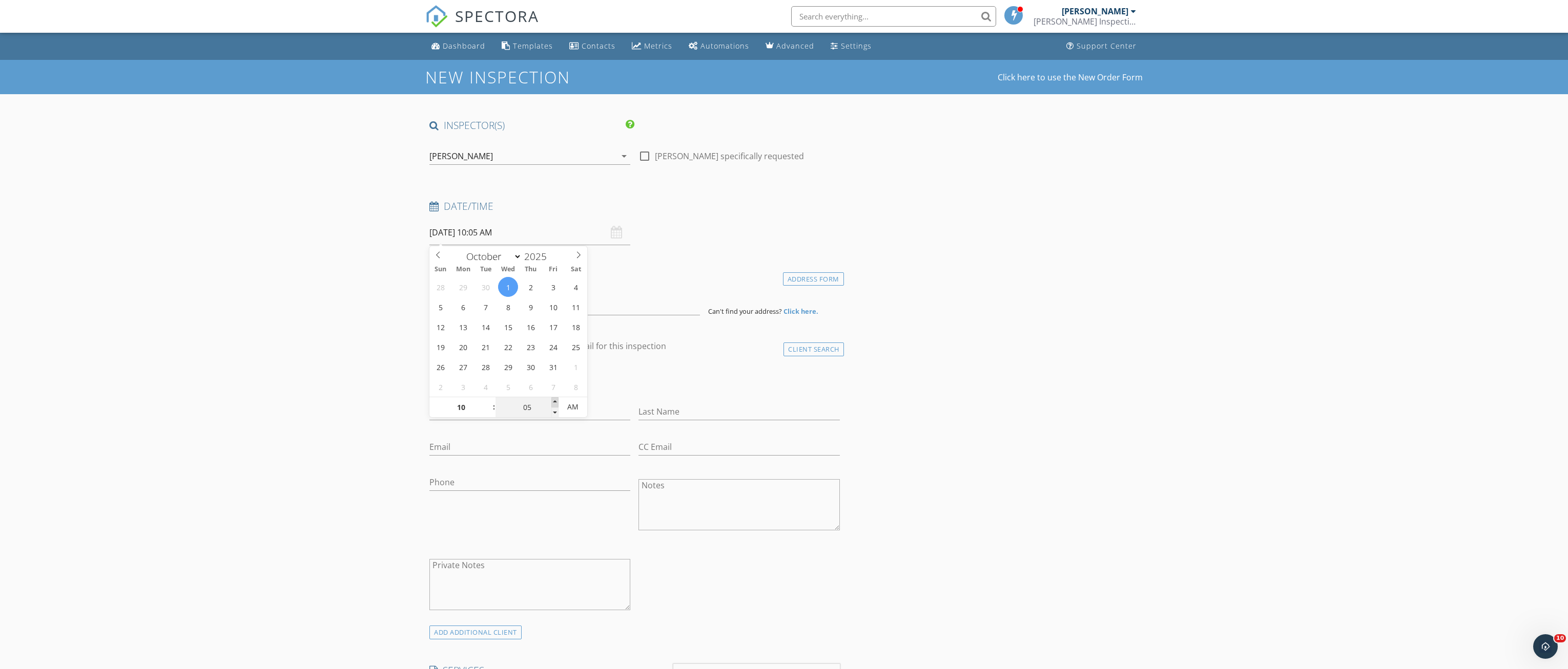
type input "10"
type input "10/01/2025 10:10 AM"
click at [555, 401] on span at bounding box center [555, 402] width 7 height 10
type input "15"
type input "10/01/2025 10:15 AM"
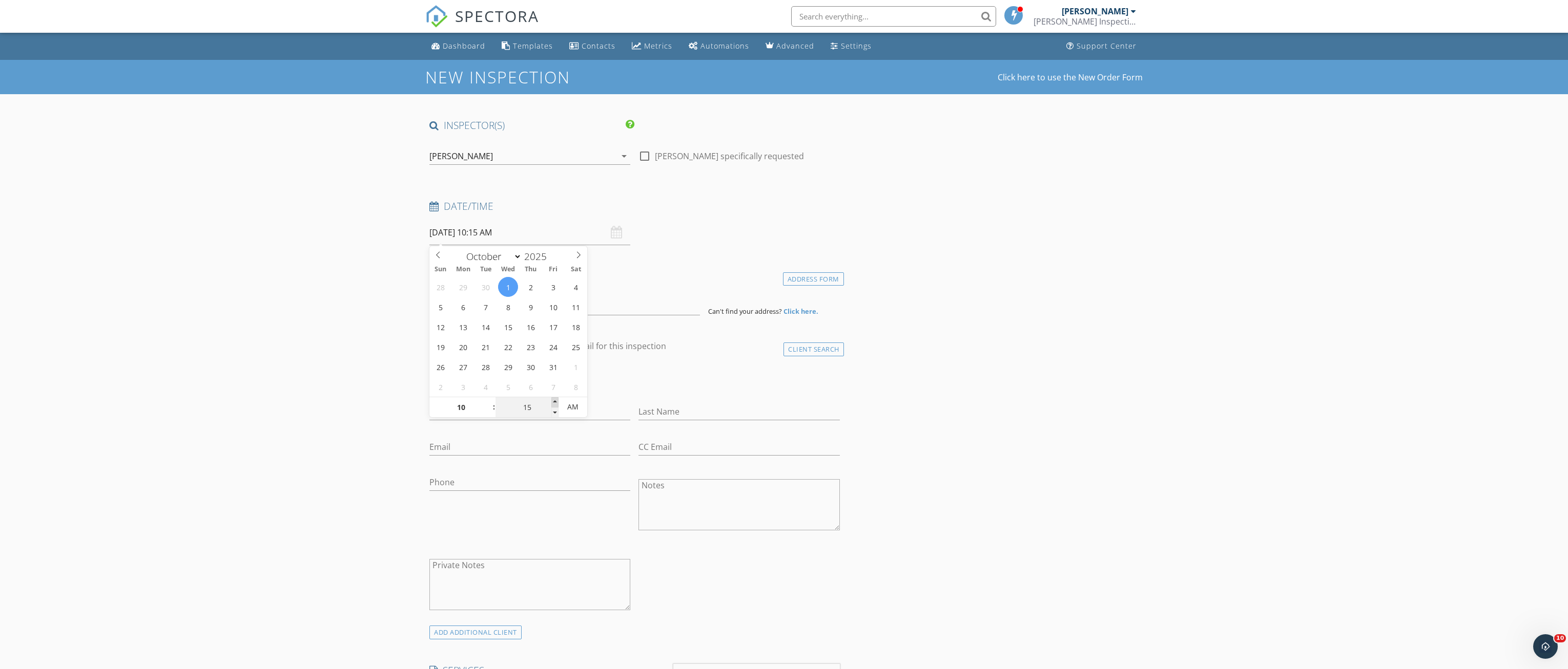
click at [555, 401] on span at bounding box center [555, 402] width 7 height 10
type input "20"
type input "10/01/2025 10:20 AM"
click at [555, 401] on span at bounding box center [555, 402] width 7 height 10
type input "25"
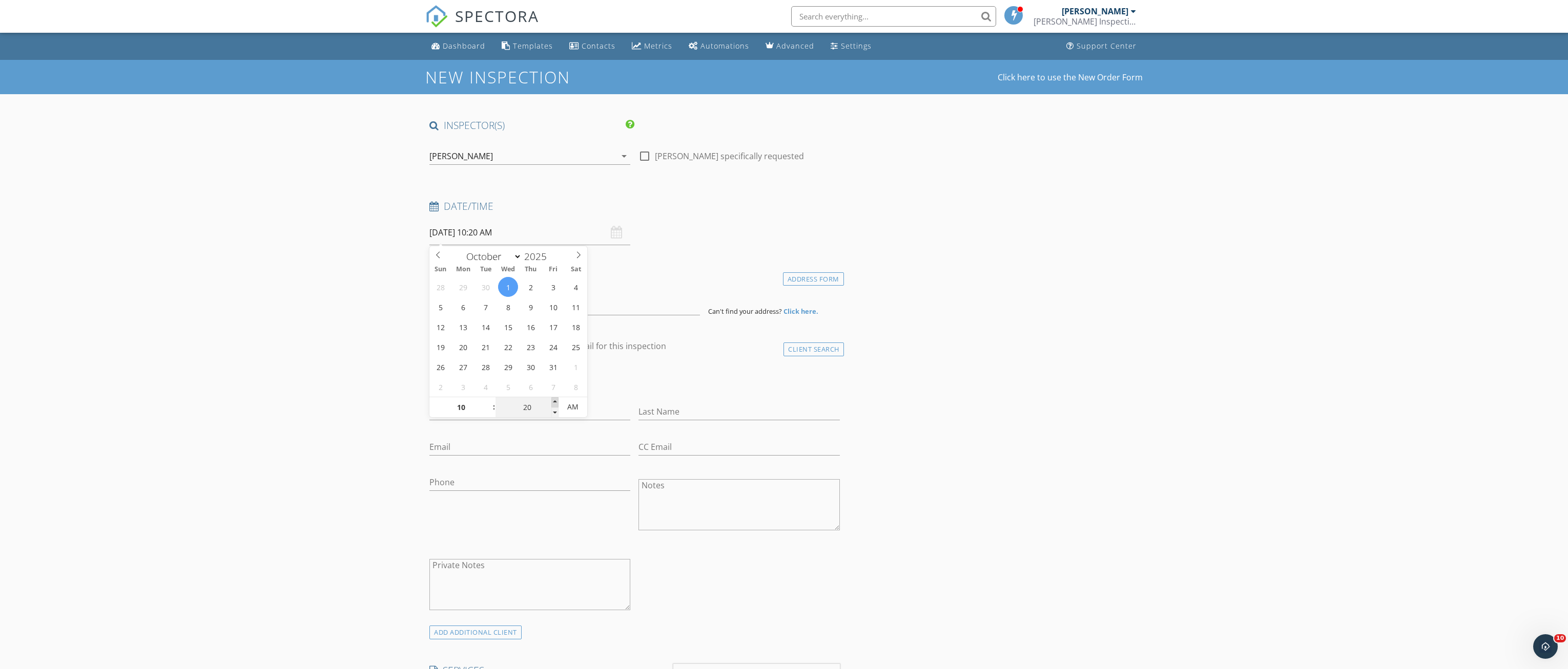
type input "10/01/2025 10:25 AM"
click at [555, 401] on span at bounding box center [555, 402] width 7 height 10
type input "30"
type input "10/01/2025 10:30 AM"
click at [555, 401] on span at bounding box center [555, 402] width 7 height 10
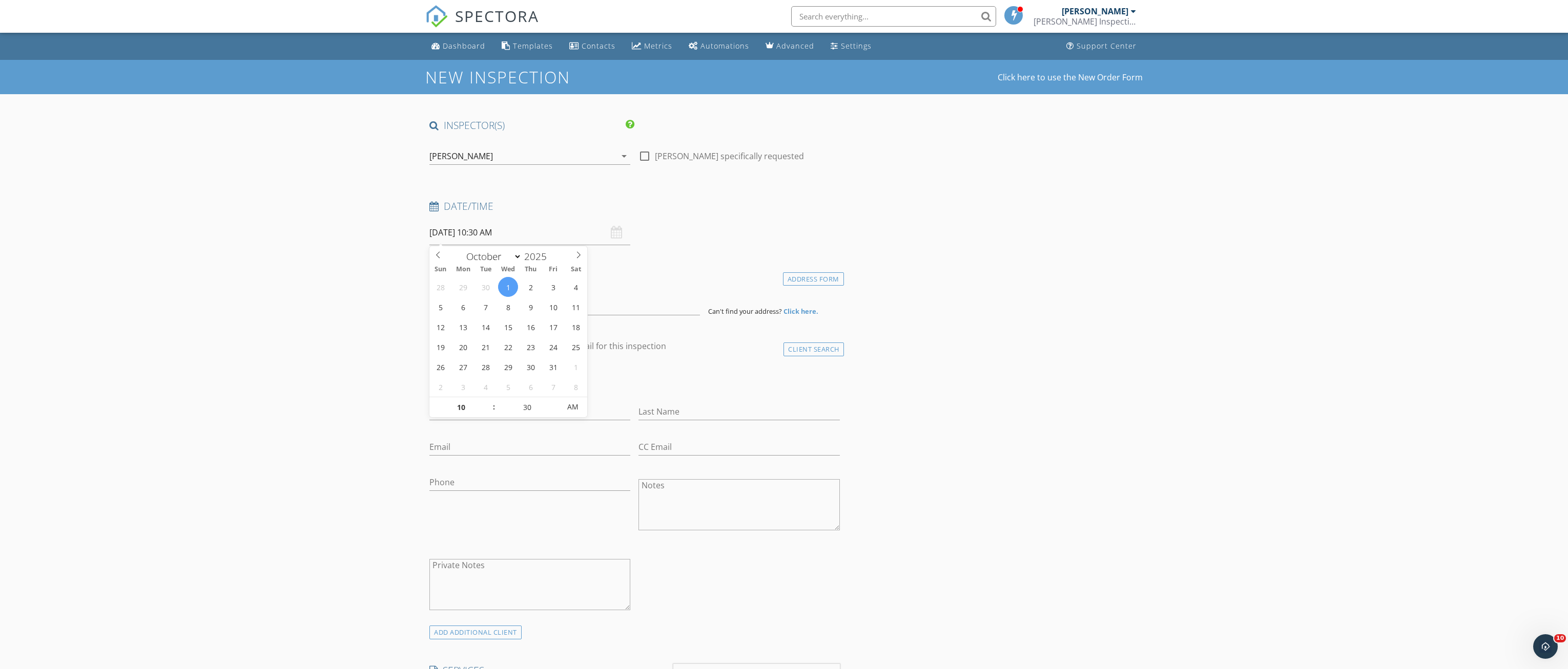
click at [467, 306] on input at bounding box center [564, 302] width 270 height 25
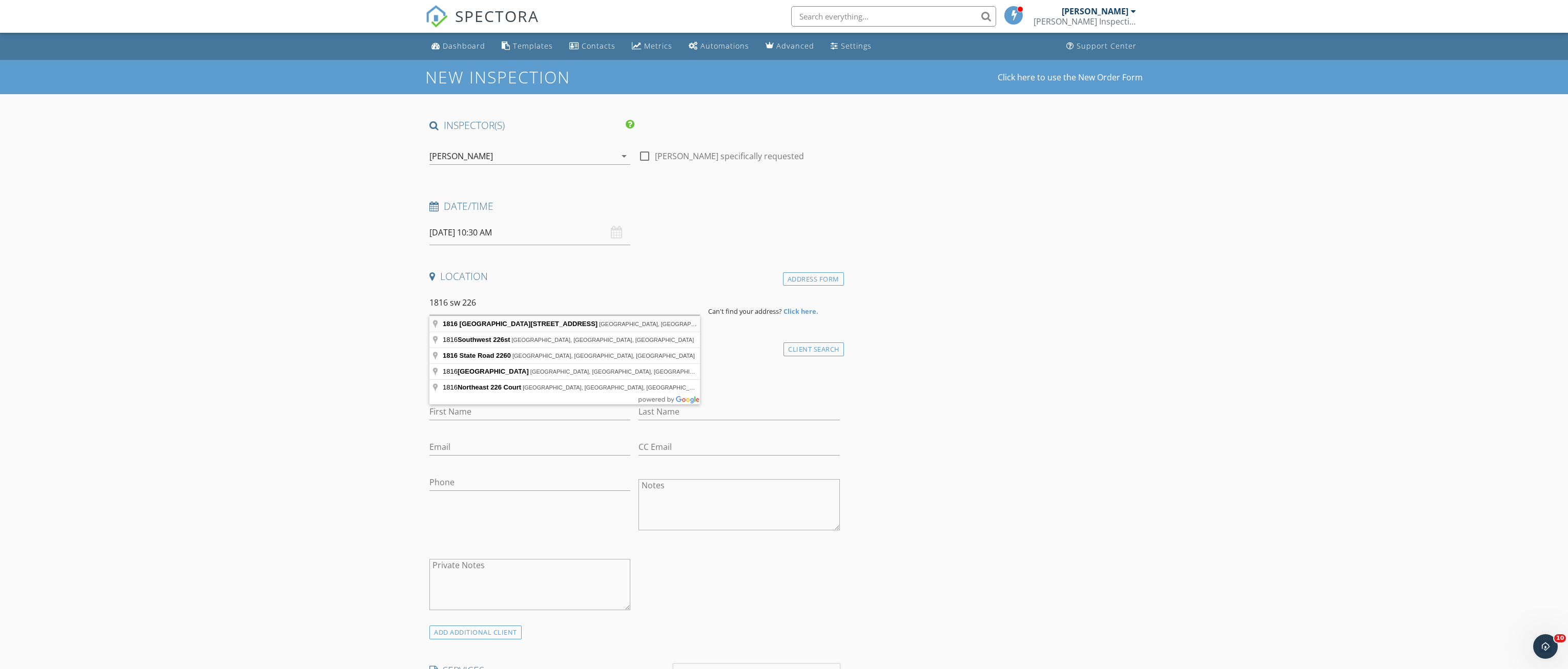
type input "1816 Southwest 226 Street, Newberry, FL, USA"
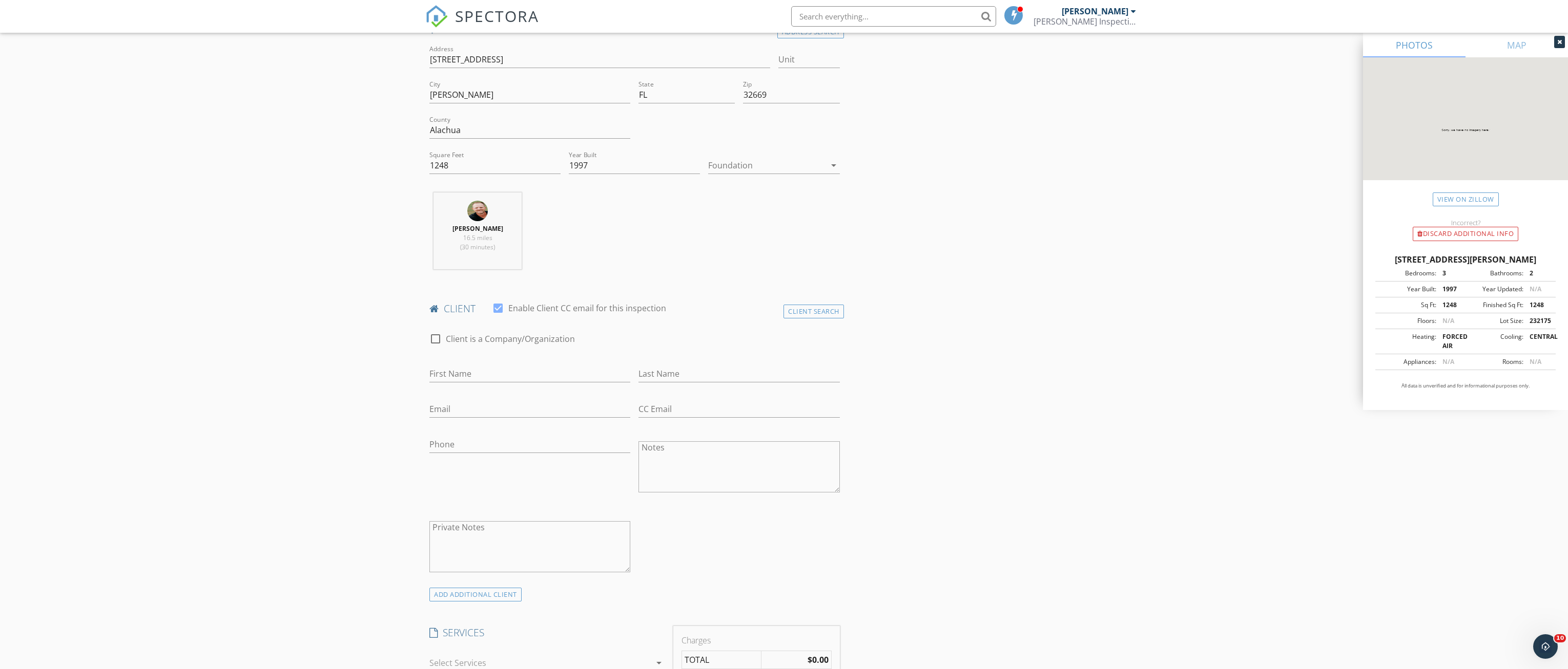
scroll to position [256, 0]
click at [460, 401] on input "Email" at bounding box center [530, 401] width 201 height 17
paste input "ashleysk9designs@gmail.com"
type input "ashleysk9designs@gmail.com"
click at [469, 360] on input "First Name" at bounding box center [530, 365] width 201 height 17
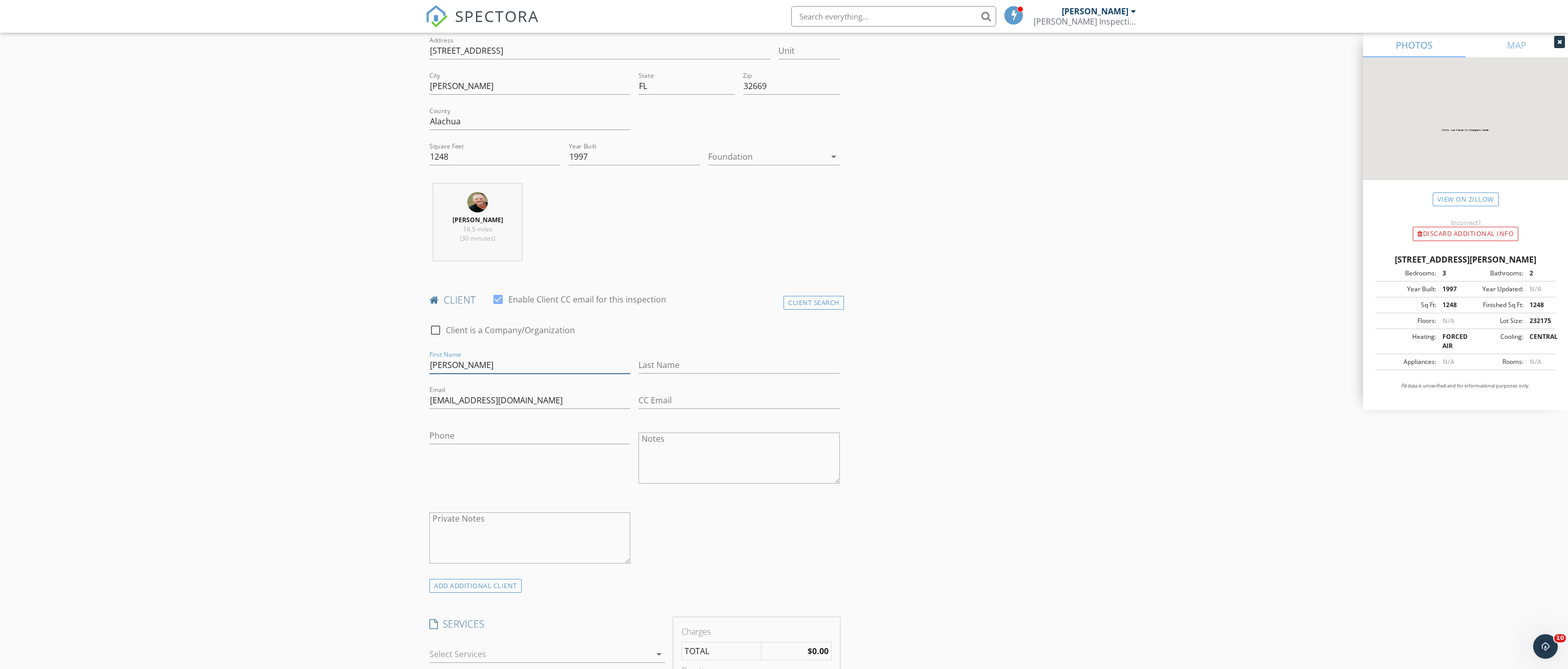
type input "Ashley"
click at [685, 362] on input "Last Name" at bounding box center [738, 365] width 201 height 17
type input "McGinnis"
click at [471, 429] on input "Phone" at bounding box center [530, 436] width 201 height 17
paste input "352-216-7631"
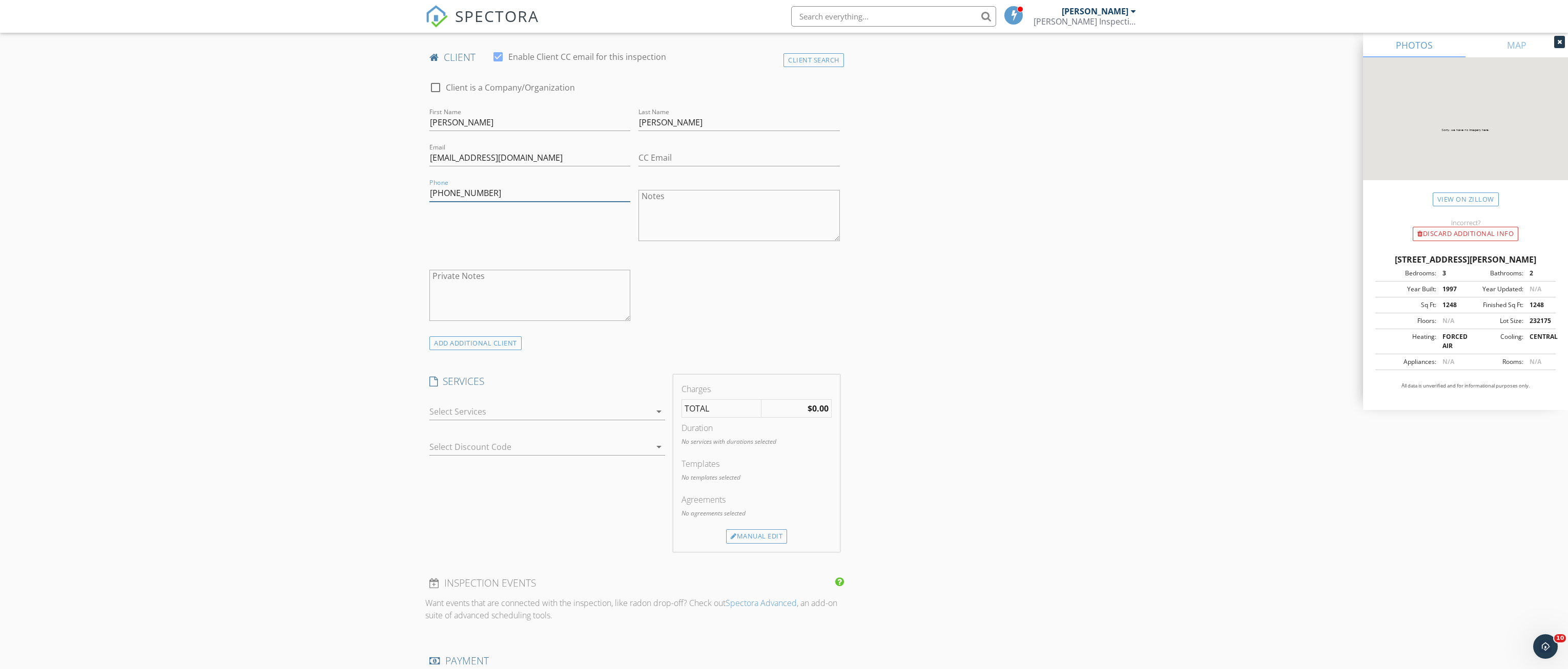
scroll to position [563, 0]
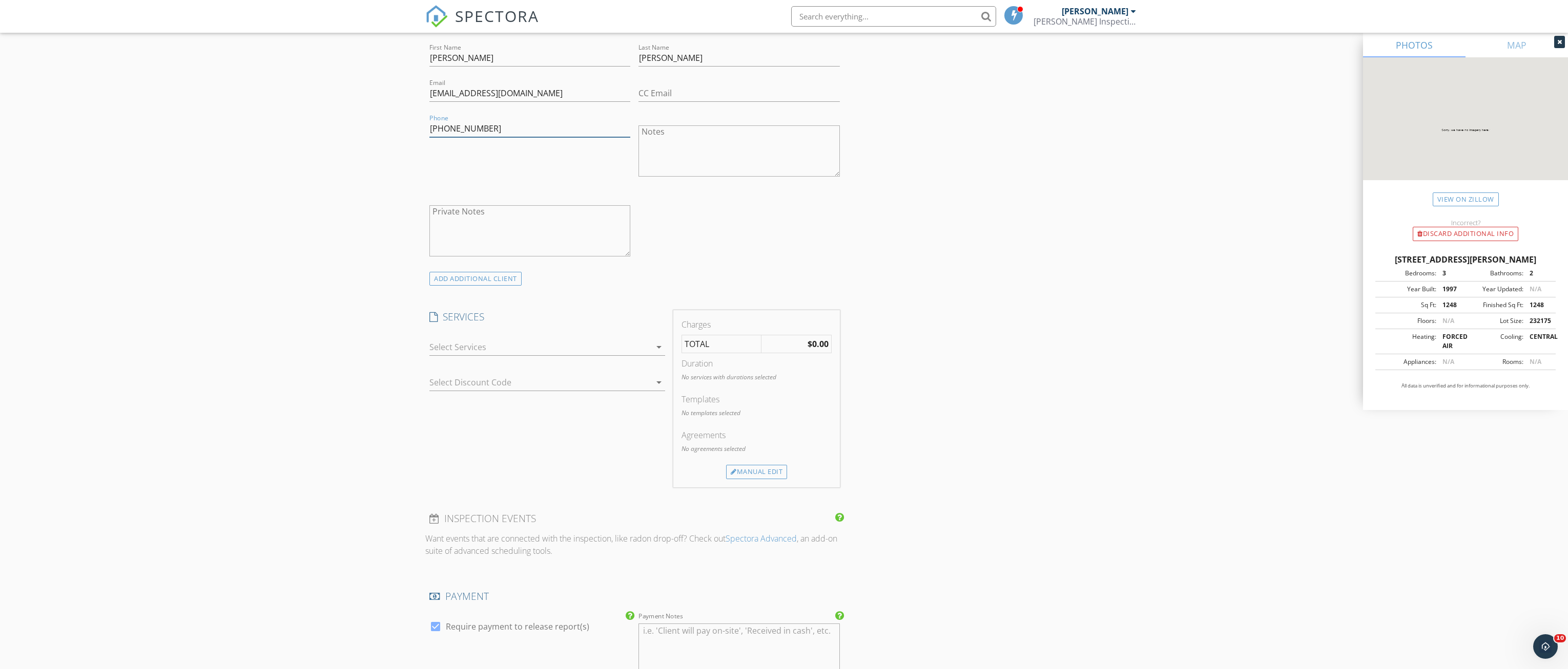
type input "352-216-7631"
click at [545, 355] on div at bounding box center [540, 347] width 221 height 16
click at [535, 448] on div "Residential Inspection" at bounding box center [503, 449] width 85 height 12
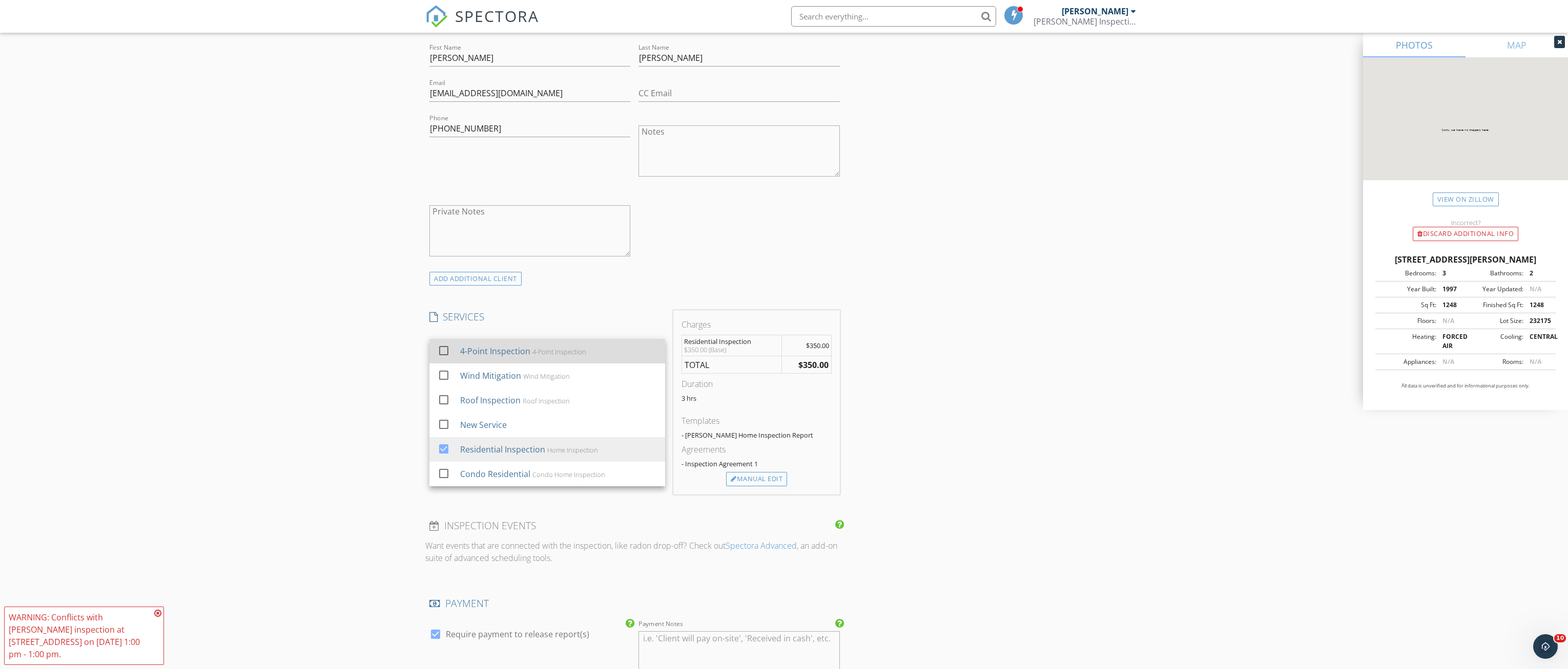
click at [519, 355] on div "4-Point Inspection" at bounding box center [495, 351] width 71 height 12
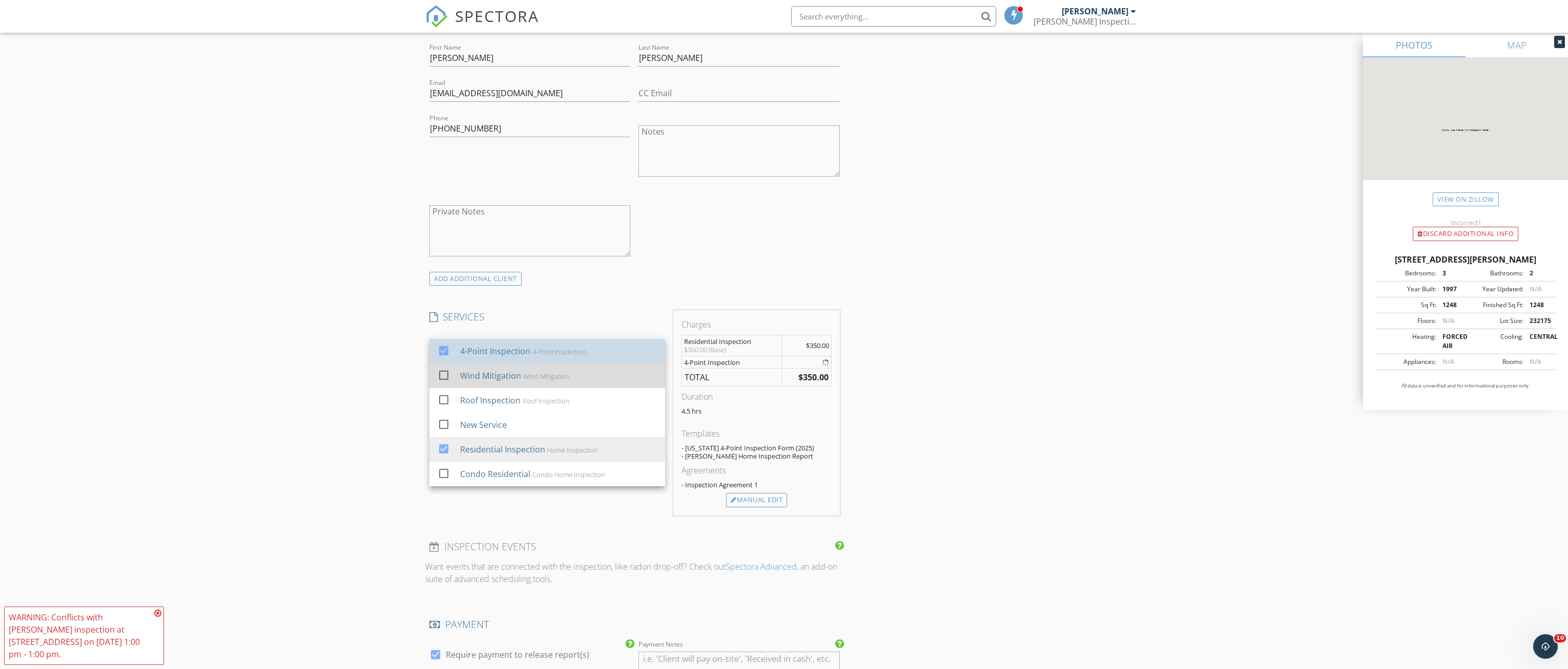
click at [521, 371] on div "Wind Mitigation Wind Mitigation" at bounding box center [558, 376] width 196 height 21
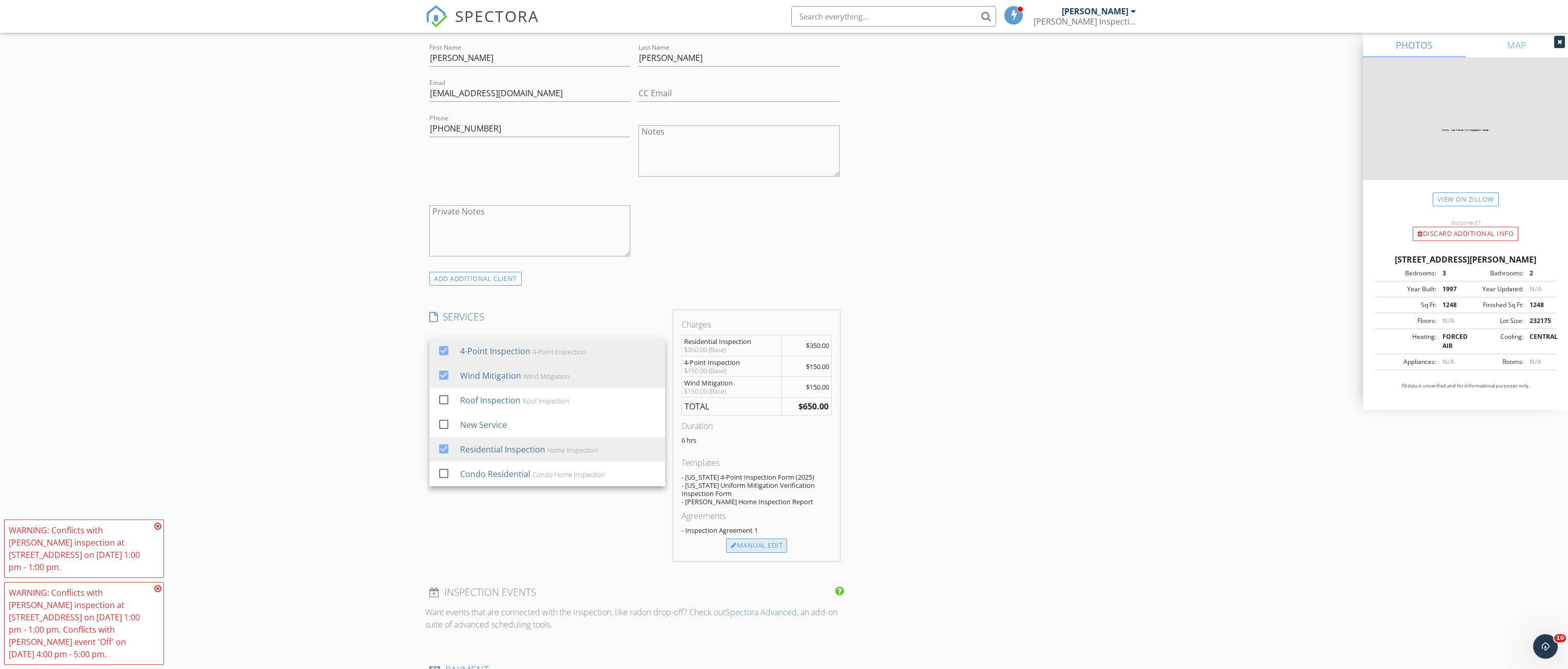
click at [754, 548] on div "Manual Edit" at bounding box center [757, 546] width 61 height 14
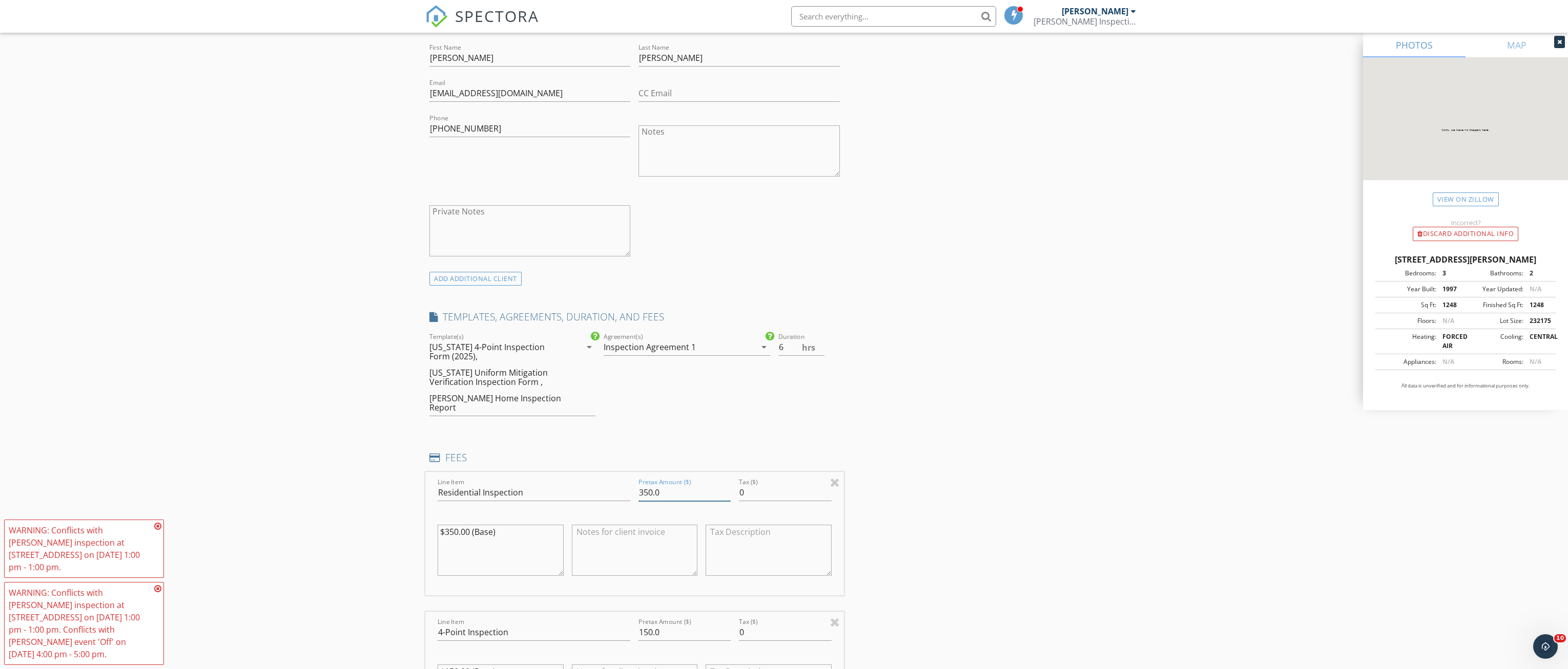
drag, startPoint x: 667, startPoint y: 485, endPoint x: 587, endPoint y: 478, distance: 80.3
click at [588, 478] on div "Line Item Residential Inspection Pretax Amount ($) 350.0 Tax ($) 0 $350.00 (Bas…" at bounding box center [635, 534] width 418 height 123
type input "450.00"
drag, startPoint x: 523, startPoint y: 526, endPoint x: 367, endPoint y: 522, distance: 156.1
click at [369, 522] on div "New Inspection Click here to use the New Order Form INSPECTOR(S) check_box Cody…" at bounding box center [784, 604] width 1568 height 2215
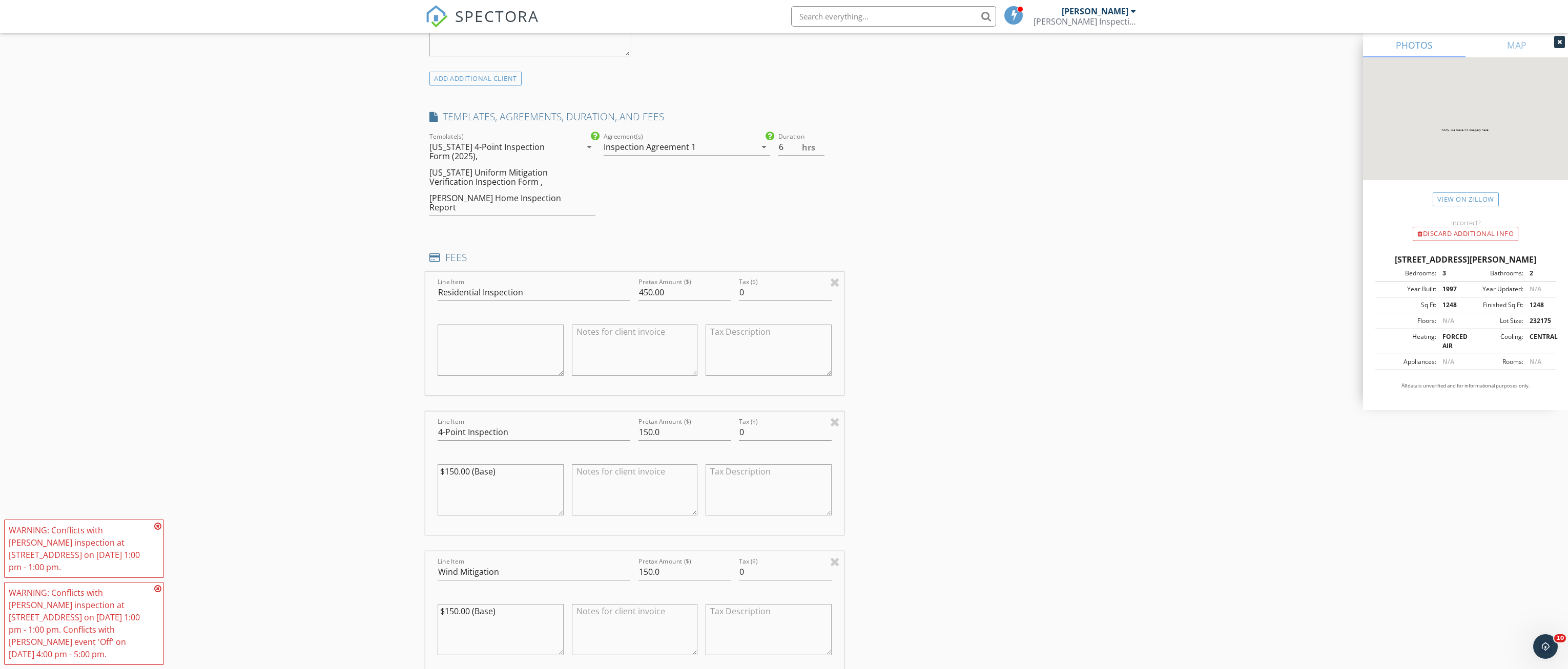
scroll to position [768, 0]
drag, startPoint x: 670, startPoint y: 417, endPoint x: 592, endPoint y: 416, distance: 78.0
click at [593, 417] on div "Line Item 4-Point Inspection Pretax Amount ($) 150.0 Tax ($) 0 $150.00 (Base)" at bounding box center [635, 469] width 418 height 123
type input "75.00"
drag, startPoint x: 669, startPoint y: 557, endPoint x: 580, endPoint y: 559, distance: 89.0
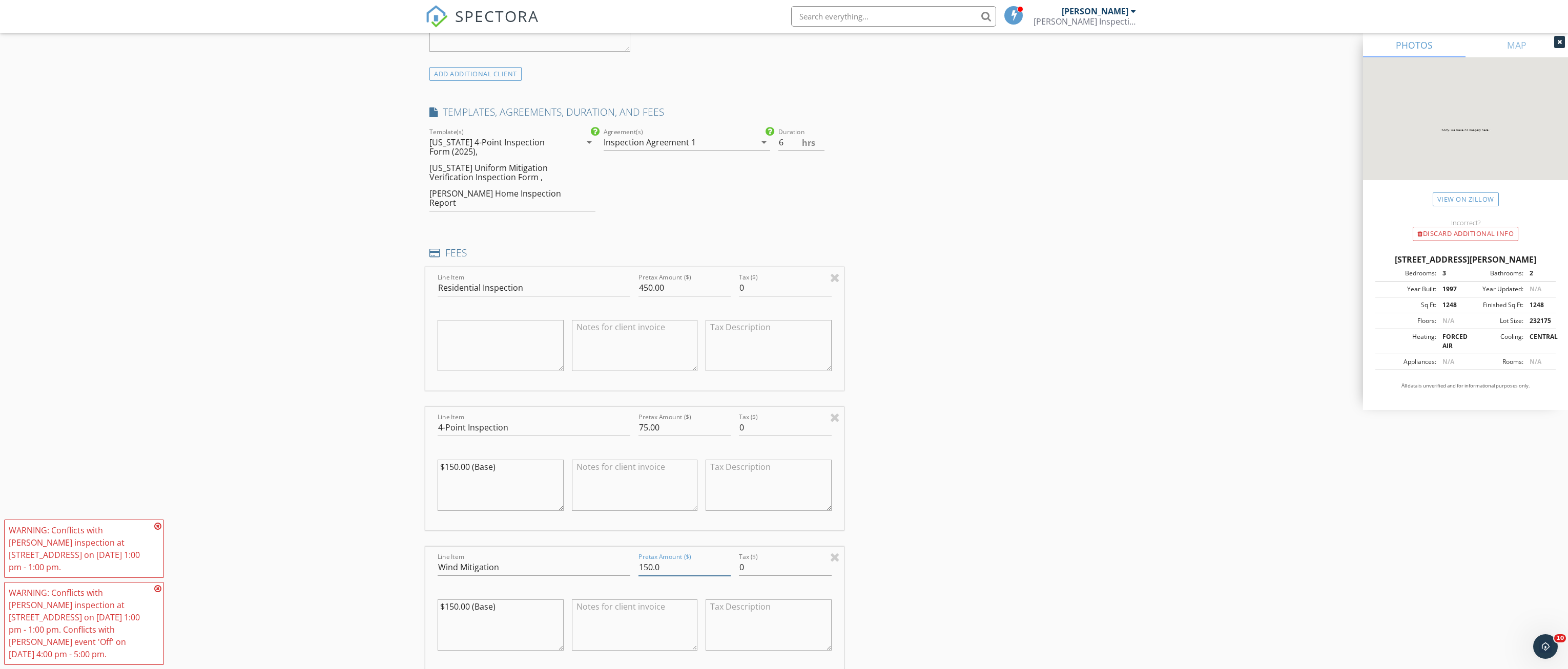
click at [589, 561] on div "Line Item Wind Mitigation Pretax Amount ($) 150.0 Tax ($) 0 $150.00 (Base)" at bounding box center [635, 609] width 418 height 123
type input "75.00"
click at [527, 419] on input "4-Point Inspection" at bounding box center [534, 427] width 192 height 17
type input "4-Point Inspection for Insurance"
click at [523, 559] on input "Wind Mitigation" at bounding box center [534, 567] width 192 height 17
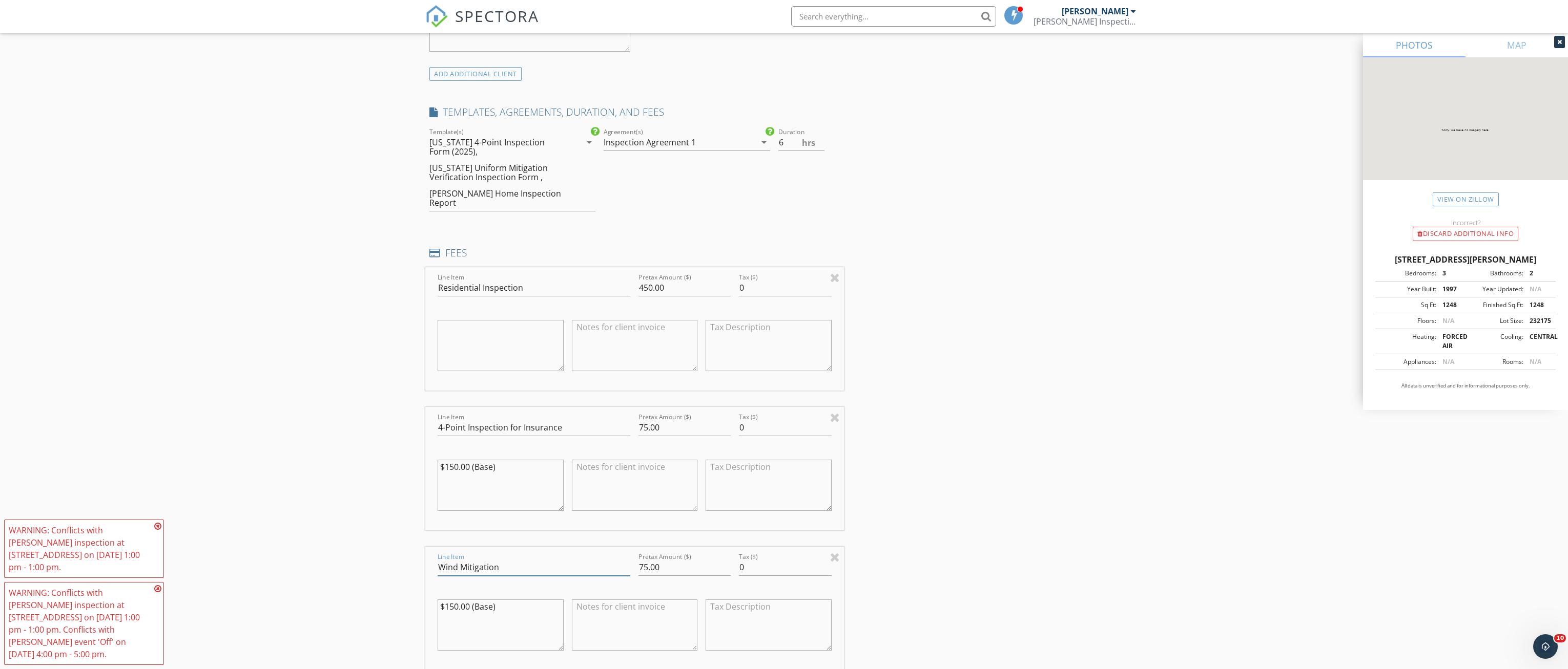
type input "Wind Mitigation for Insurance"
click at [443, 463] on textarea "$150.00 (Base)" at bounding box center [500, 486] width 126 height 51
drag, startPoint x: 519, startPoint y: 469, endPoint x: 423, endPoint y: 461, distance: 96.3
click at [419, 461] on div "New Inspection Click here to use the New Order Form INSPECTOR(S) check_box Cody…" at bounding box center [784, 399] width 1568 height 2215
type textarea "$150.00 (Base) $75.00 w/ Inspection"
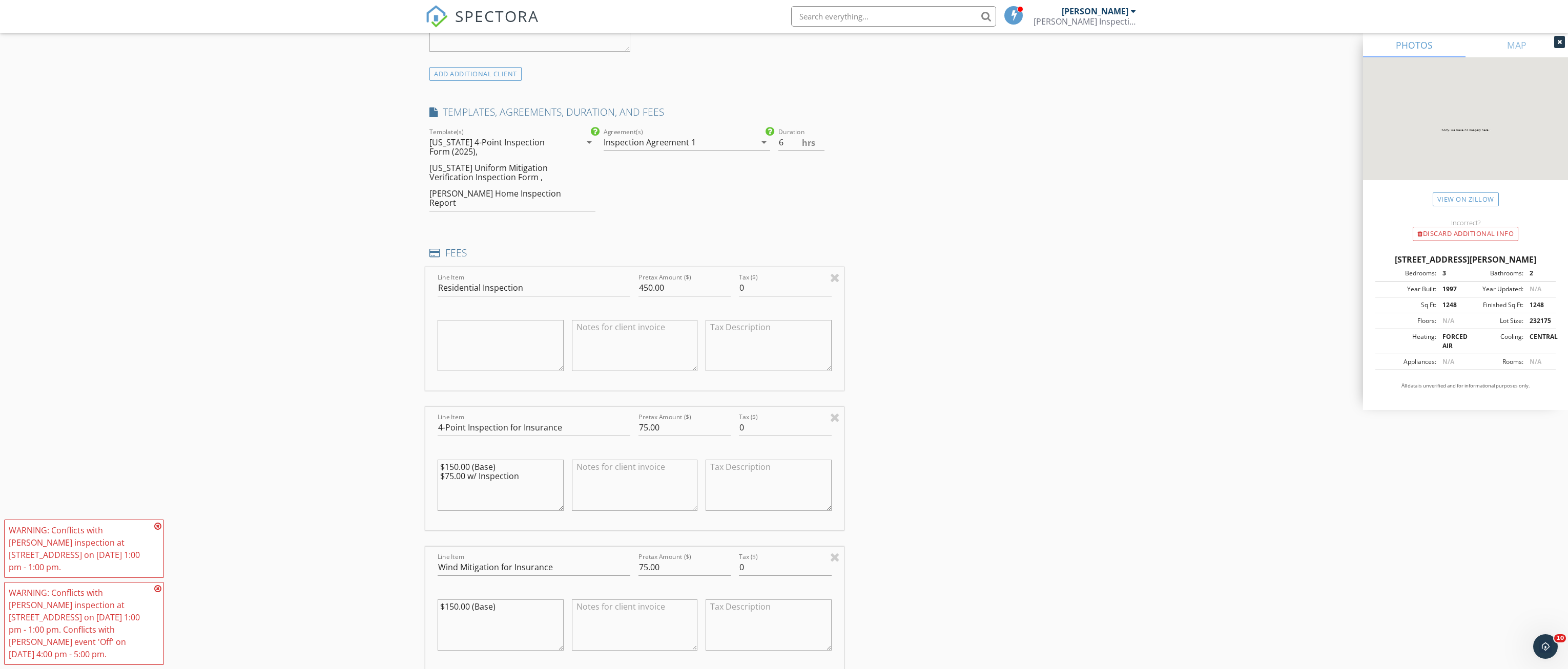
click at [602, 479] on textarea at bounding box center [634, 486] width 126 height 51
paste textarea "$150.00 (Base) $75.00 w/ Inspection"
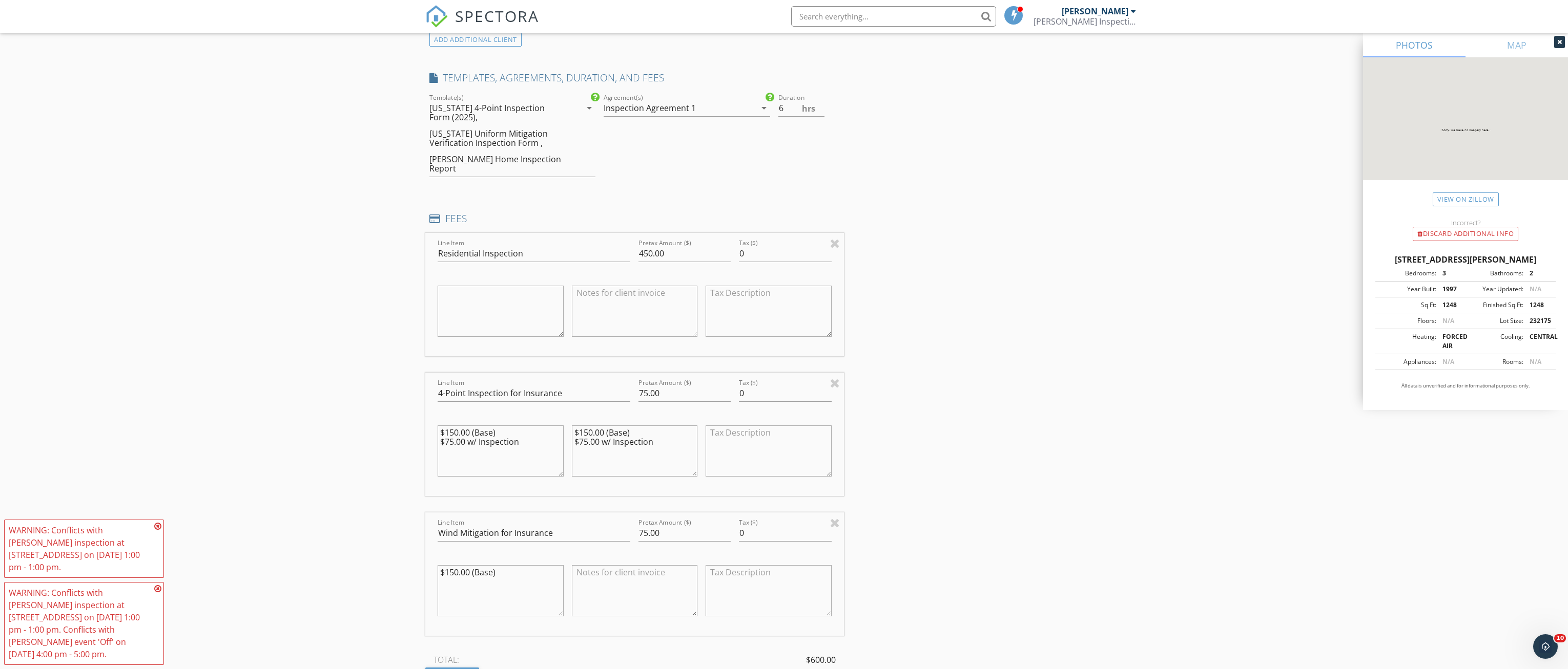
scroll to position [973, 0]
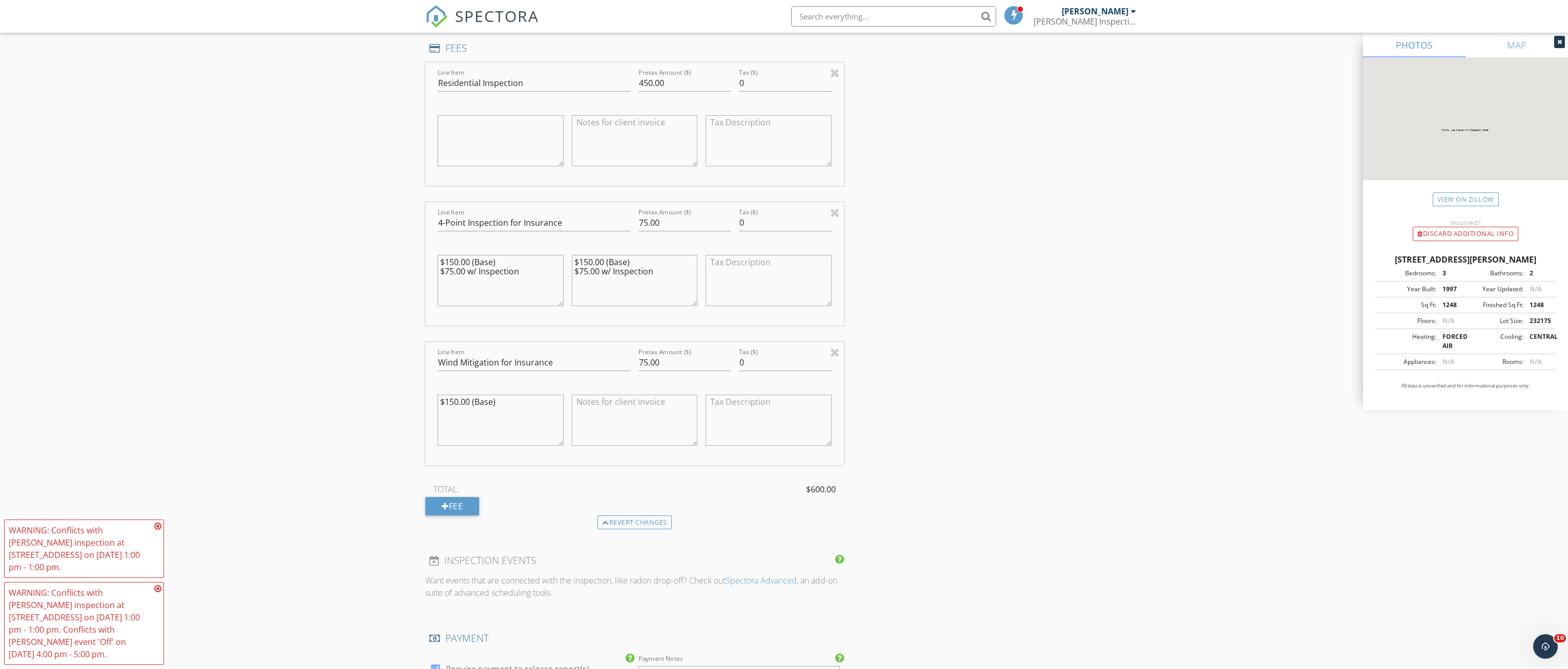
type textarea "$150.00 (Base) $75.00 w/ Inspection"
click at [605, 423] on textarea at bounding box center [634, 421] width 126 height 51
paste textarea "$150.00 (Base) $75.00 w/ Inspection"
type textarea "$150.00 (Base) $75.00 w/ Inspection"
click at [474, 415] on textarea "$150.00 (Base)" at bounding box center [500, 421] width 126 height 51
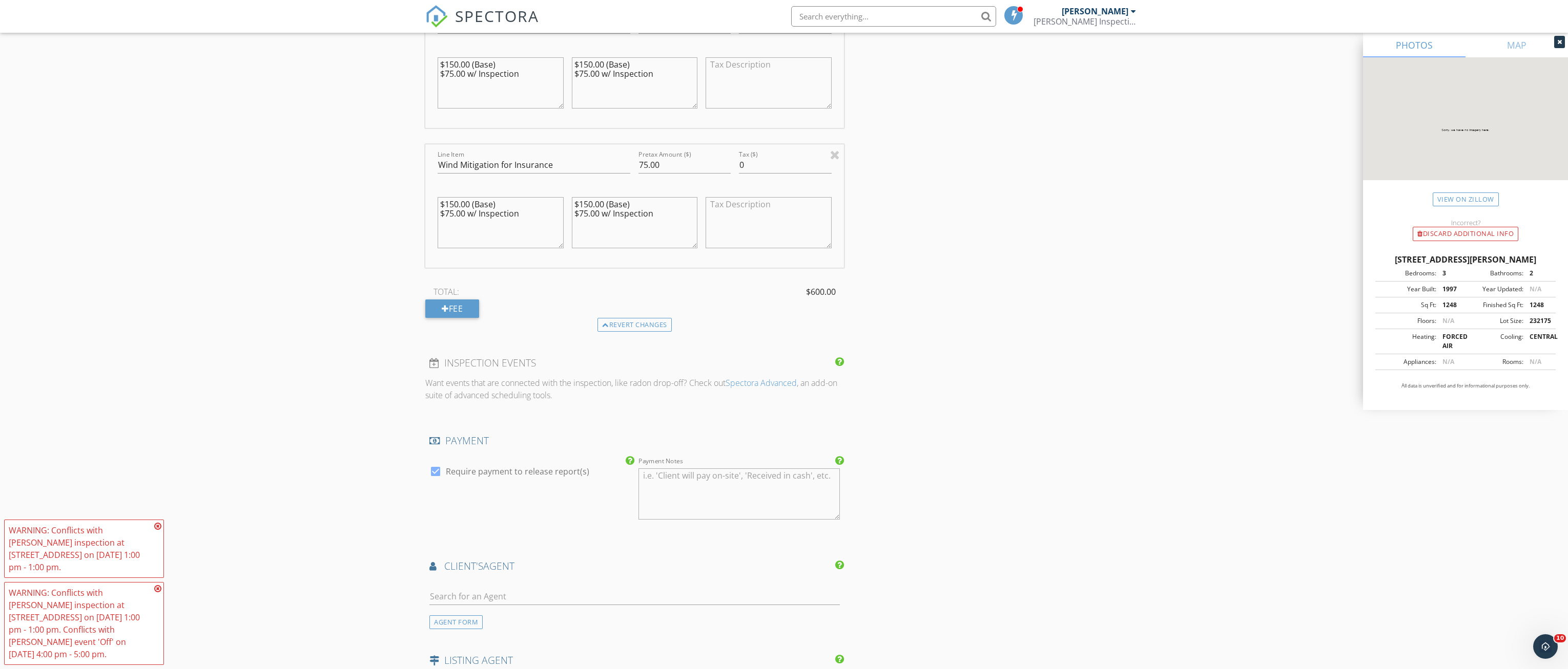
scroll to position [1229, 0]
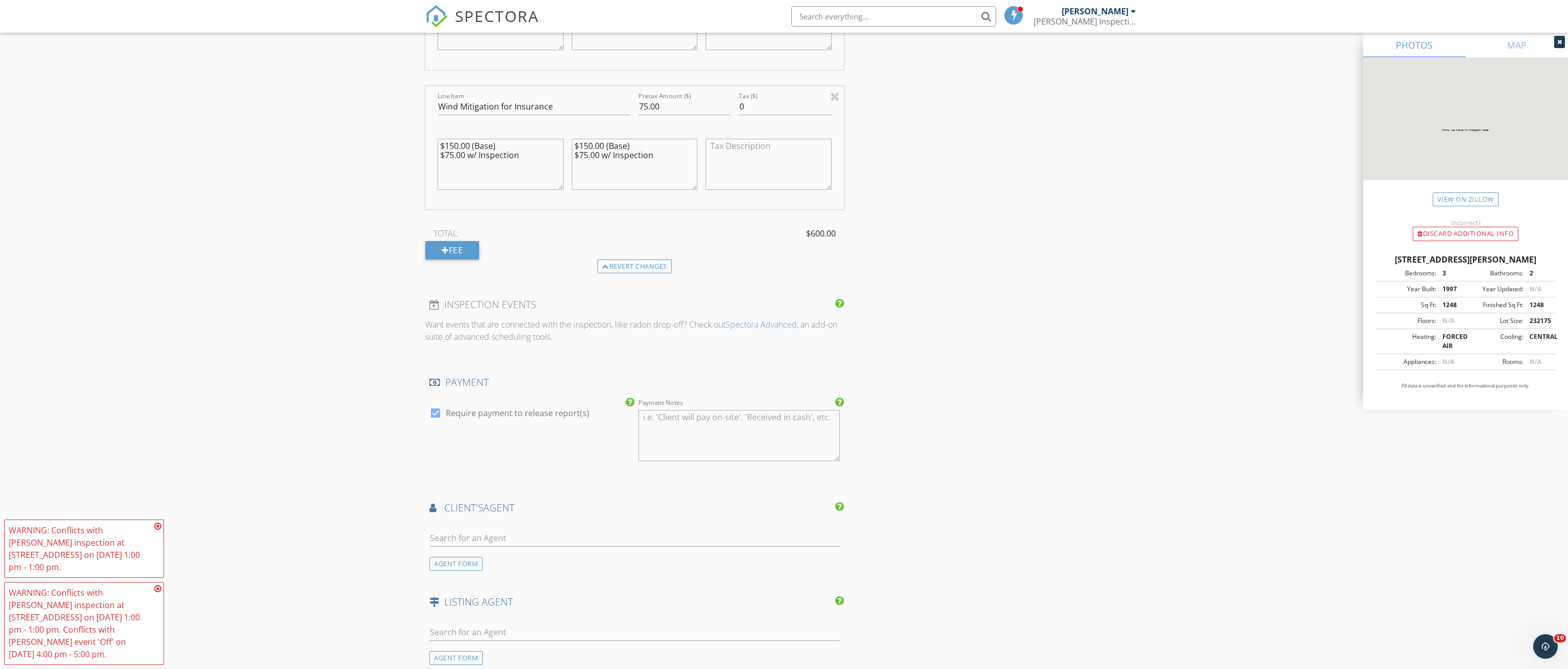
type textarea "$150.00 (Base) $75.00 w/ Inspection"
click at [487, 530] on input "text" at bounding box center [635, 538] width 410 height 17
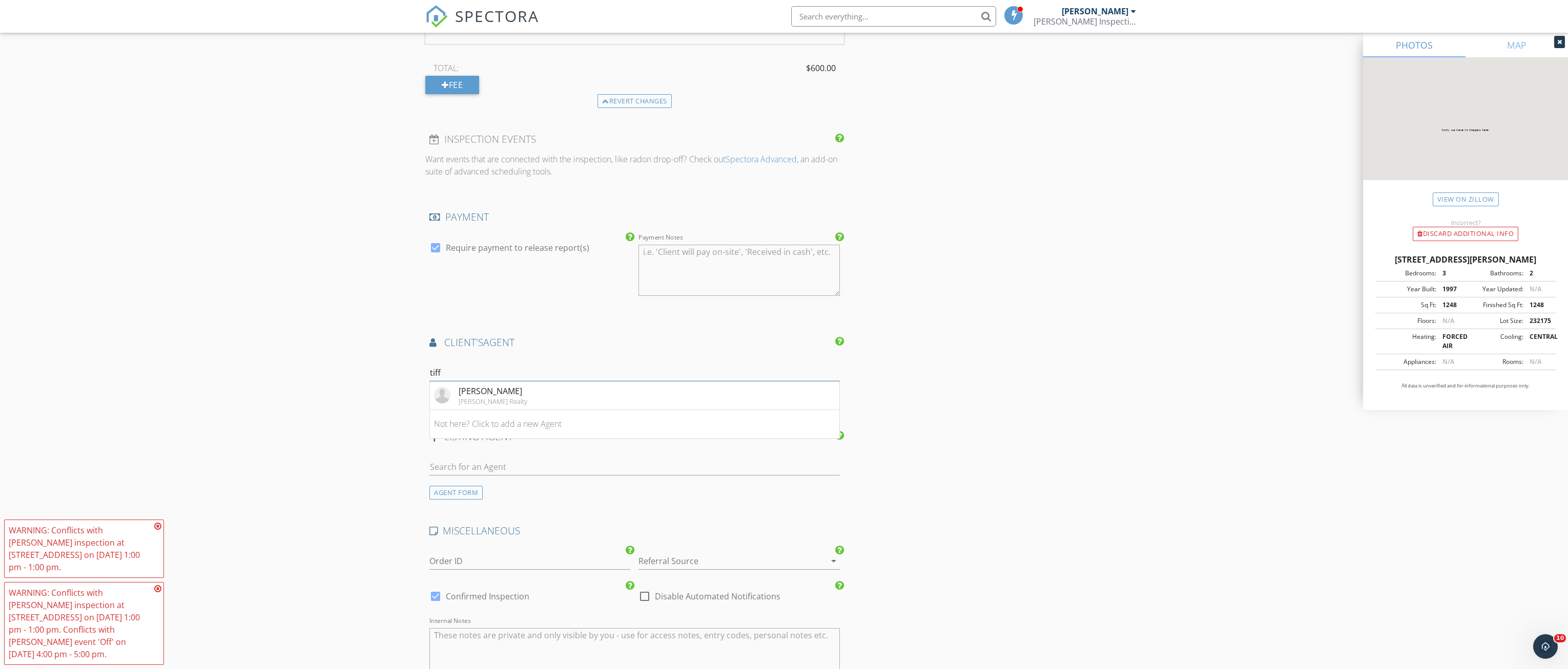
scroll to position [1434, 0]
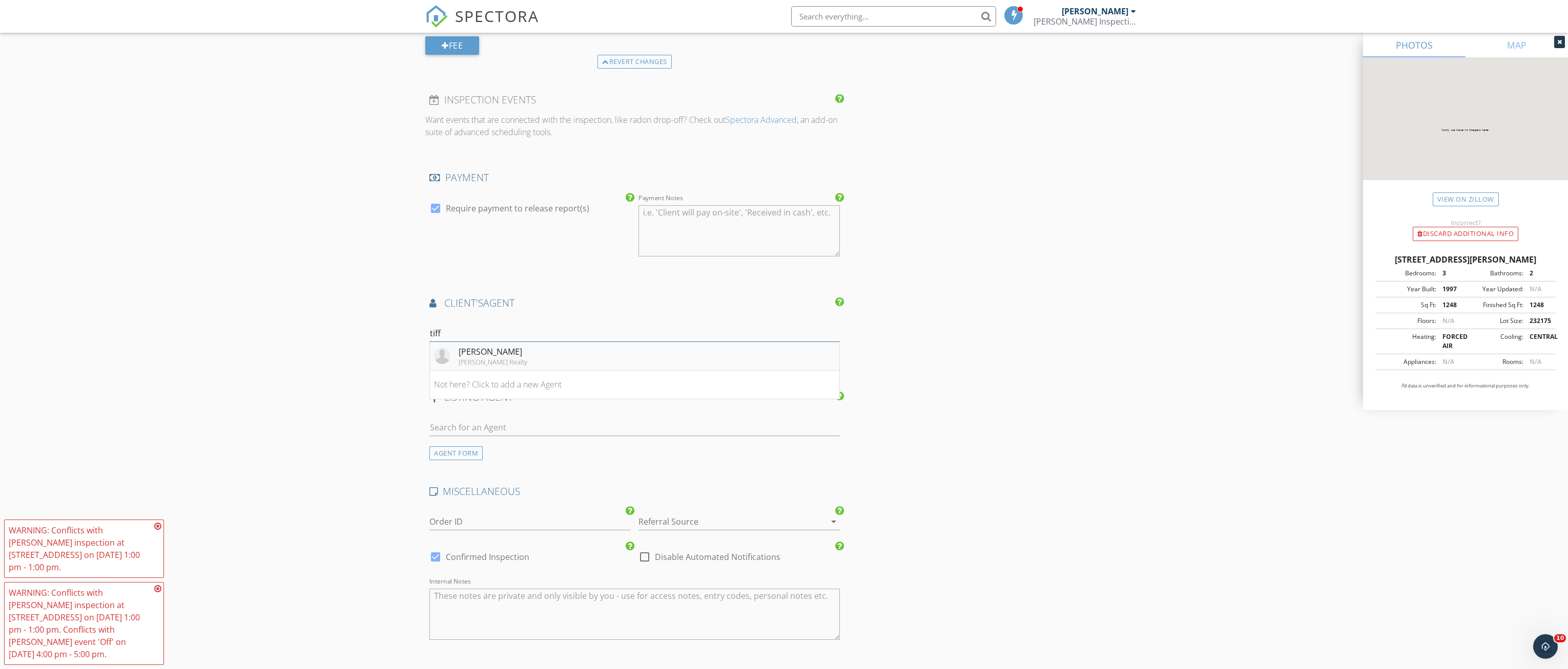
type input "tiff"
click at [473, 345] on div "Tiffany Moen" at bounding box center [493, 351] width 69 height 12
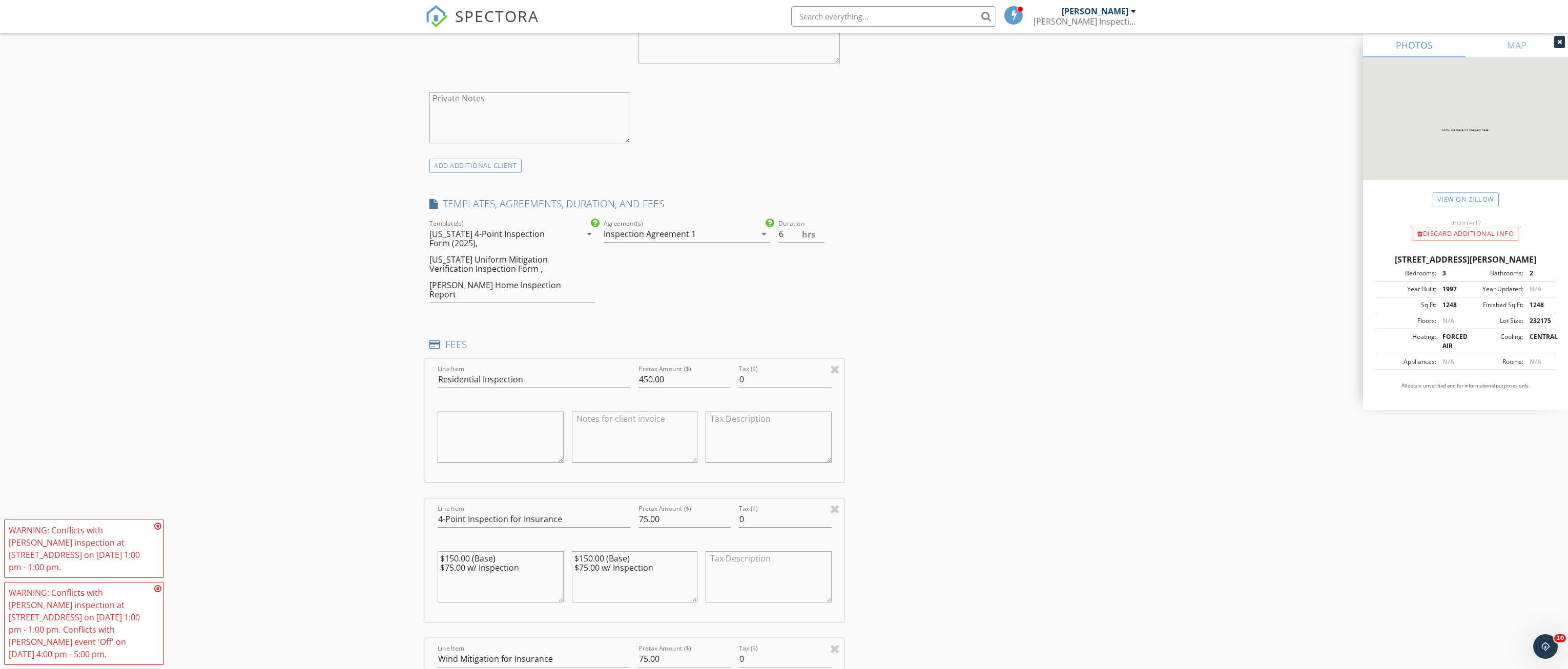
scroll to position [717, 0]
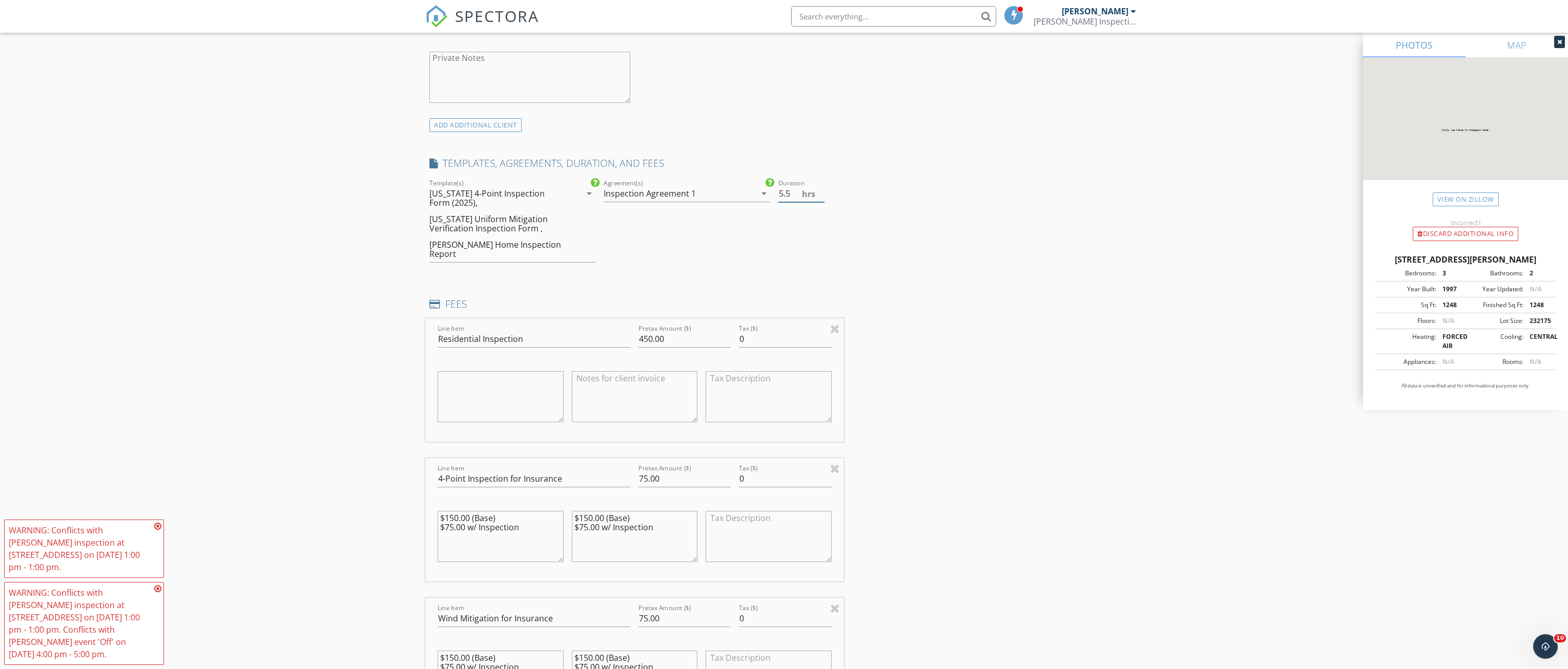
click at [821, 195] on input "5.5" at bounding box center [802, 193] width 46 height 17
click at [821, 195] on input "5" at bounding box center [802, 193] width 46 height 17
click at [821, 195] on input "4.5" at bounding box center [802, 193] width 46 height 17
click at [821, 195] on input "4" at bounding box center [802, 193] width 46 height 17
type input "3.5"
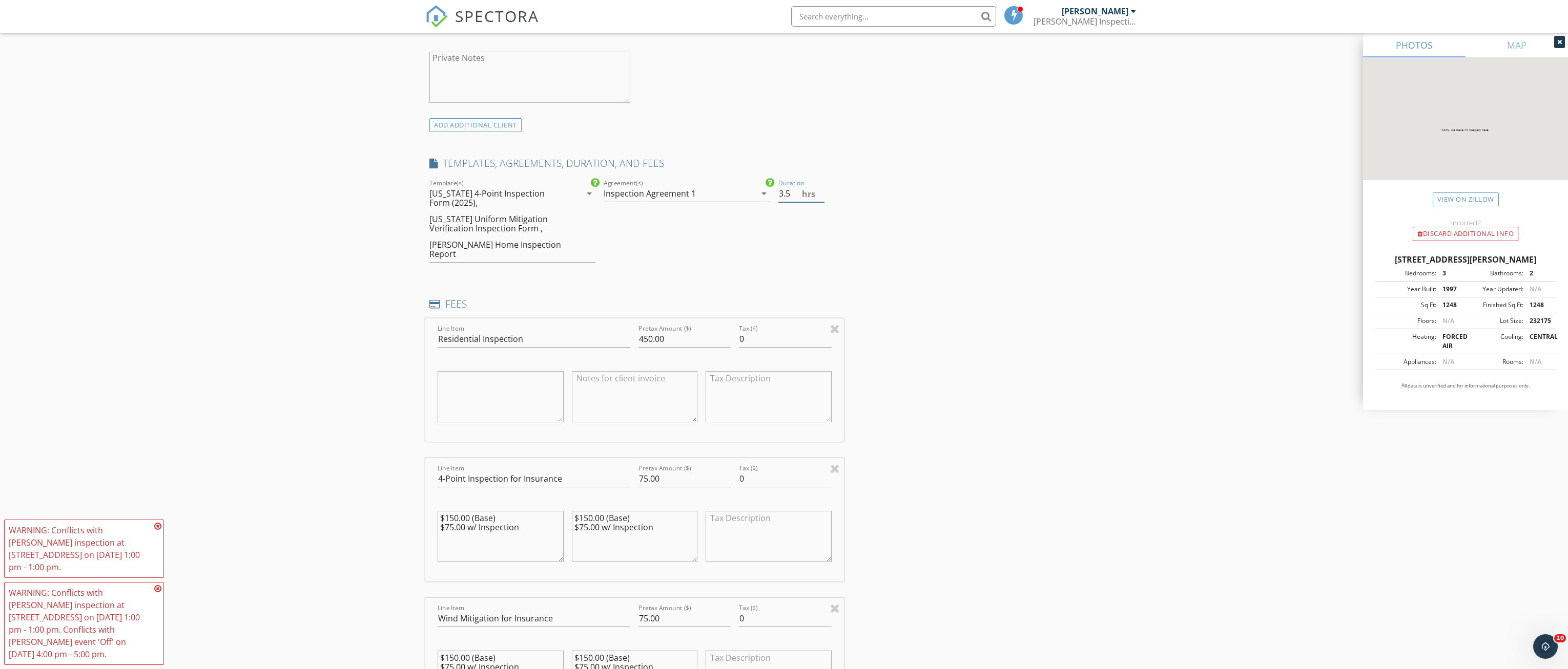
click at [821, 195] on input "3.5" at bounding box center [802, 193] width 46 height 17
click at [840, 185] on div "Duration 3.5 hrs" at bounding box center [809, 225] width 70 height 96
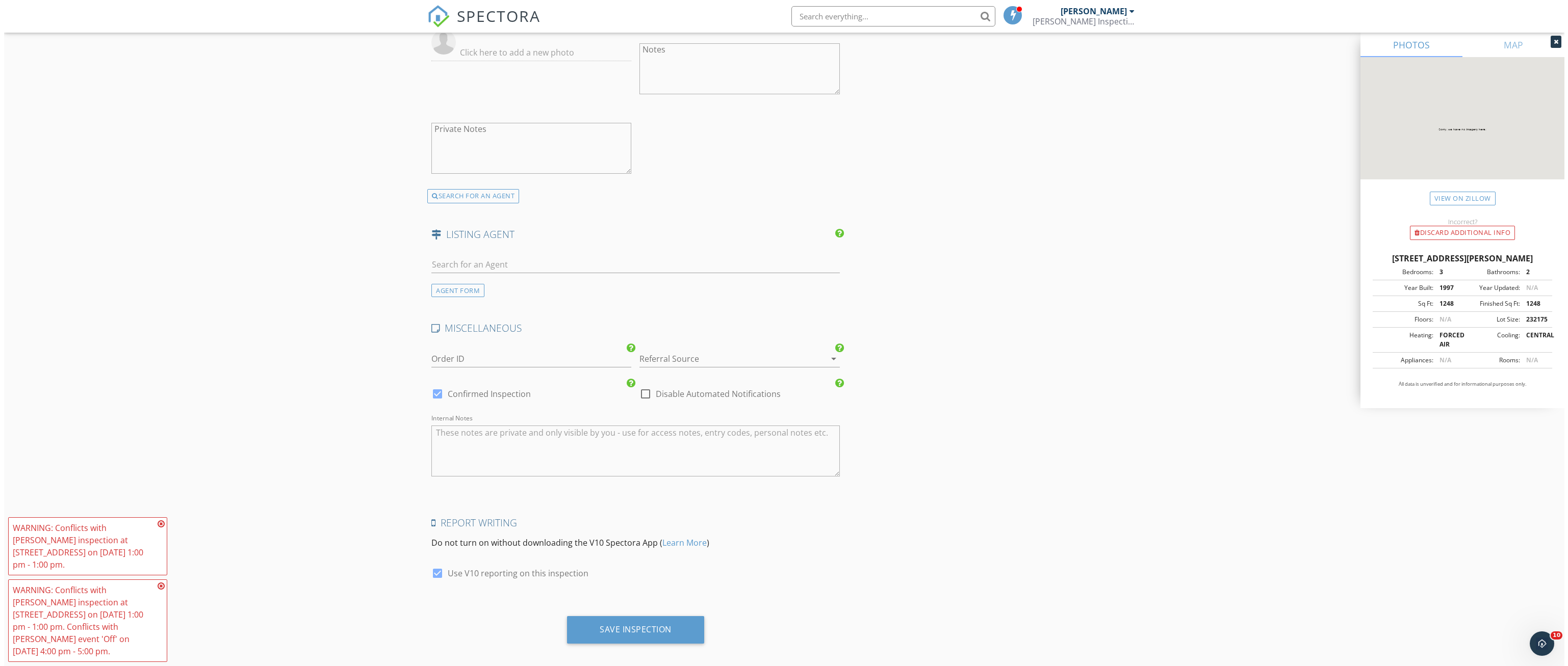
scroll to position [1821, 0]
click at [648, 624] on div "Save Inspection" at bounding box center [632, 629] width 72 height 10
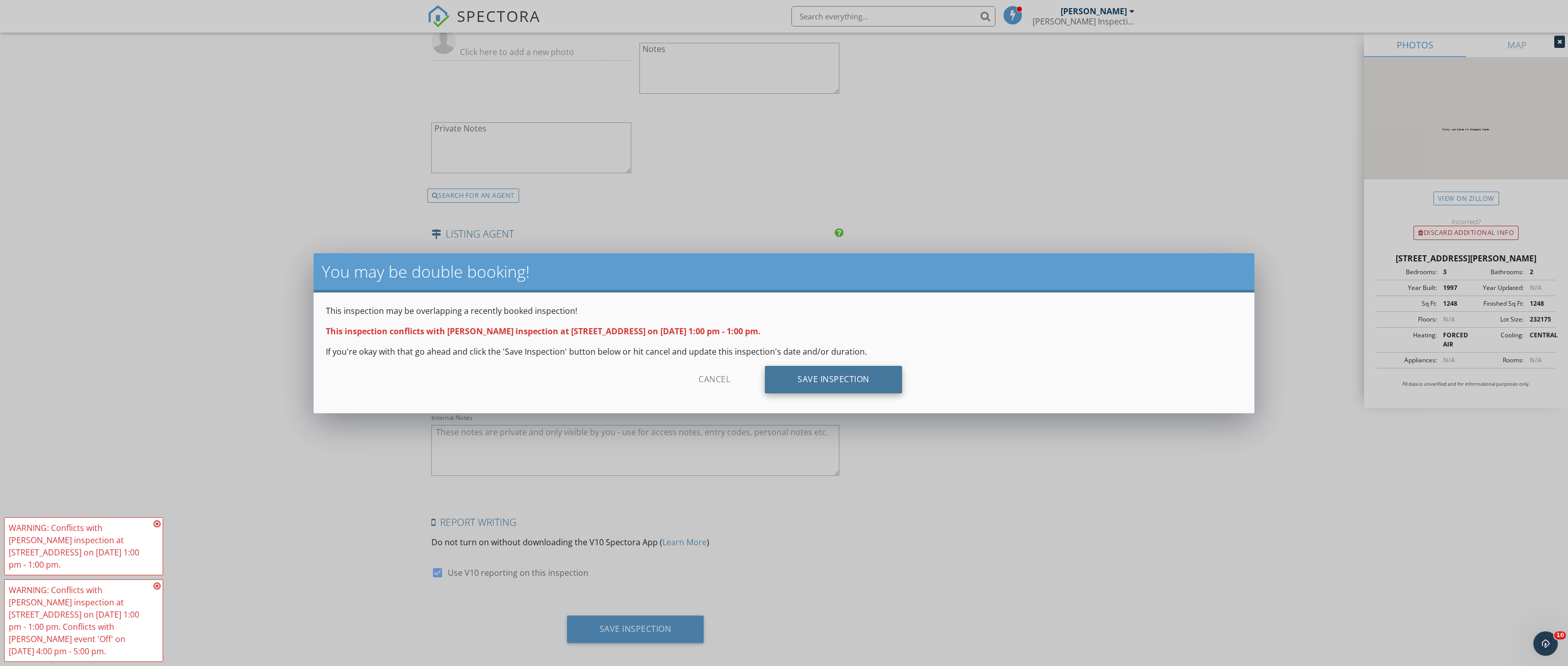
click at [820, 381] on div "Save Inspection" at bounding box center [834, 380] width 137 height 28
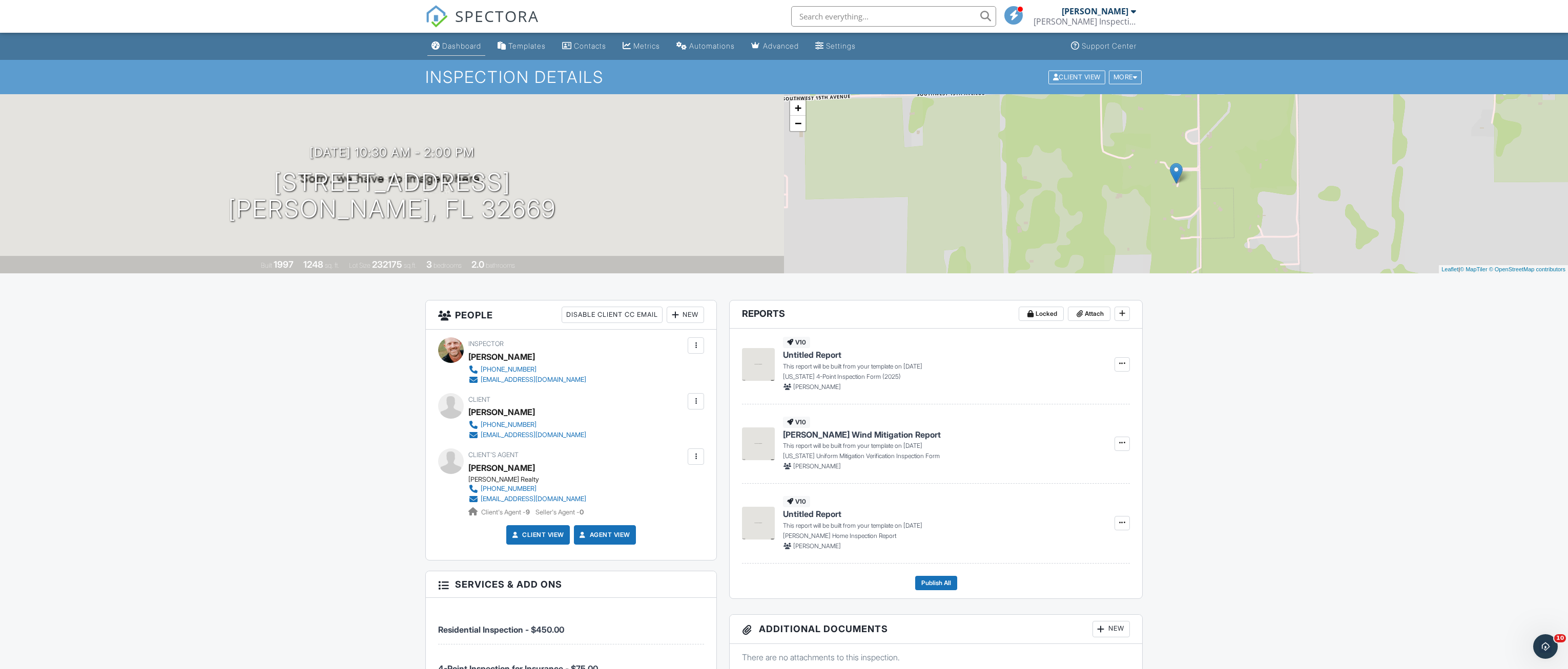
click at [459, 46] on div "Dashboard" at bounding box center [462, 46] width 39 height 9
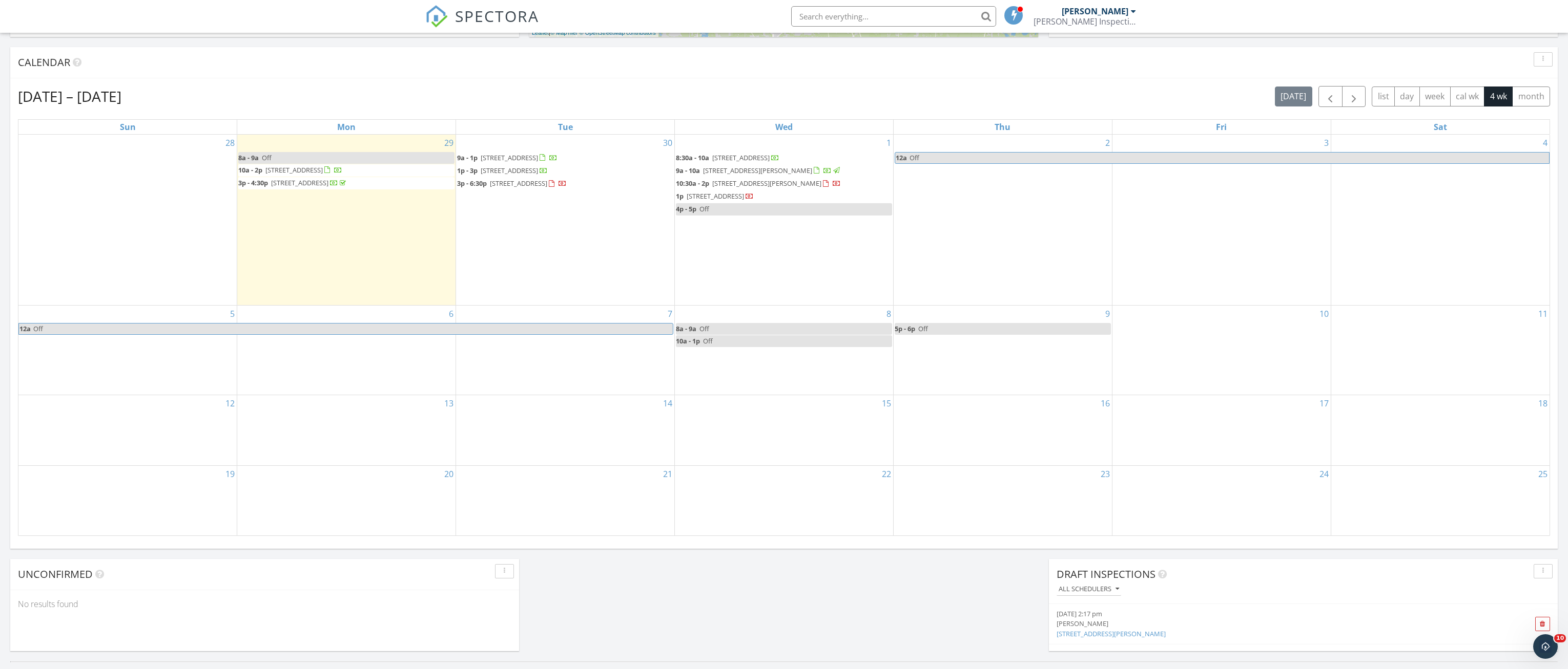
scroll to position [409, 0]
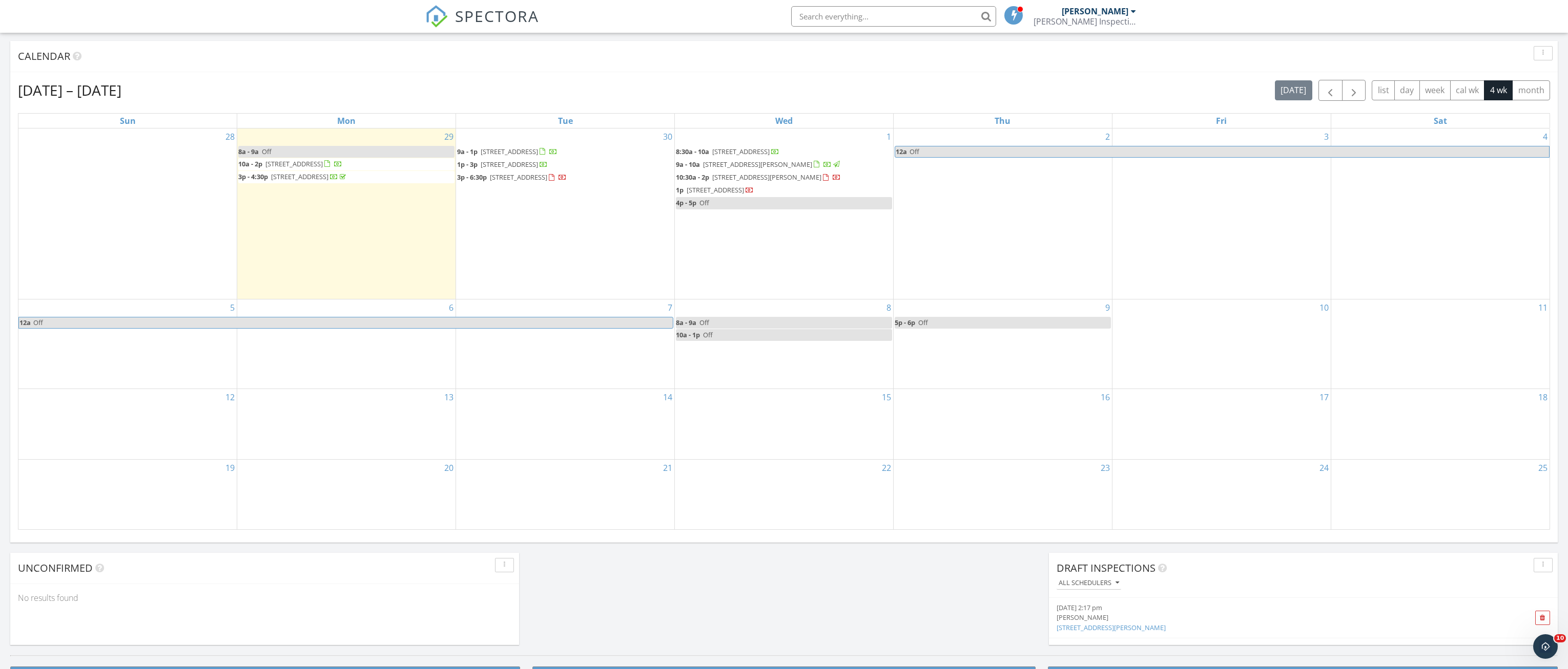
click at [814, 176] on span "[STREET_ADDRESS][PERSON_NAME]" at bounding box center [766, 177] width 109 height 10
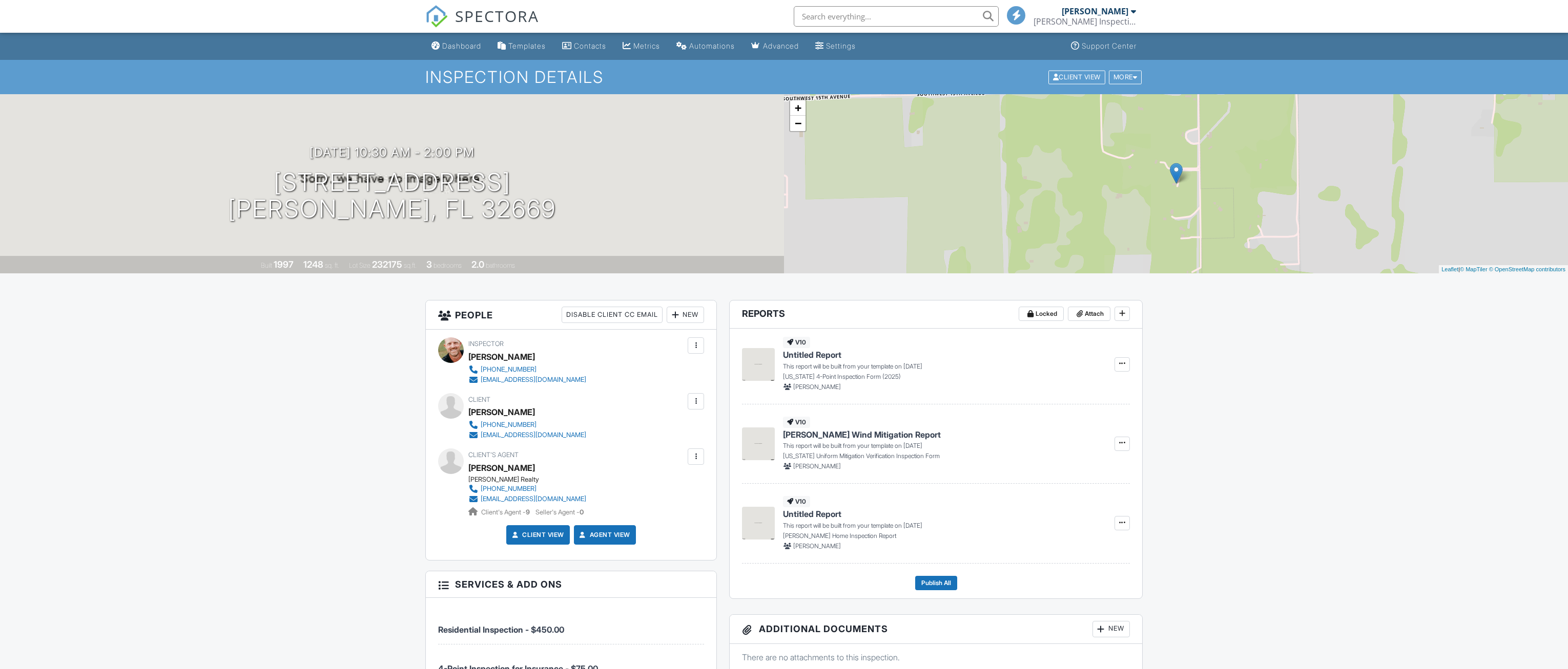
click at [693, 400] on div at bounding box center [696, 401] width 10 height 10
click at [680, 312] on div "New" at bounding box center [685, 315] width 38 height 16
click at [700, 347] on li "Client" at bounding box center [722, 346] width 101 height 26
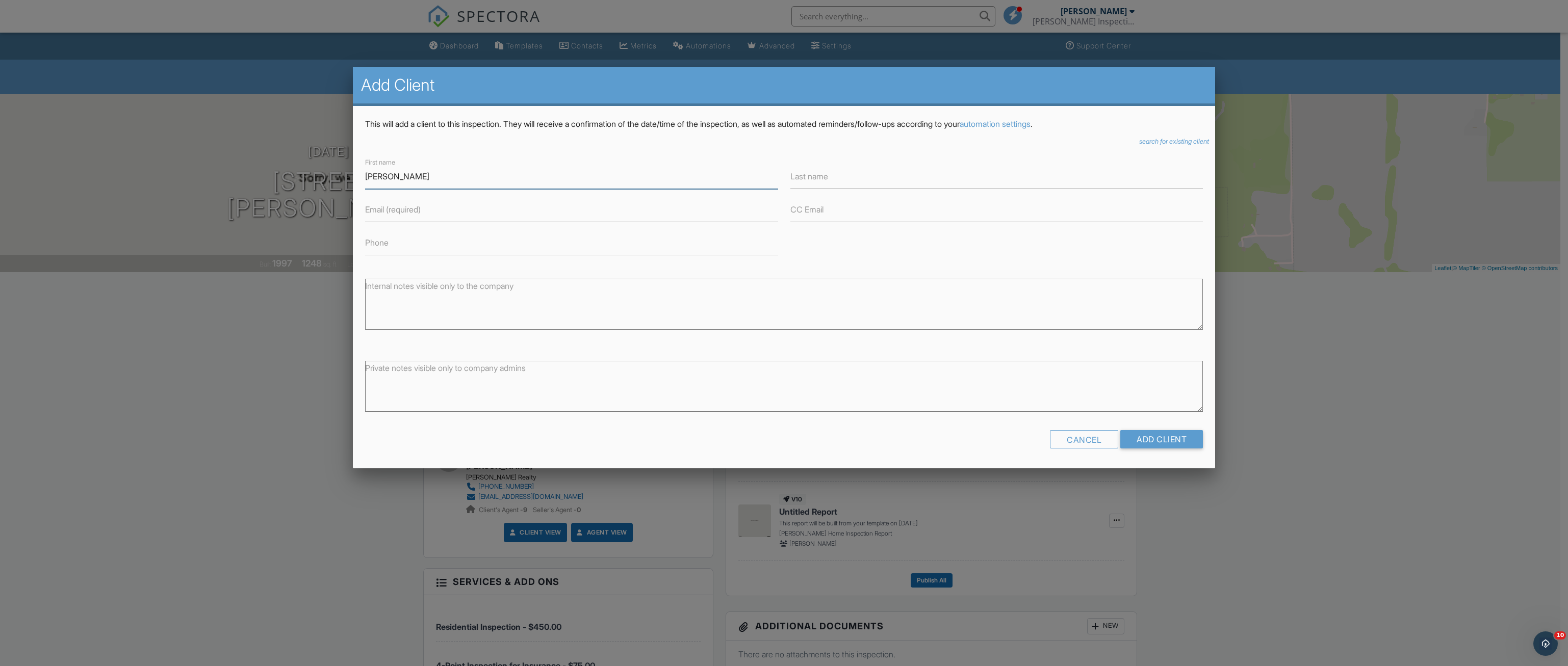
type input "[PERSON_NAME]"
click at [828, 171] on label "Last name" at bounding box center [809, 176] width 38 height 11
click at [829, 171] on input "Last name" at bounding box center [997, 176] width 413 height 25
type input "[PERSON_NAME]"
click at [380, 249] on input "Phone" at bounding box center [572, 242] width 413 height 25
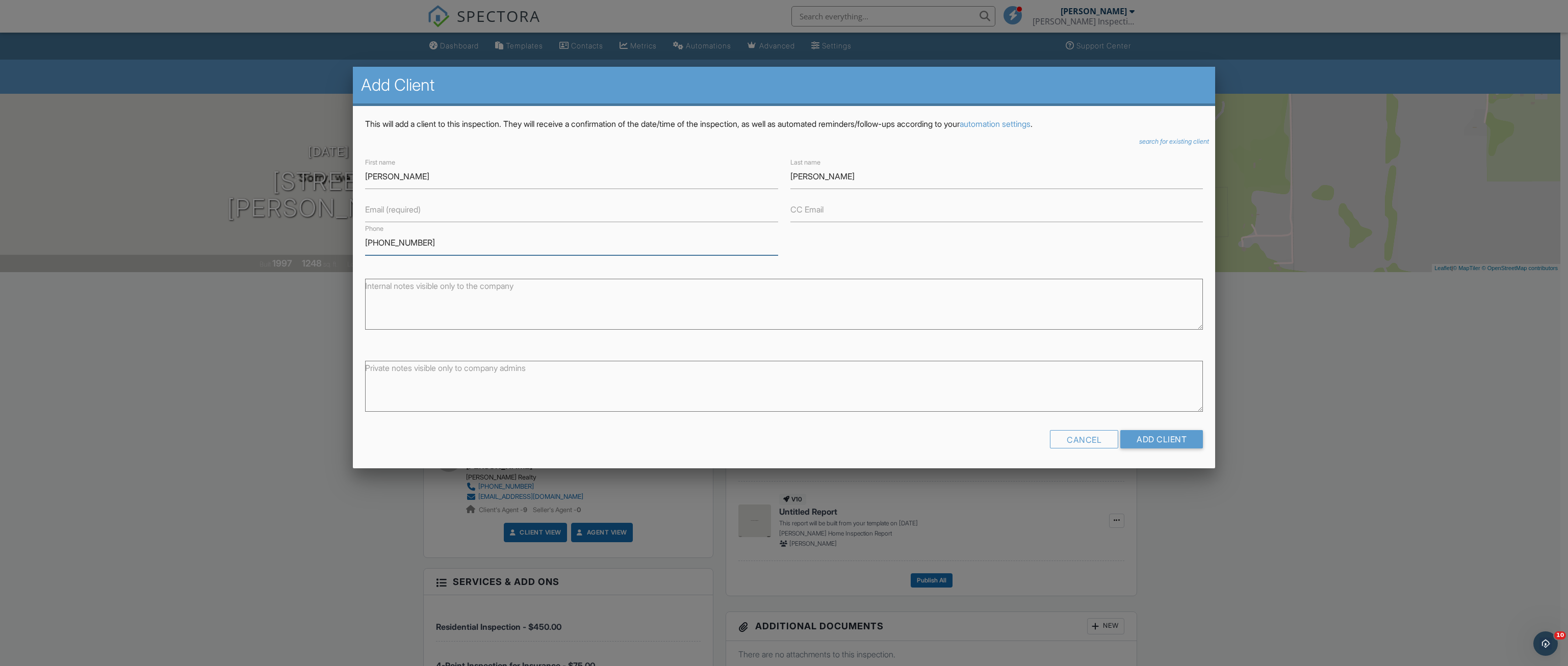
type input "[PHONE_NUMBER]"
click at [405, 215] on label "Email (required)" at bounding box center [393, 210] width 56 height 11
click at [405, 215] on input "Email (required)" at bounding box center [572, 209] width 413 height 25
paste input "[EMAIL_ADDRESS][DOMAIN_NAME]"
type input "[EMAIL_ADDRESS][DOMAIN_NAME]"
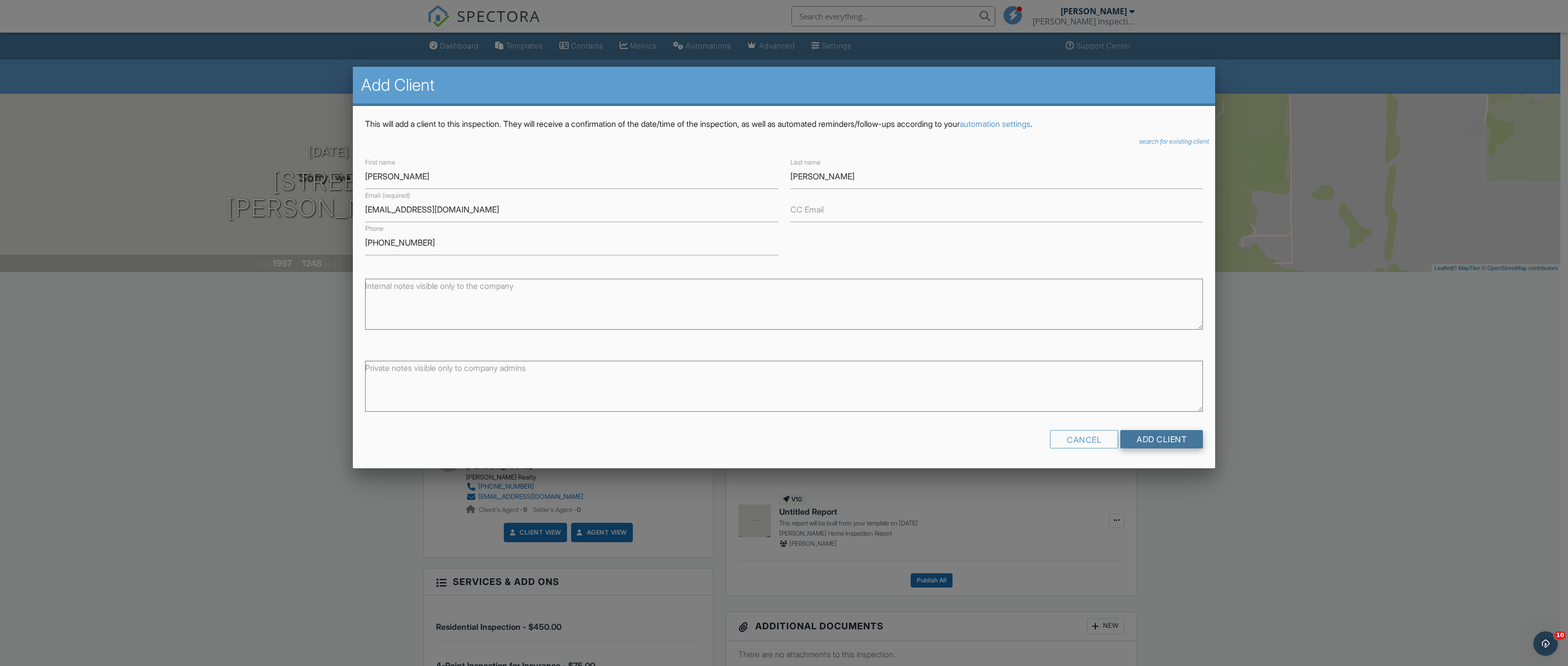
click at [1157, 437] on input "Add Client" at bounding box center [1162, 439] width 83 height 18
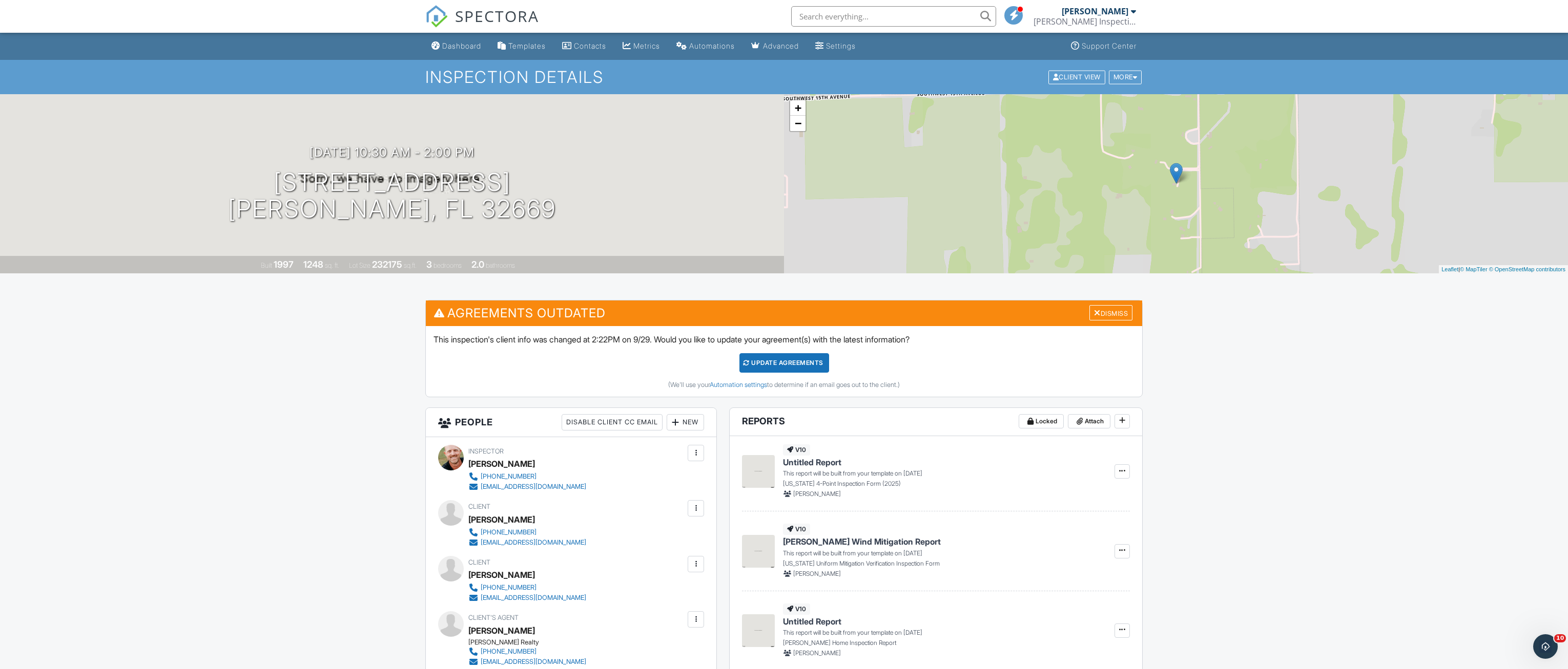
click at [796, 373] on div "Update Agreements (We'll use your Automation settings to determine if an email …" at bounding box center [784, 371] width 701 height 36
click at [799, 365] on div "Update Agreements" at bounding box center [784, 363] width 90 height 19
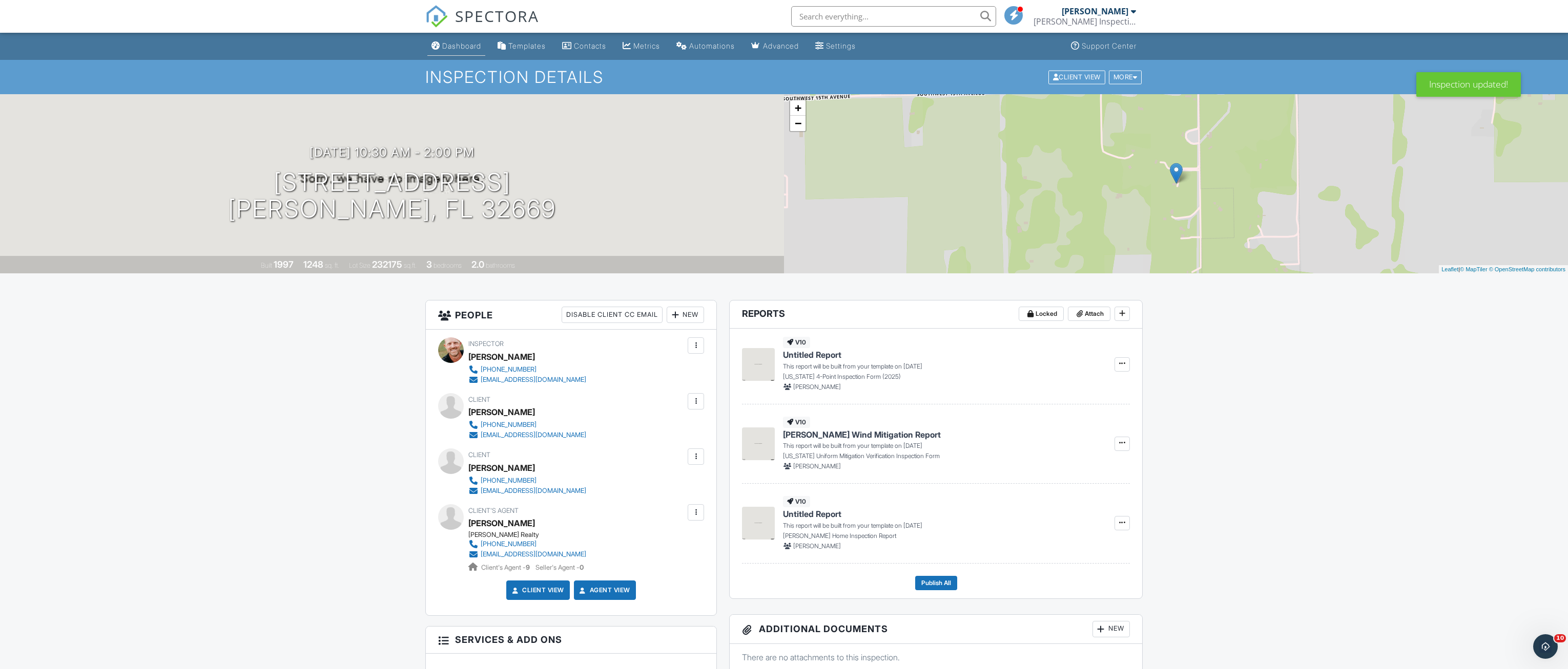
click at [461, 48] on div "Dashboard" at bounding box center [462, 46] width 39 height 9
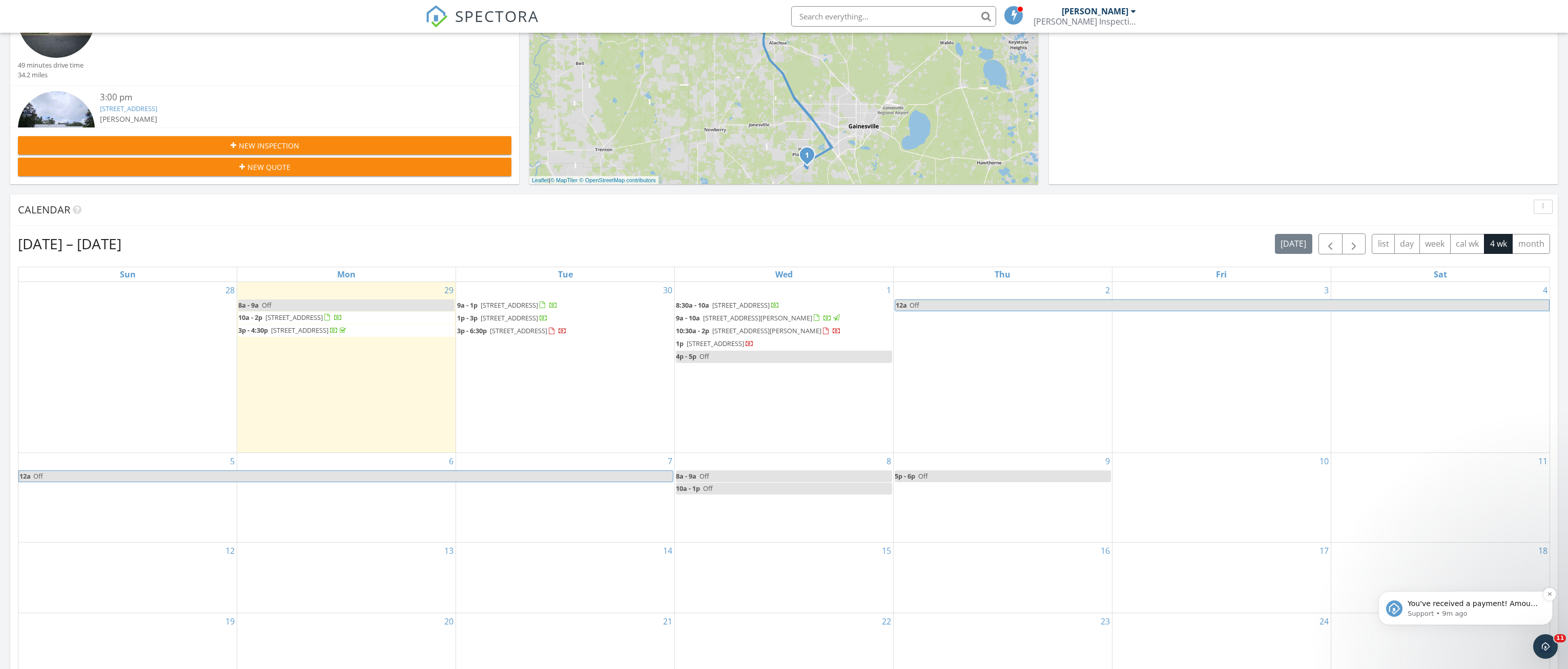
click at [1470, 611] on p "Support • 9m ago" at bounding box center [1473, 615] width 132 height 10
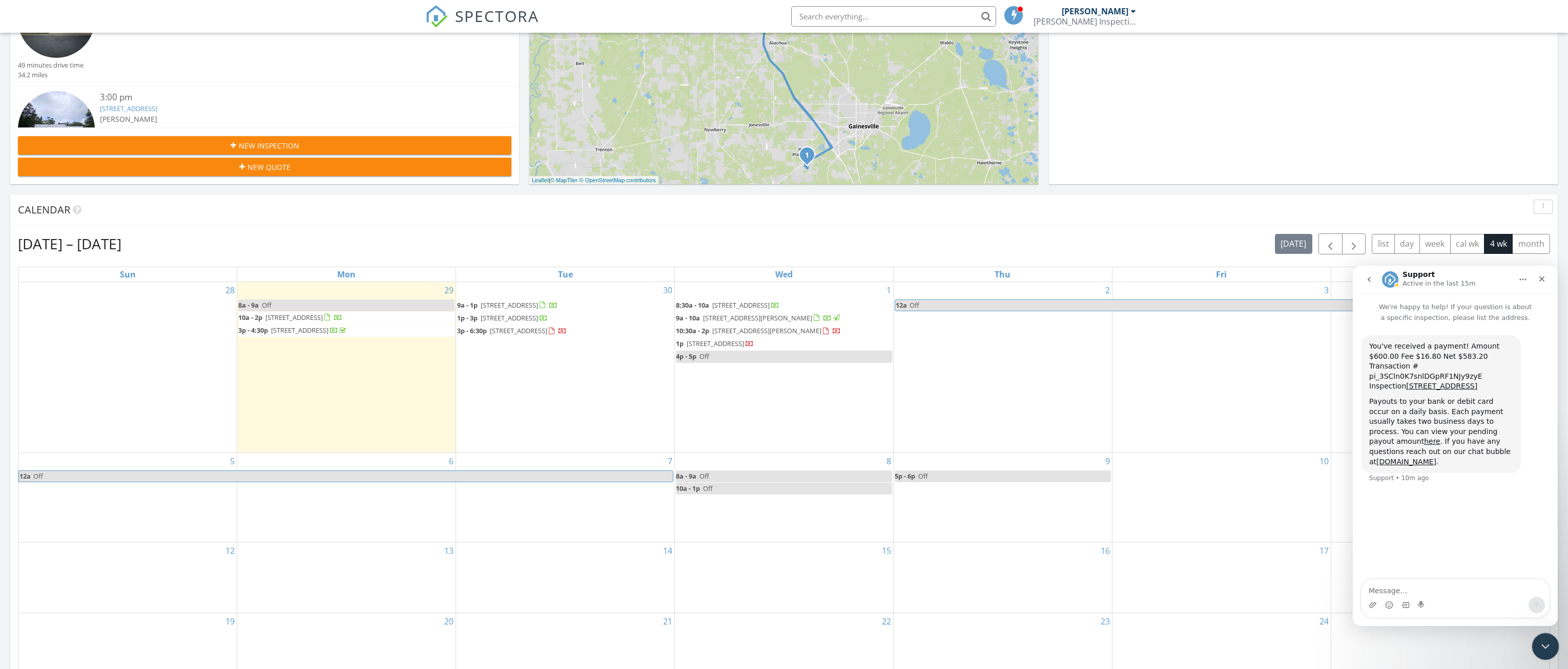
click at [1547, 646] on icon "Close Intercom Messenger" at bounding box center [1543, 645] width 12 height 12
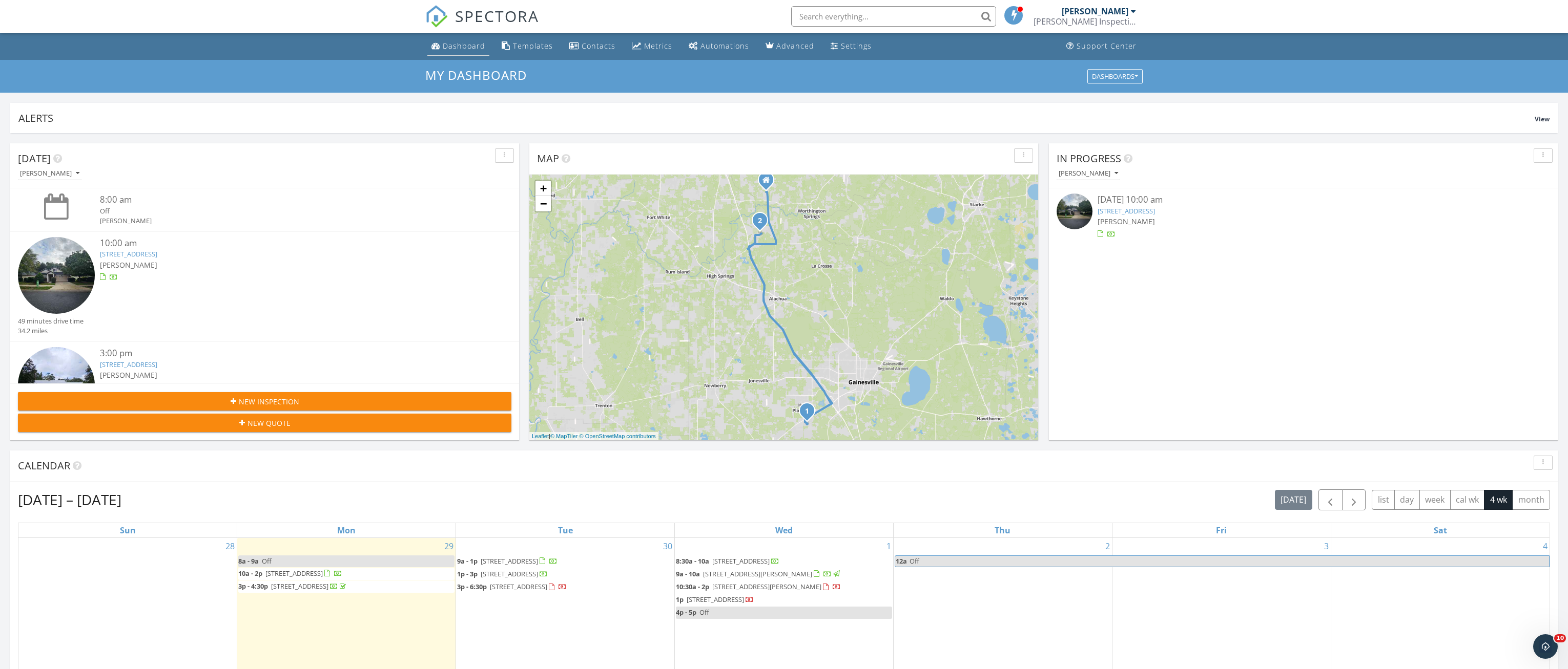
click at [457, 46] on div "Dashboard" at bounding box center [463, 46] width 42 height 10
click at [540, 46] on div "Templates" at bounding box center [533, 46] width 40 height 10
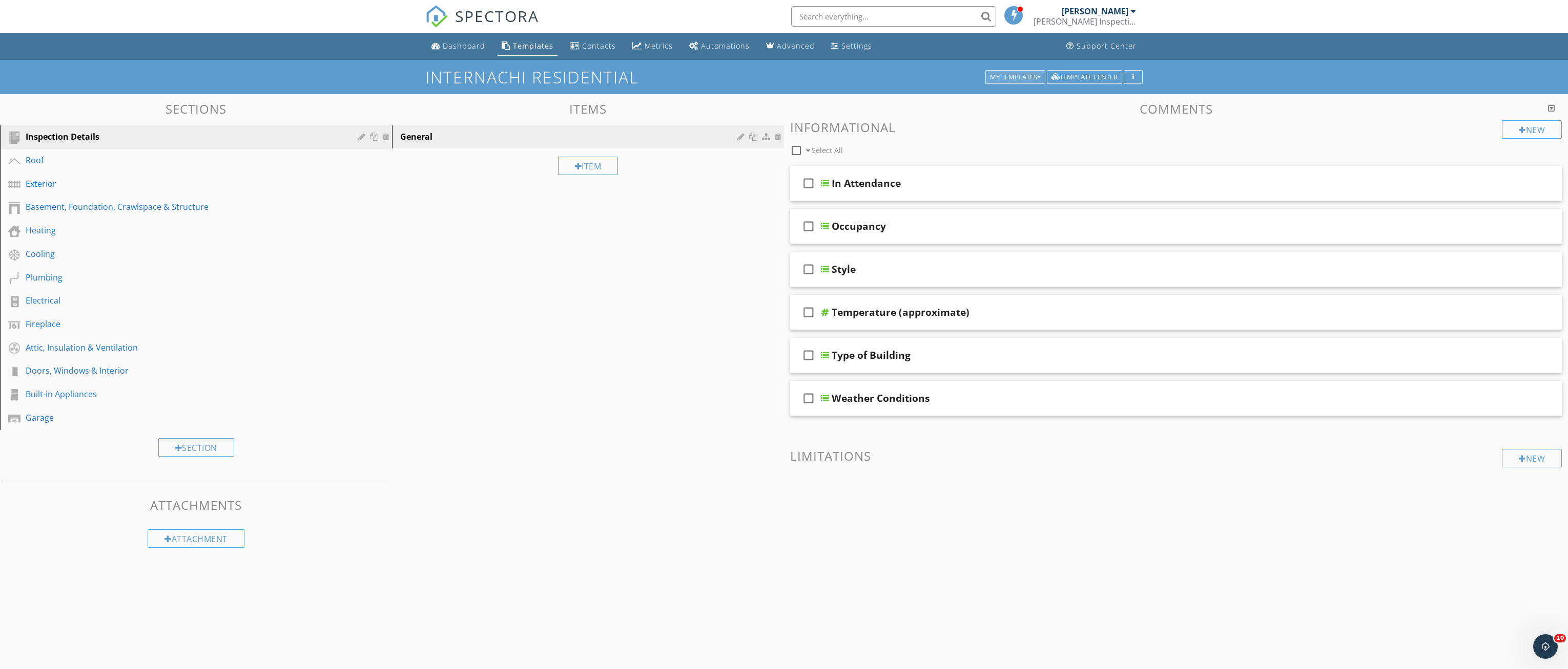
click at [1007, 71] on button "My Templates" at bounding box center [1015, 78] width 60 height 14
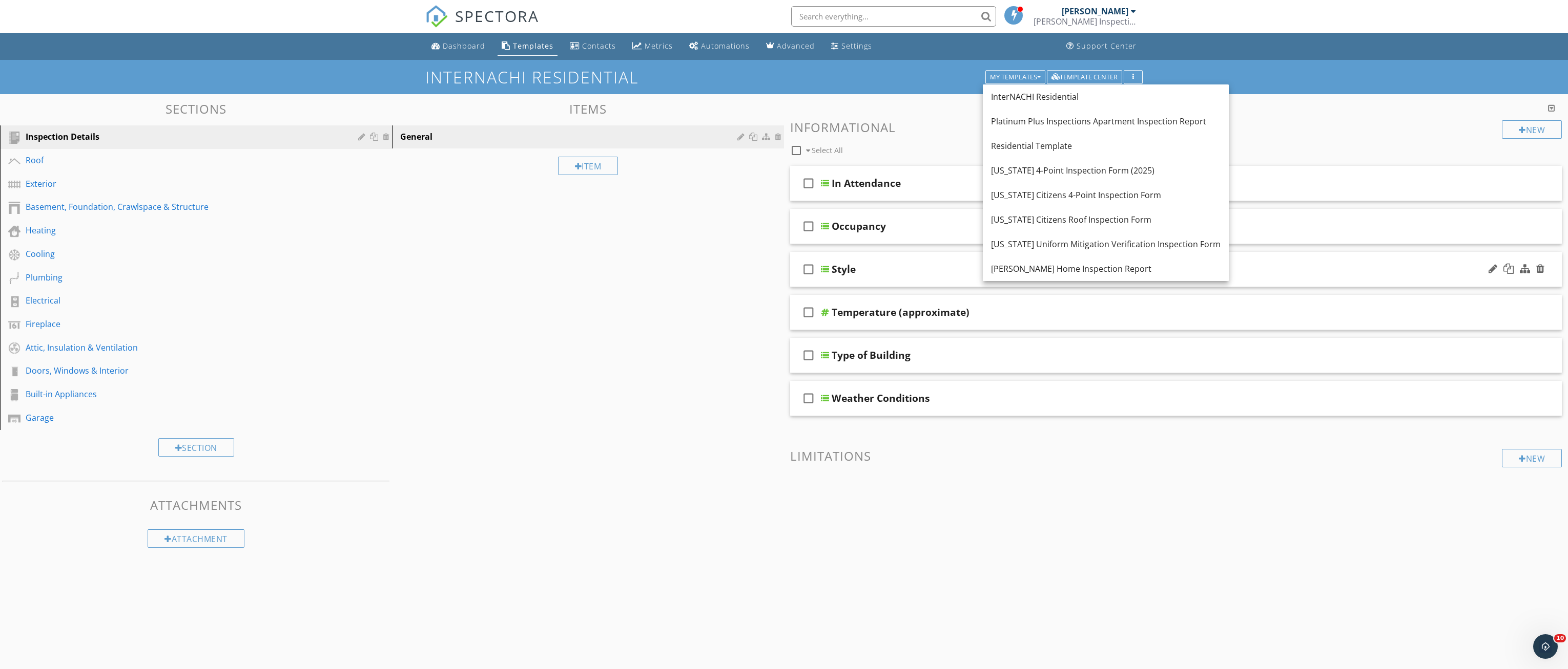
click at [1021, 267] on div "Garber's Home Inspection Report" at bounding box center [1105, 268] width 229 height 12
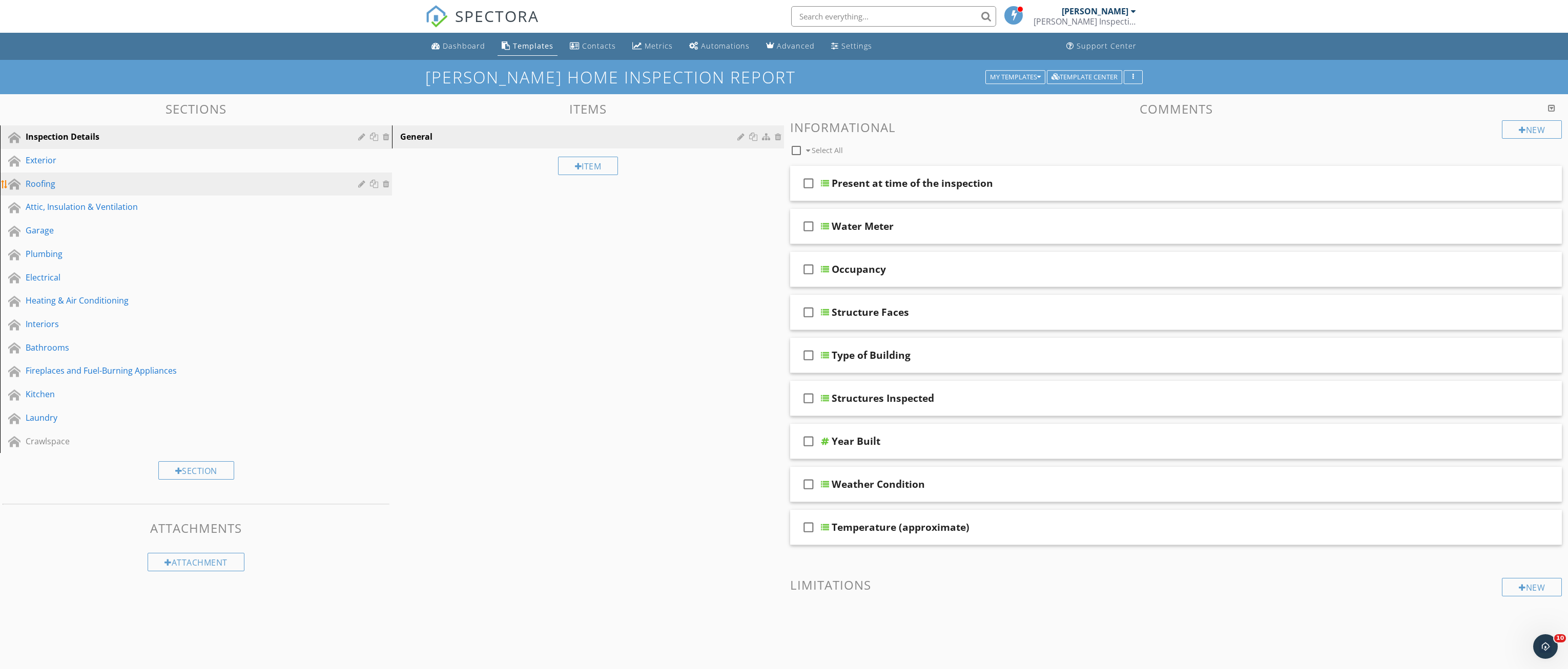
click at [69, 179] on div "Roofing" at bounding box center [184, 183] width 317 height 12
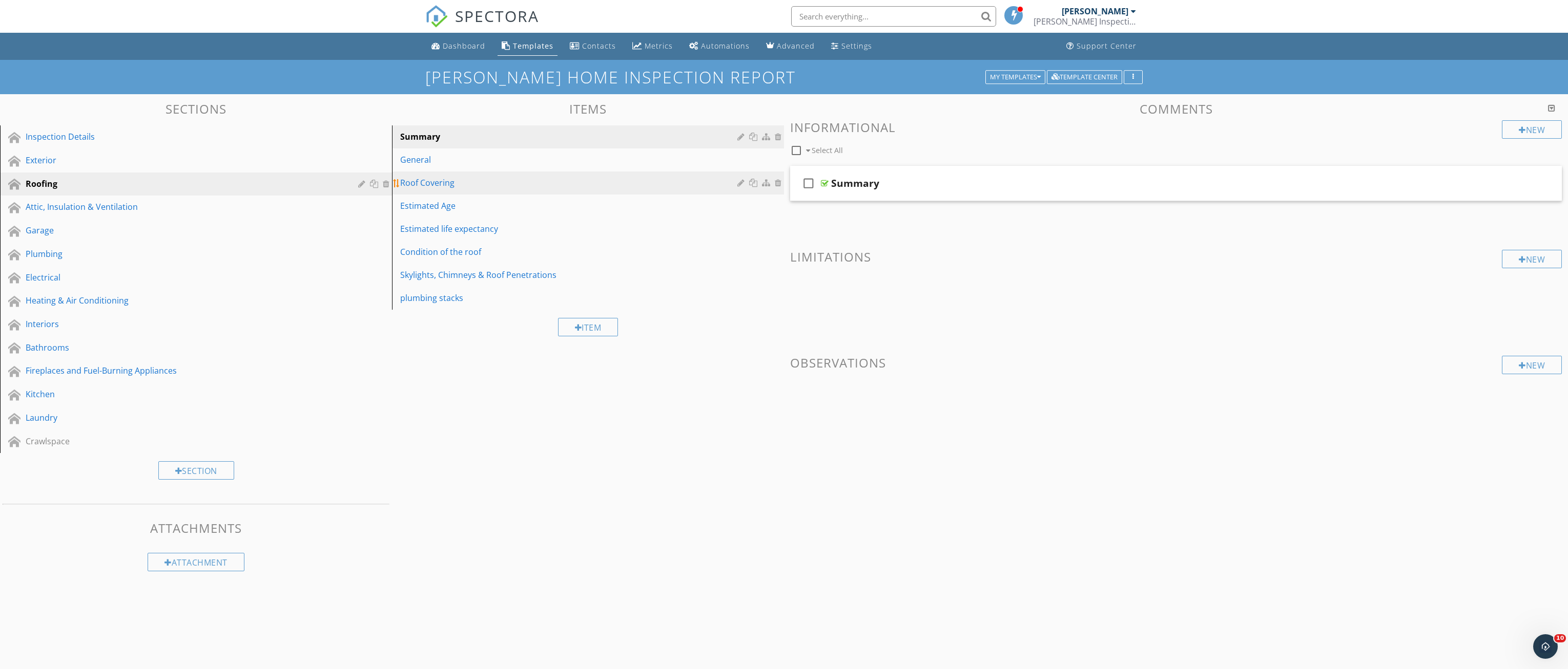
click at [451, 187] on div "Roof Covering" at bounding box center [570, 183] width 340 height 12
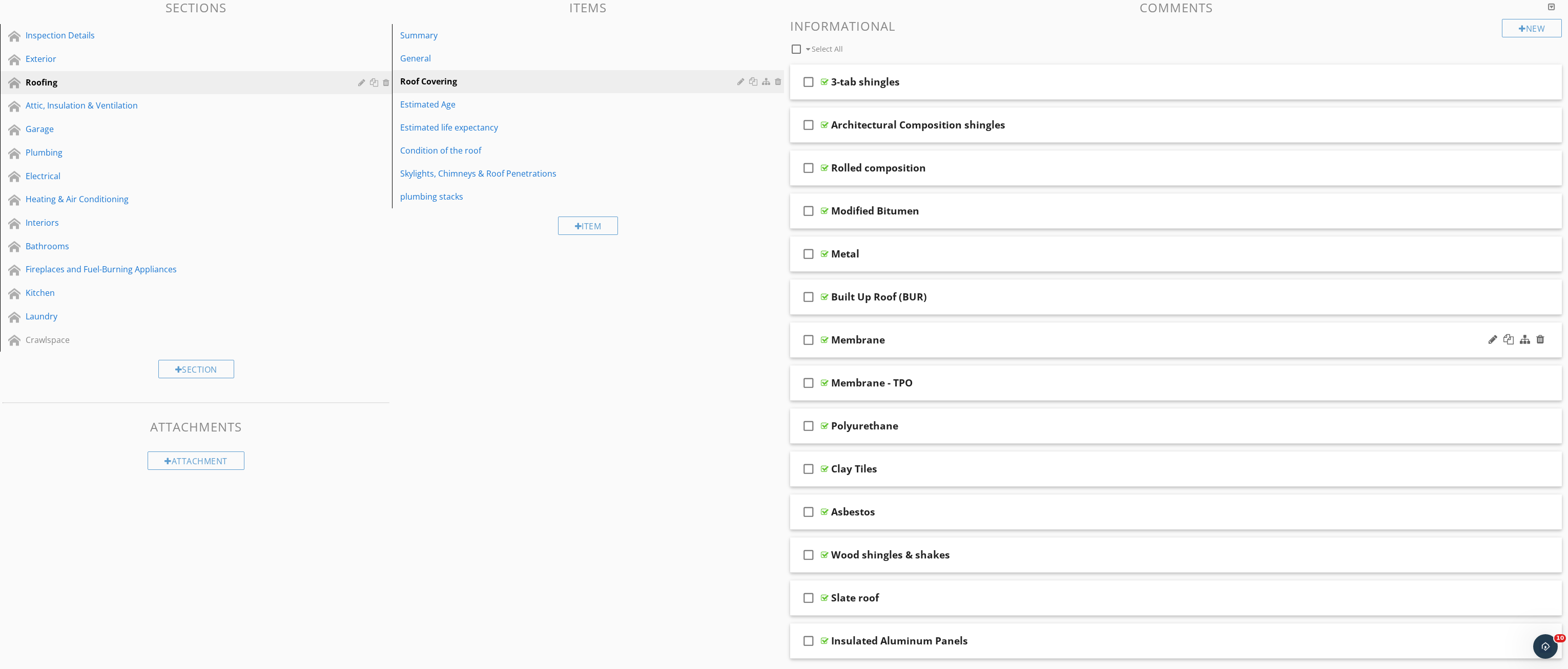
scroll to position [103, 0]
click at [923, 466] on div "Clay Tiles" at bounding box center [1113, 468] width 564 height 12
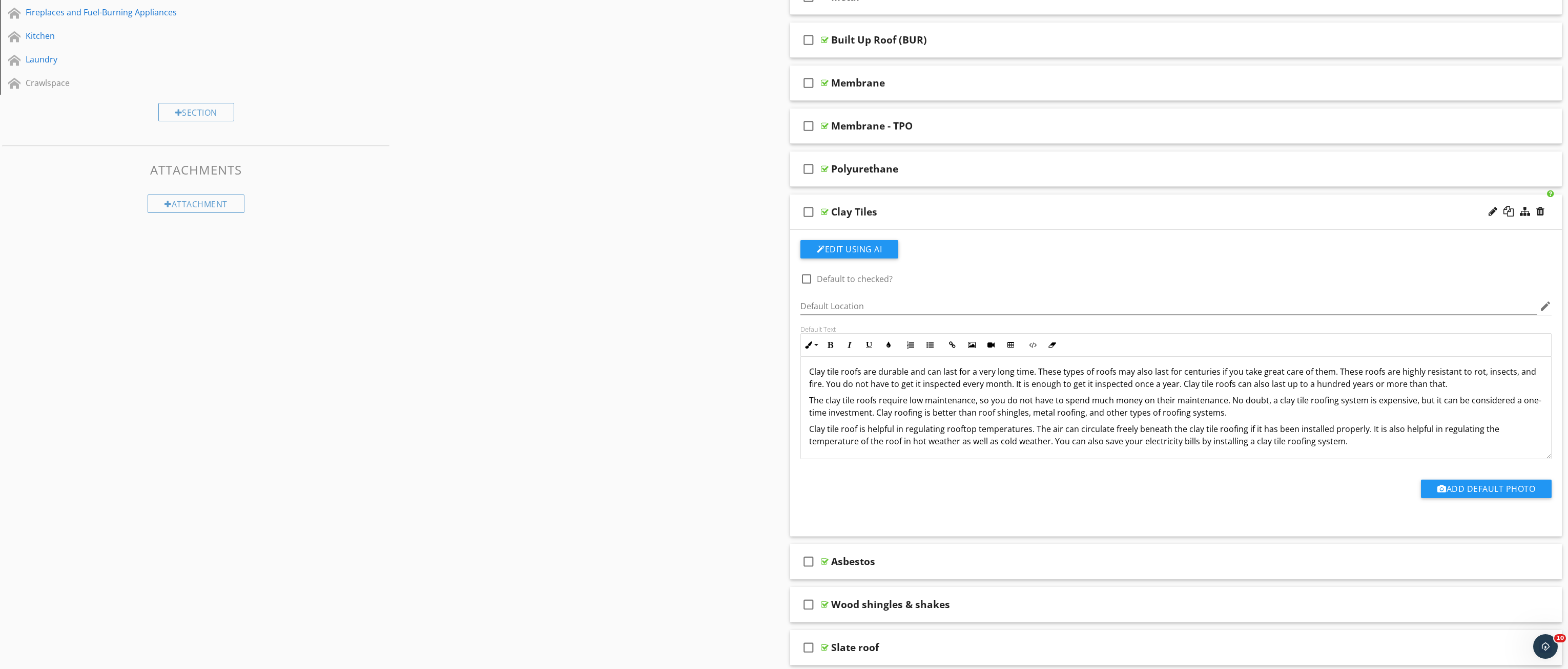
scroll to position [5, 0]
click at [1198, 441] on p "Clay tile roof is helpful in regulating rooftop temperatures. The air can circu…" at bounding box center [1175, 434] width 733 height 25
click at [1350, 445] on p "Clay tile roof is helpful in regulating rooftop temperatures. The air can circu…" at bounding box center [1175, 434] width 733 height 25
click at [1036, 371] on p "Clay tile roofs are durable and can last for a very long time. These types of r…" at bounding box center [1175, 377] width 733 height 25
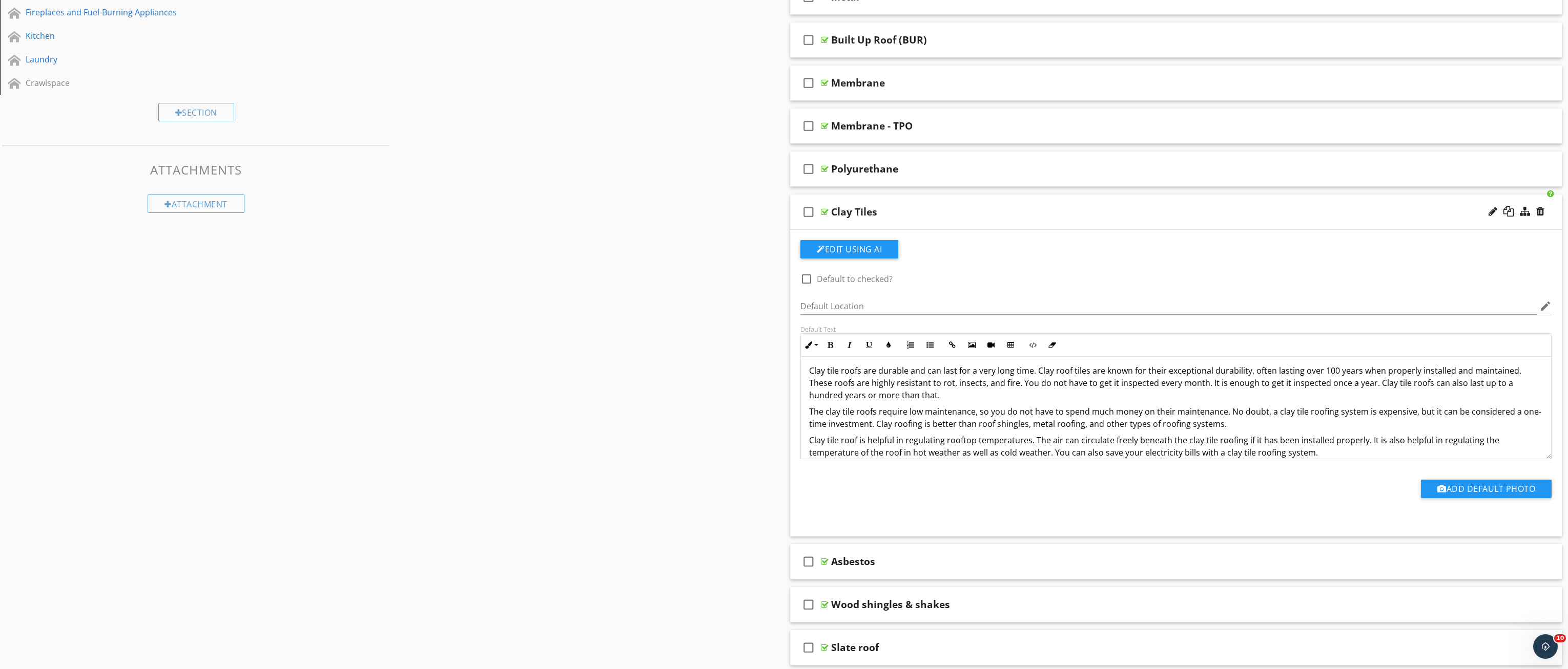
click at [1270, 392] on p "Clay tile roofs are durable and can last for a very long time. Clay roof tiles …" at bounding box center [1175, 383] width 733 height 37
click at [809, 382] on div "Clay tile roofs are durable and can last for a very long time. Clay roof tiles …" at bounding box center [1176, 412] width 750 height 119
click at [1022, 384] on p "Clay tile roofs are durable and can last for a very long time. Clay roof tiles …" at bounding box center [1175, 383] width 733 height 37
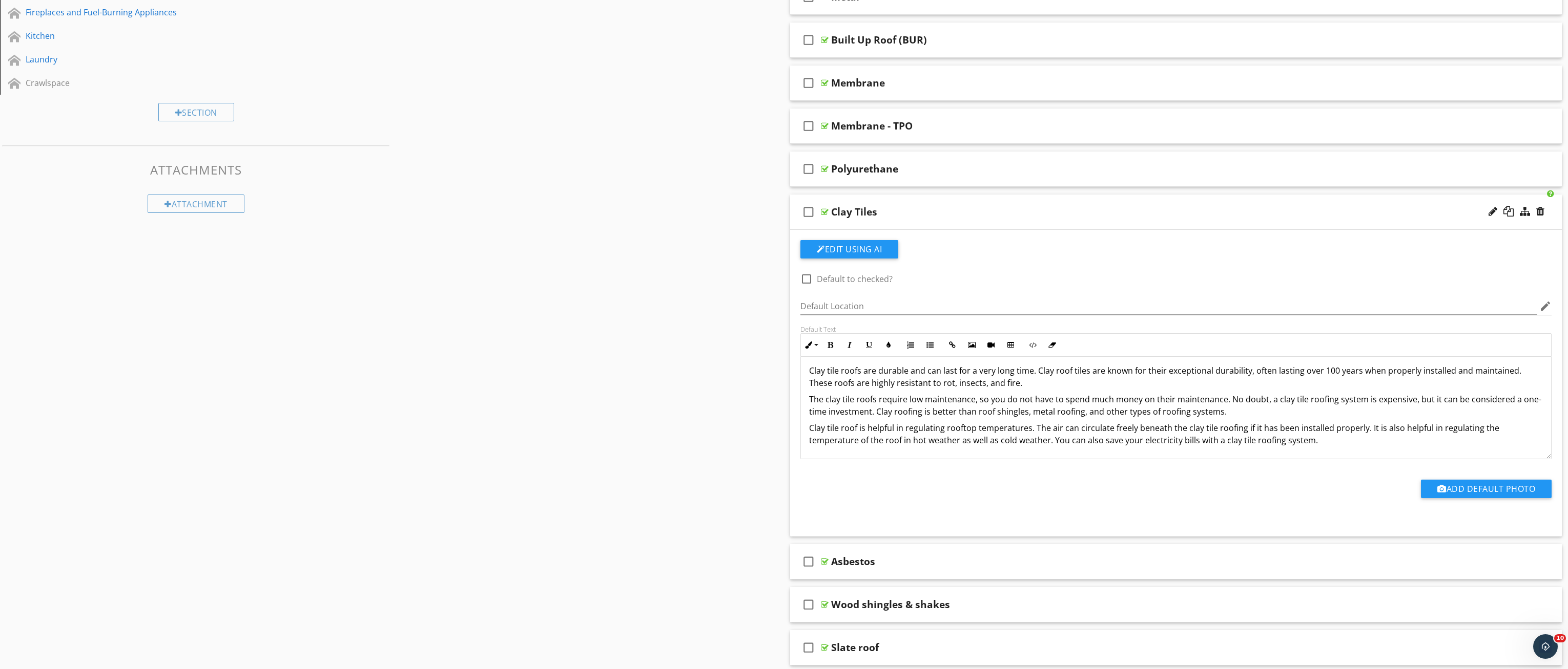
click at [1033, 375] on p "Clay tile roofs are durable and can last for a very long time. Clay roof tiles …" at bounding box center [1175, 377] width 733 height 25
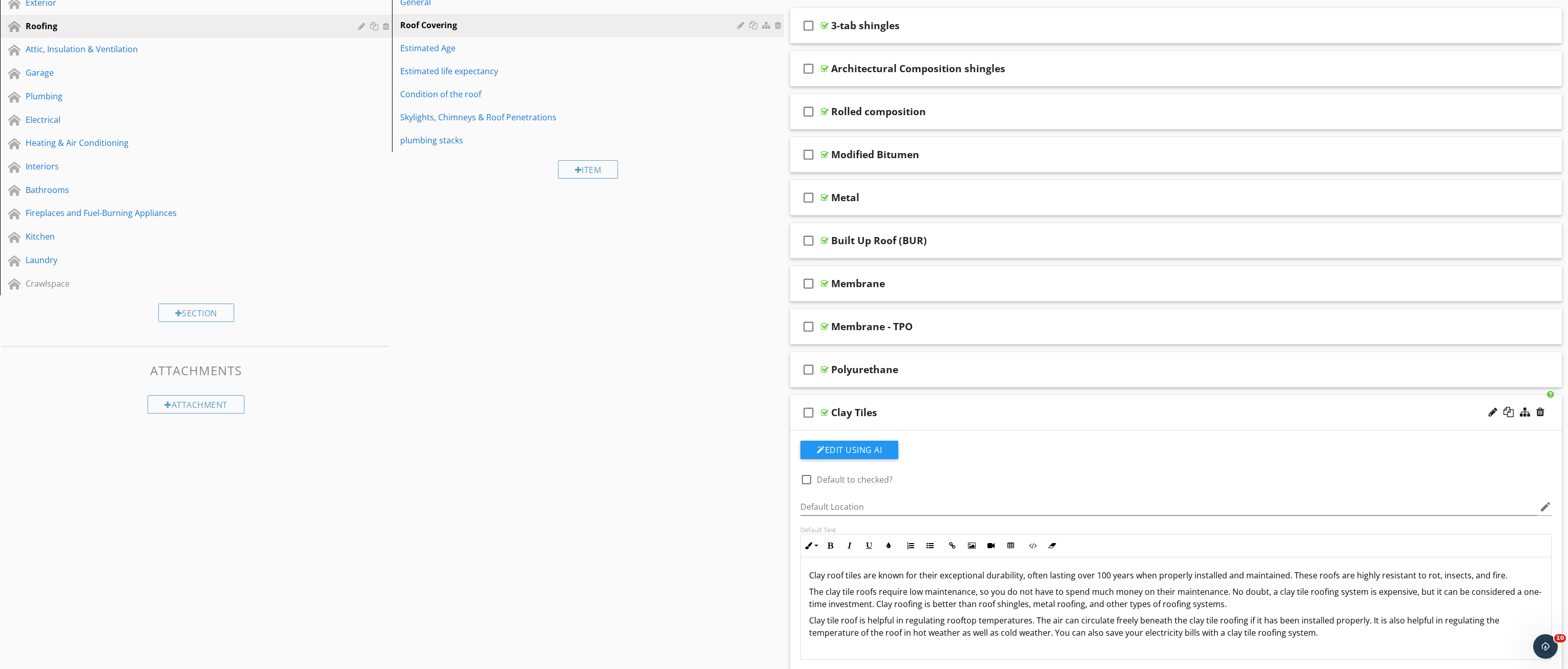
scroll to position [0, 0]
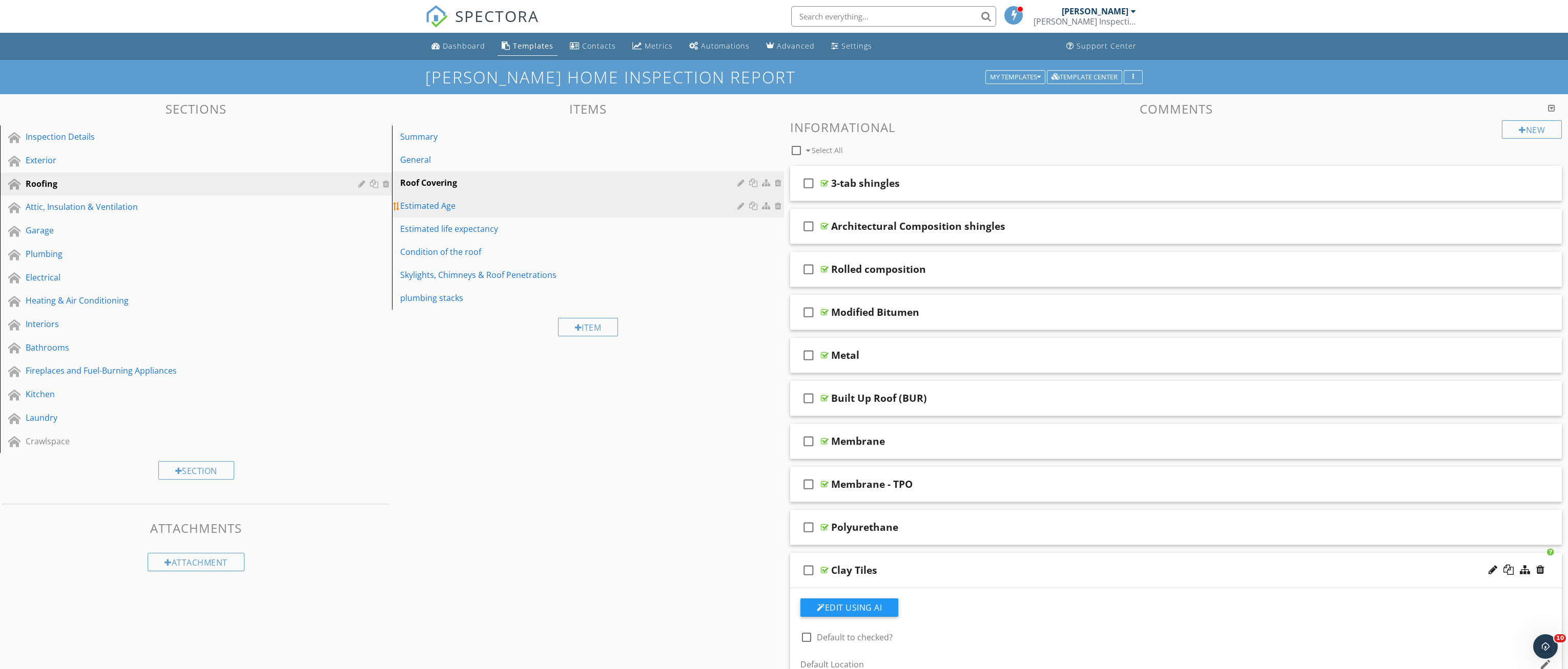
click at [455, 199] on link "Estimated Age" at bounding box center [589, 206] width 389 height 22
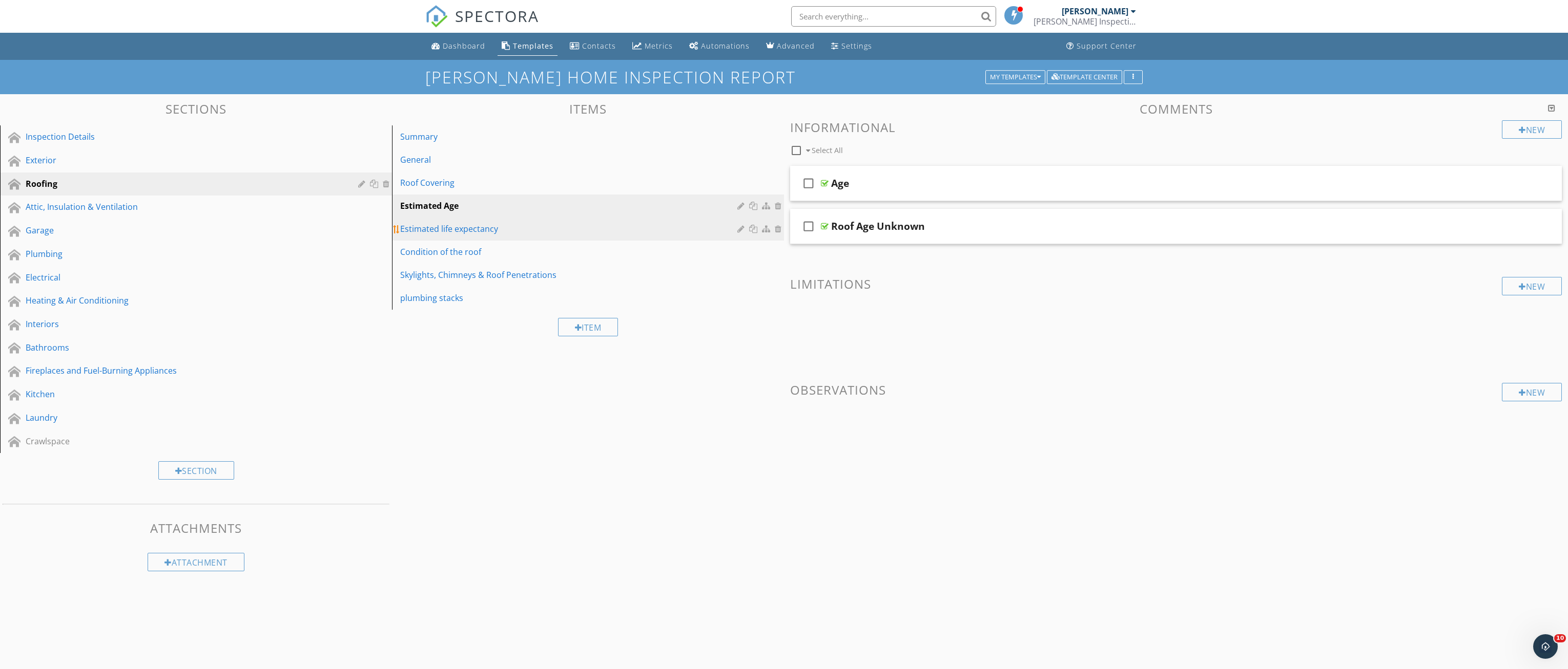
click at [471, 225] on div "Estimated life expectancy" at bounding box center [570, 228] width 340 height 12
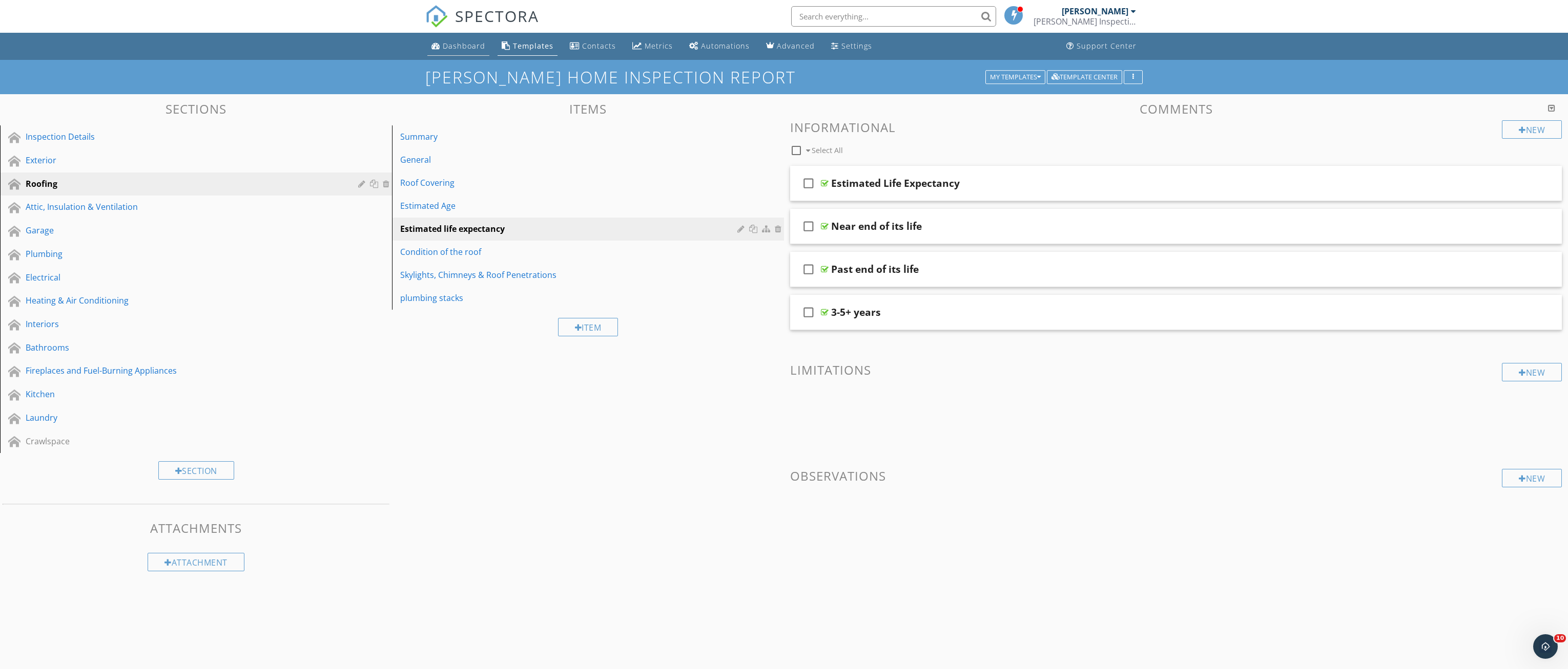
click at [461, 45] on div "Dashboard" at bounding box center [463, 46] width 42 height 10
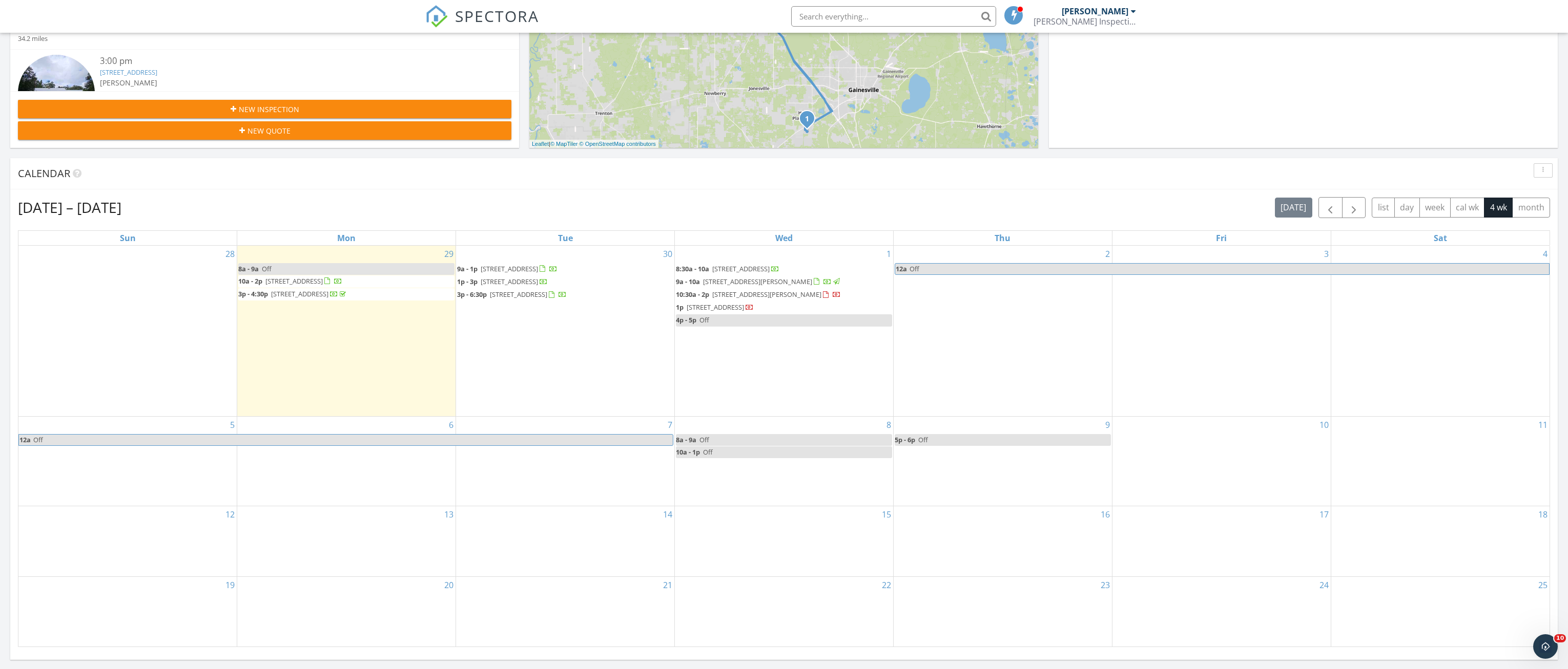
scroll to position [308, 0]
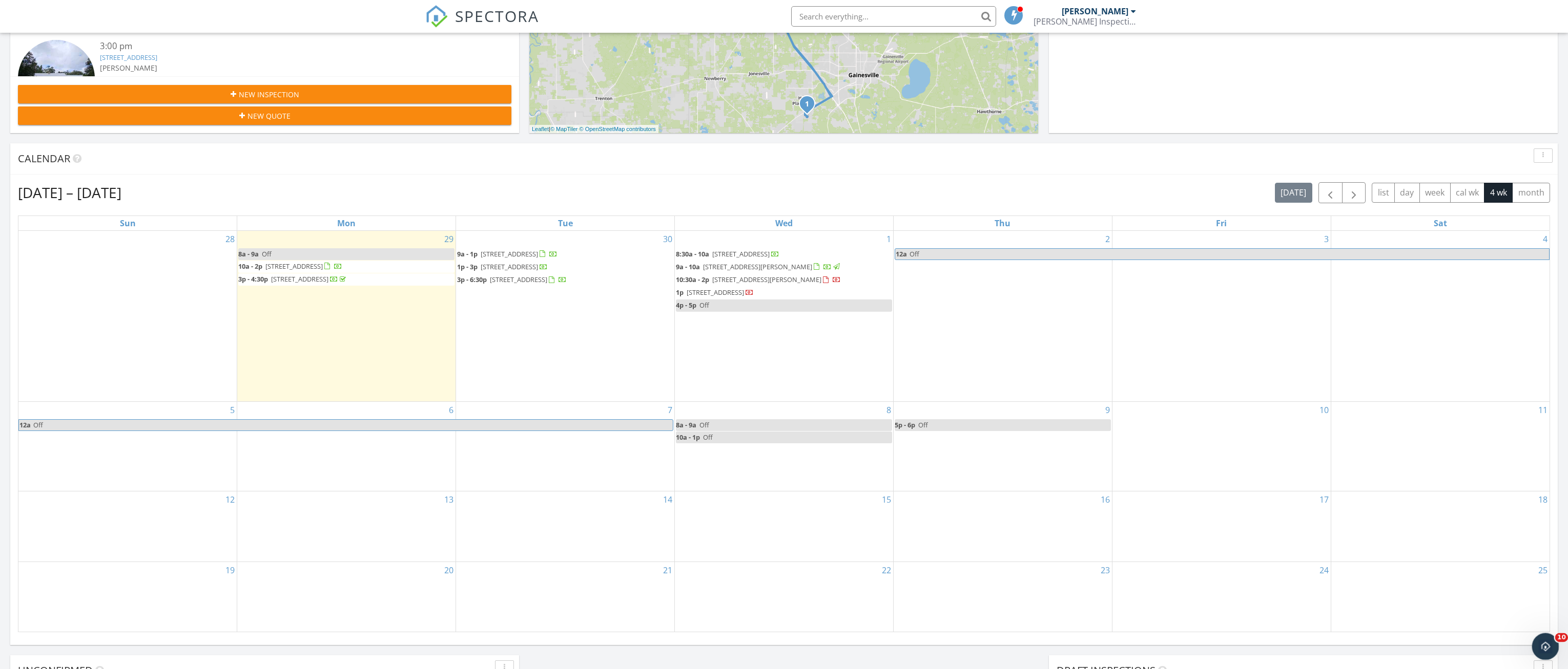
click at [1538, 639] on div "Open Intercom Messenger" at bounding box center [1544, 645] width 34 height 34
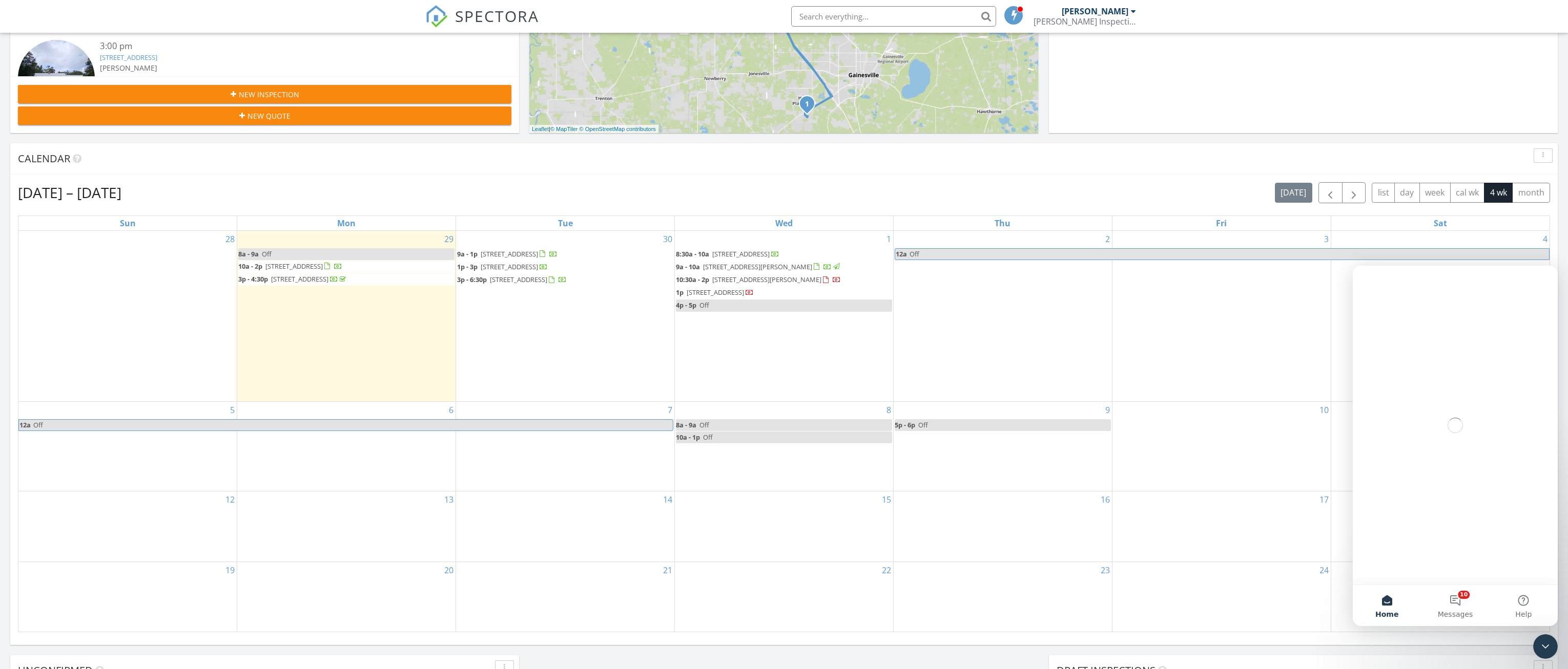
scroll to position [0, 0]
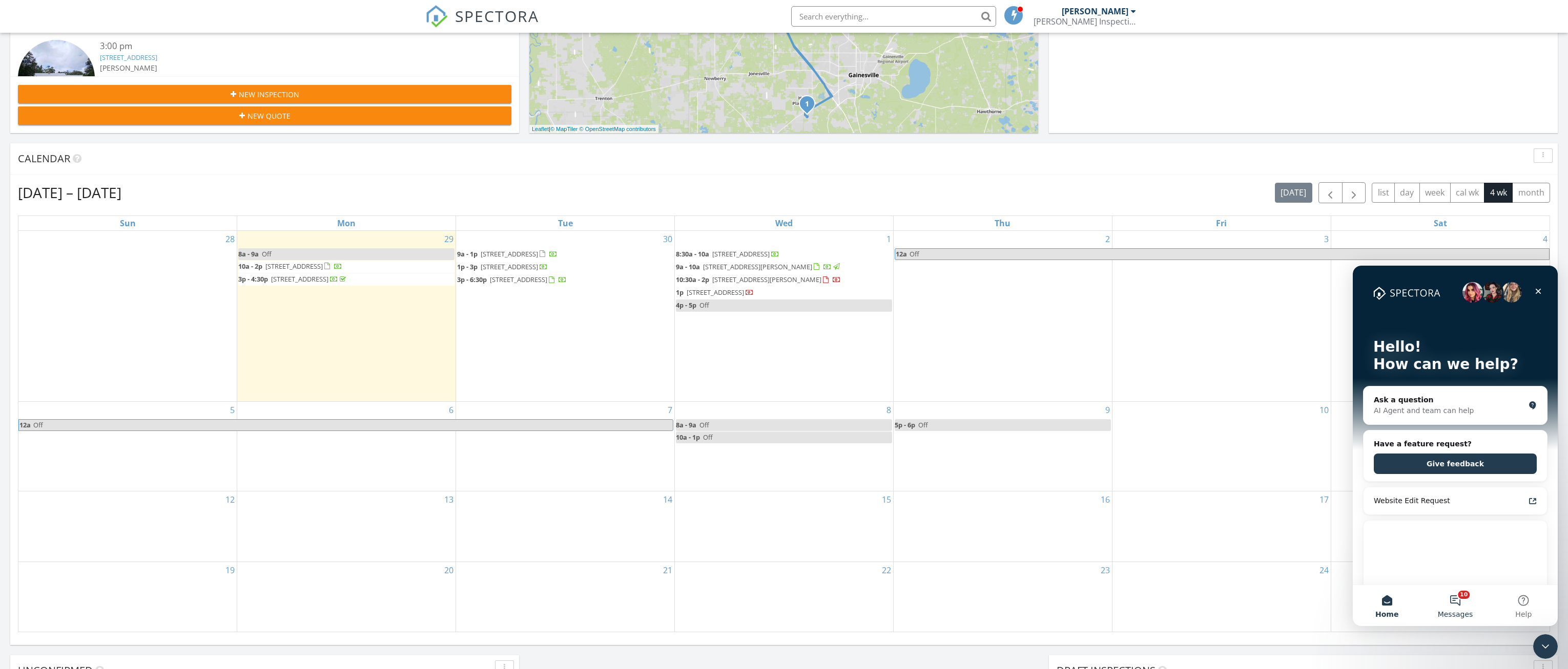
click at [1461, 605] on button "10 Messages" at bounding box center [1454, 606] width 68 height 41
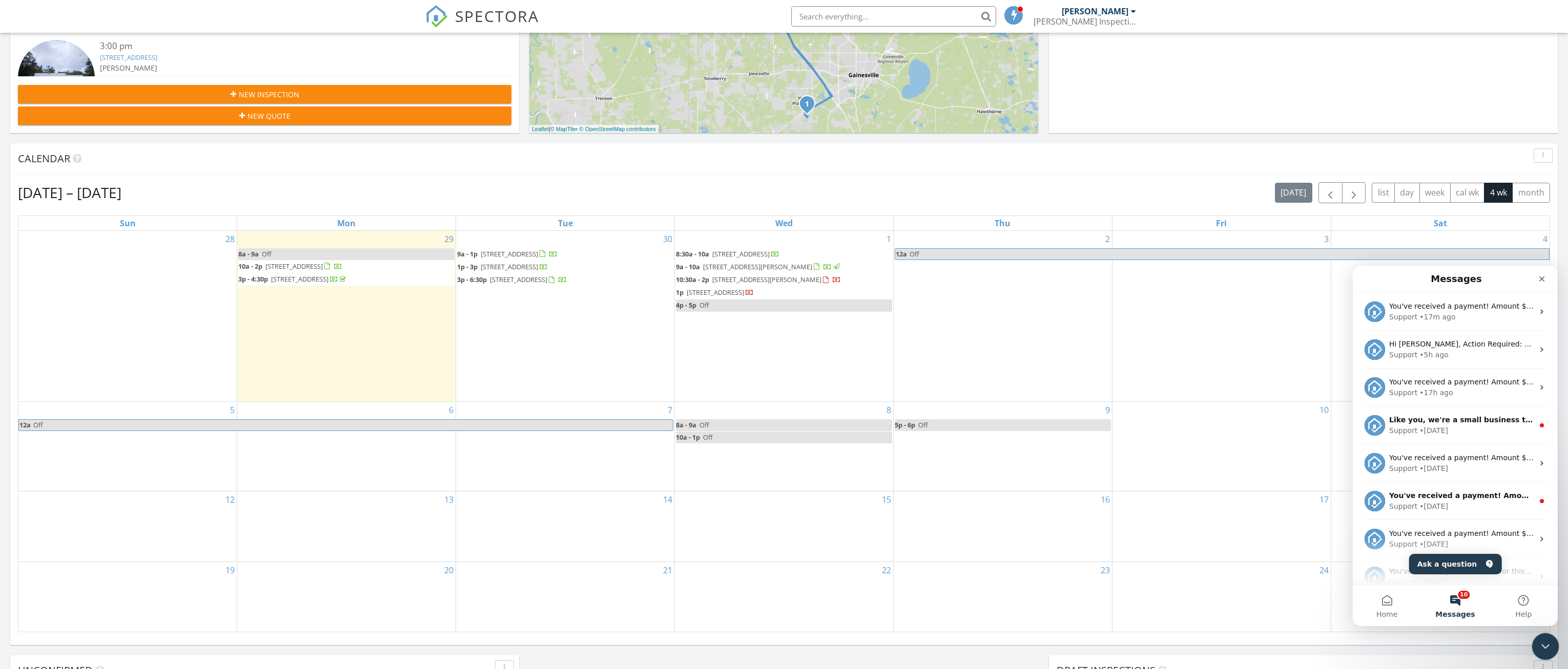
click at [1549, 637] on div "Close Intercom Messenger" at bounding box center [1544, 645] width 25 height 25
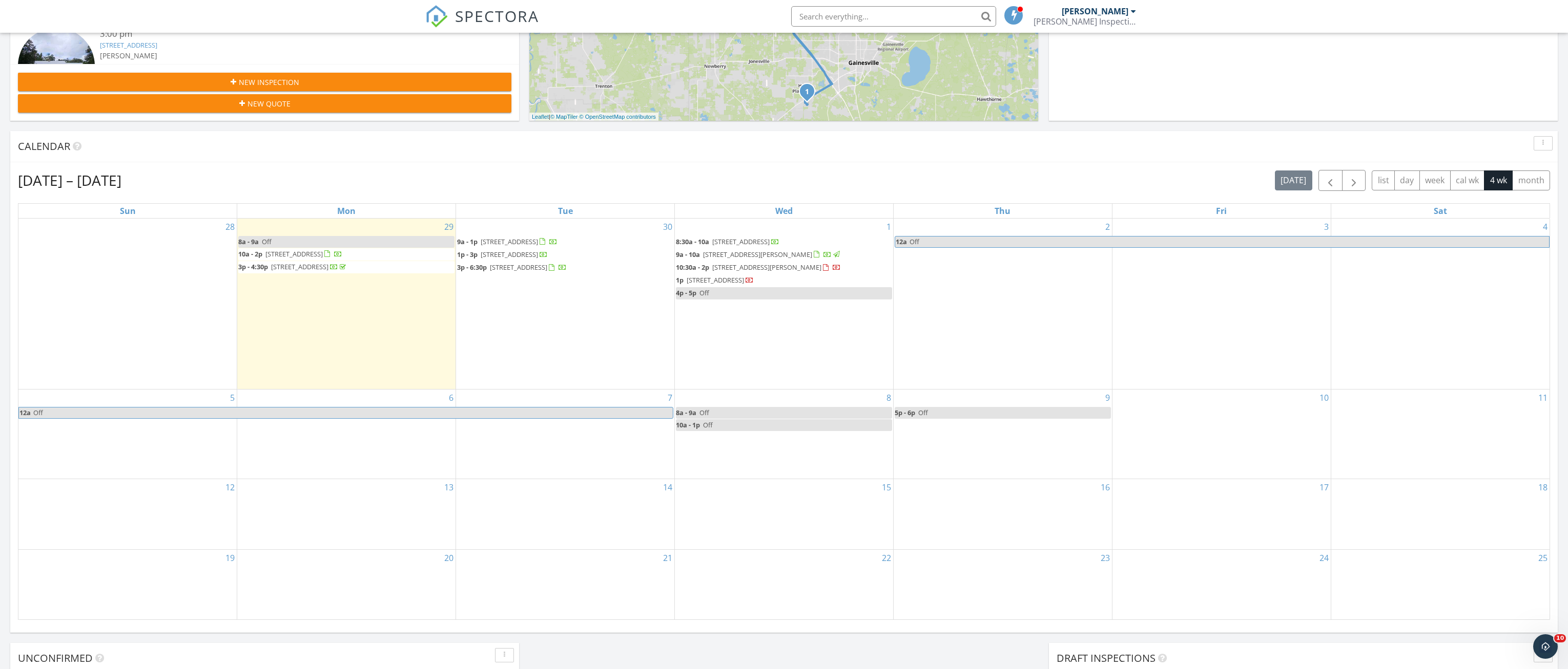
scroll to position [358, 0]
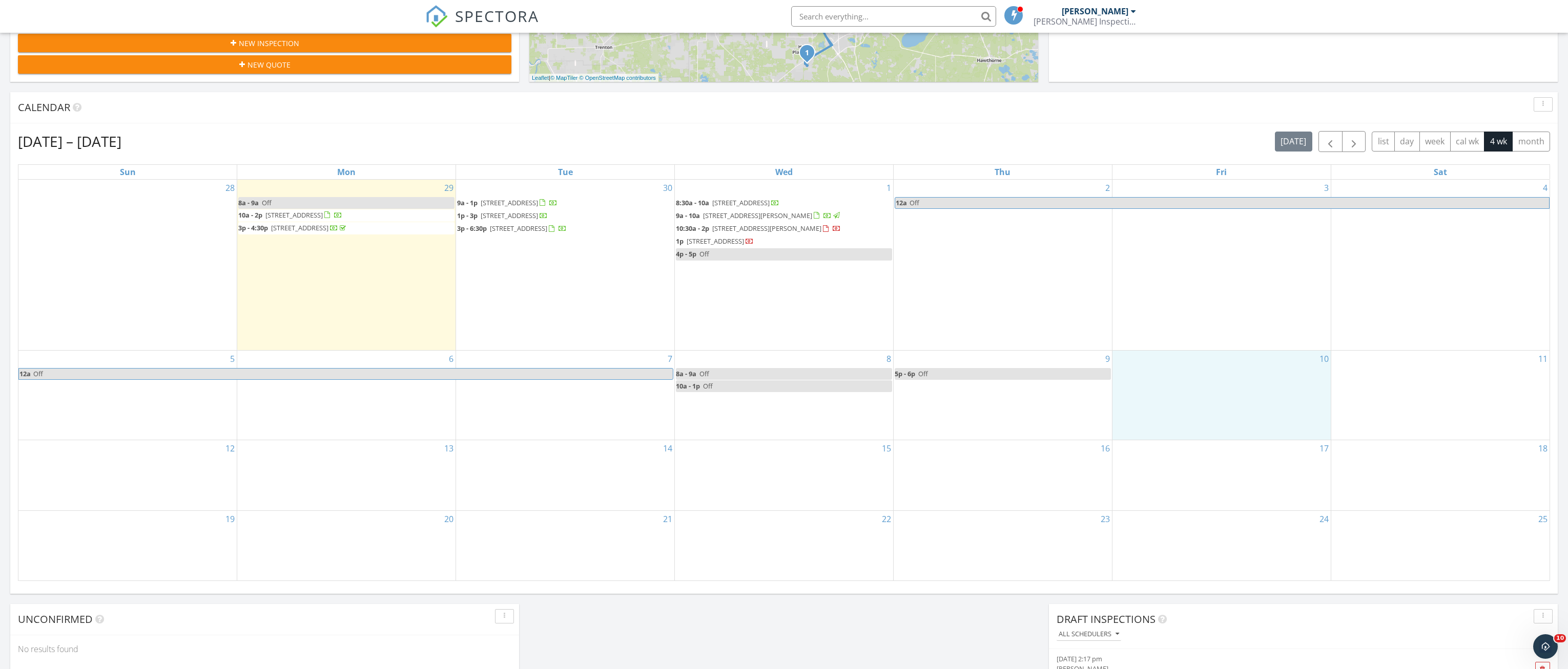
click at [1198, 390] on div "10" at bounding box center [1222, 396] width 218 height 90
click at [1231, 346] on link "Inspection" at bounding box center [1221, 348] width 53 height 16
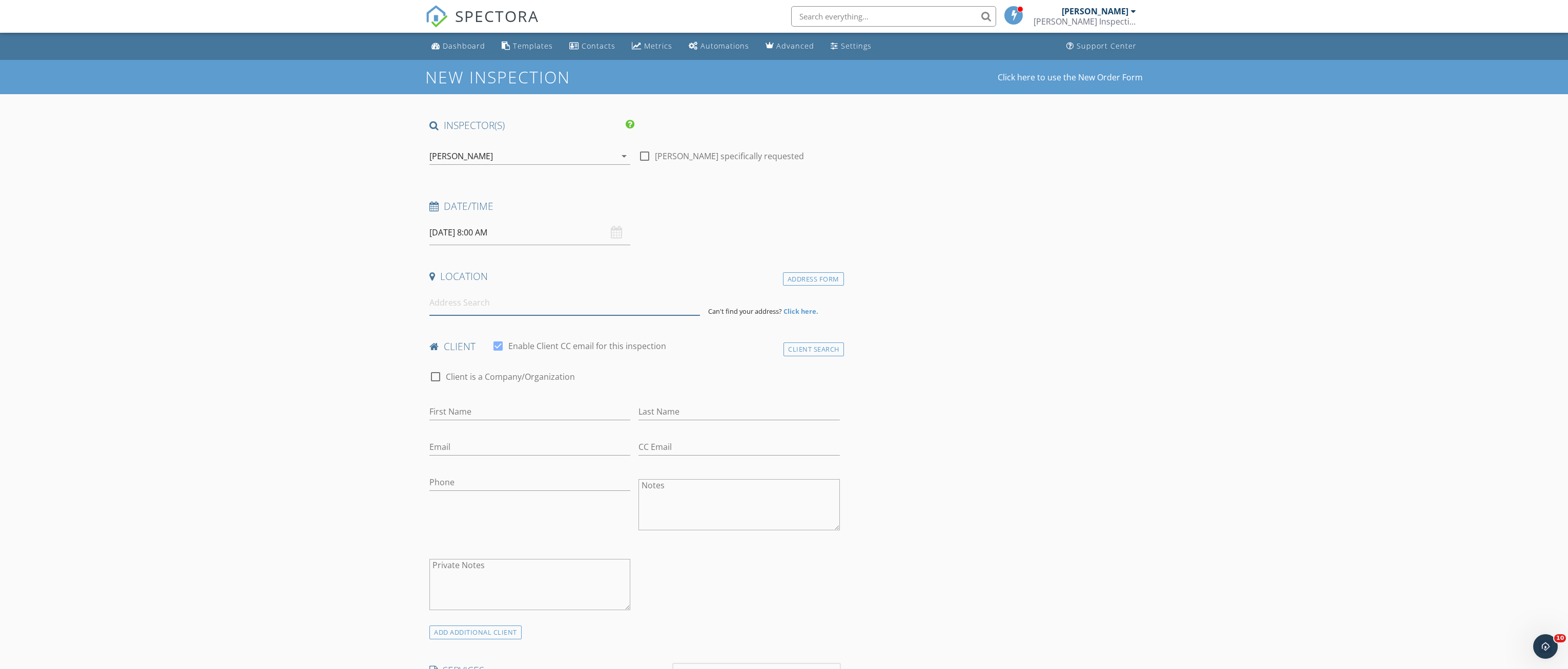
click at [481, 306] on input at bounding box center [564, 302] width 270 height 25
type input "[STREET_ADDRESS]"
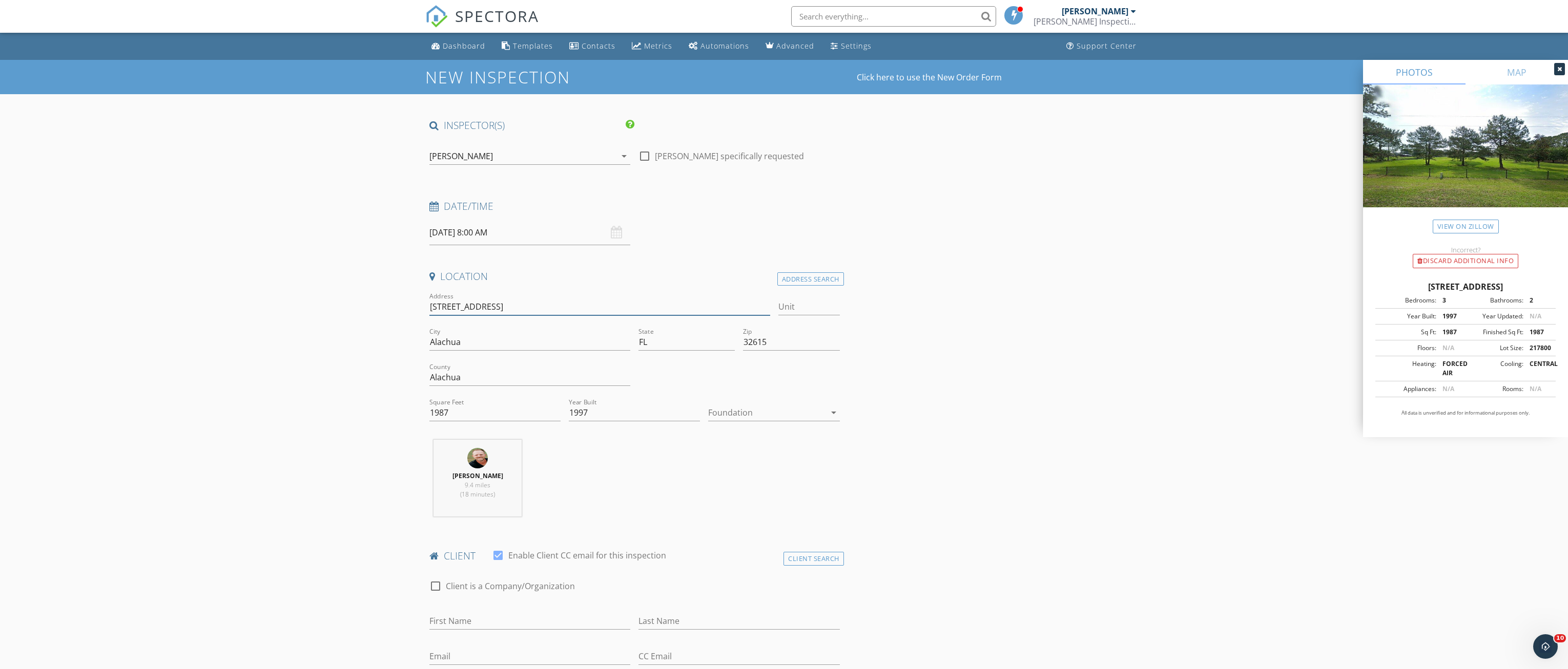
click at [457, 306] on input "[STREET_ADDRESS]" at bounding box center [600, 307] width 341 height 17
type input "[STREET_ADDRESS]"
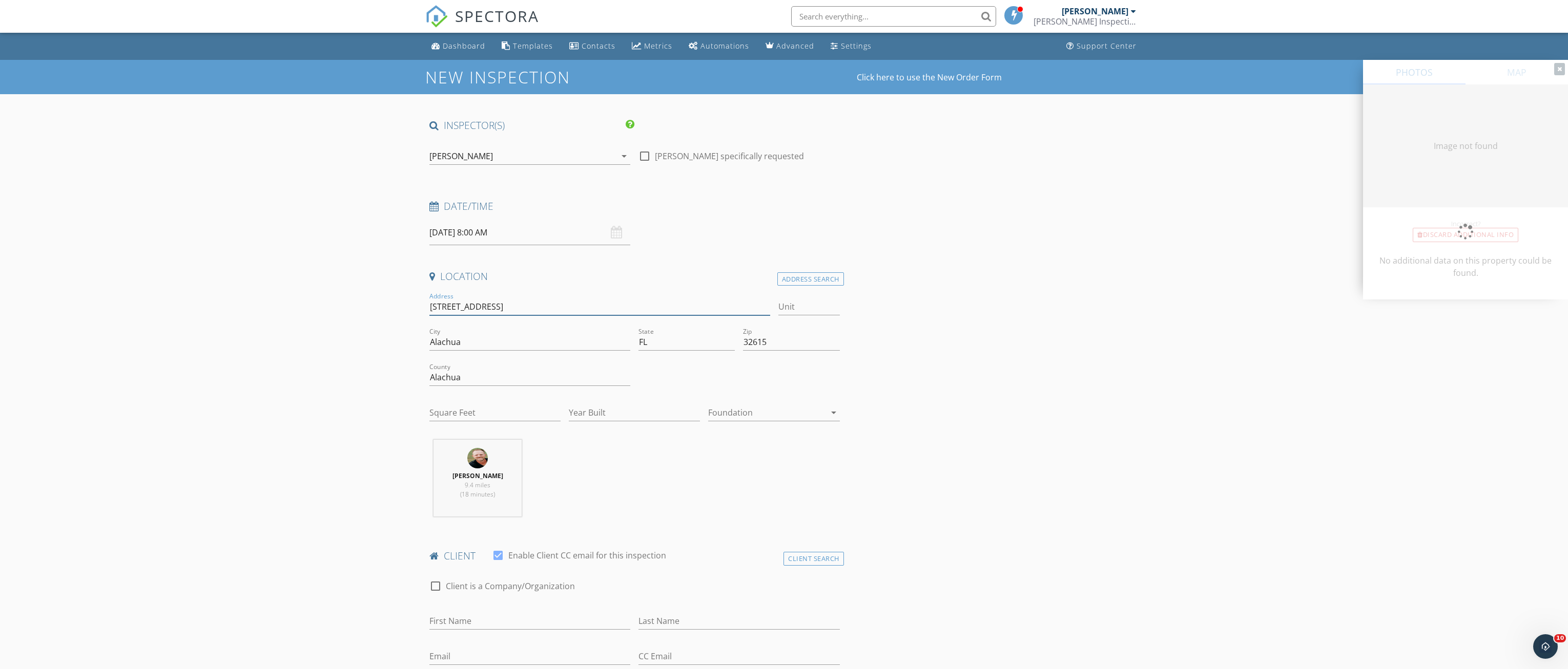
type input "1987"
type input "1997"
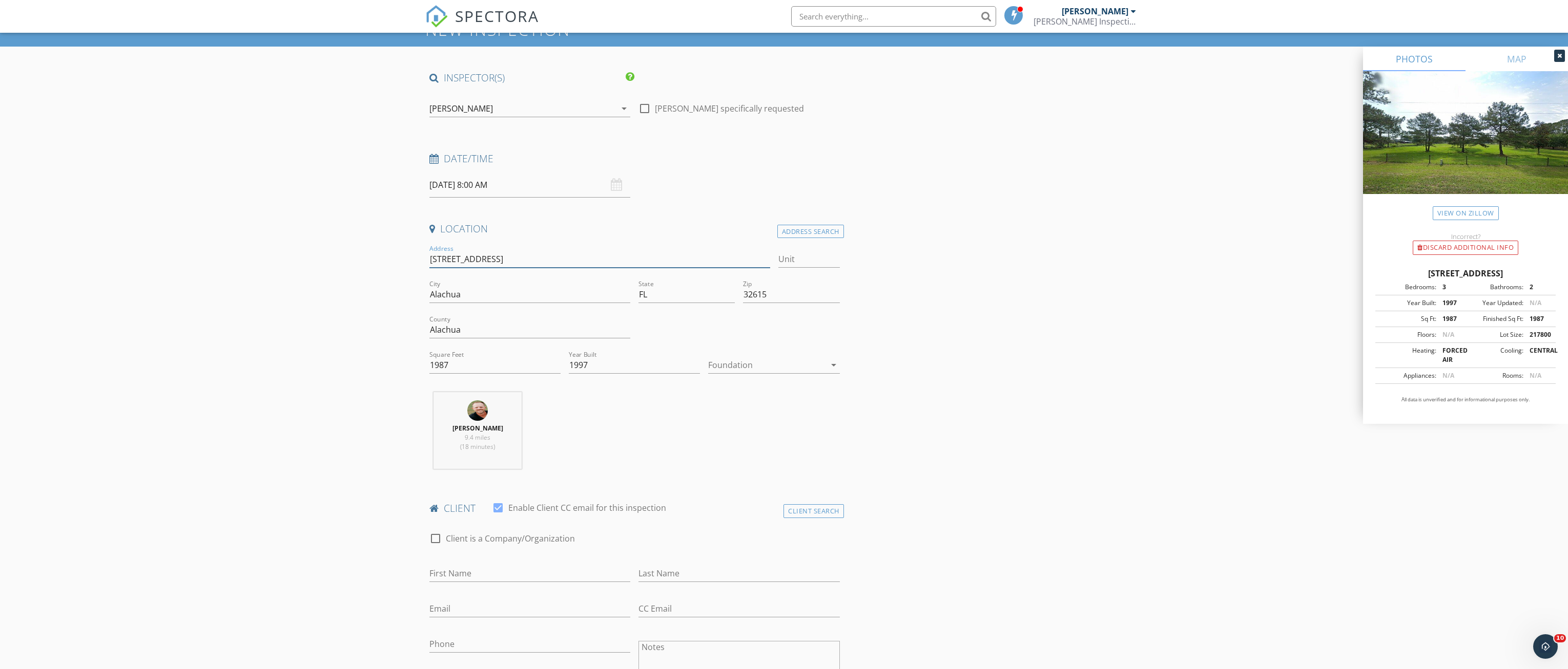
scroll to position [103, 0]
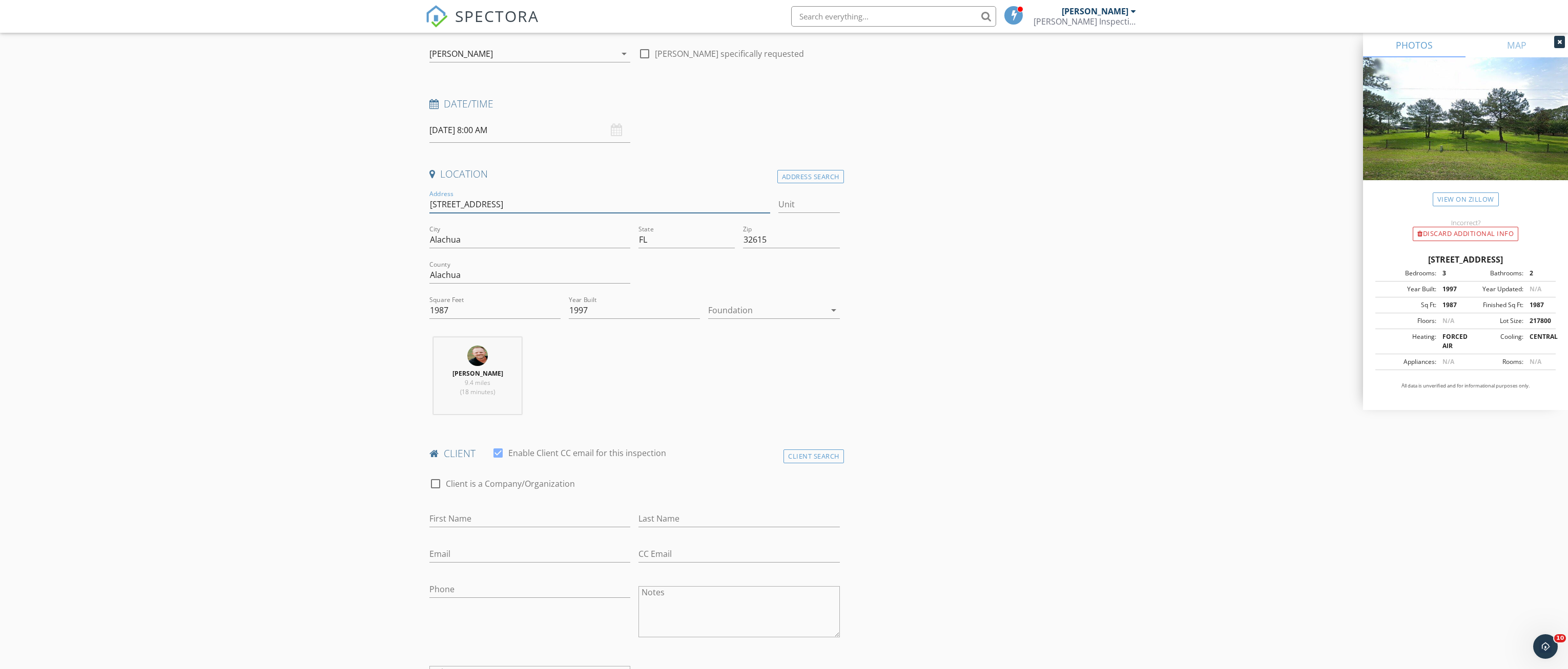
type input "[STREET_ADDRESS]"
click at [461, 521] on input "First Name" at bounding box center [530, 518] width 201 height 17
type input "Bill"
click at [677, 518] on input "Last Name" at bounding box center [738, 518] width 201 height 17
type input "[PERSON_NAME]"
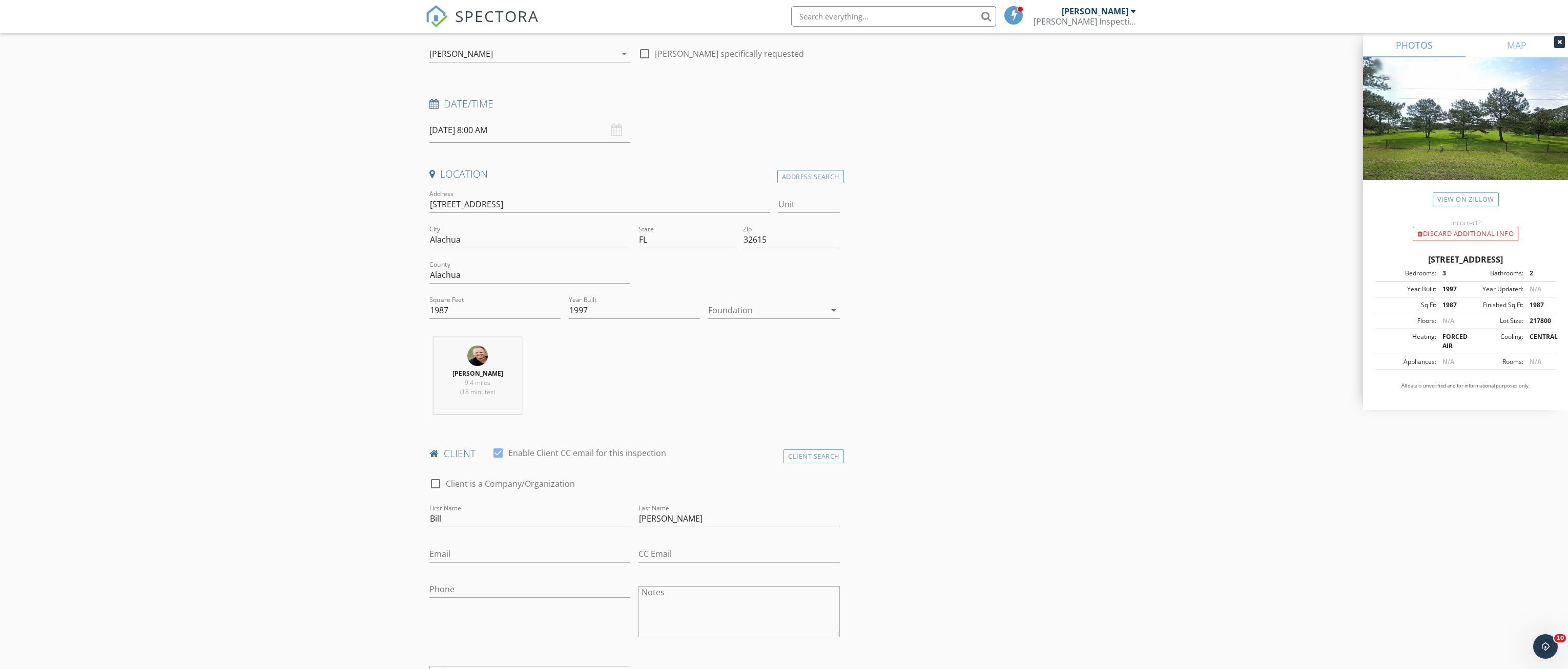
click at [461, 545] on div "Email" at bounding box center [530, 557] width 201 height 34
click at [459, 551] on input "Email" at bounding box center [530, 554] width 201 height 17
type input "wrshiskin@gmail.com"
click at [448, 590] on input "Phone" at bounding box center [530, 589] width 201 height 17
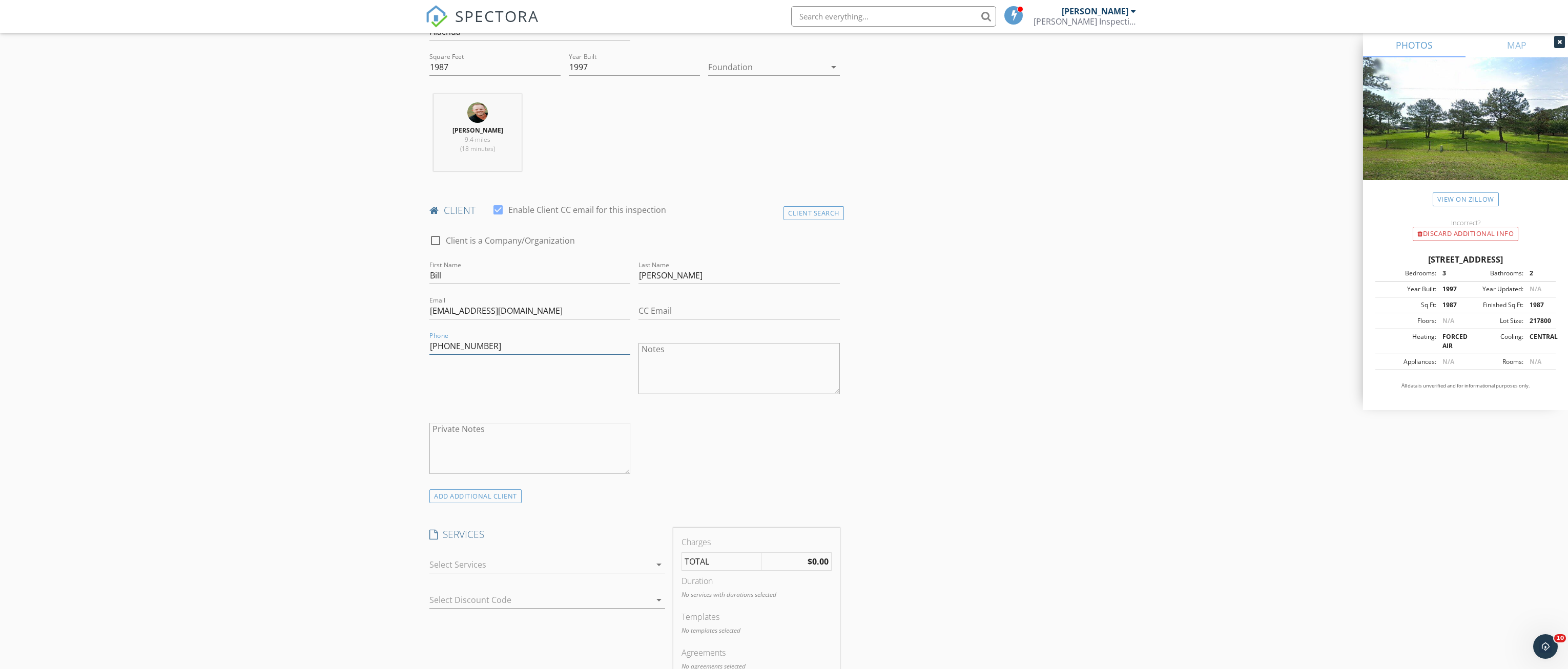
scroll to position [358, 0]
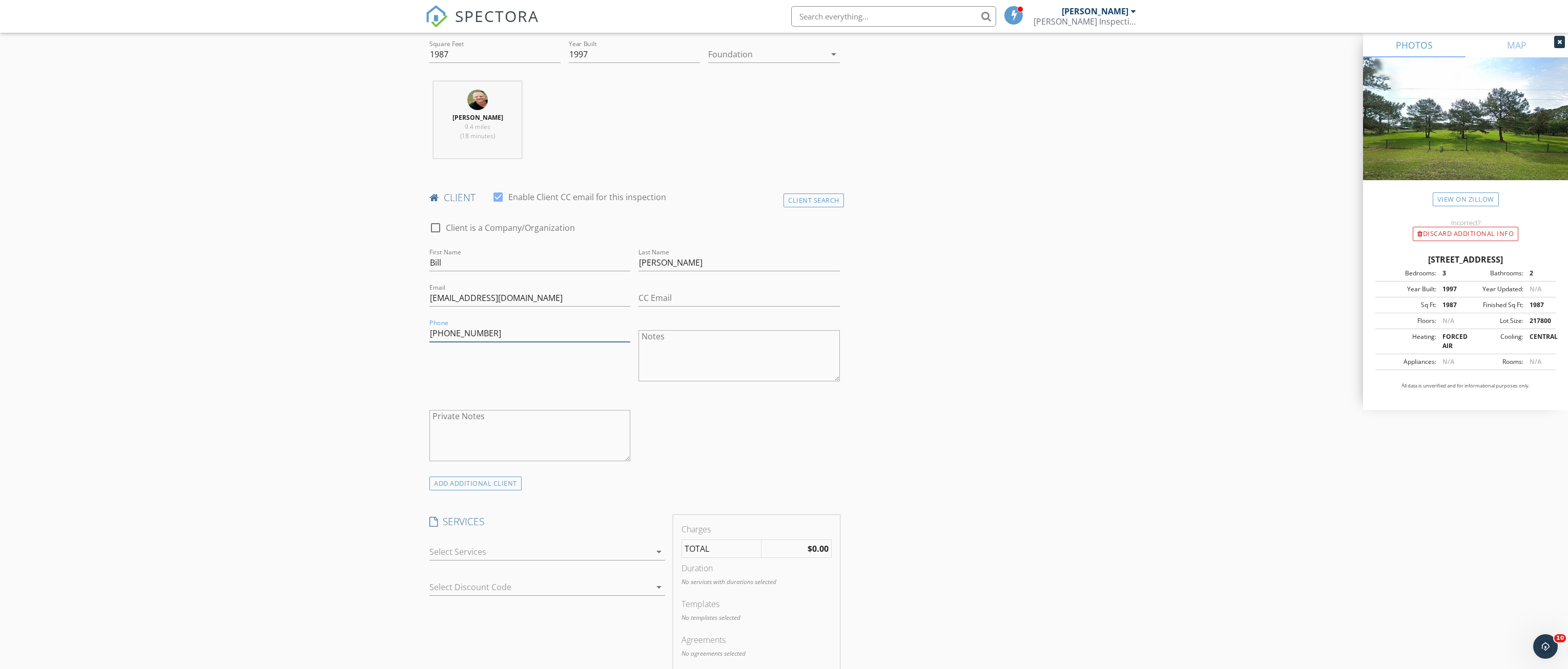
type input "352-316-8182"
click at [666, 301] on input "CC Email" at bounding box center [738, 298] width 201 height 17
type input "julie@crosierroofing.com"
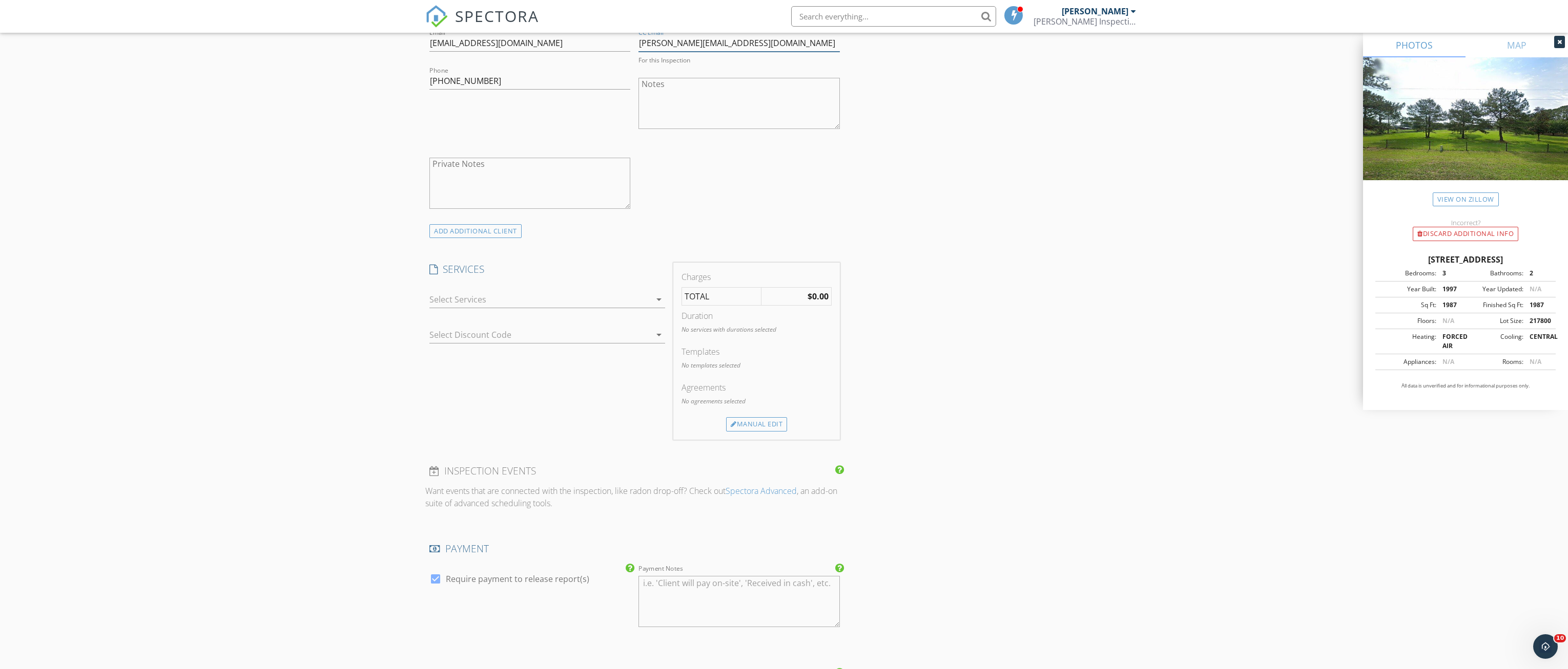
scroll to position [615, 0]
click at [583, 296] on div at bounding box center [540, 298] width 221 height 16
click at [511, 322] on div "Wind Mitigation" at bounding box center [491, 324] width 61 height 12
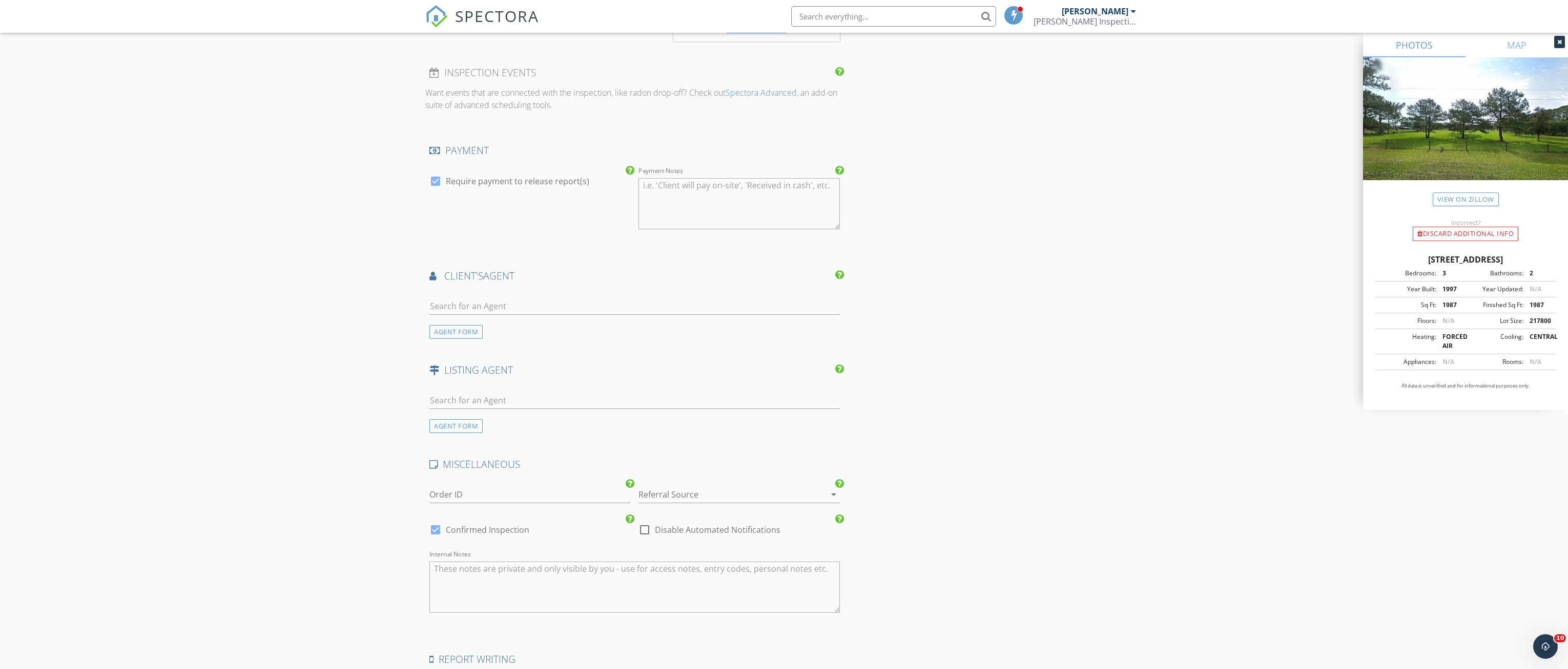
scroll to position [1126, 0]
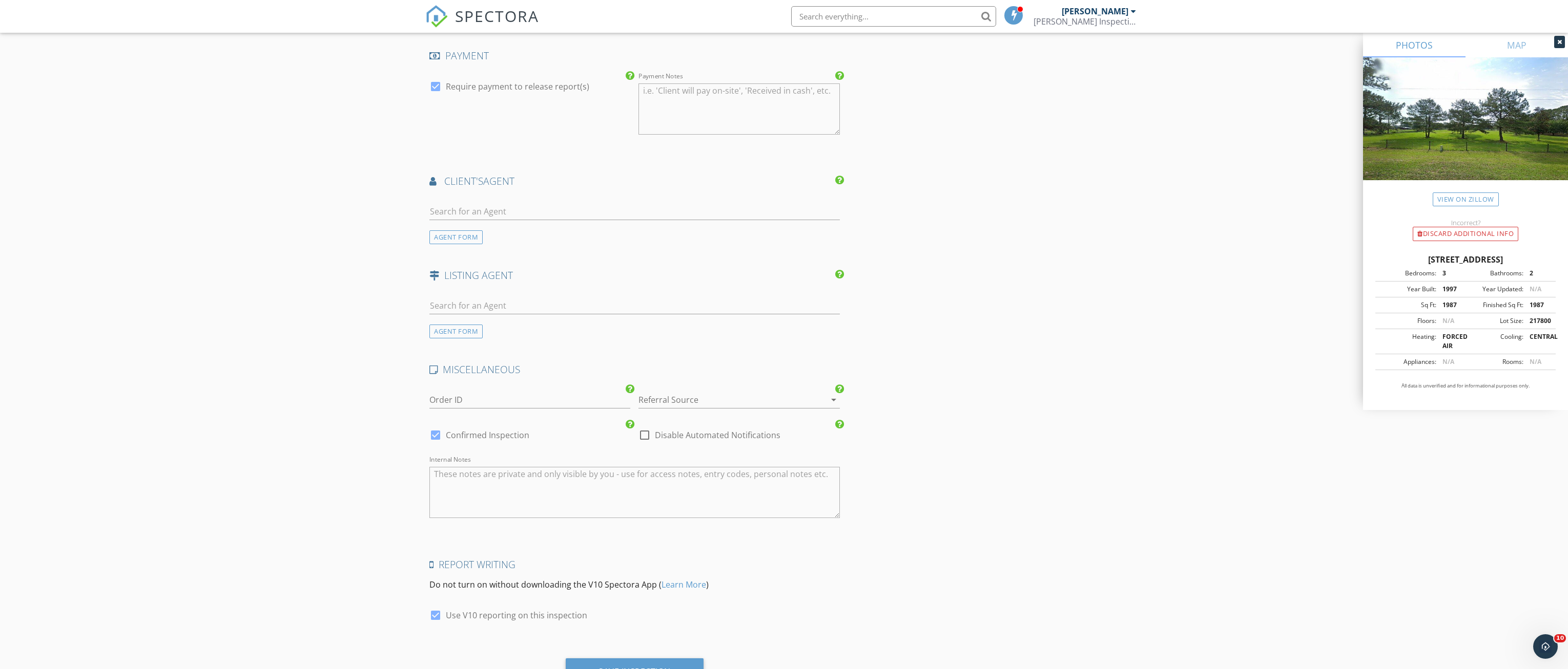
click at [644, 431] on div at bounding box center [645, 435] width 18 height 18
checkbox input "true"
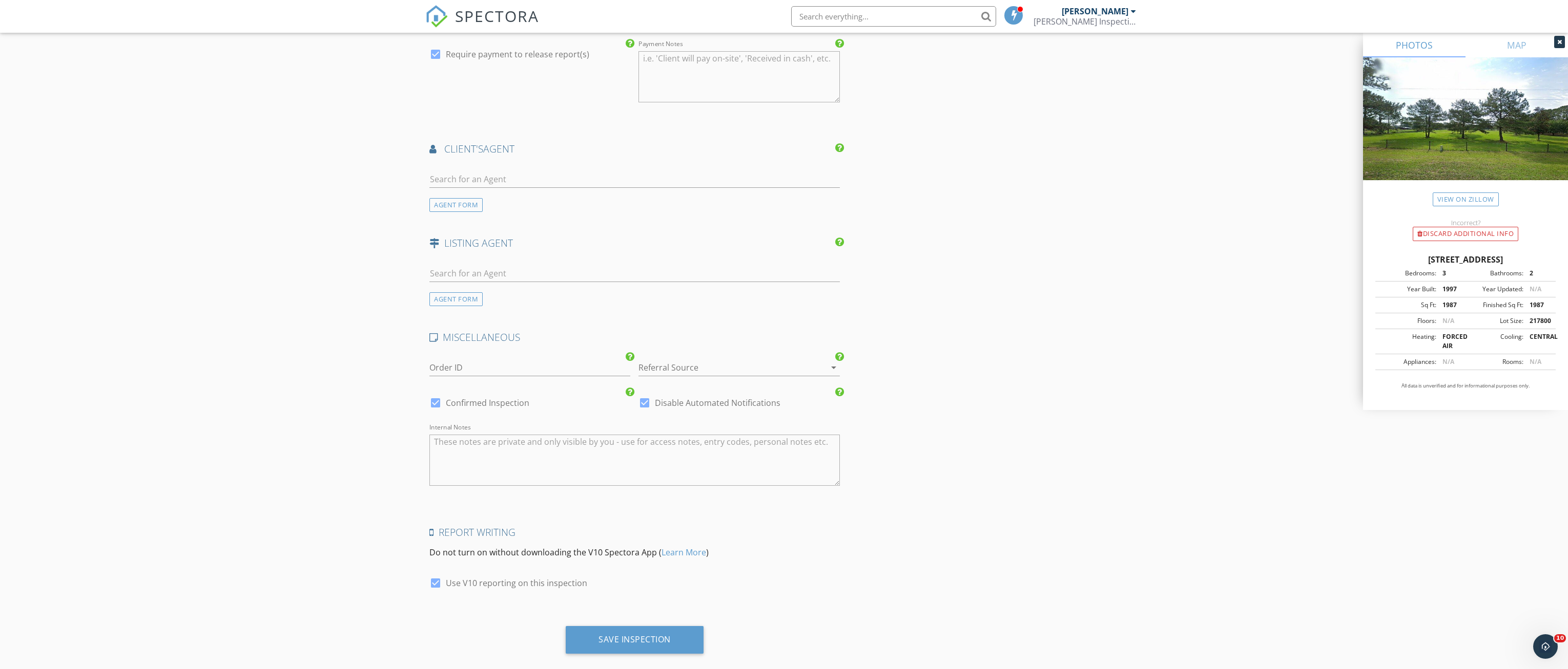
scroll to position [1176, 0]
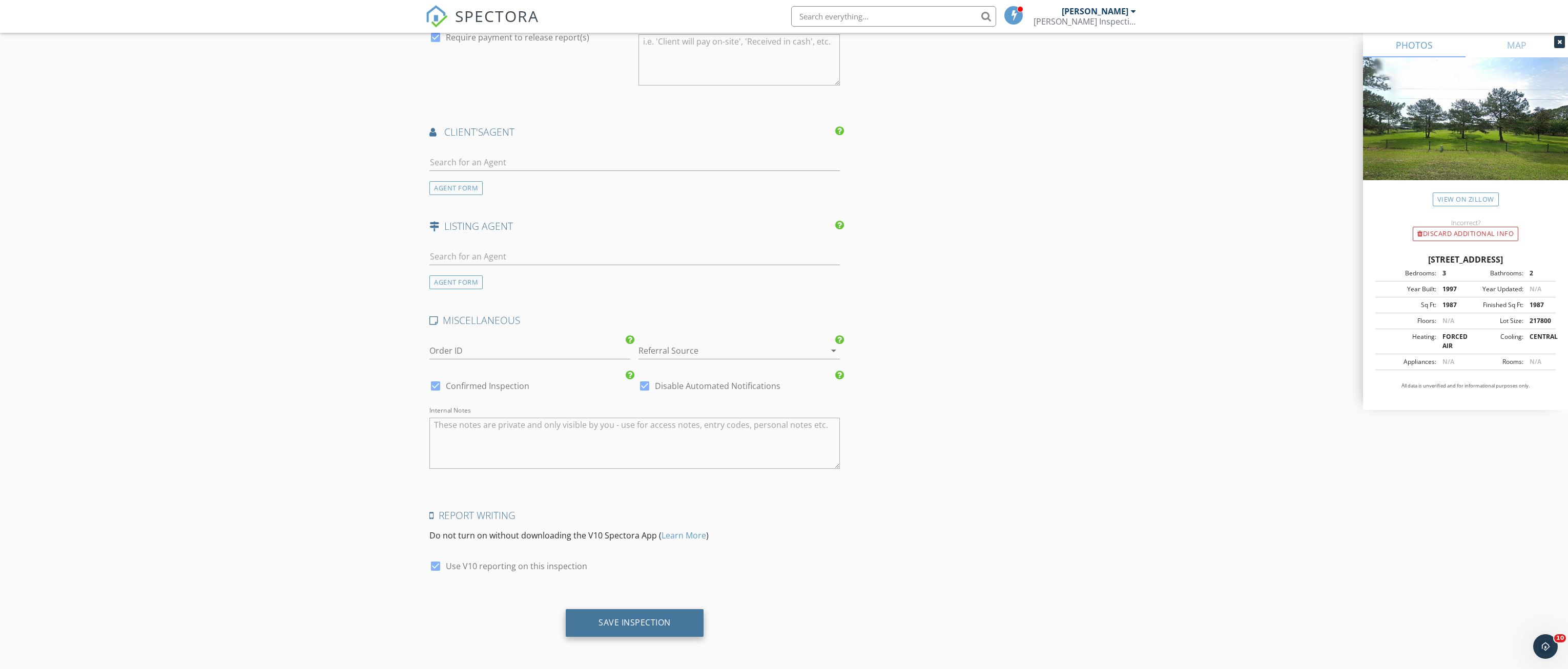
click at [641, 622] on div "Save Inspection" at bounding box center [635, 623] width 72 height 10
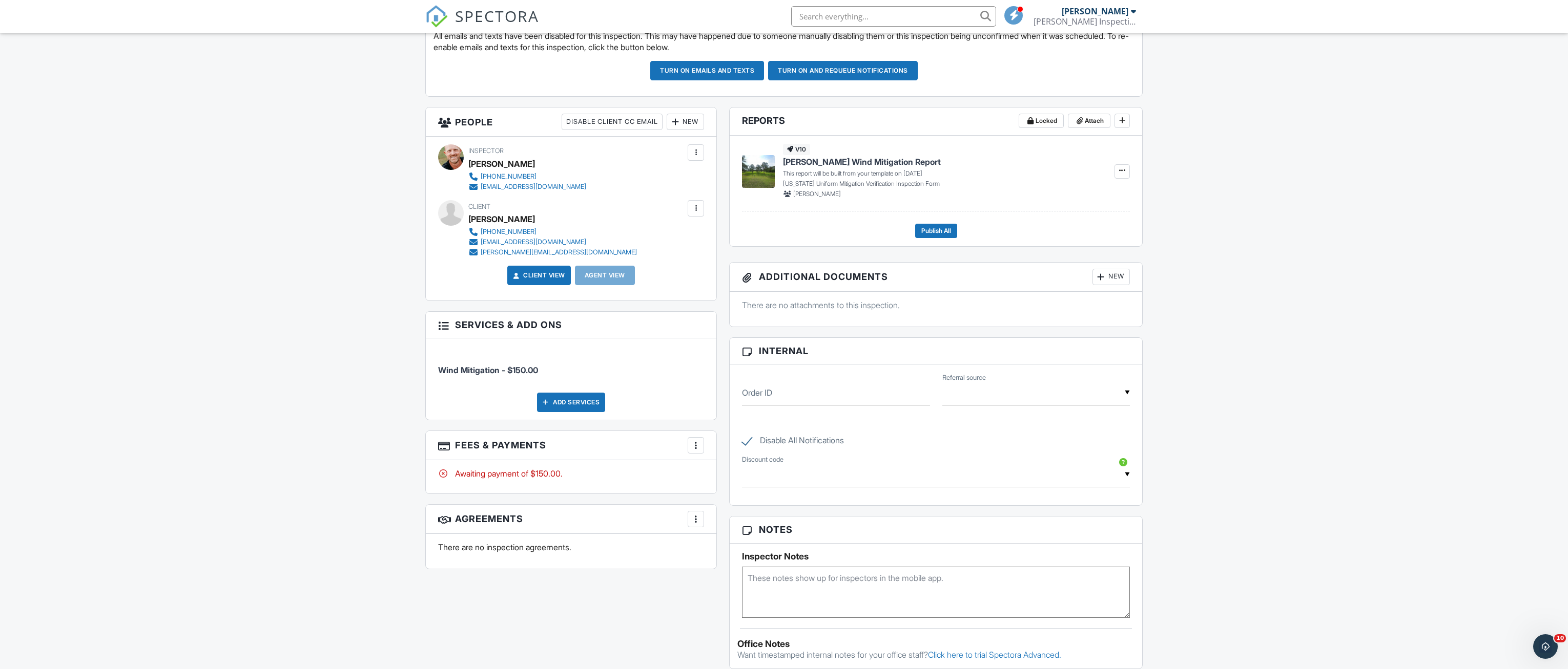
scroll to position [358, 0]
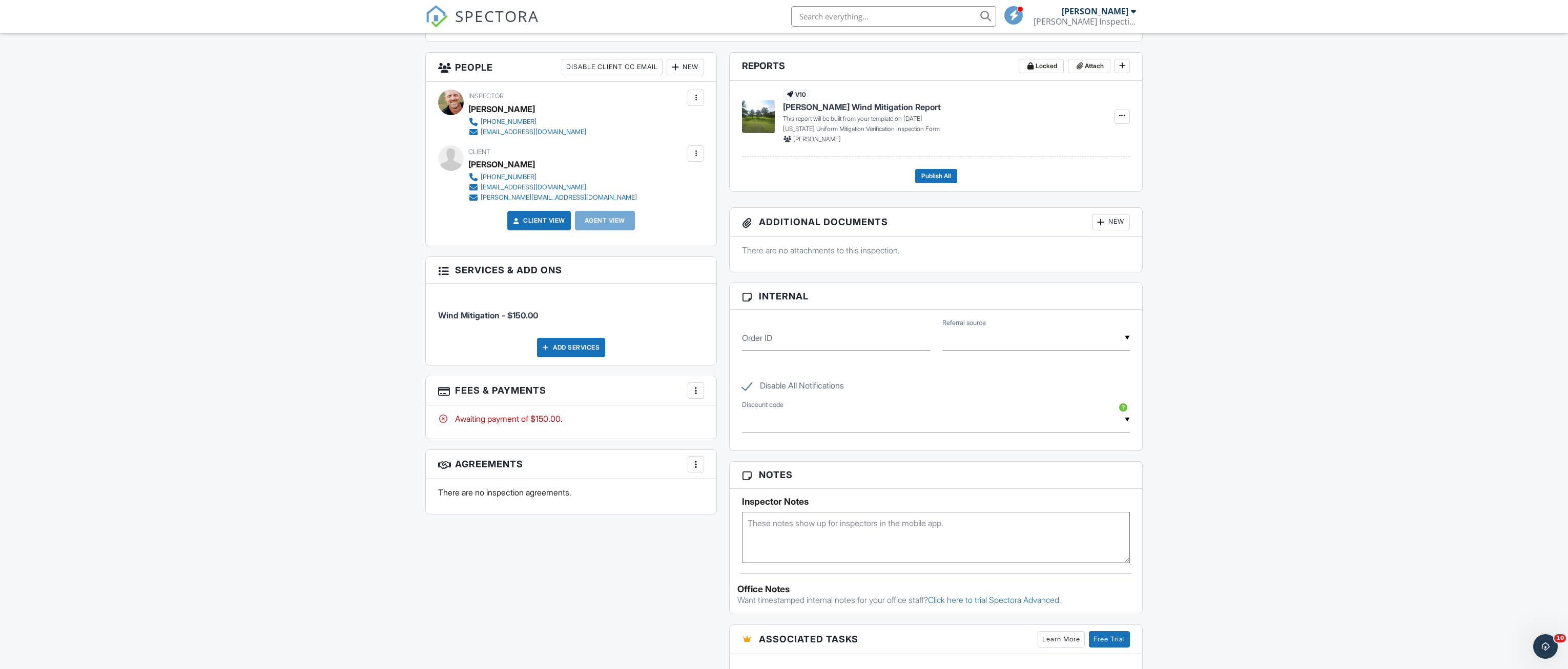
click at [778, 543] on textarea at bounding box center [936, 538] width 388 height 51
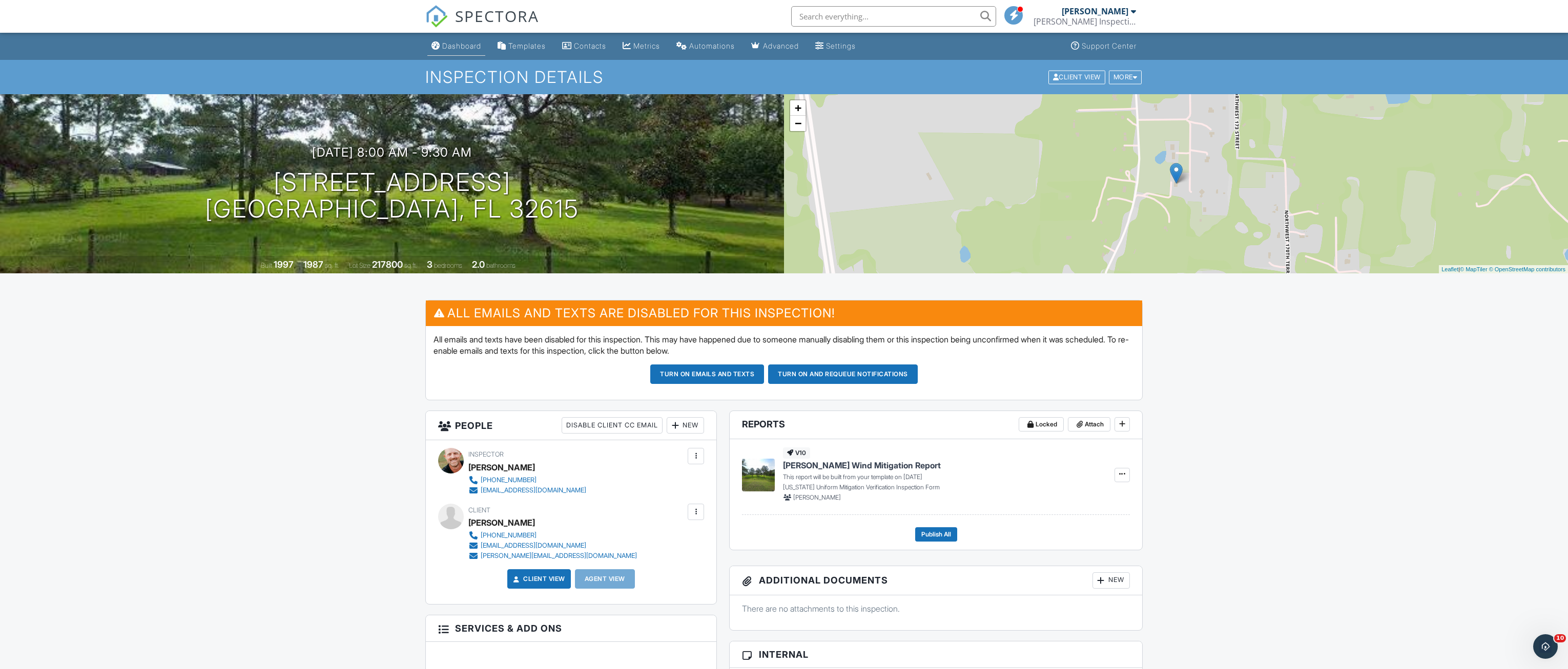
type textarea "[DATE] R25-001461"
click at [441, 42] on link "Dashboard" at bounding box center [456, 46] width 58 height 19
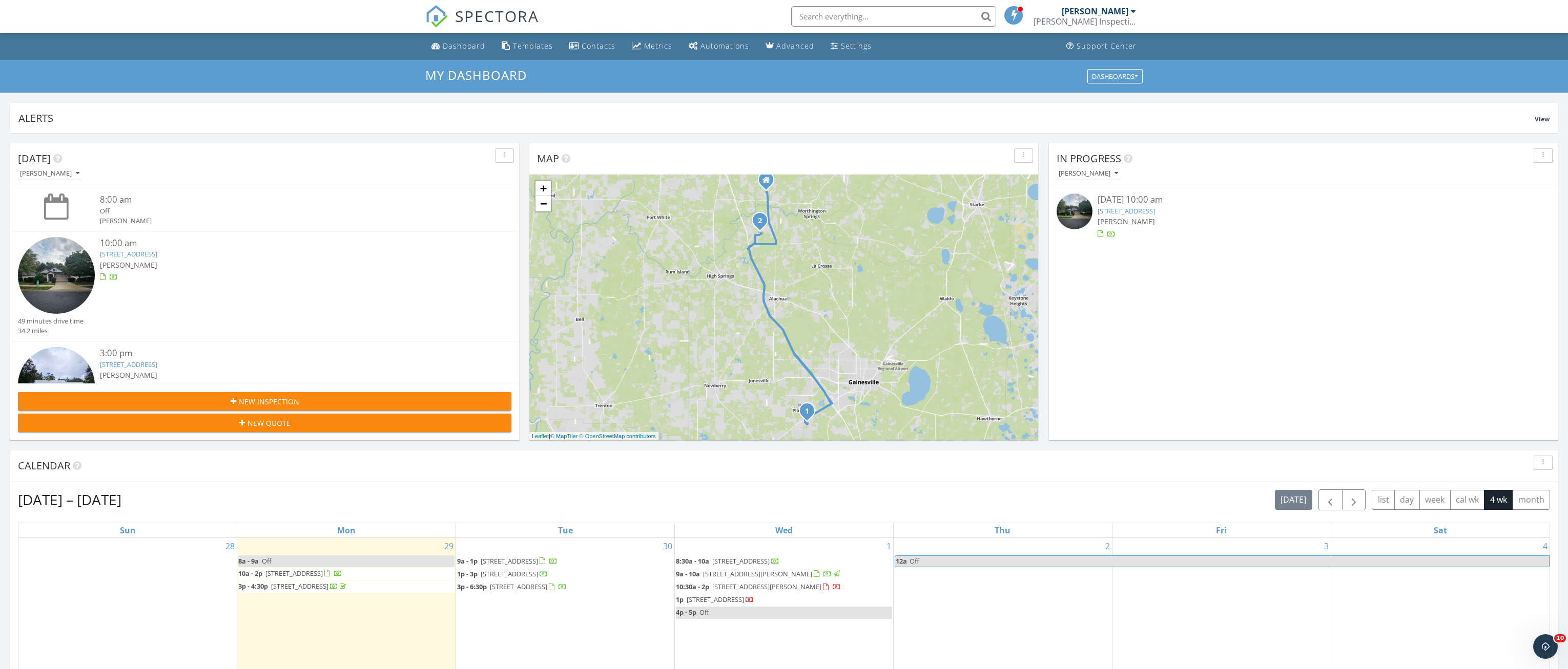
drag, startPoint x: 1144, startPoint y: 2, endPoint x: 1134, endPoint y: 7, distance: 11.2
click at [1144, 2] on nav "SPECTORA [PERSON_NAME] Inspection Services Role: Inspector Change Role Dashboar…" at bounding box center [784, 16] width 1568 height 33
click at [1109, 18] on div "[PERSON_NAME] Inspection Services" at bounding box center [1085, 21] width 103 height 10
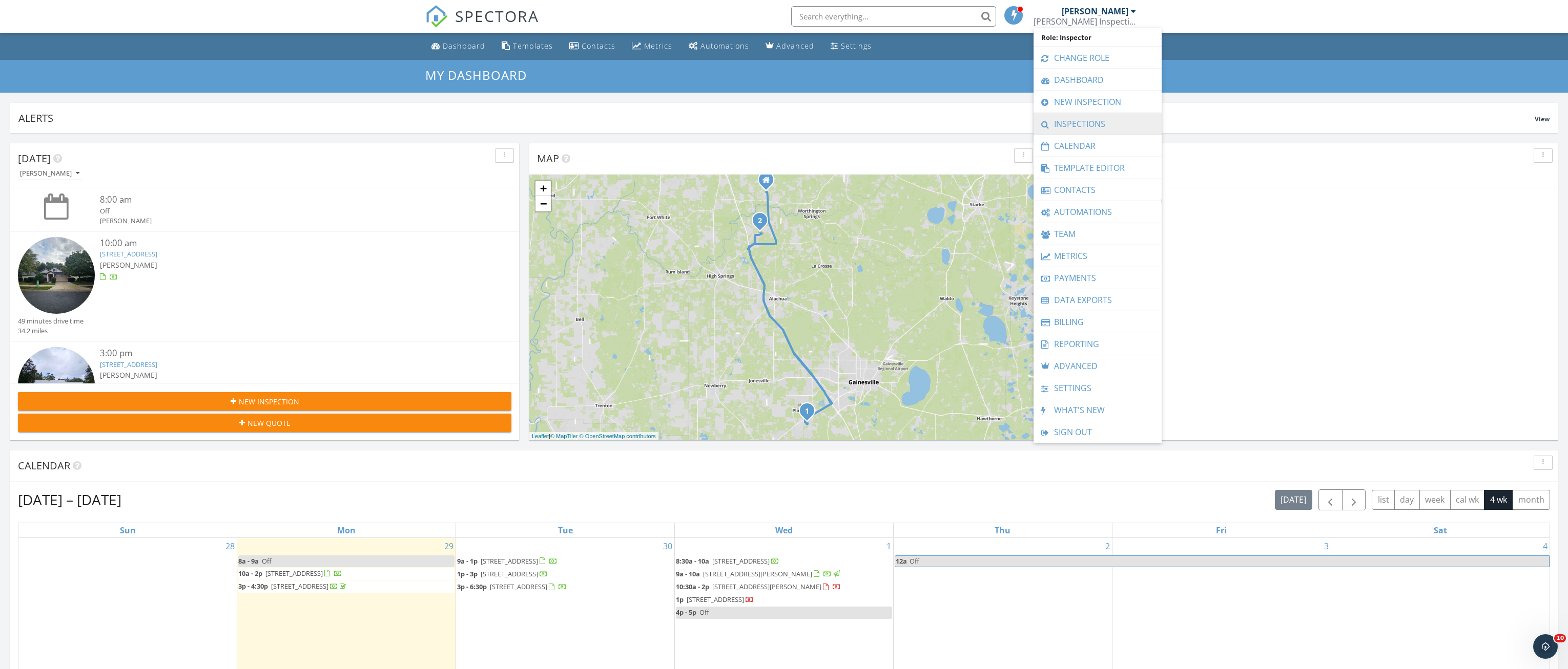
click at [1086, 126] on link "Inspections" at bounding box center [1097, 123] width 118 height 22
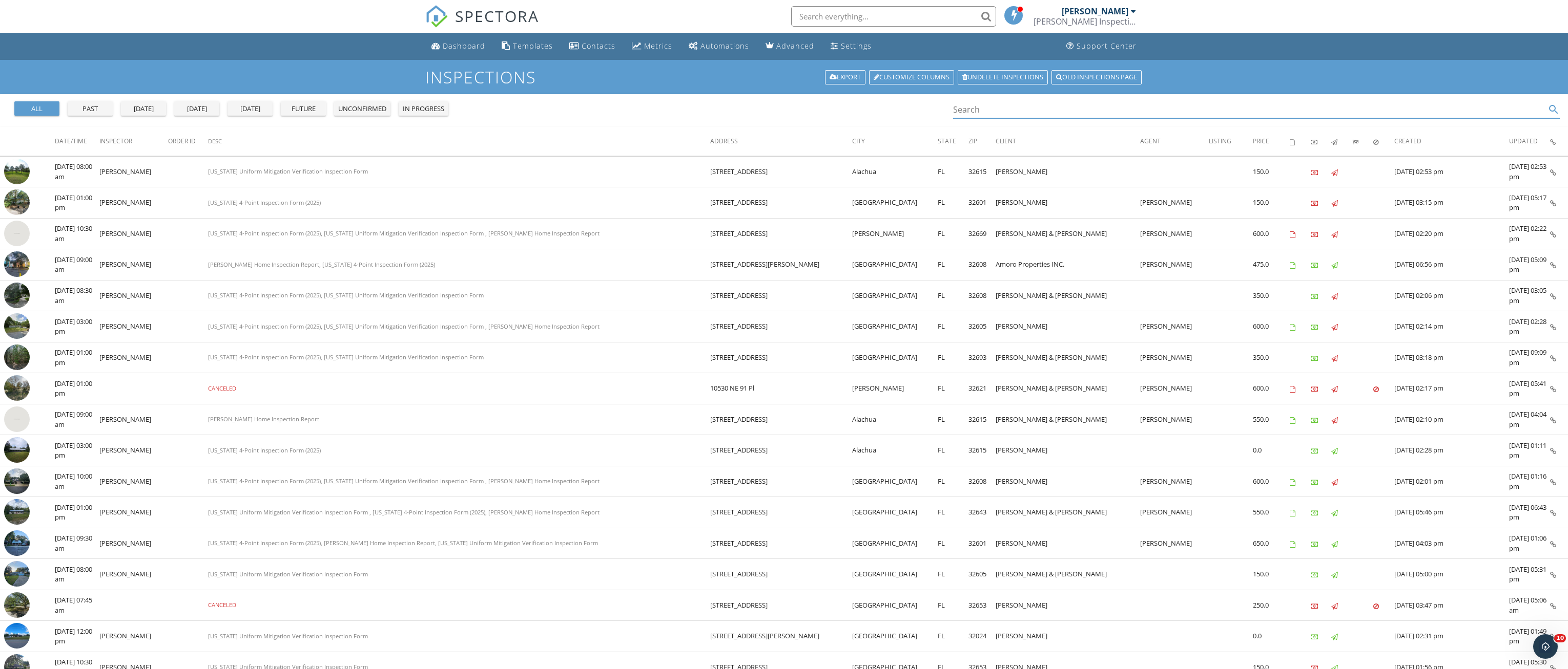
click at [972, 115] on input "Search" at bounding box center [1249, 110] width 592 height 17
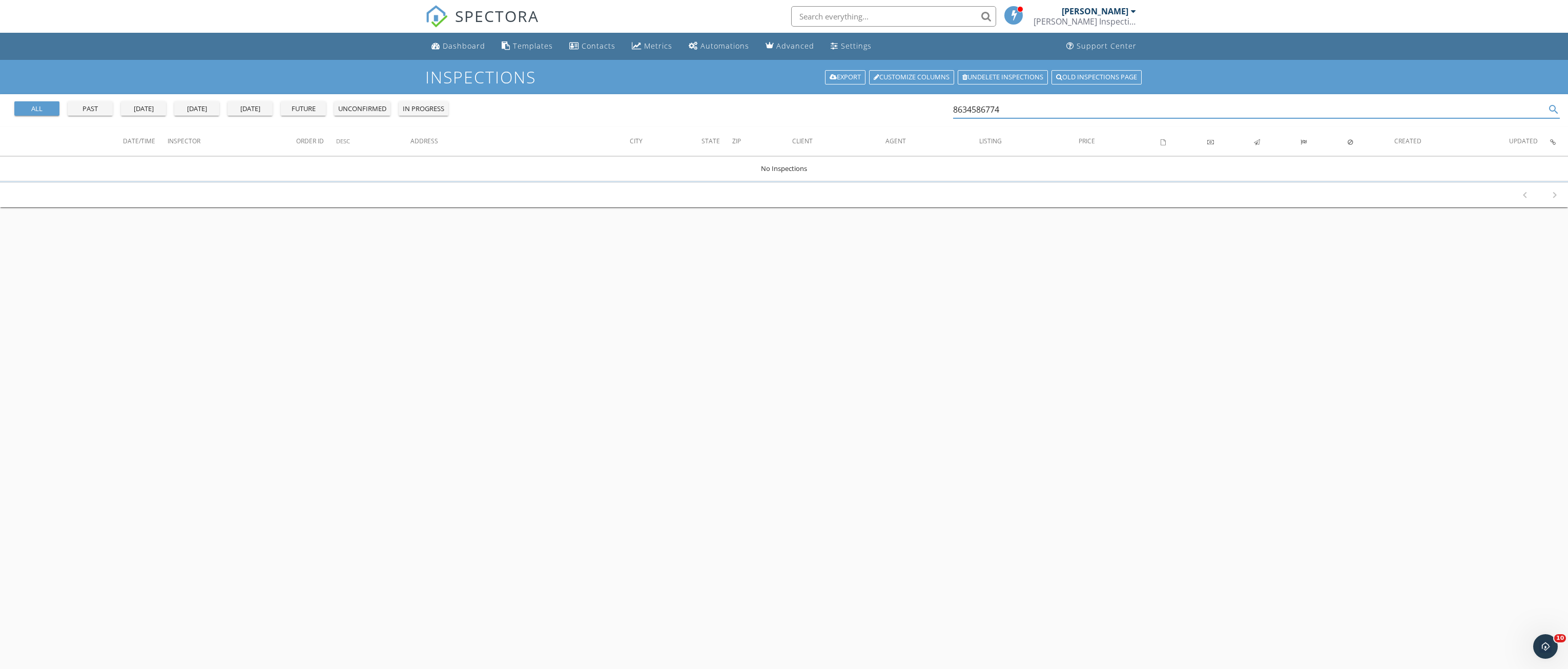
click at [968, 109] on input "8634586774" at bounding box center [1249, 110] width 592 height 17
click at [984, 109] on input "863-4586774" at bounding box center [1249, 110] width 592 height 17
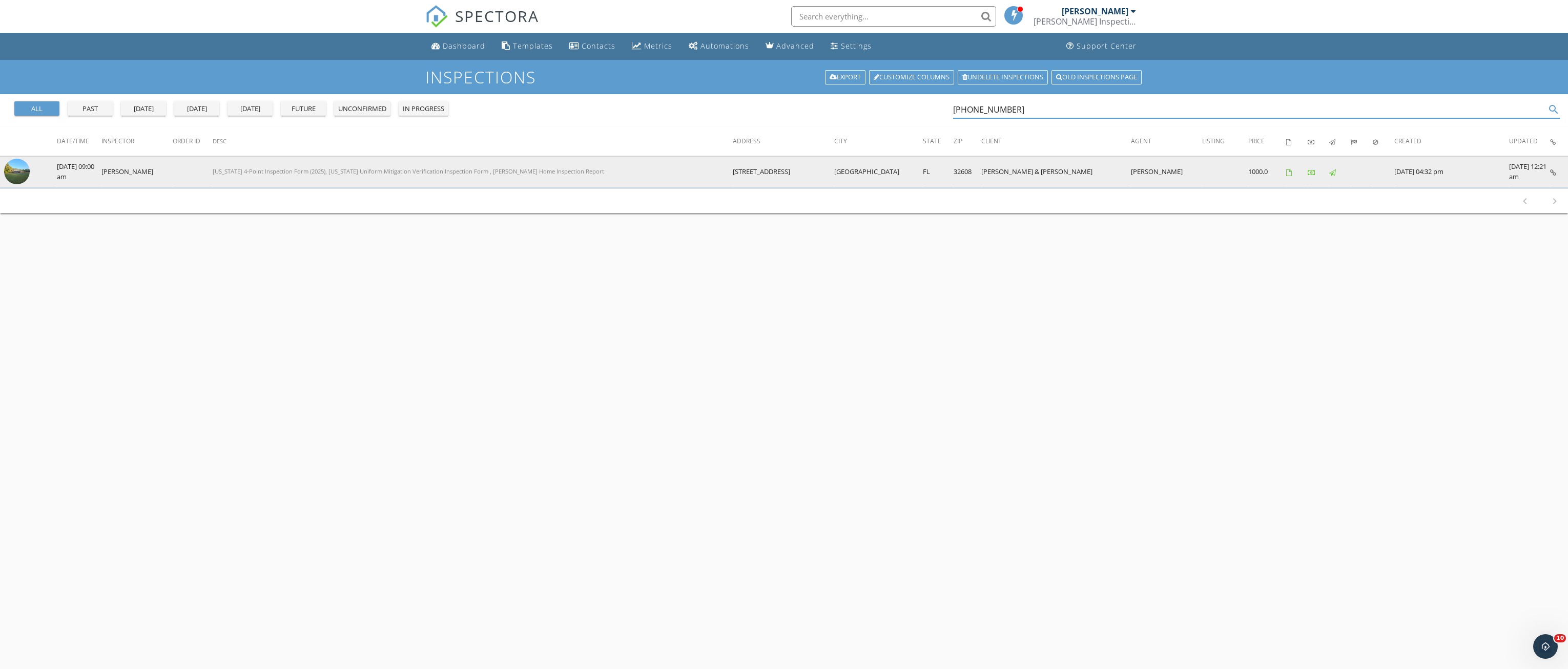
type input "863-458-6774"
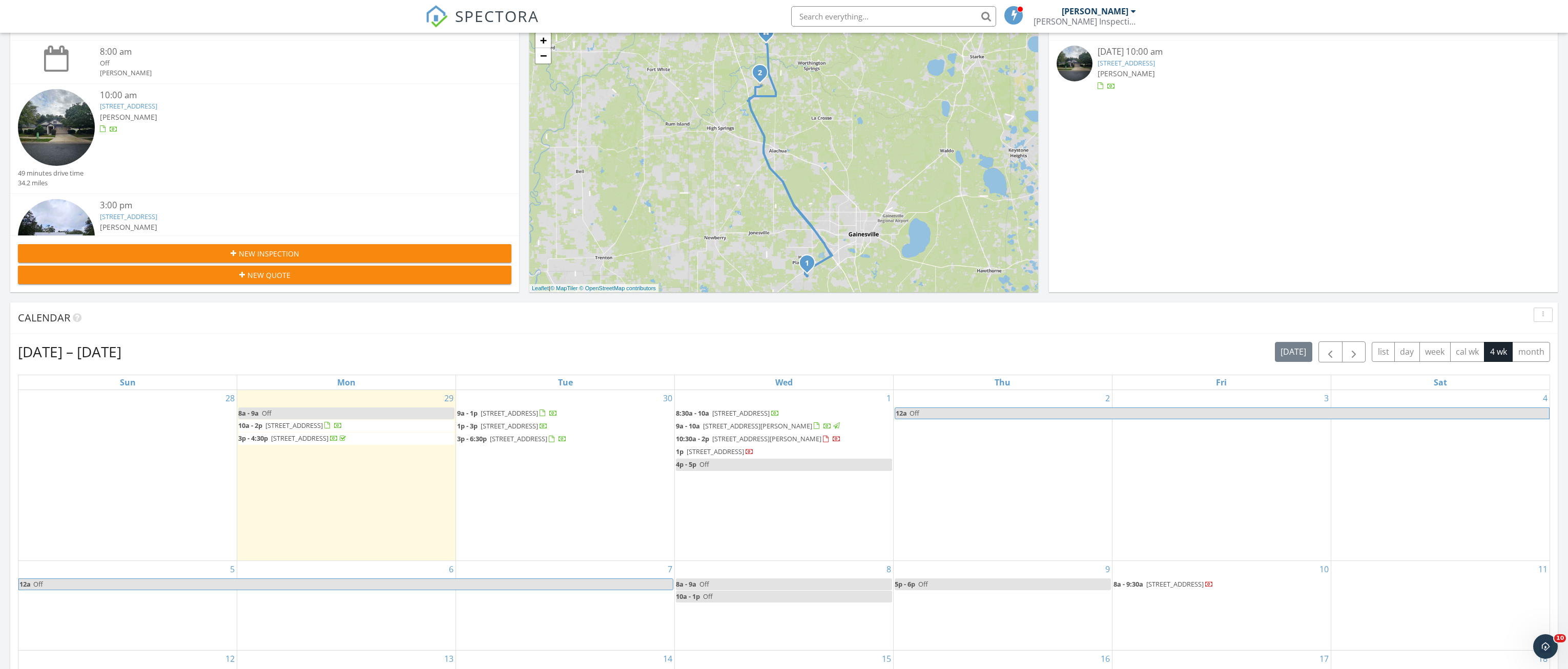
scroll to position [205, 0]
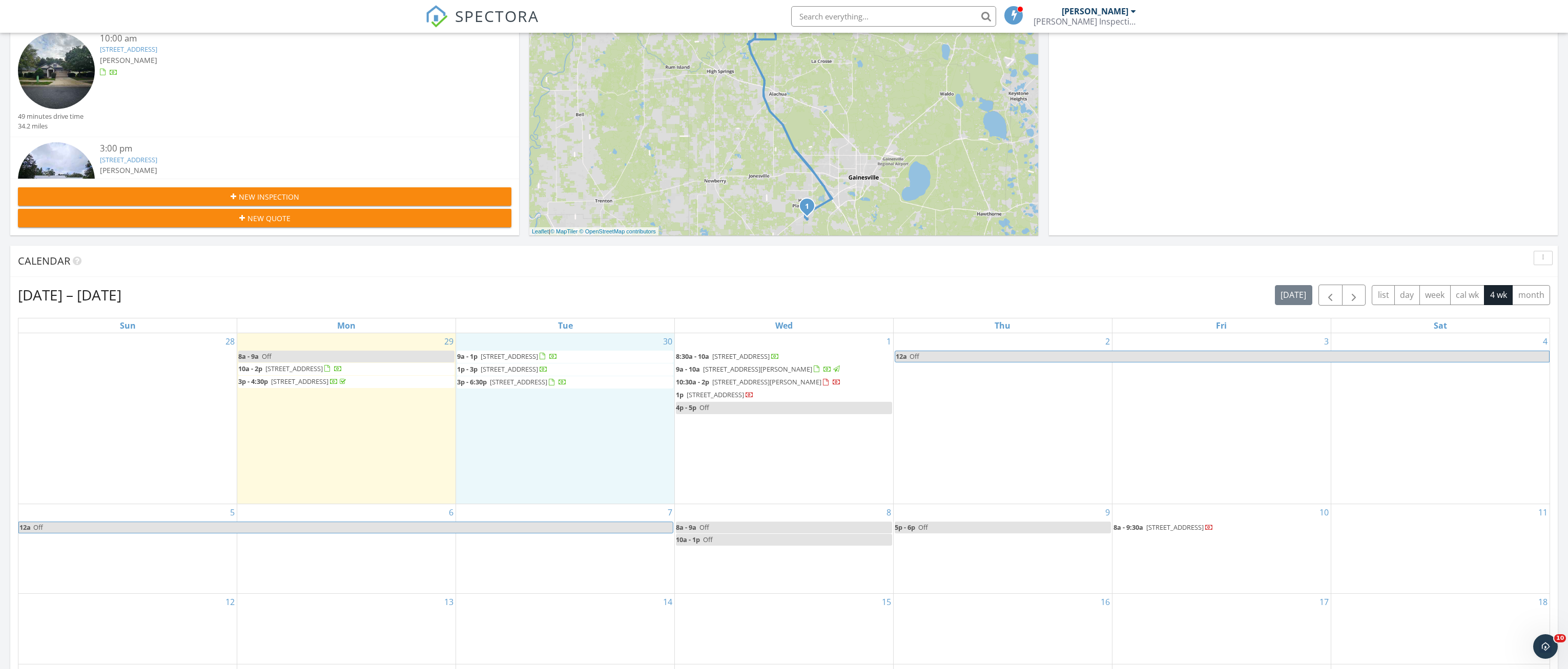
click at [519, 468] on div "30 9a - 1p [STREET_ADDRESS] 1p - 3p [STREET_ADDRESS] 3p - 6:30p [STREET_ADDRESS]" at bounding box center [565, 418] width 218 height 171
click at [563, 417] on link "Inspection" at bounding box center [564, 424] width 53 height 16
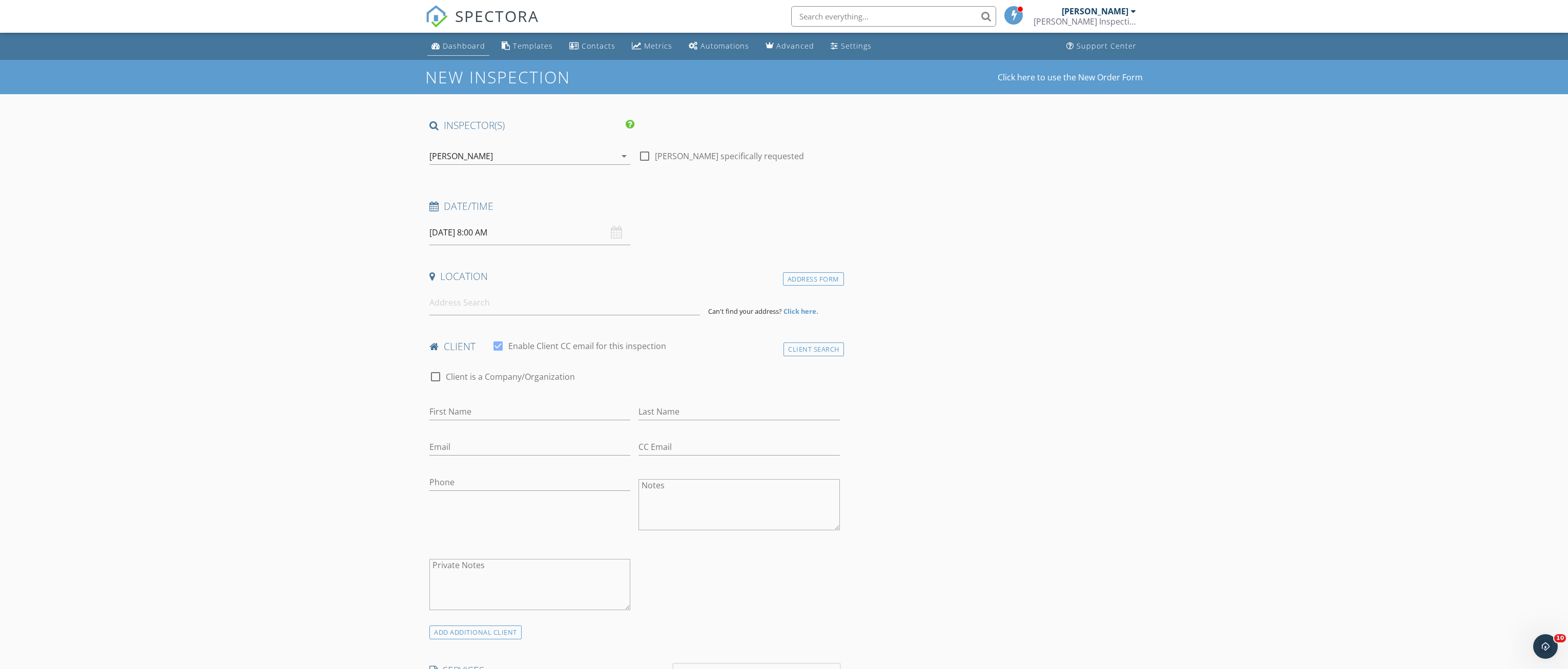
click at [451, 42] on div "Dashboard" at bounding box center [463, 46] width 42 height 10
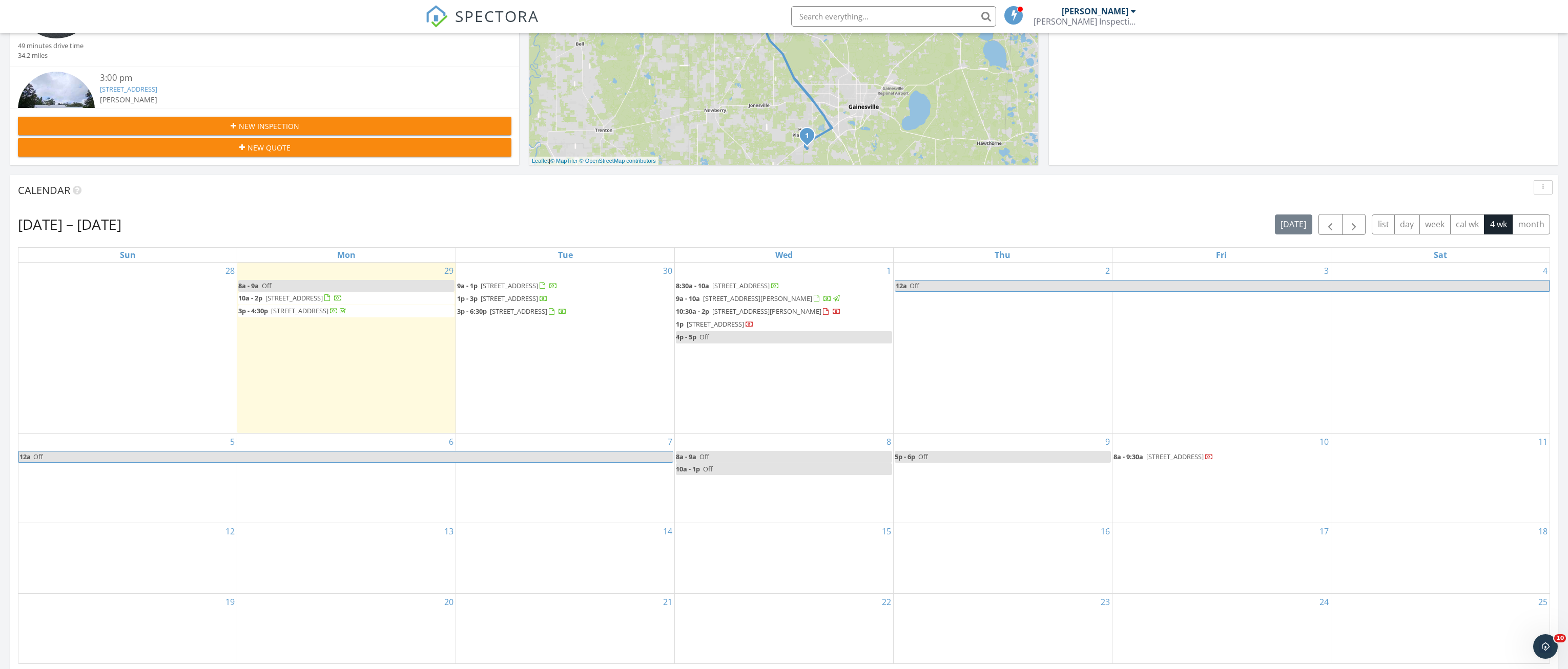
scroll to position [308, 0]
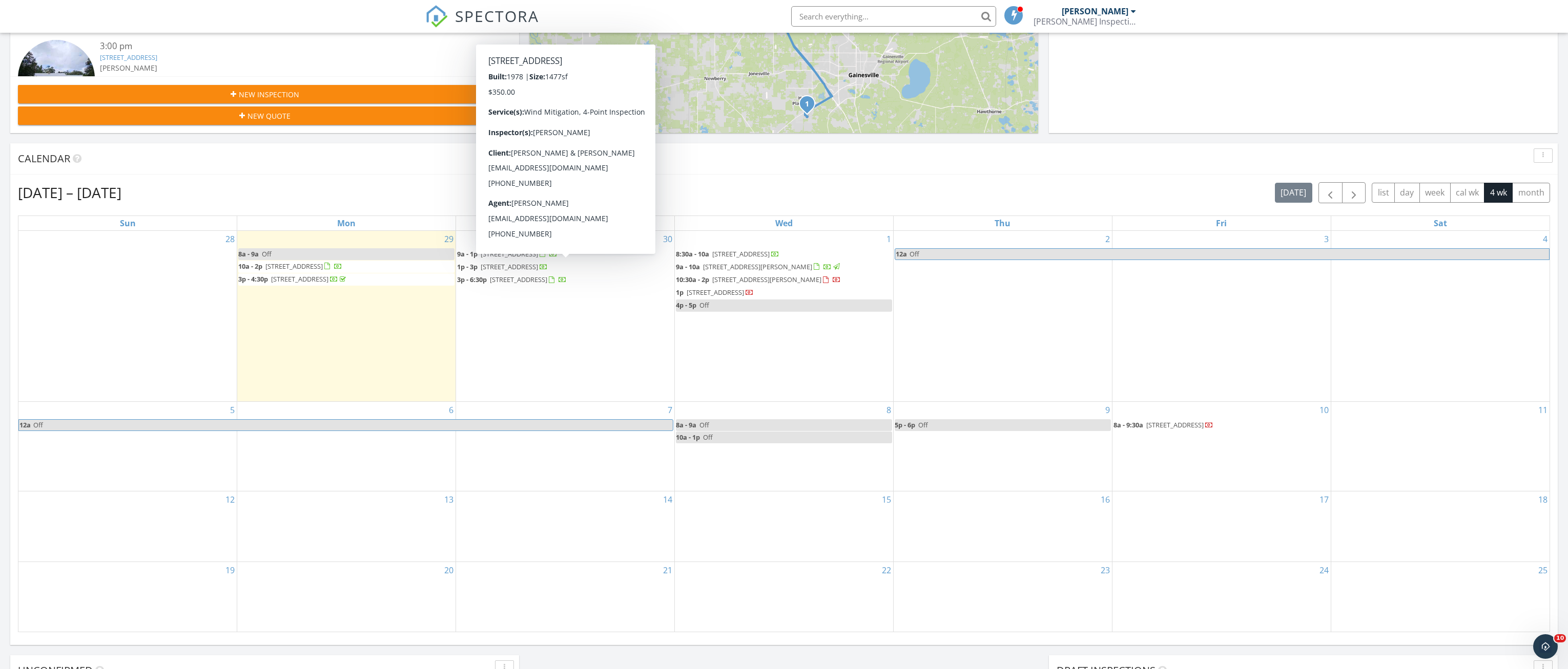
click at [549, 339] on div "30 9a - 1p [STREET_ADDRESS] 1p - 3p [STREET_ADDRESS] 3p - 6:30p [STREET_ADDRESS]" at bounding box center [565, 316] width 218 height 171
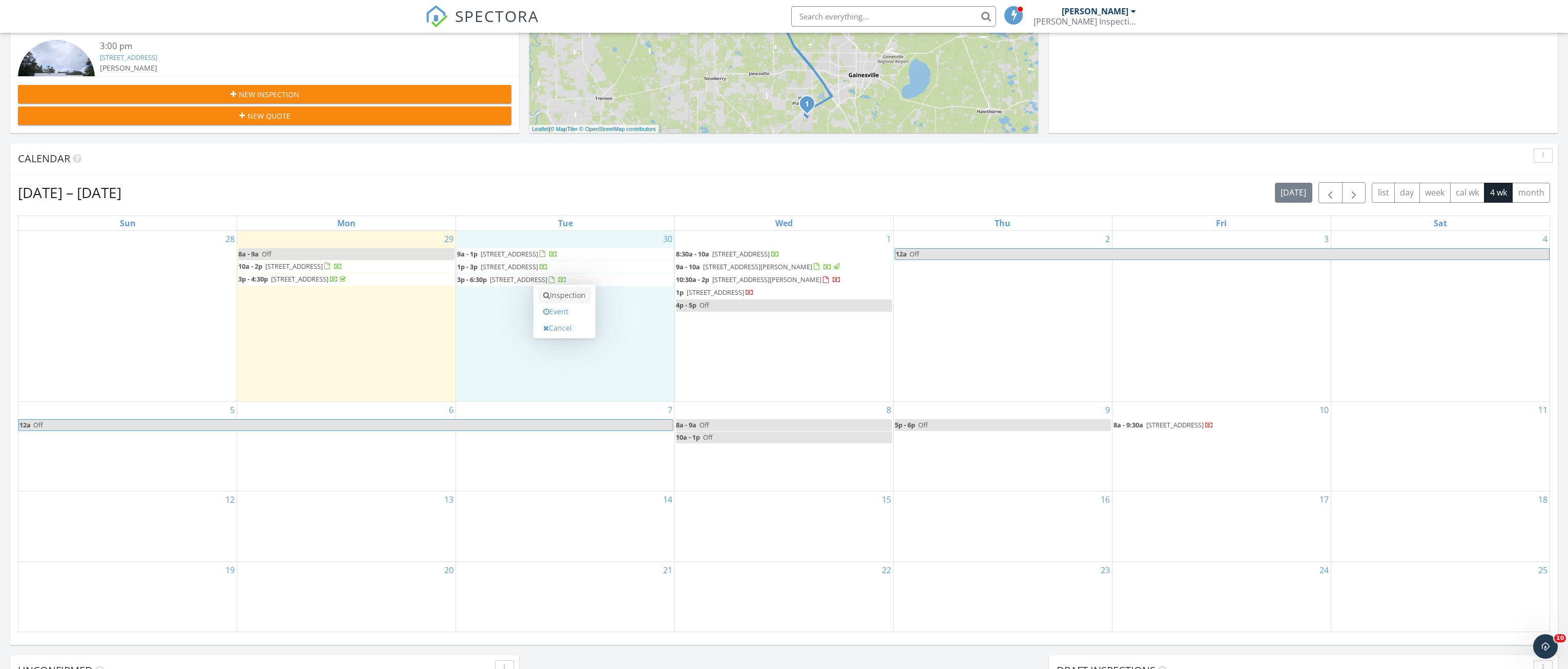
click at [562, 299] on link "Inspection" at bounding box center [564, 296] width 53 height 16
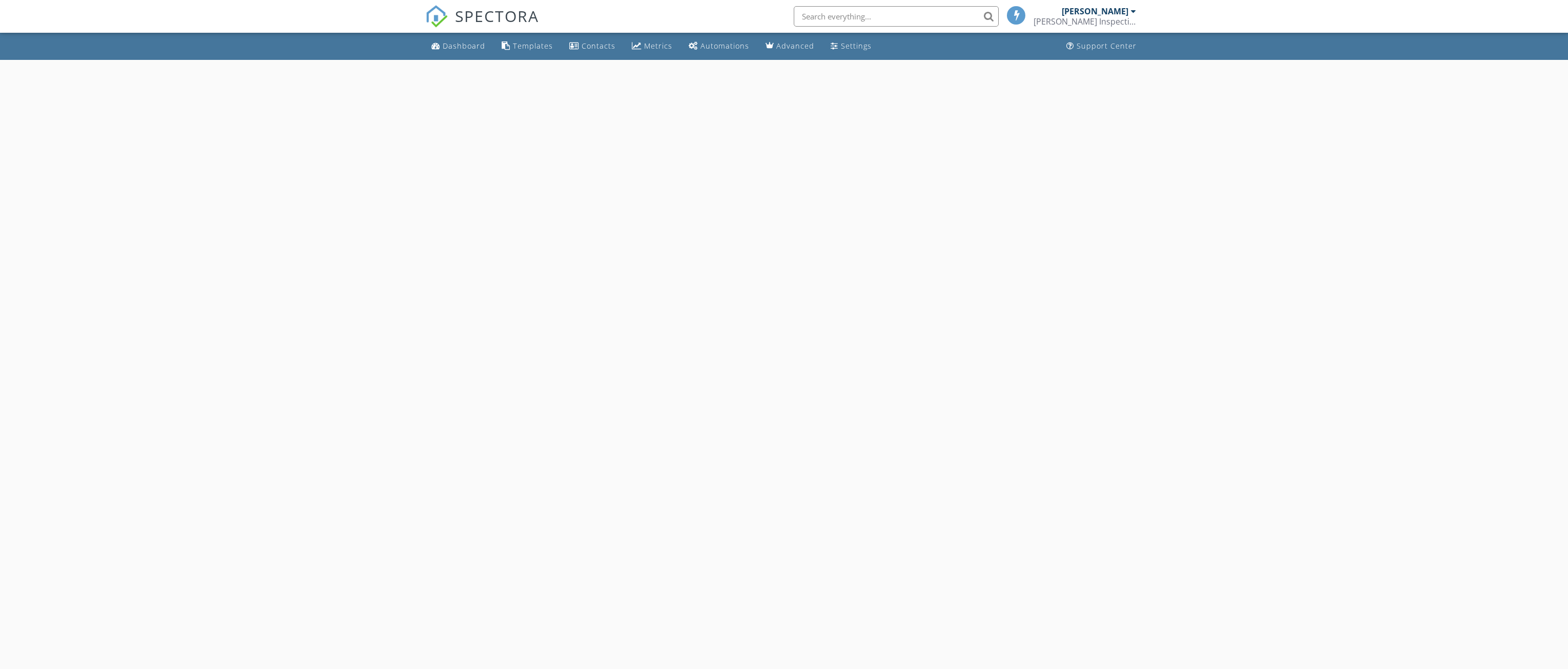
select select "8"
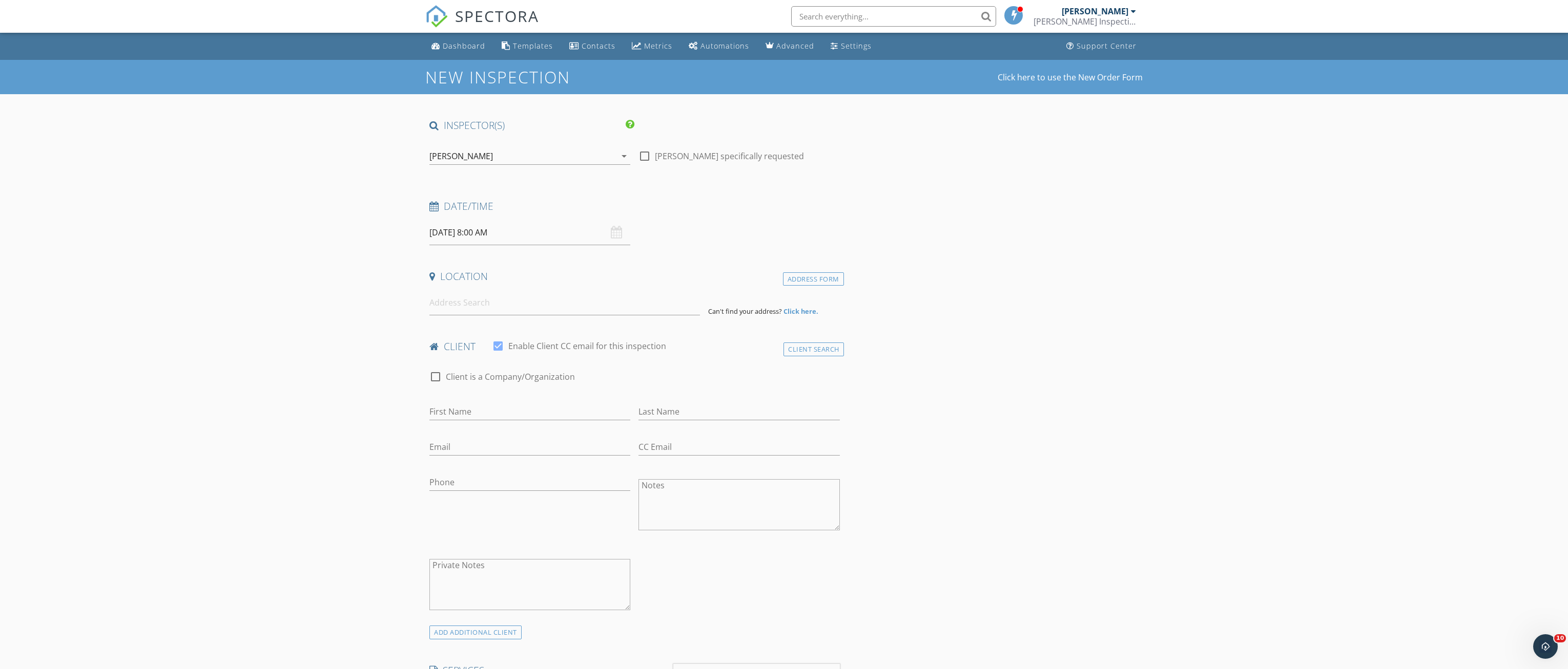
click at [531, 230] on input "09/30/2025 8:00 AM" at bounding box center [530, 232] width 201 height 25
type input "09"
type input "09/30/2025 9:00 AM"
click at [491, 404] on span at bounding box center [488, 402] width 7 height 10
type input "10"
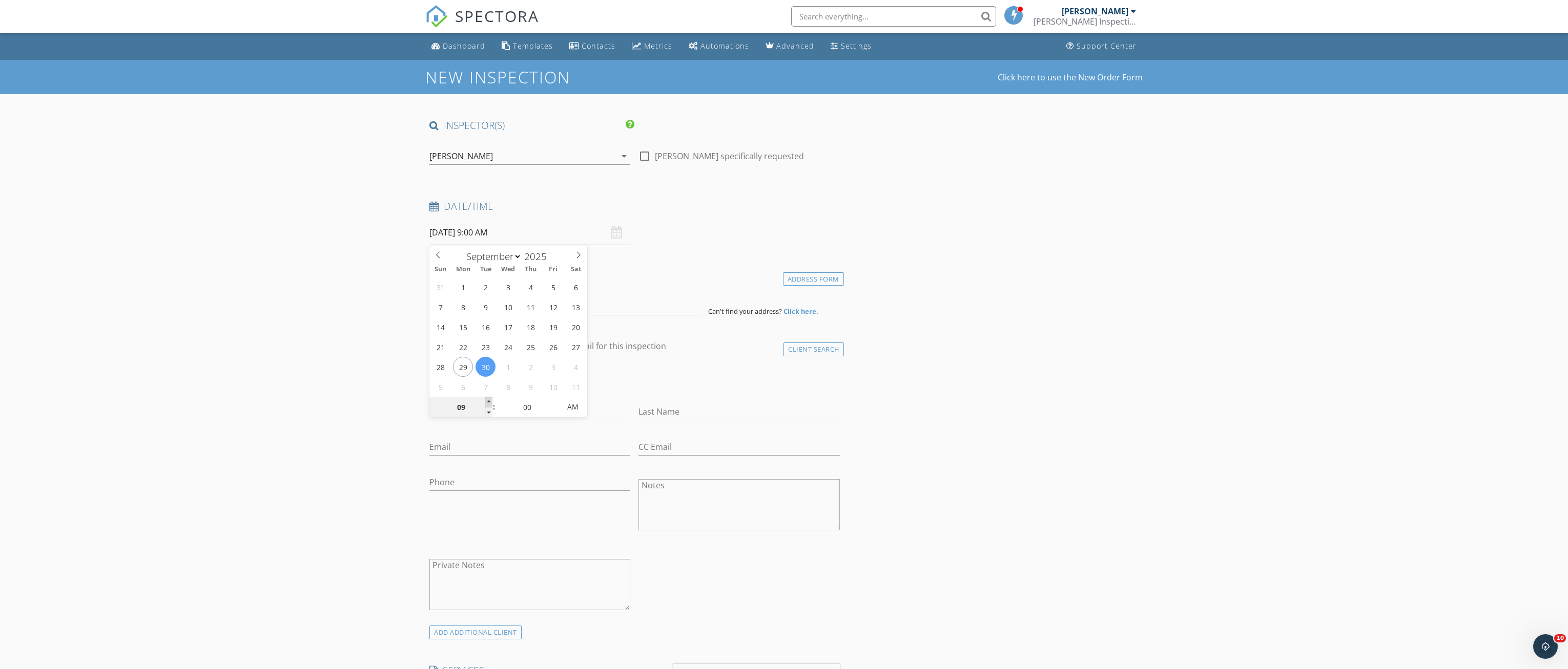
type input "09/30/2025 10:00 AM"
click at [491, 404] on span at bounding box center [488, 402] width 7 height 10
type input "11"
type input "[DATE] 11:00 AM"
click at [491, 404] on span at bounding box center [488, 402] width 7 height 10
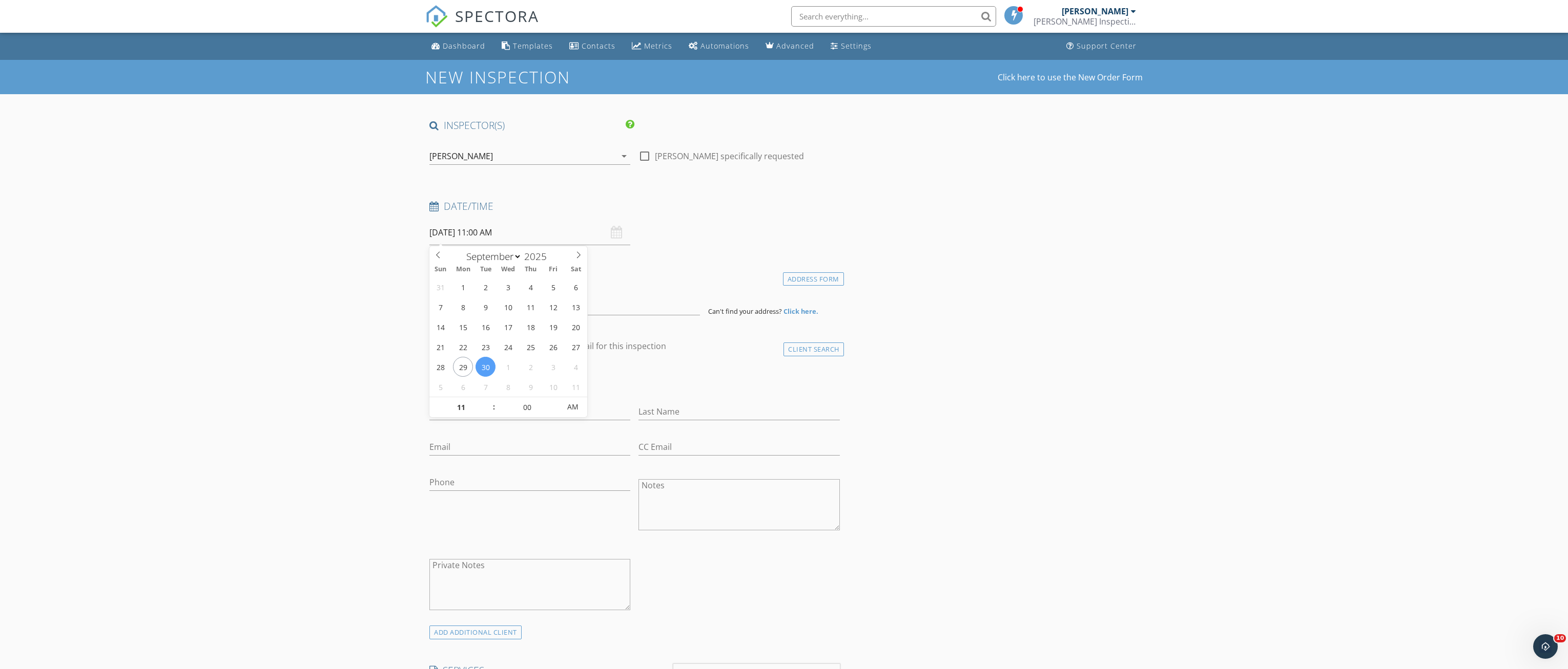
click at [463, 312] on input at bounding box center [564, 302] width 270 height 25
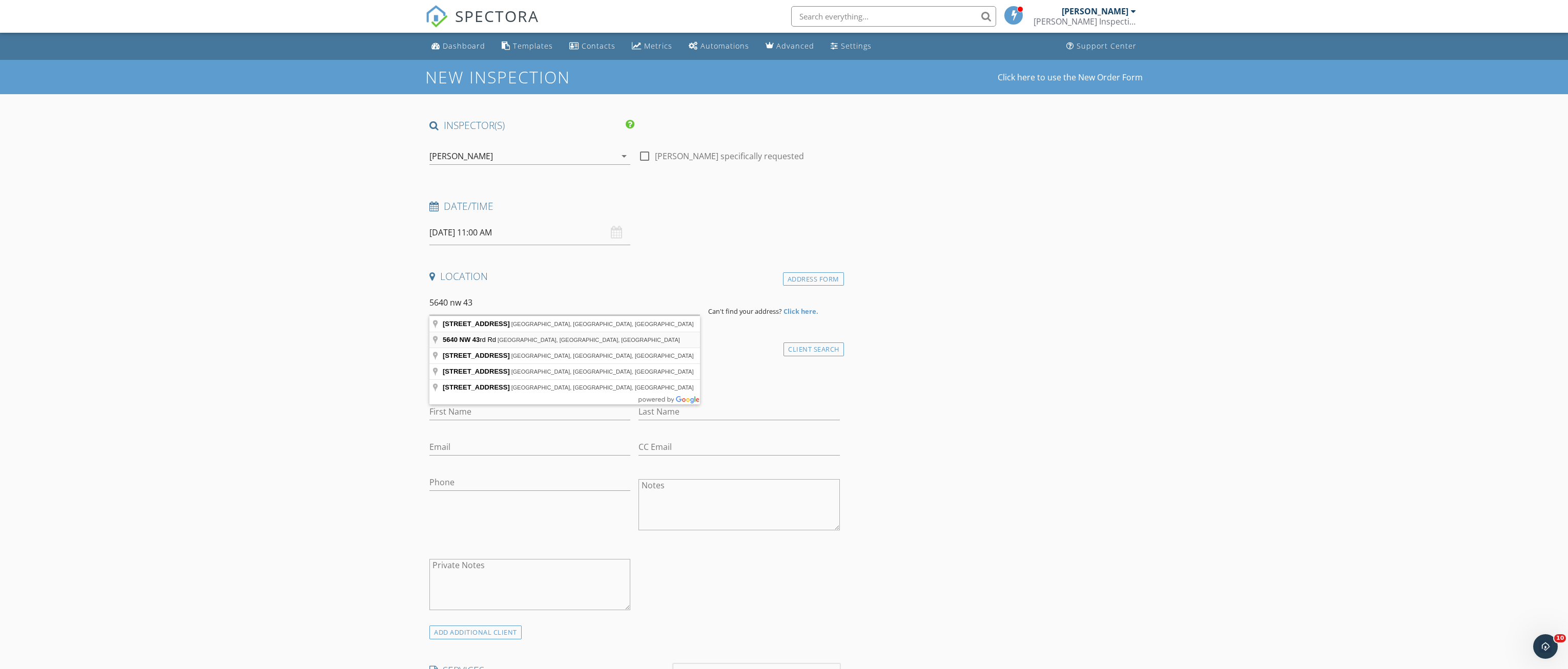
type input "5640 NW 43rd Rd, Gainesville, FL, USA"
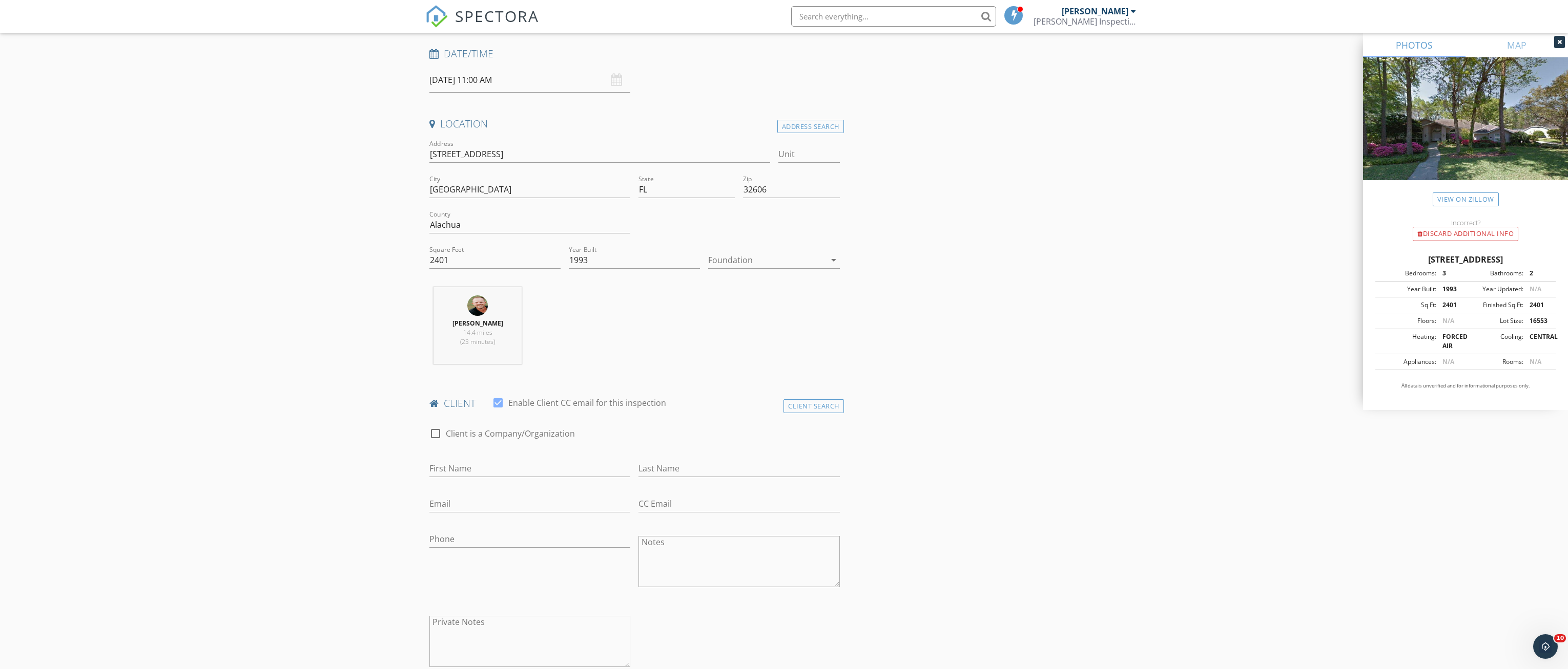
scroll to position [154, 0]
click at [472, 468] on input "First Name" at bounding box center [530, 467] width 201 height 17
type input "Joan"
click at [673, 466] on input "Last Name" at bounding box center [738, 467] width 201 height 17
type input "Suchorski"
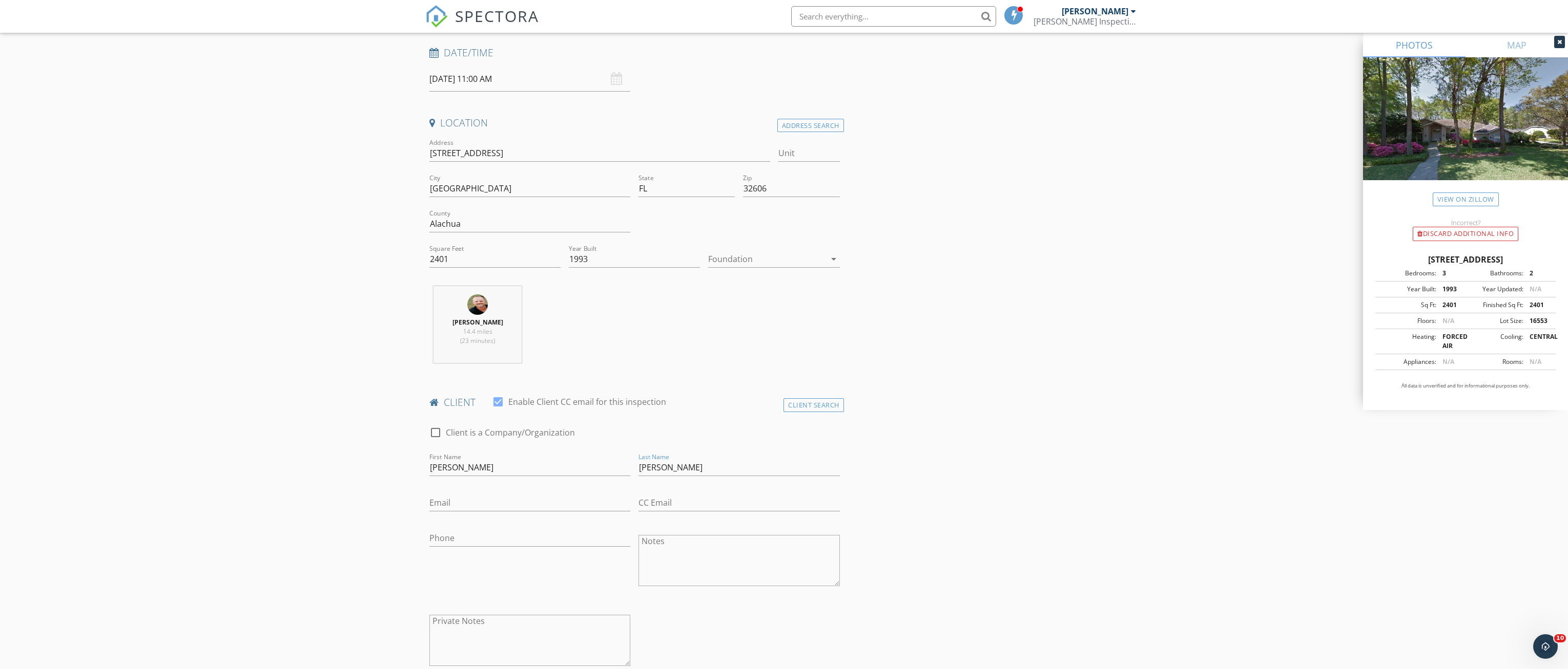
click at [448, 494] on div "Email" at bounding box center [530, 506] width 201 height 34
click at [443, 503] on input "Email" at bounding box center [530, 502] width 201 height 17
type input "[PERSON_NAME][EMAIL_ADDRESS][PERSON_NAME][DOMAIN_NAME]"
click at [457, 536] on input "Phone" at bounding box center [530, 538] width 201 height 17
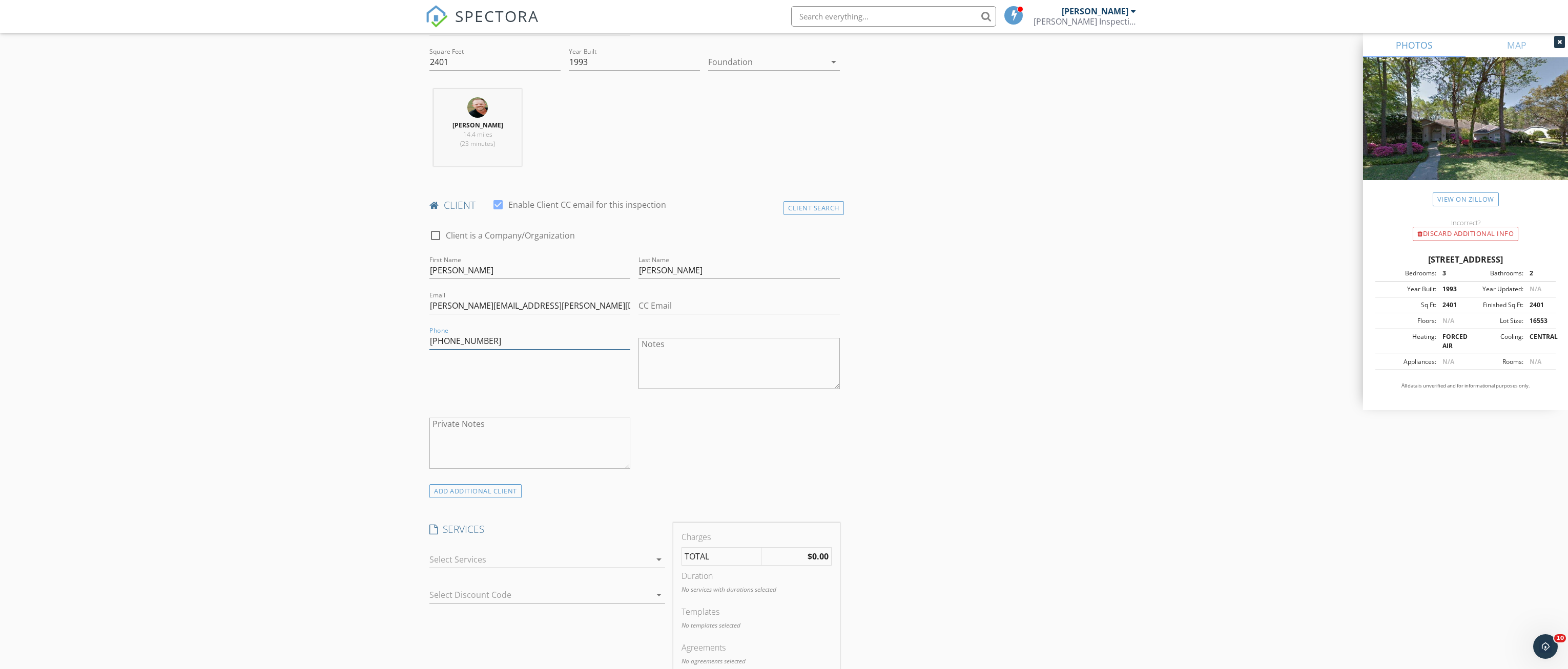
scroll to position [358, 0]
type input "[PHONE_NUMBER]"
click at [472, 486] on div "ADD ADDITIONAL client" at bounding box center [475, 483] width 92 height 14
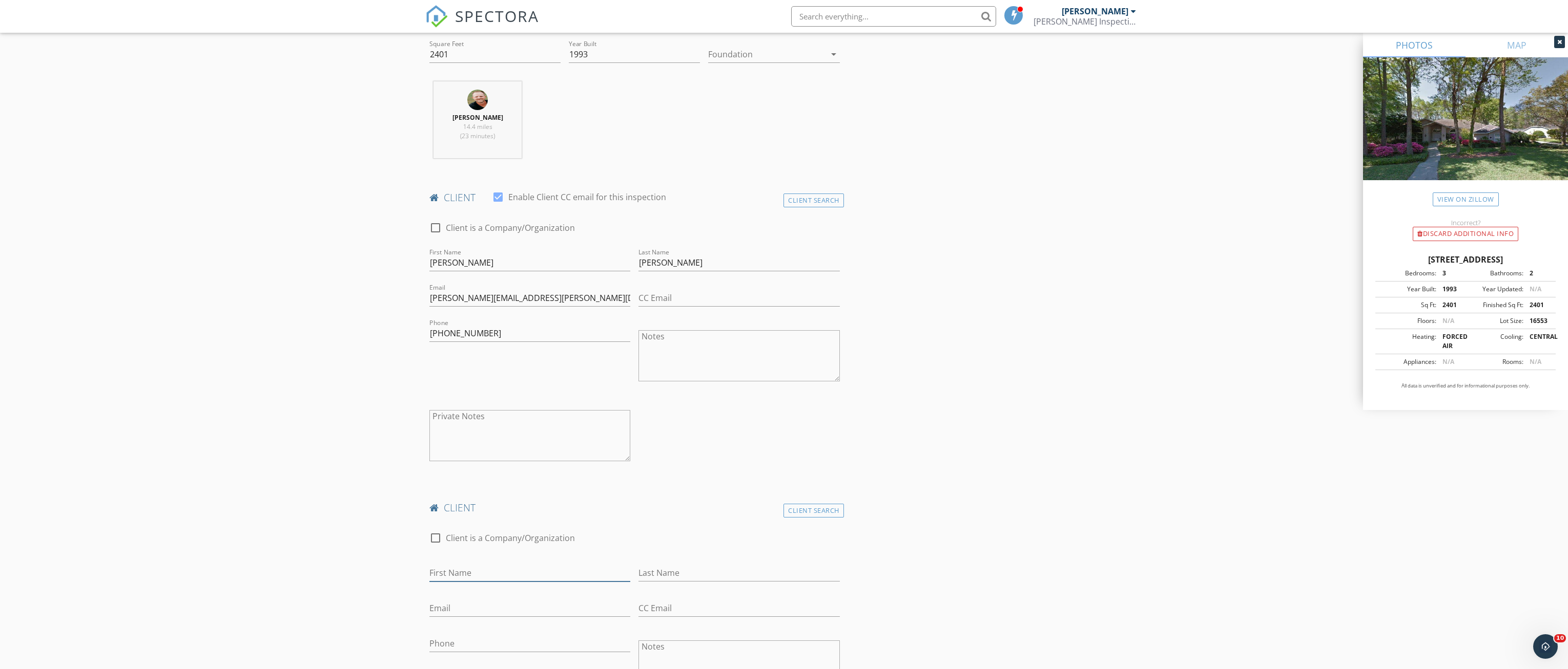
click at [451, 569] on input "First Name" at bounding box center [530, 573] width 201 height 17
type input "[PERSON_NAME]"
click at [669, 574] on input "Last Name" at bounding box center [738, 573] width 201 height 17
type input "[PERSON_NAME]"
click at [660, 301] on input "CC Email" at bounding box center [738, 298] width 201 height 17
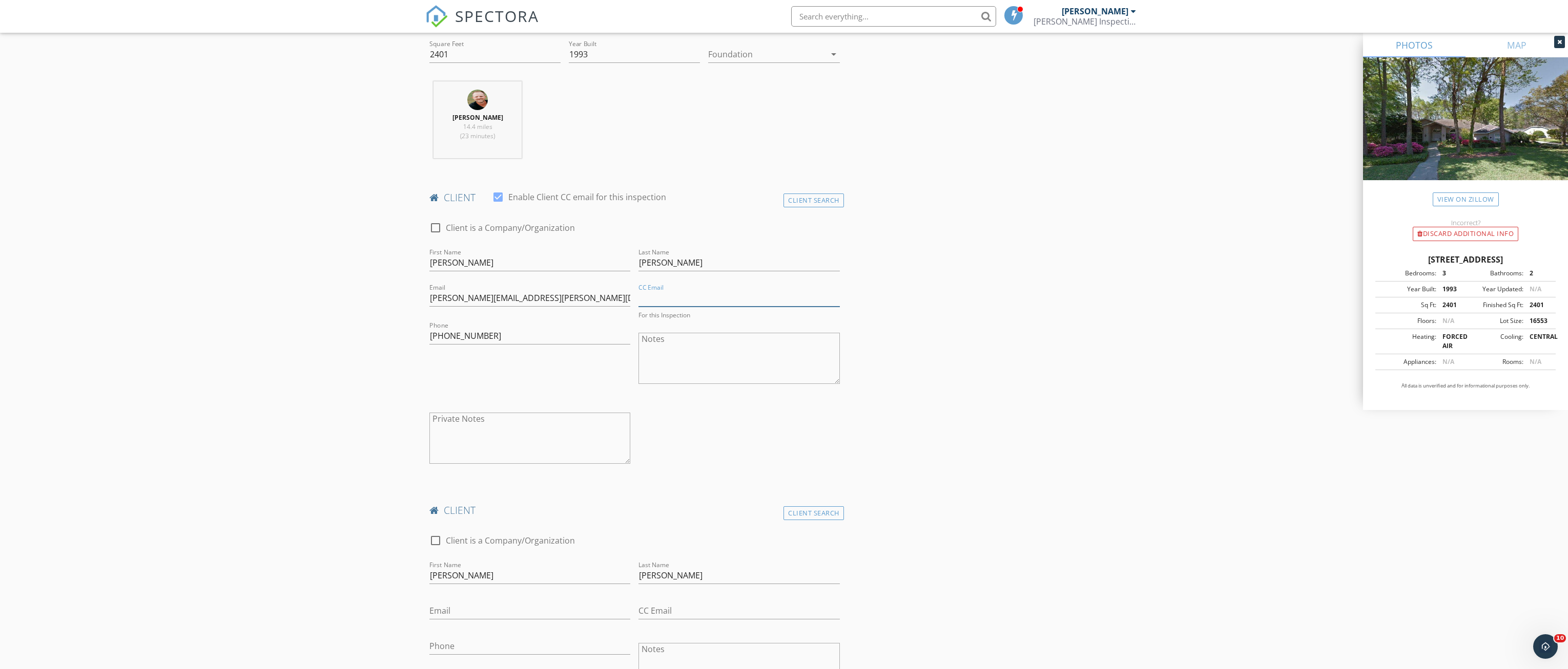
type input "[PERSON_NAME][EMAIL_ADDRESS][DOMAIN_NAME]"
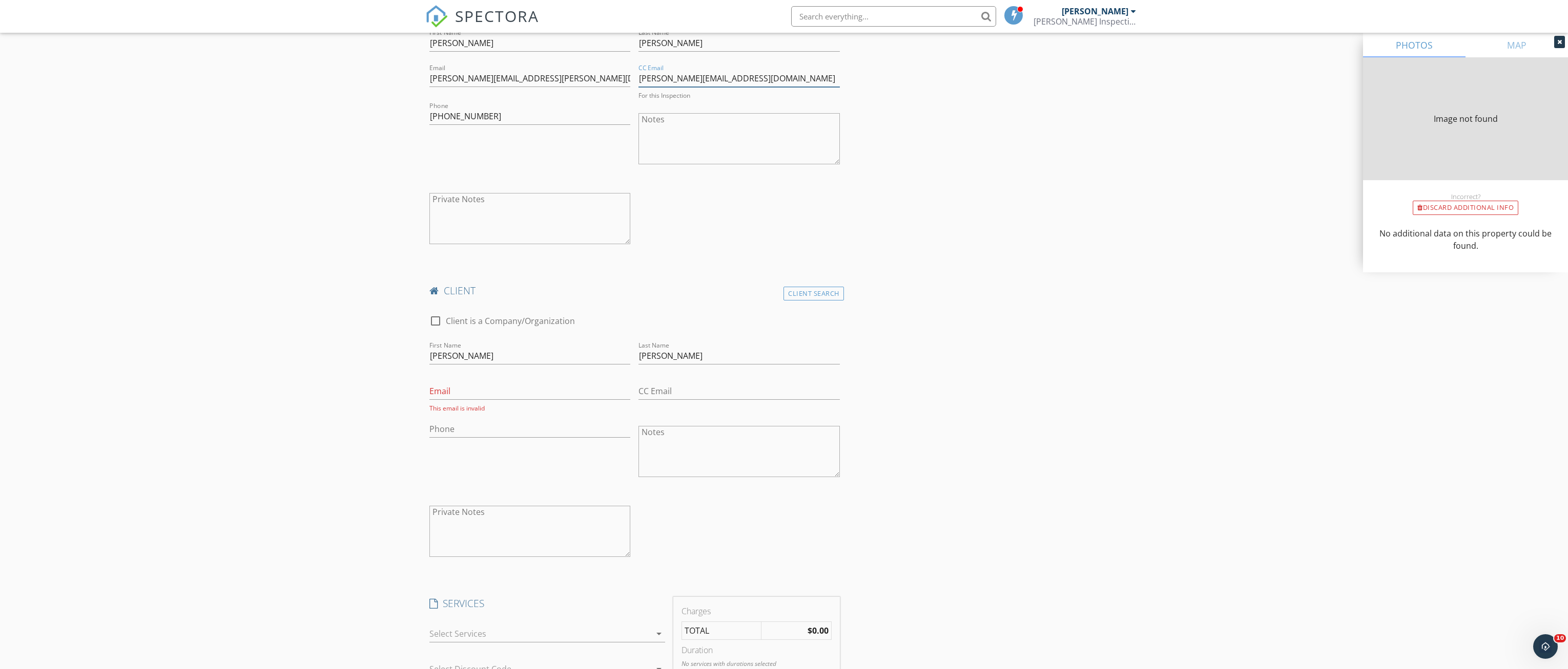
type input "2401"
type input "1993"
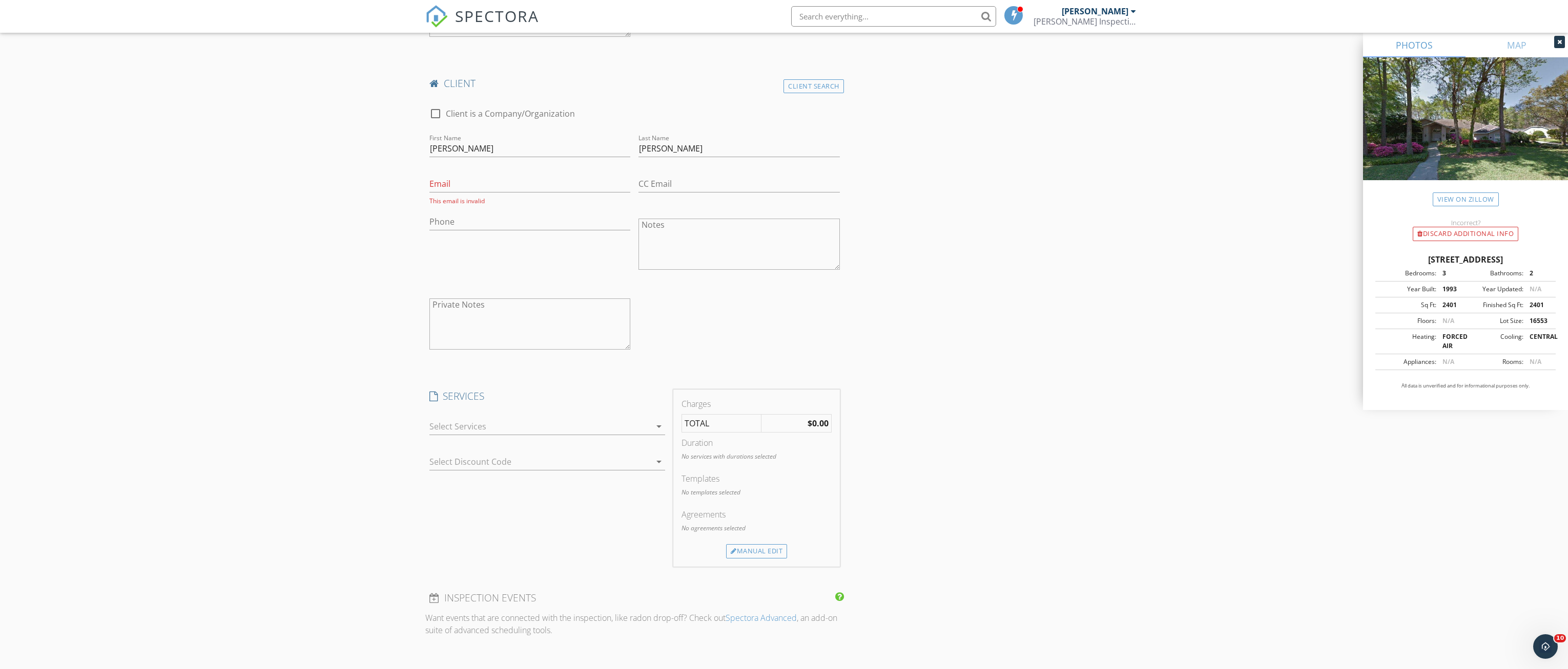
drag, startPoint x: 643, startPoint y: 420, endPoint x: 643, endPoint y: 427, distance: 7.0
click at [643, 421] on div "check_box_outline_blank 4-Point Inspection 4-Point Inspection check_box_outline…" at bounding box center [548, 429] width 236 height 34
click at [643, 431] on div at bounding box center [540, 429] width 221 height 16
click at [523, 461] on div "Wind Mitigation" at bounding box center [547, 458] width 46 height 8
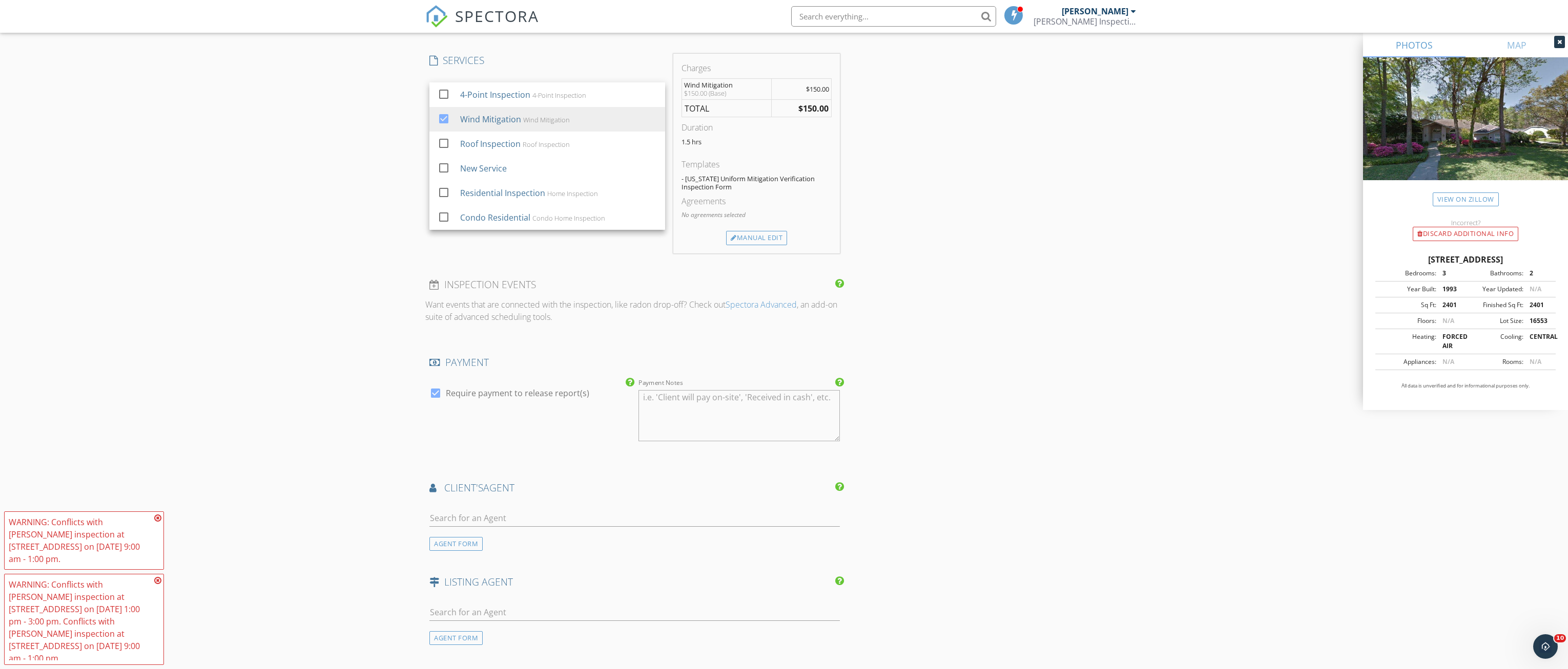
scroll to position [1292, 0]
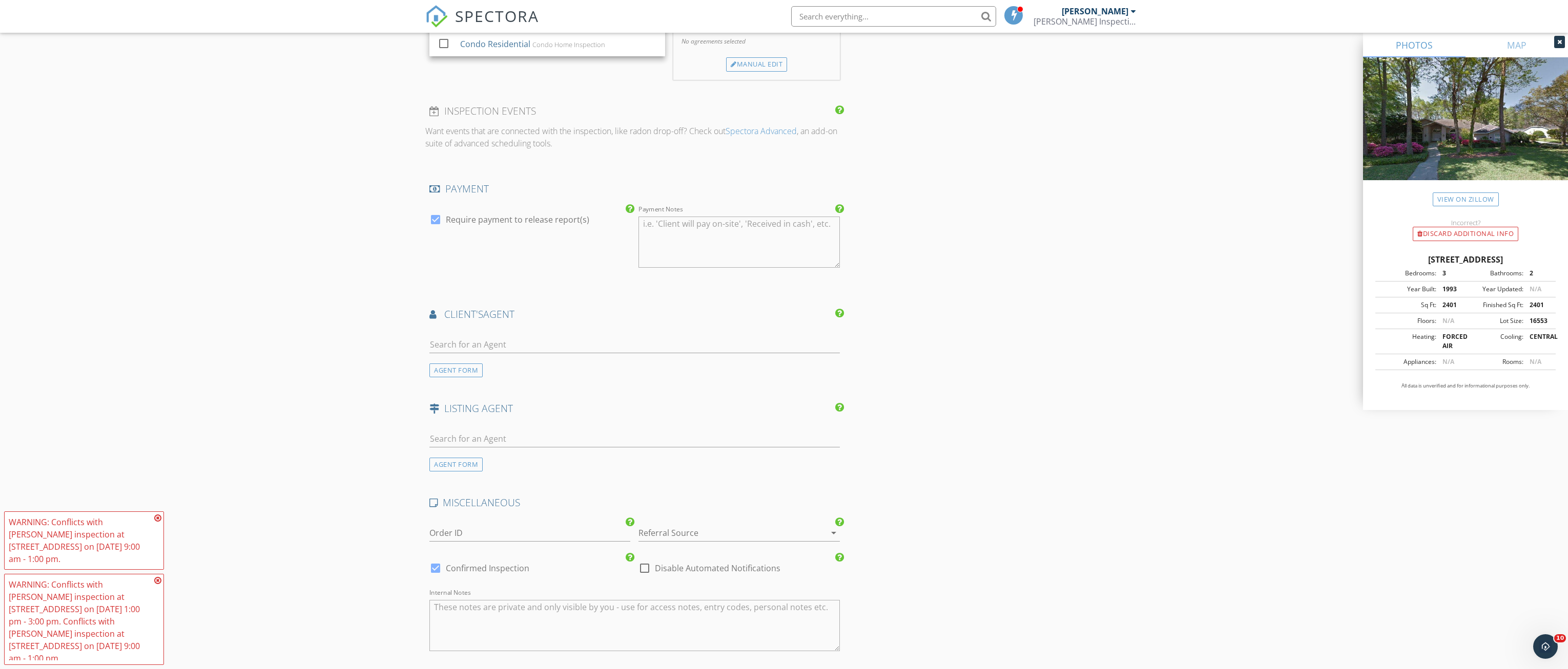
click at [638, 568] on div at bounding box center [645, 569] width 18 height 18
checkbox input "true"
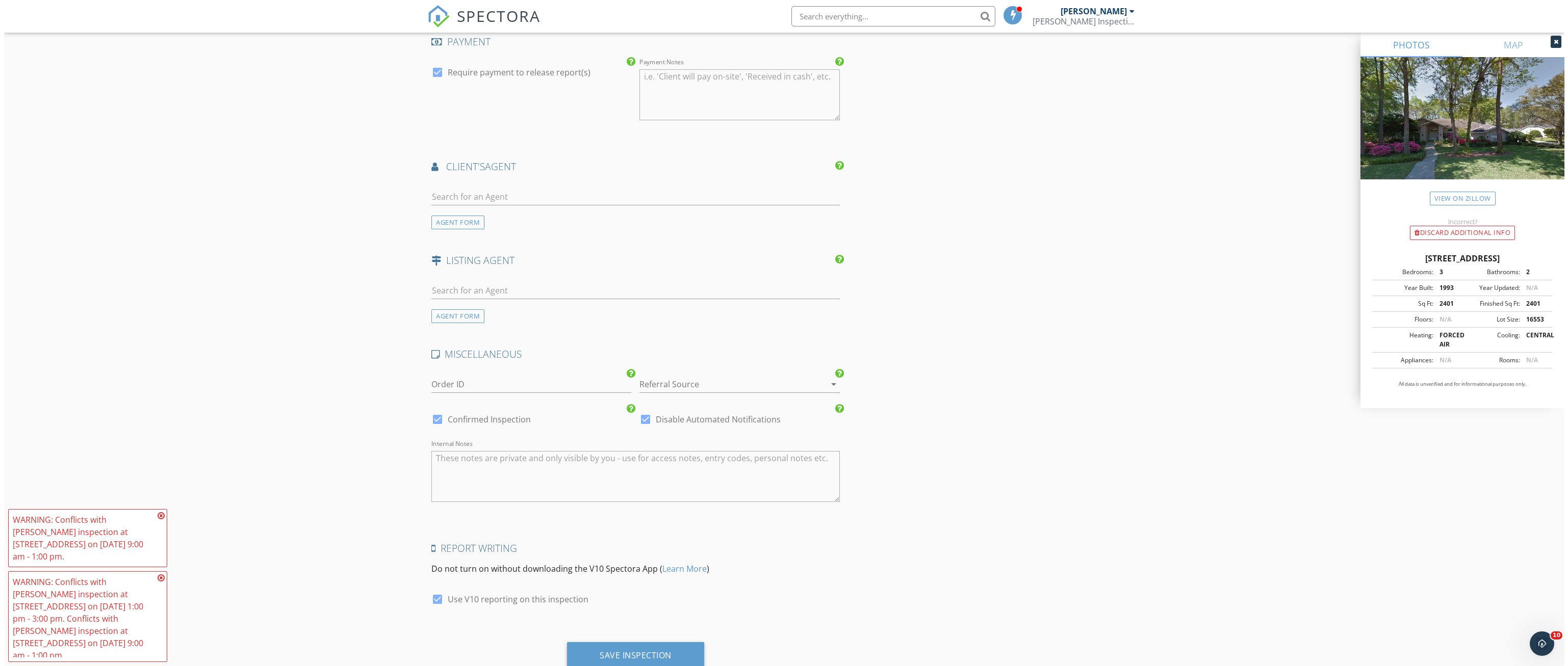
scroll to position [1468, 0]
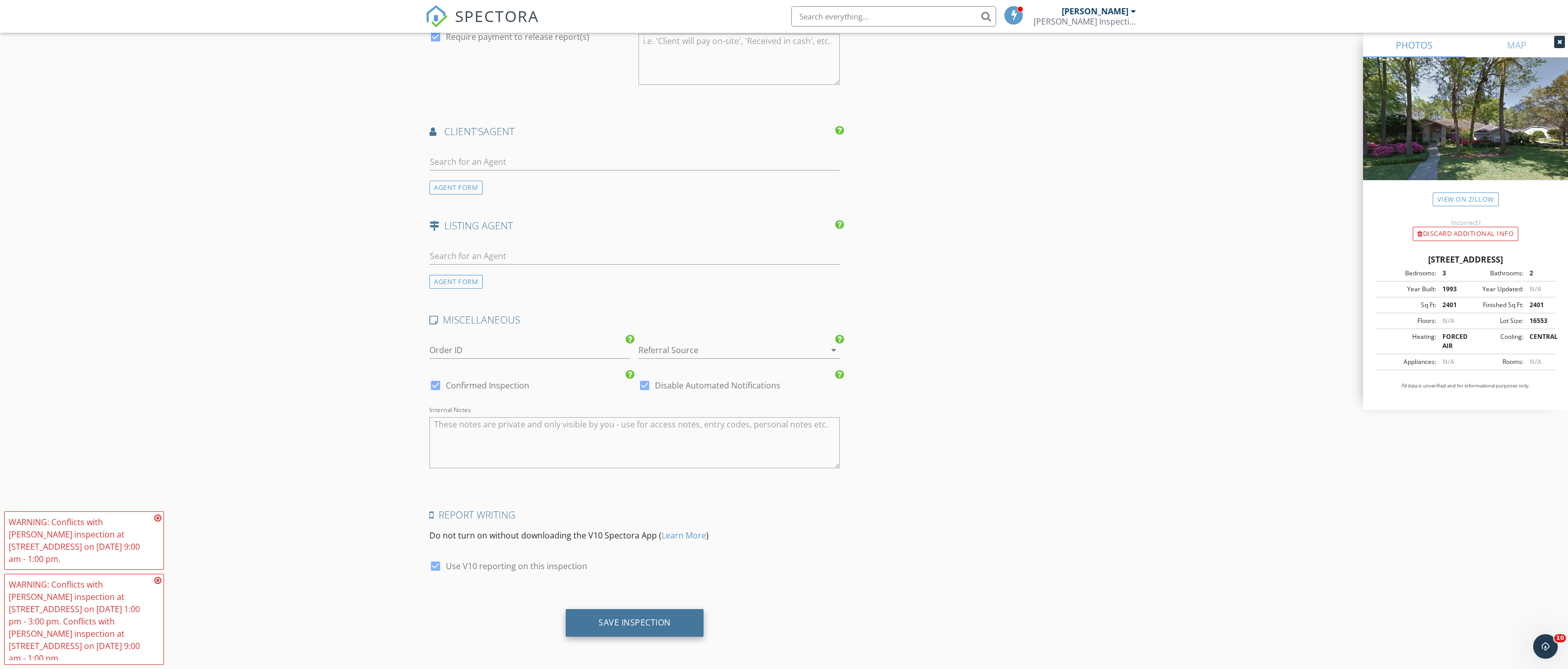
click at [598, 613] on div "Save Inspection" at bounding box center [635, 623] width 138 height 28
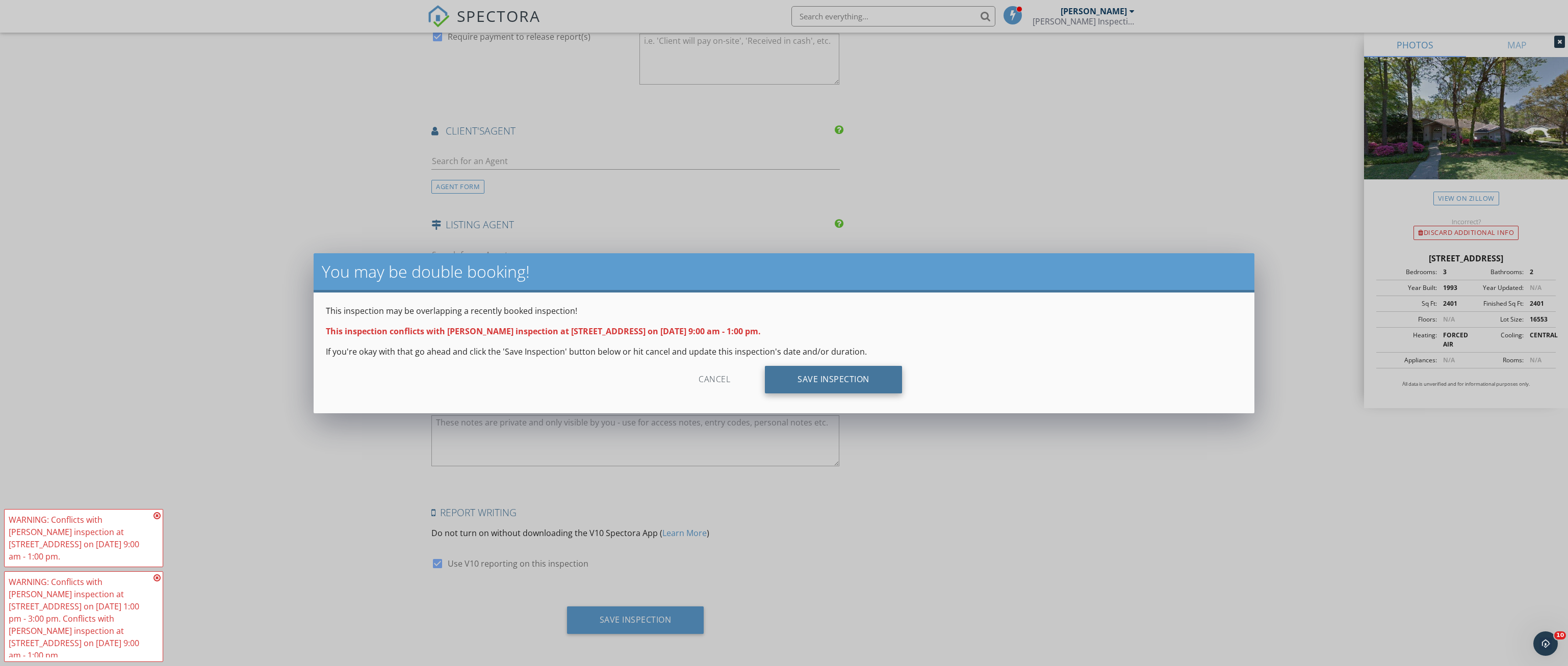
click at [790, 380] on div "Save Inspection" at bounding box center [834, 380] width 137 height 28
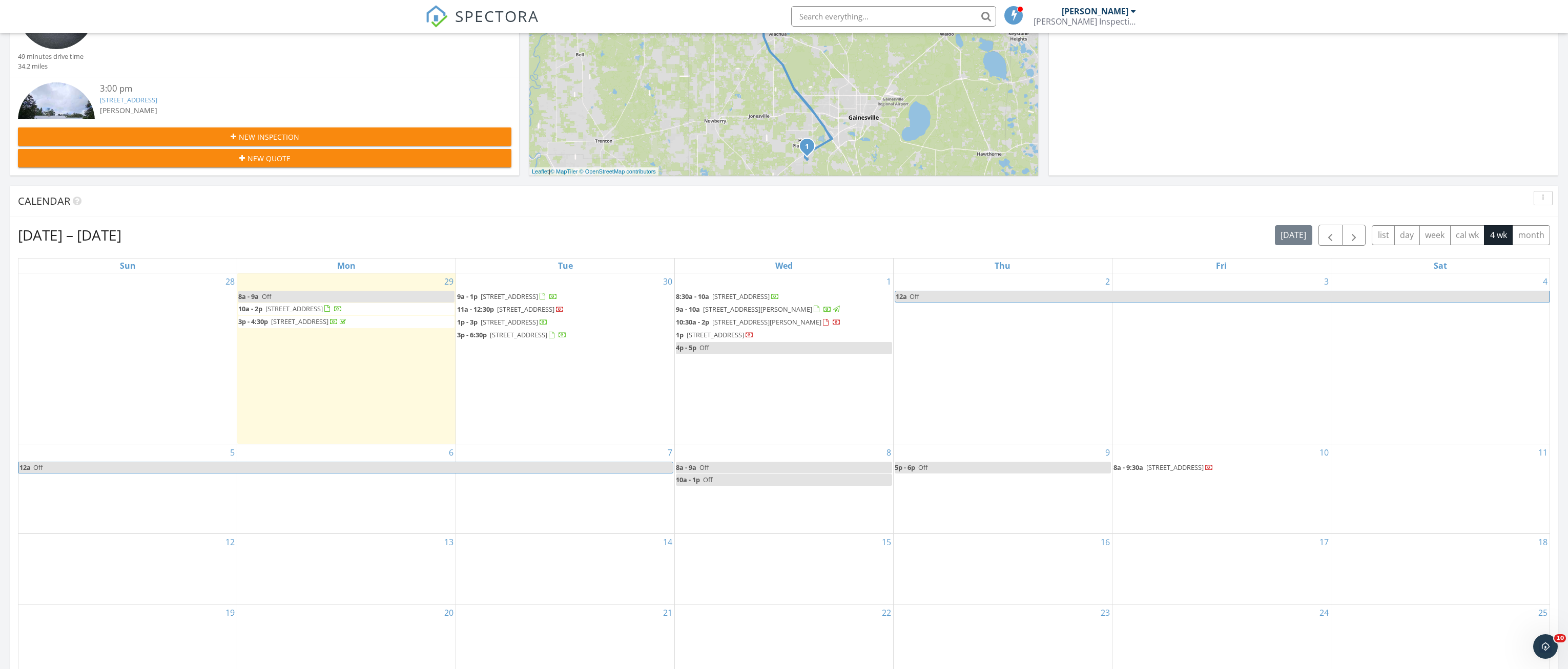
click at [555, 308] on span "[STREET_ADDRESS]" at bounding box center [526, 309] width 58 height 10
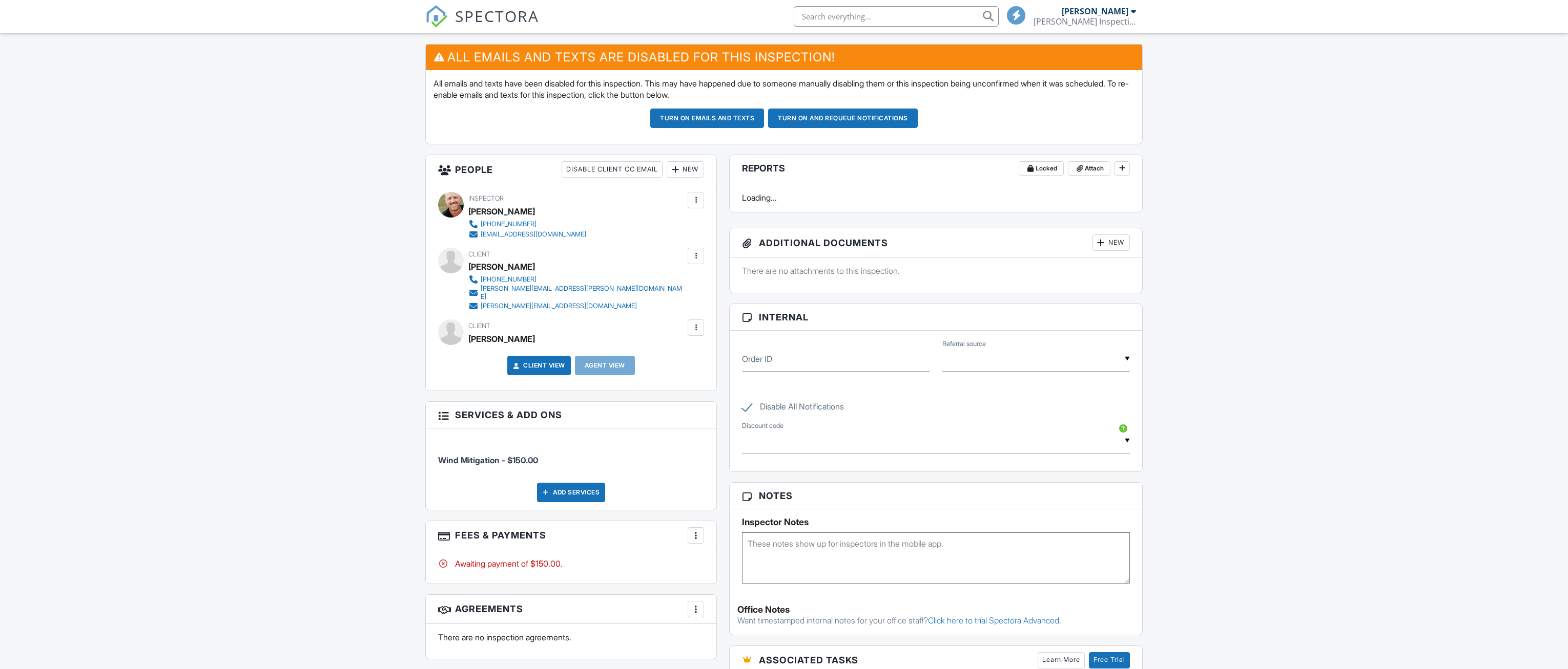
click at [798, 562] on div "Reports Locked Attach New [PERSON_NAME] Wind Mitigation Report [US_STATE] Unifo…" at bounding box center [936, 546] width 426 height 783
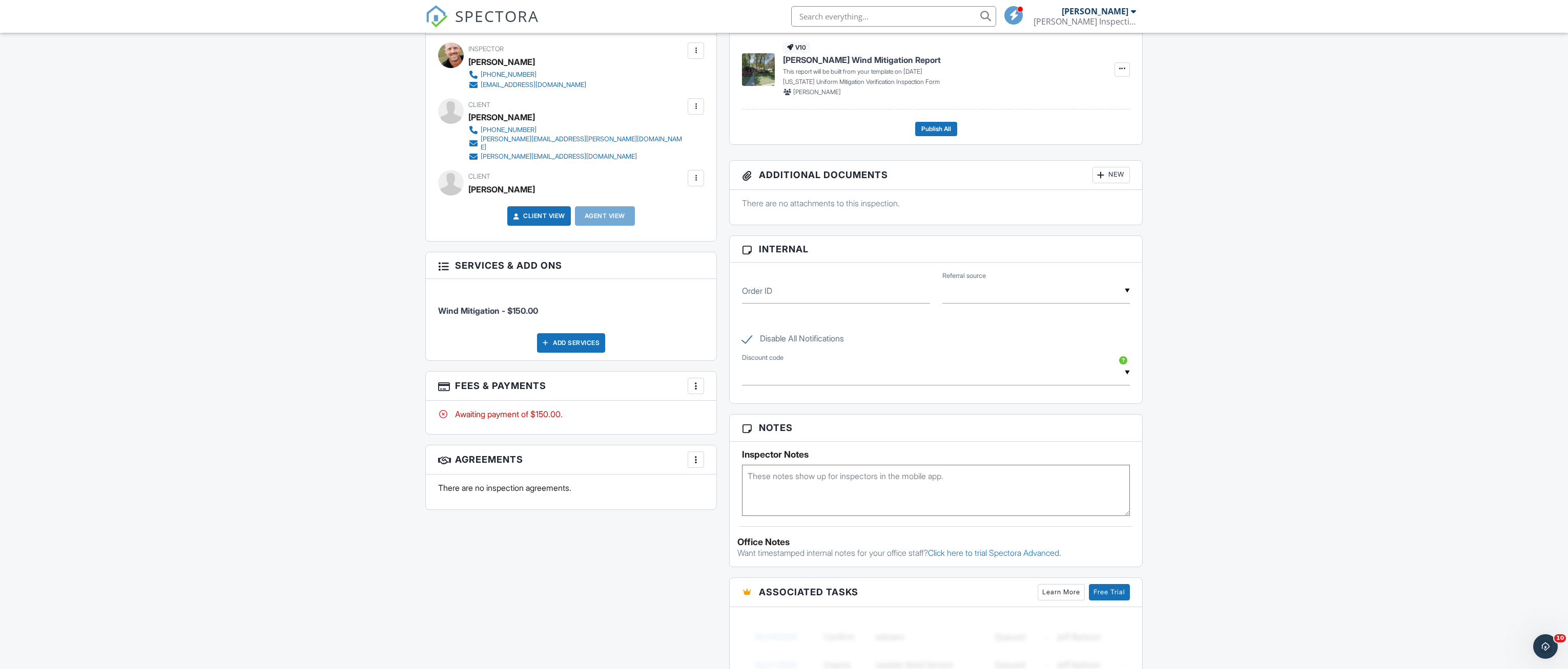
scroll to position [409, 0]
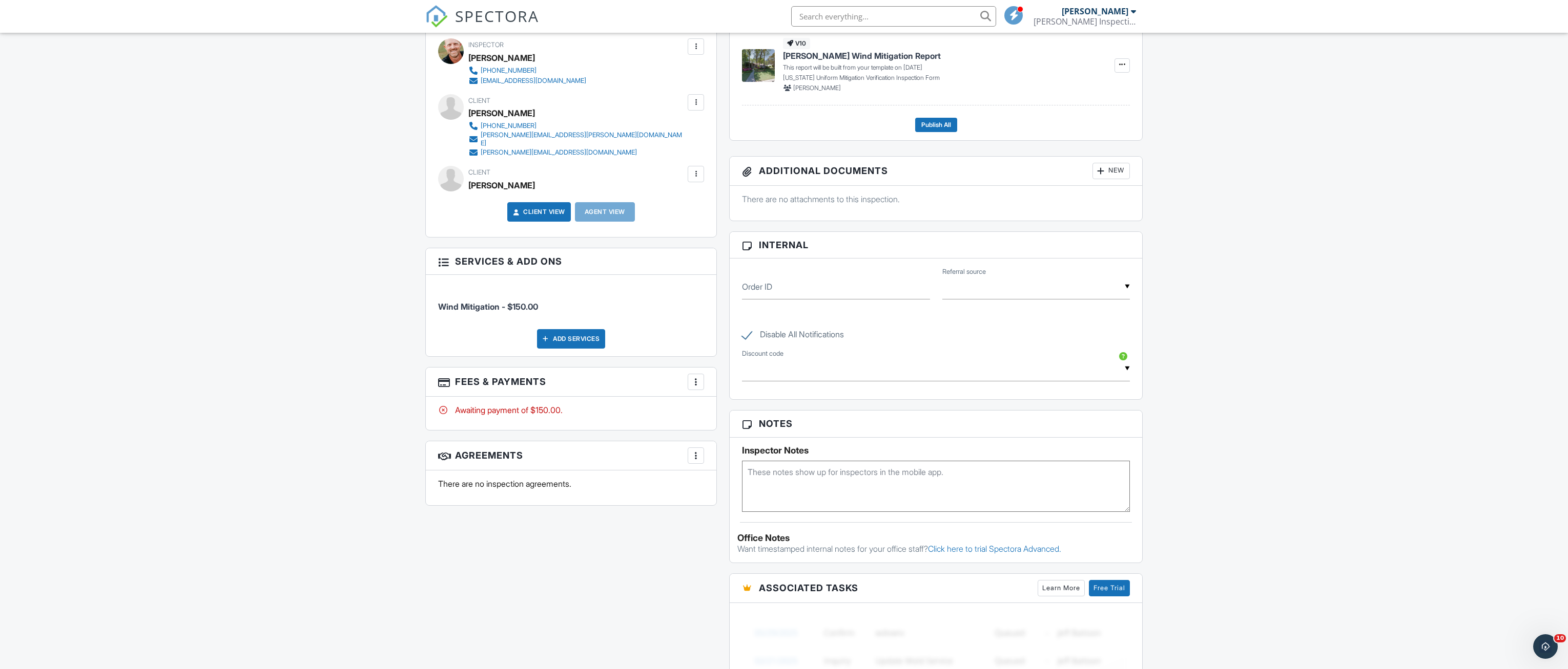
click at [780, 486] on textarea at bounding box center [936, 486] width 388 height 51
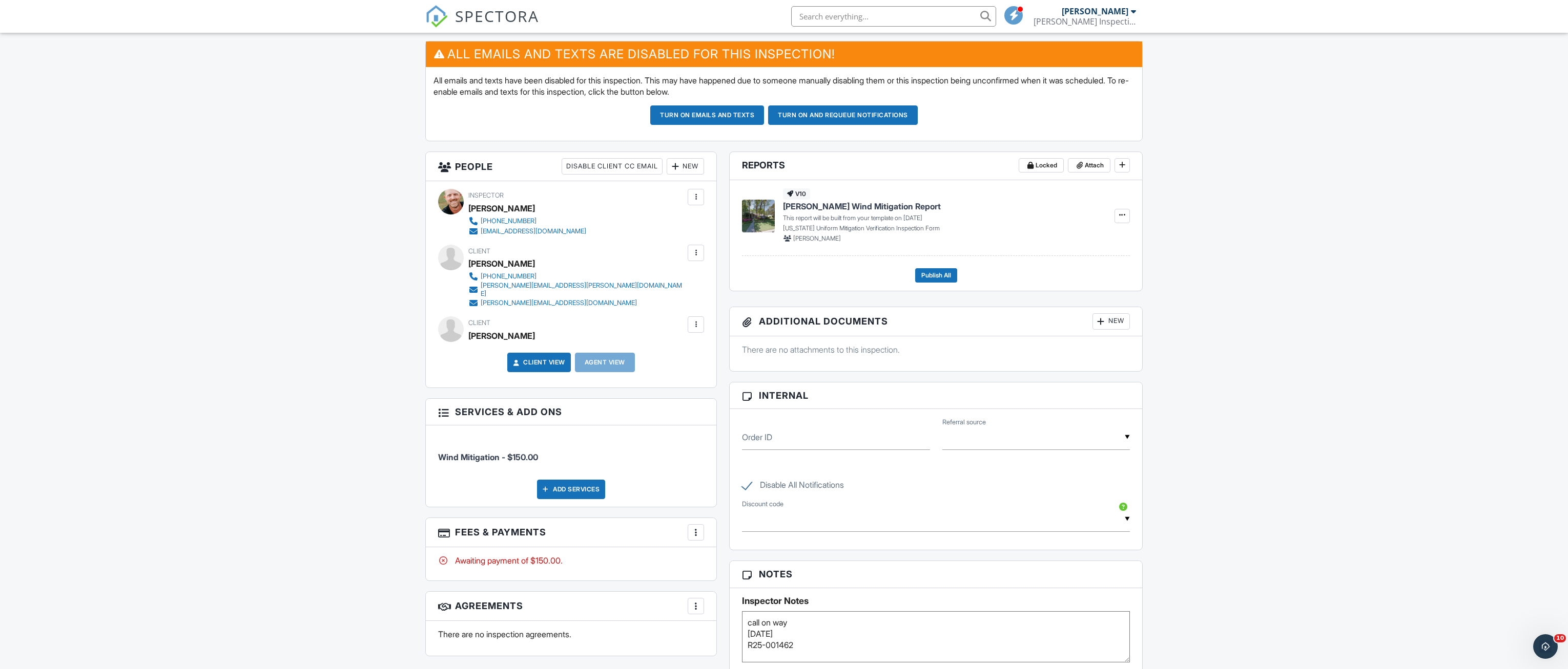
scroll to position [0, 0]
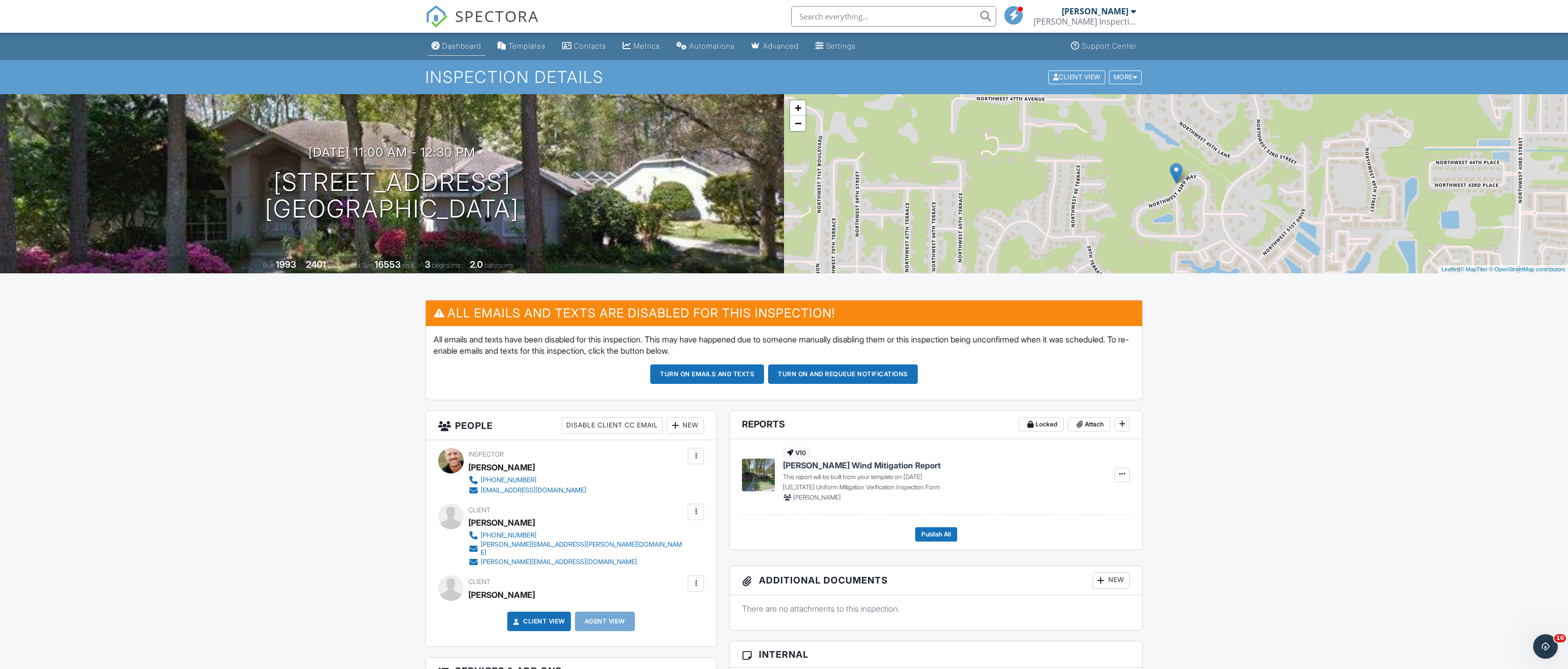
type textarea "call on way [DATE] R25-001462"
click at [452, 45] on div "Dashboard" at bounding box center [462, 46] width 39 height 9
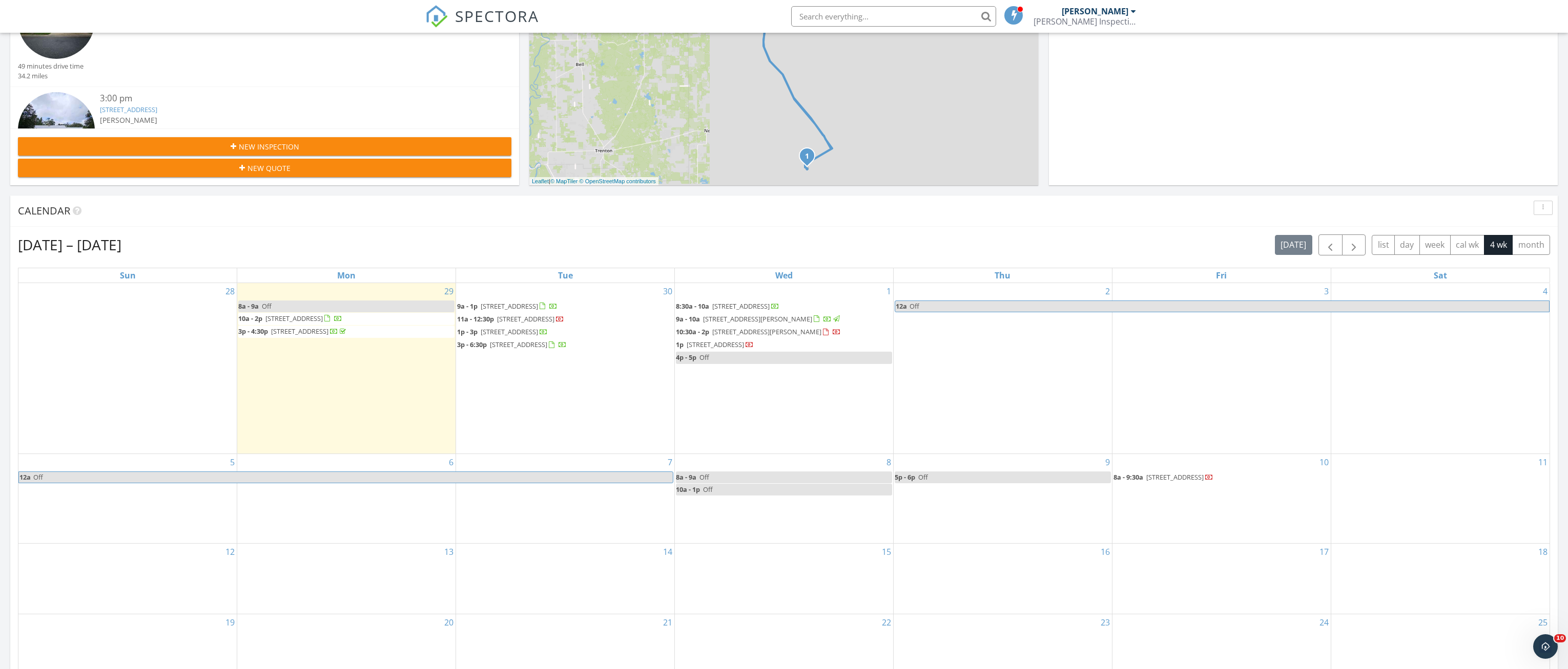
scroll to position [308, 0]
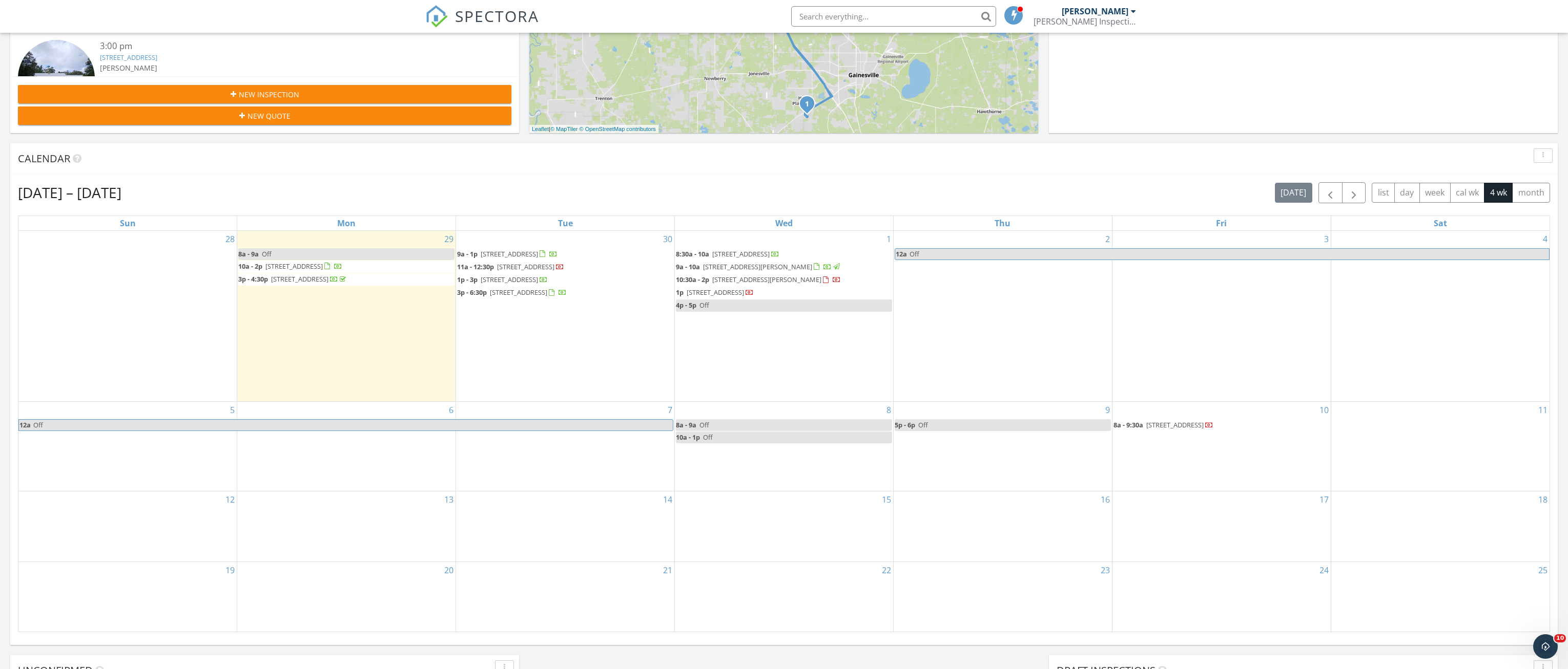
click at [323, 264] on span "7525 SW 84th Dr, Gainesville 32608" at bounding box center [294, 267] width 58 height 10
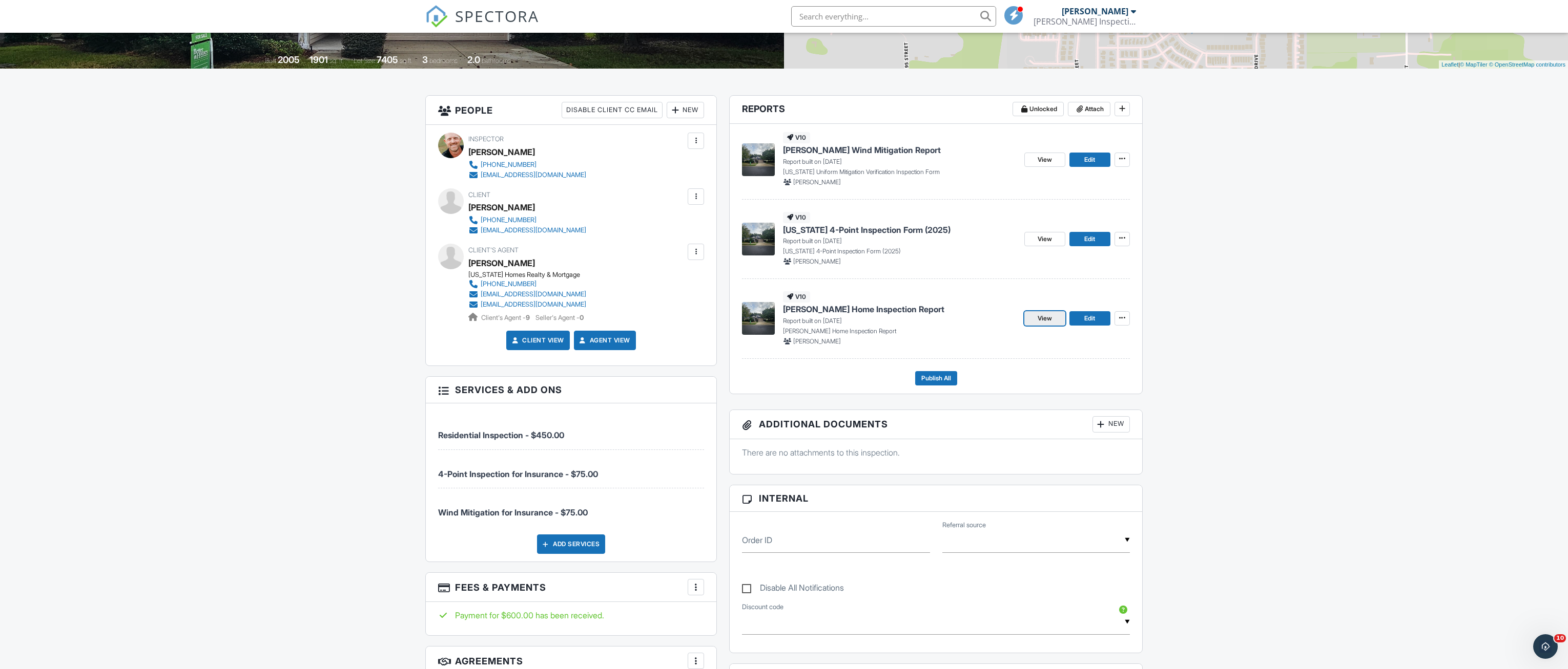
click at [1053, 319] on link "View" at bounding box center [1045, 319] width 41 height 14
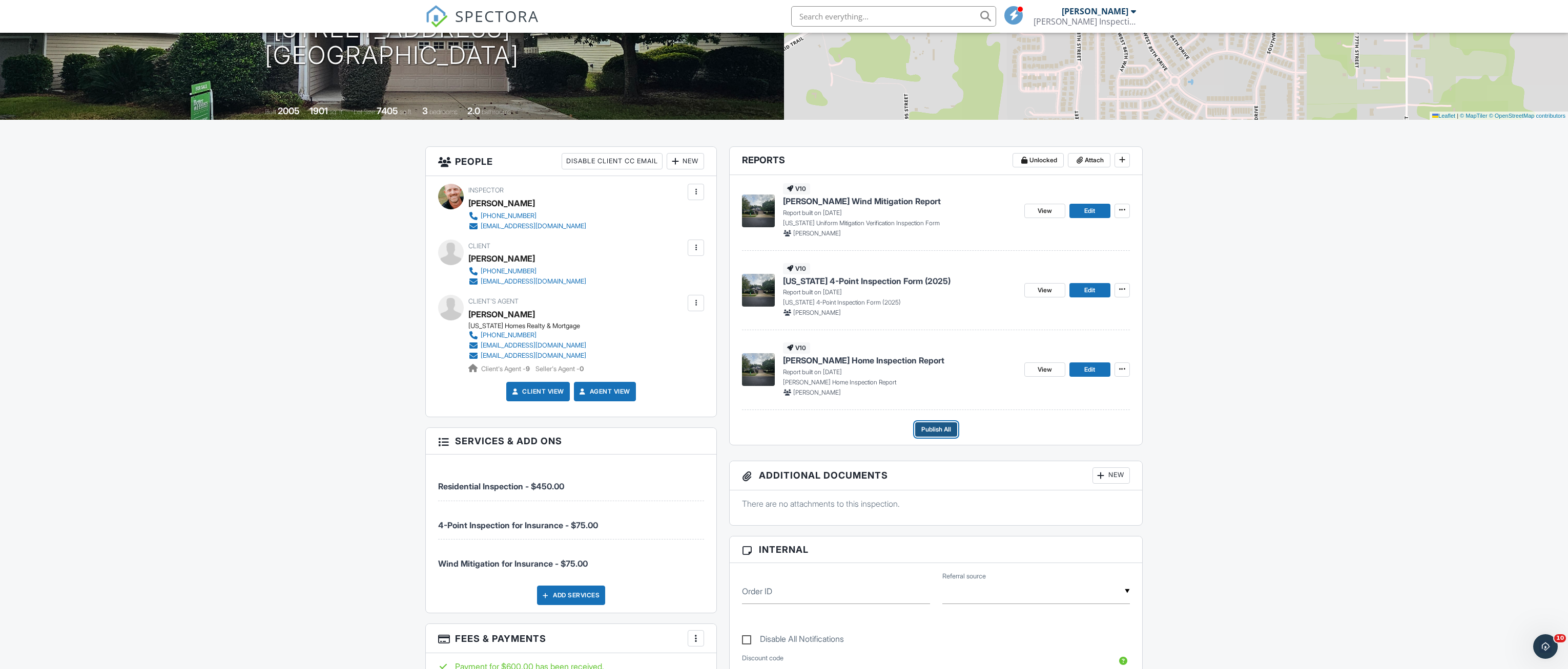
click at [935, 430] on span "Publish All" at bounding box center [936, 429] width 30 height 10
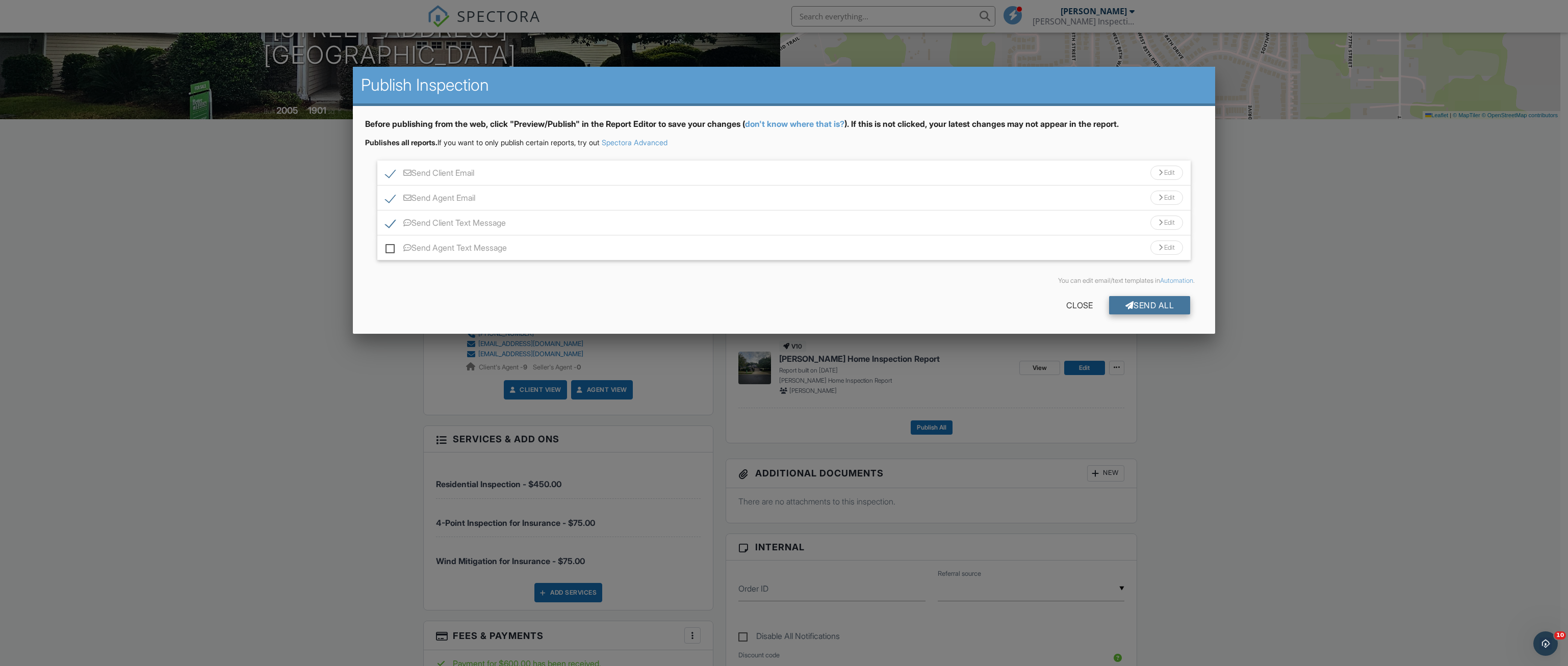
click at [1119, 303] on div "Send All" at bounding box center [1150, 305] width 81 height 18
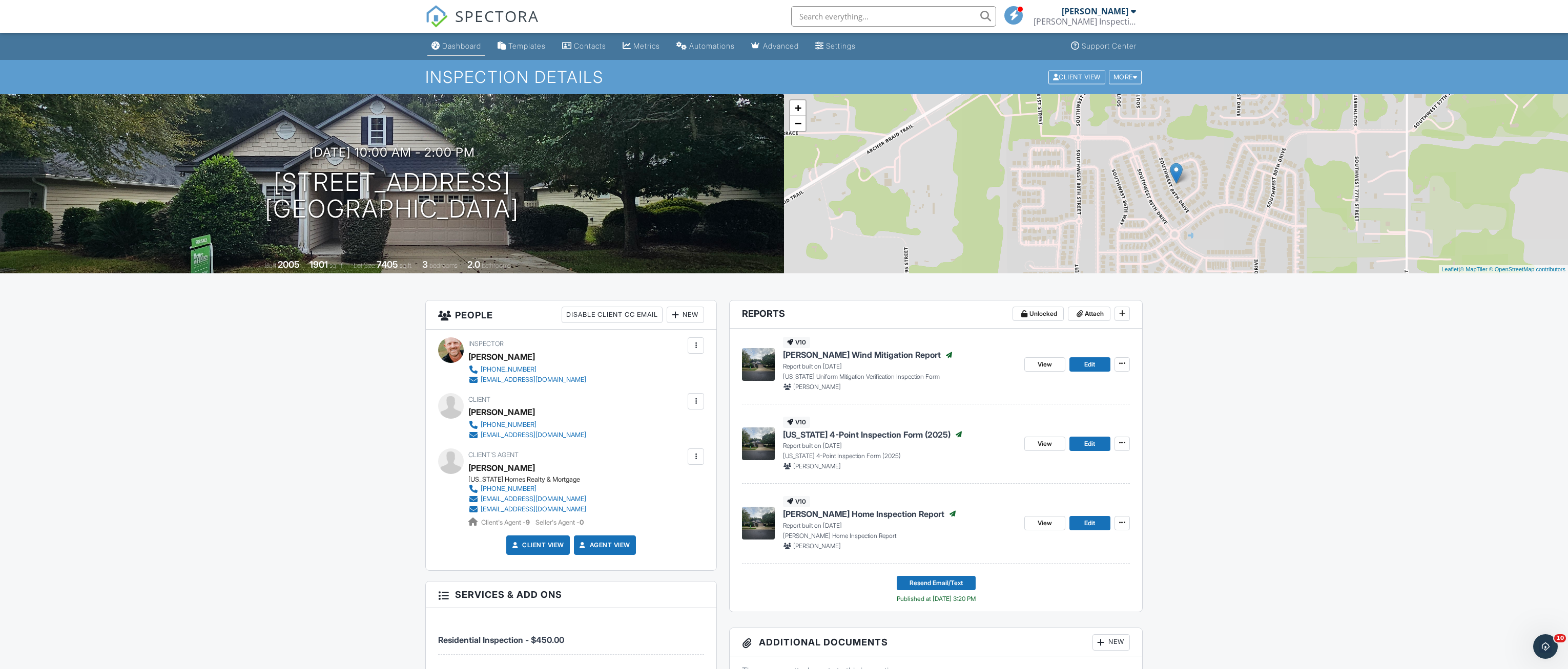
click at [469, 47] on div "Dashboard" at bounding box center [462, 46] width 39 height 9
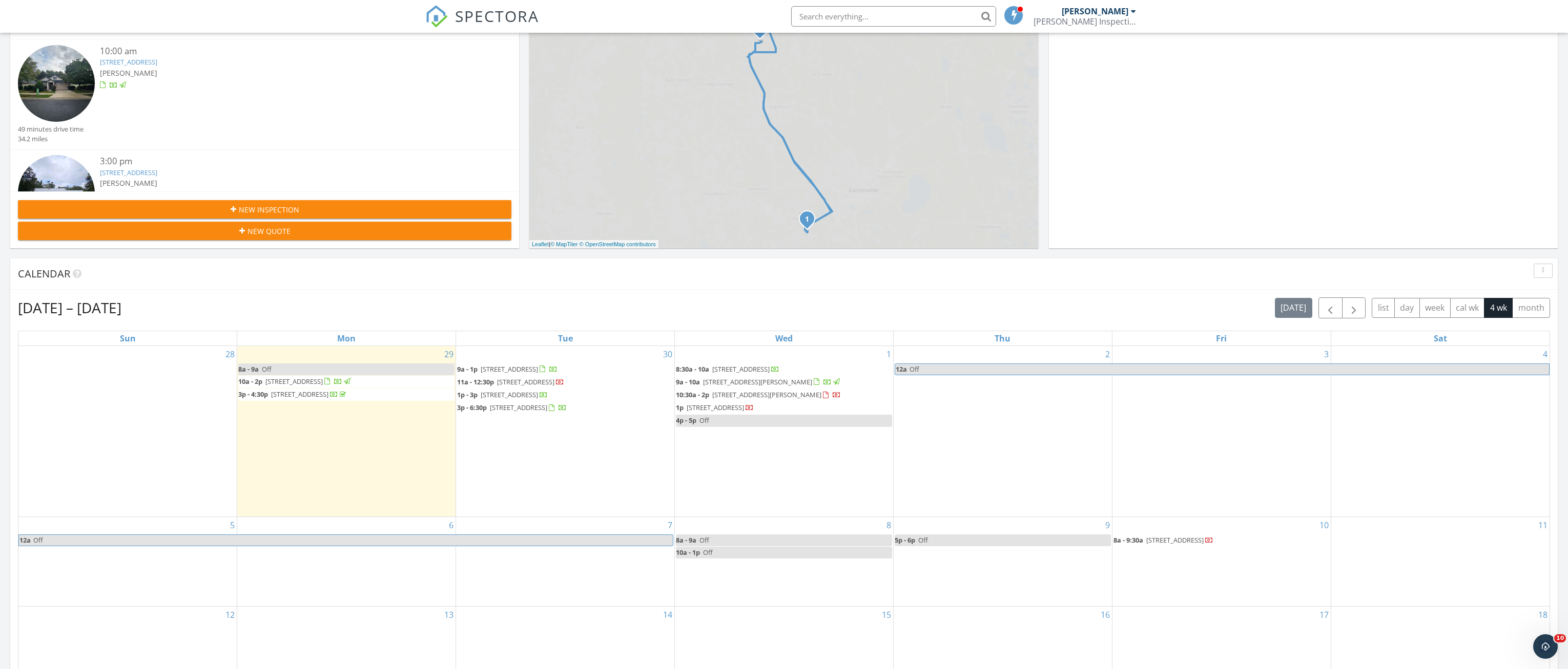
scroll to position [308, 0]
